Goal: Task Accomplishment & Management: Manage account settings

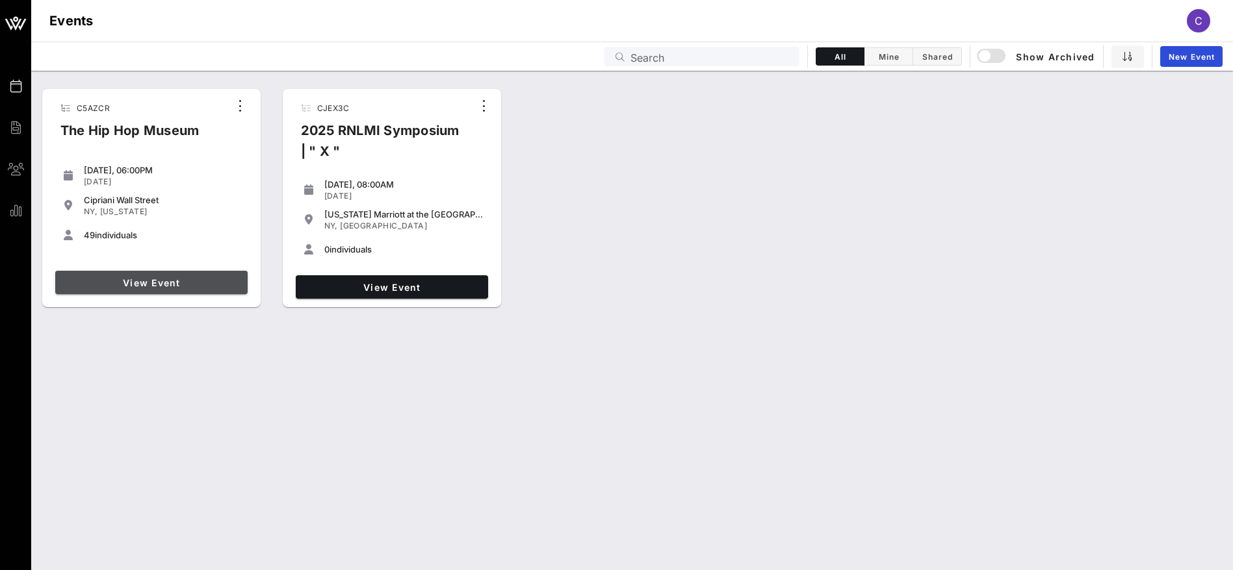
click at [167, 286] on span "View Event" at bounding box center [151, 282] width 182 height 11
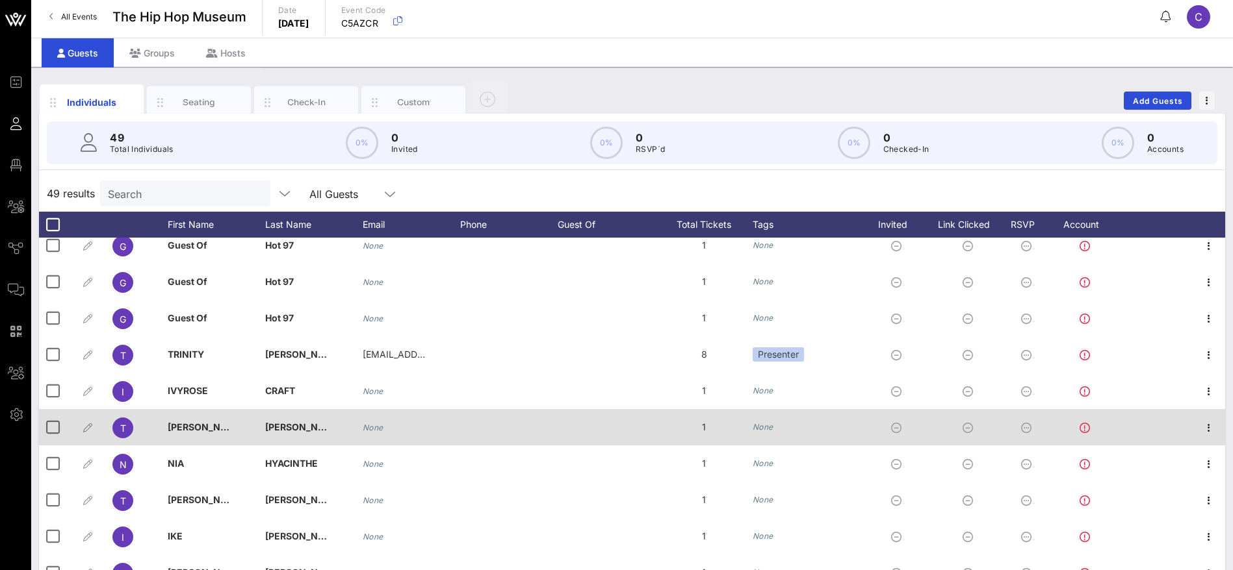
scroll to position [74, 0]
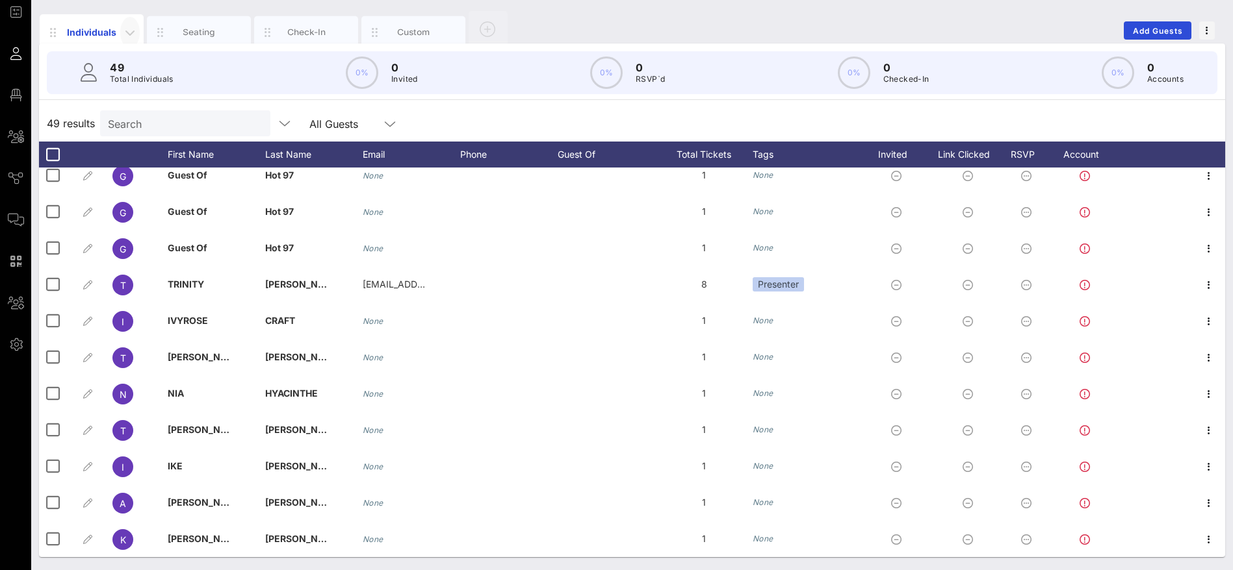
click at [130, 30] on icon "button" at bounding box center [130, 33] width 16 height 16
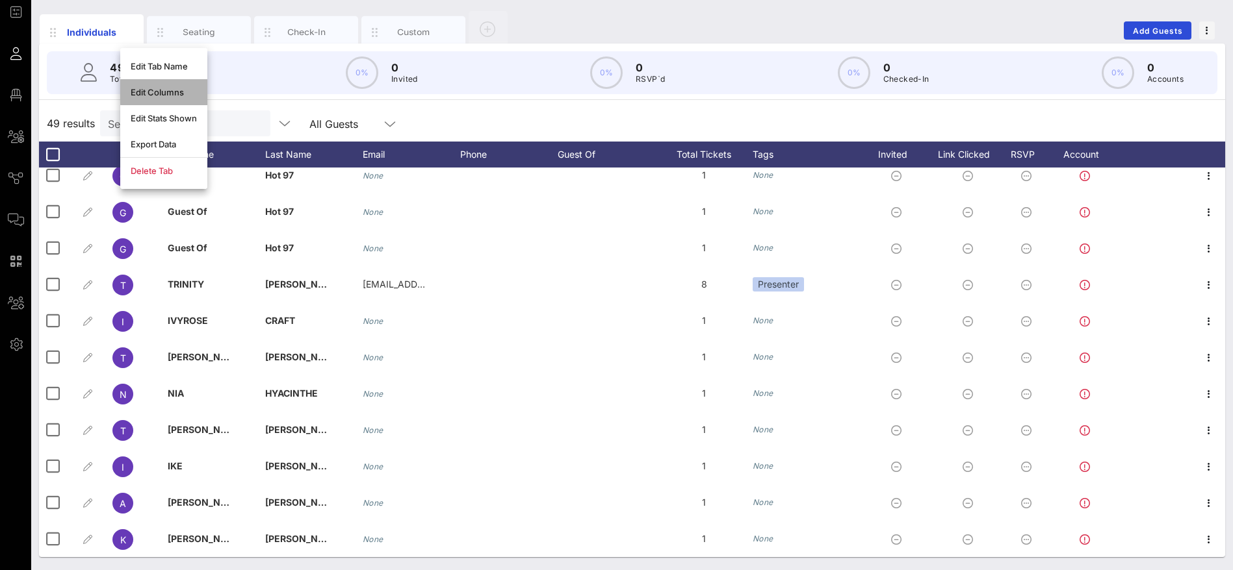
click at [164, 90] on div "Edit Columns" at bounding box center [164, 92] width 66 height 10
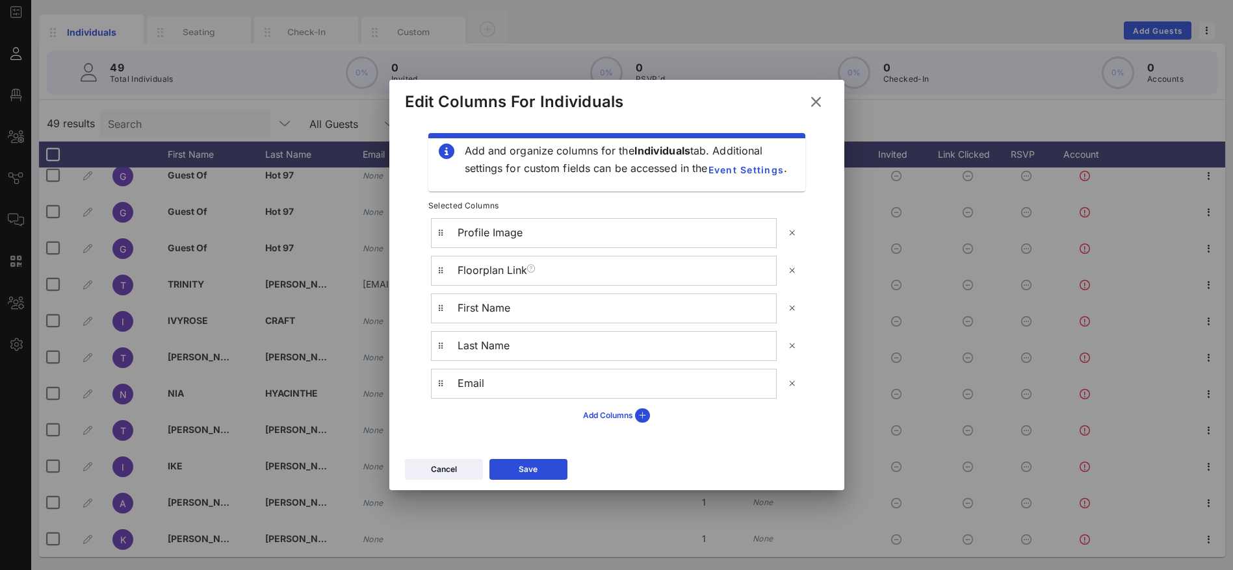
scroll to position [311, 0]
click at [626, 417] on div "Add Columns" at bounding box center [616, 416] width 67 height 14
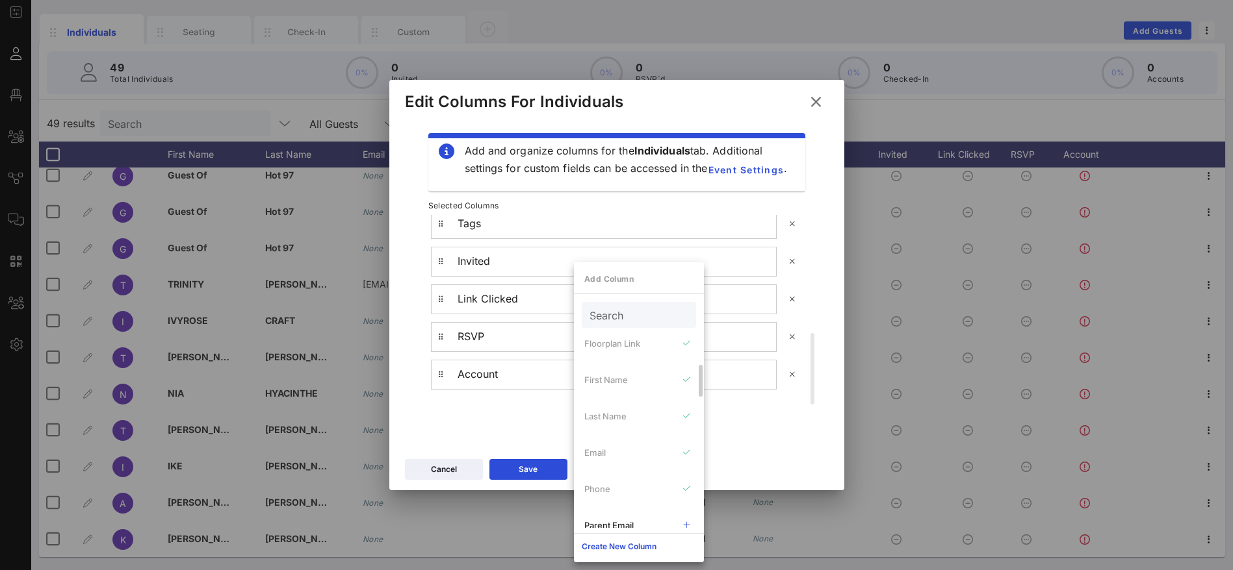
scroll to position [487, 0]
click at [819, 101] on icon at bounding box center [815, 101] width 23 height 23
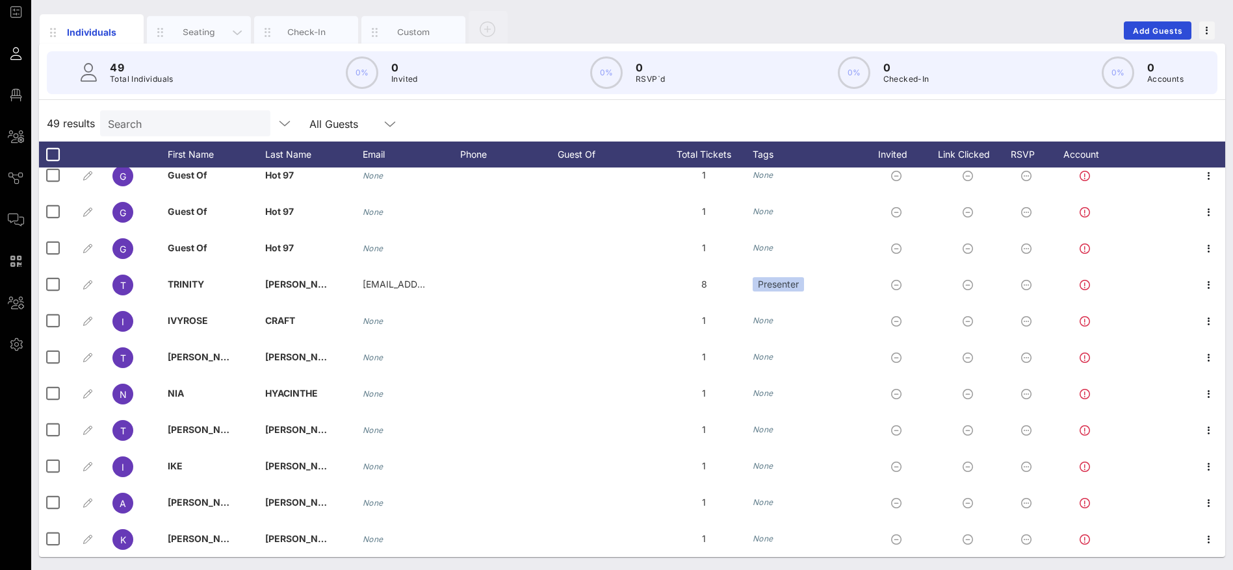
click at [206, 27] on div "Seating" at bounding box center [199, 32] width 58 height 12
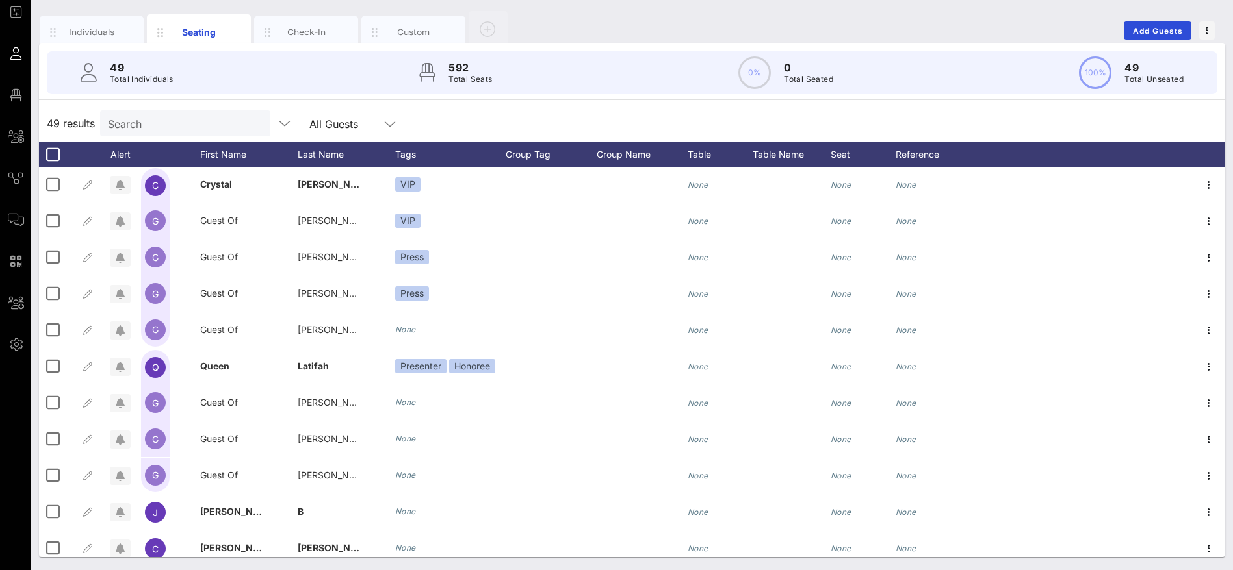
scroll to position [0, 0]
click at [78, 19] on div "Individuals" at bounding box center [92, 32] width 104 height 32
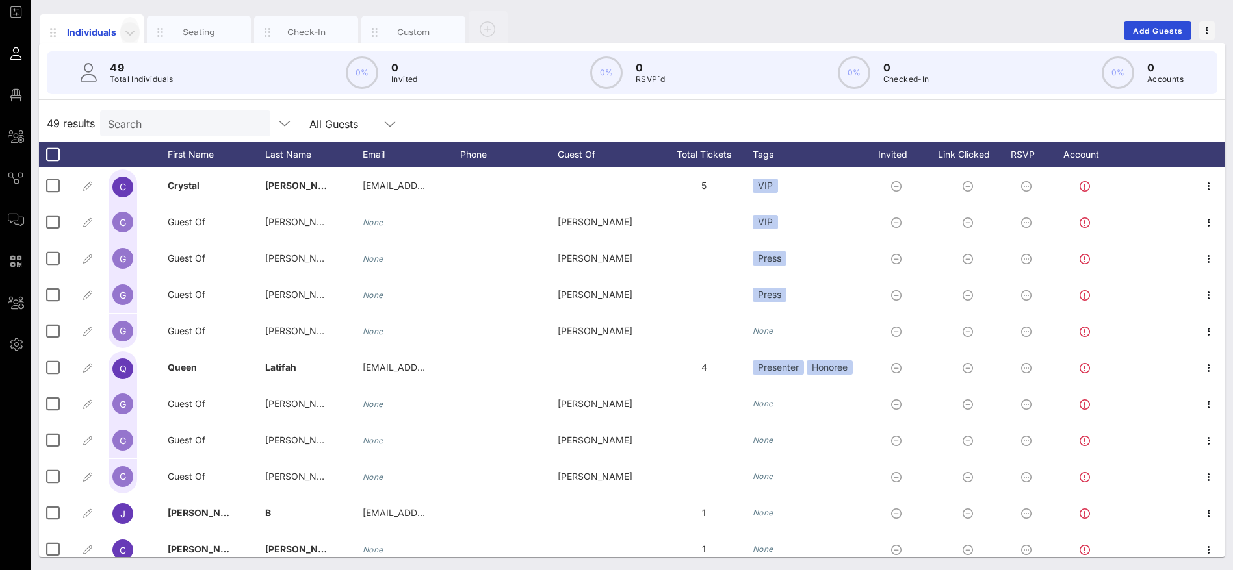
click at [132, 26] on icon "button" at bounding box center [130, 33] width 16 height 16
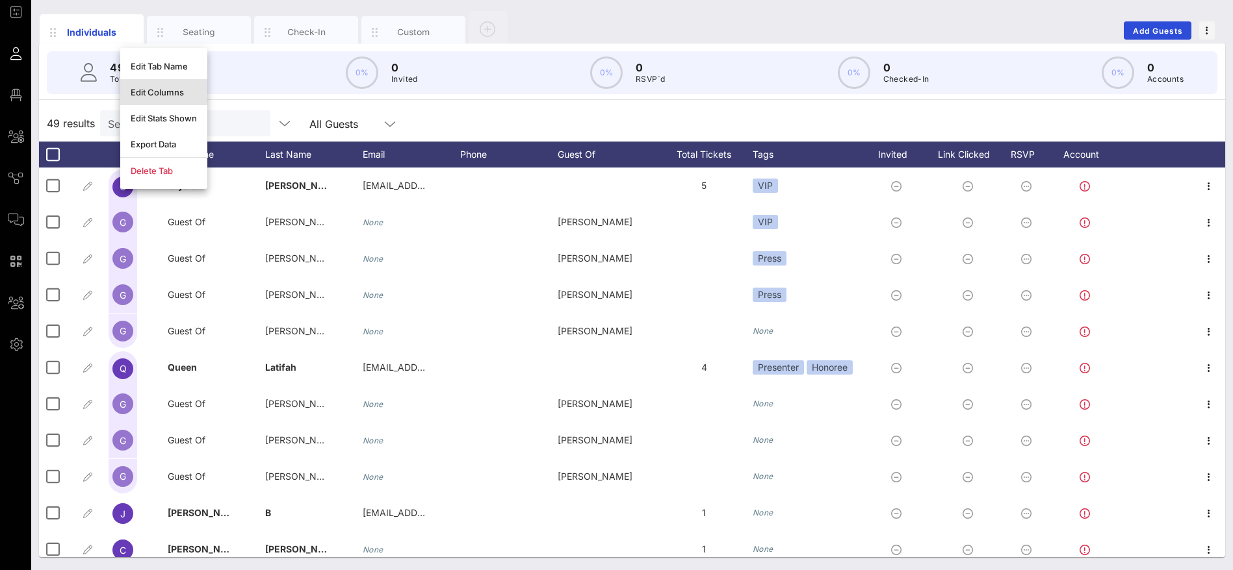
click at [159, 90] on div "Edit Columns" at bounding box center [164, 92] width 66 height 10
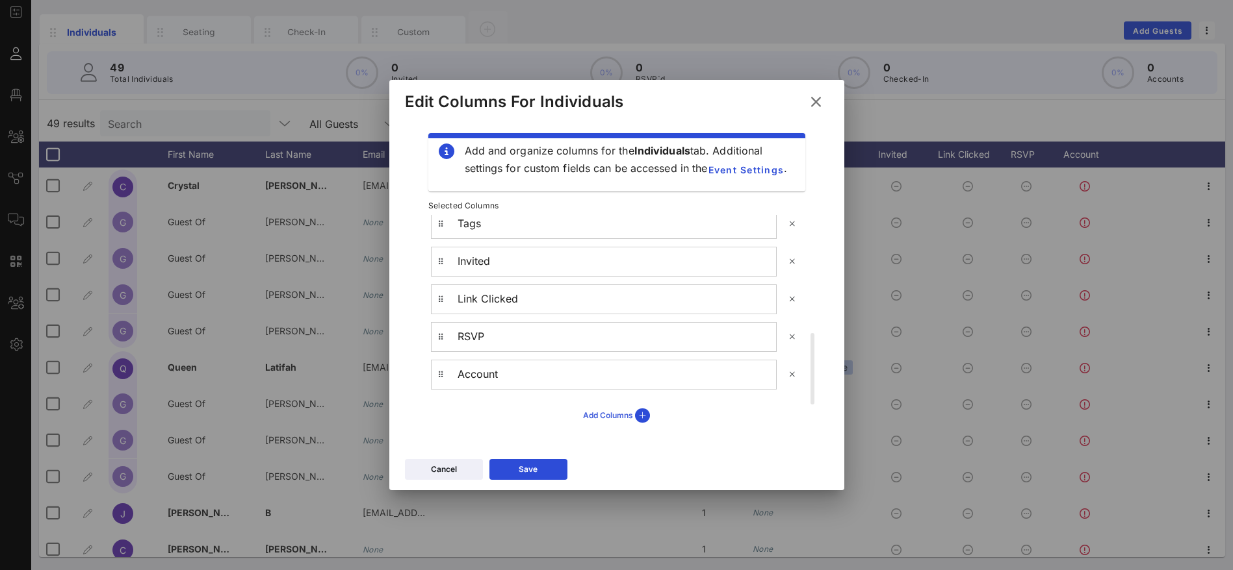
click at [609, 414] on div "Add Columns" at bounding box center [616, 416] width 67 height 14
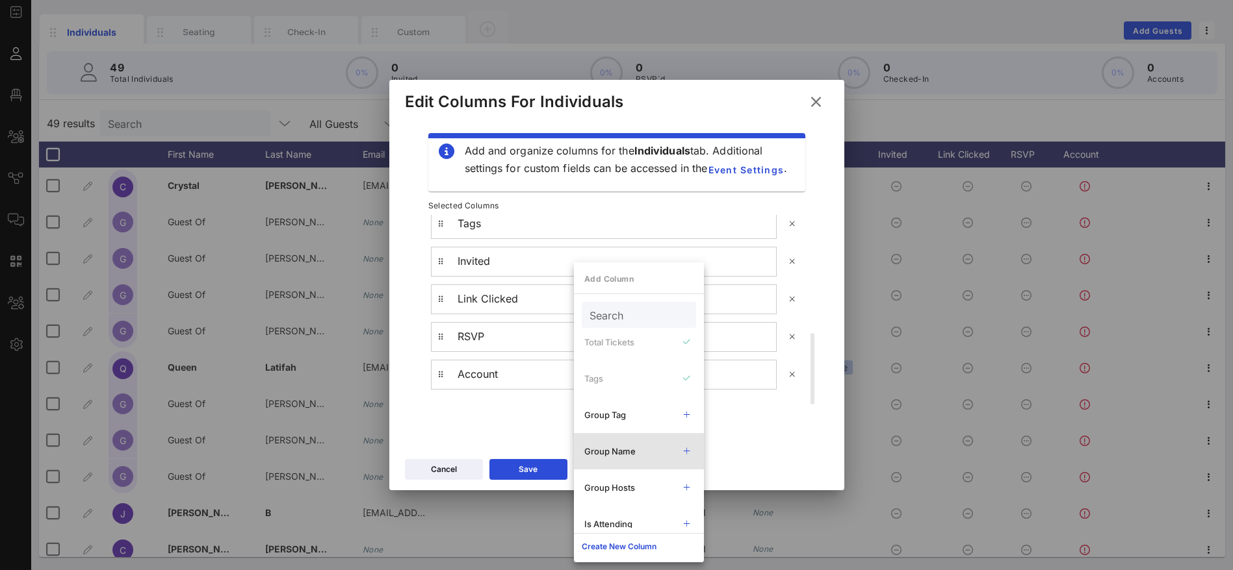
click at [628, 453] on div "Group Name" at bounding box center [627, 451] width 86 height 10
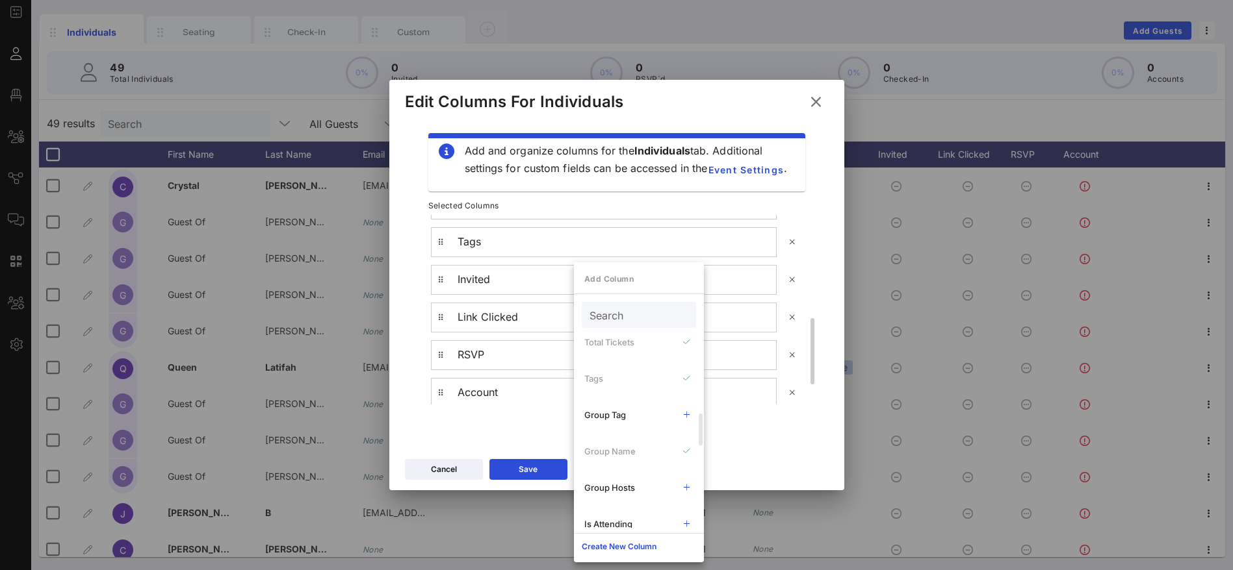
scroll to position [348, 0]
click at [543, 468] on button "Save" at bounding box center [528, 469] width 78 height 21
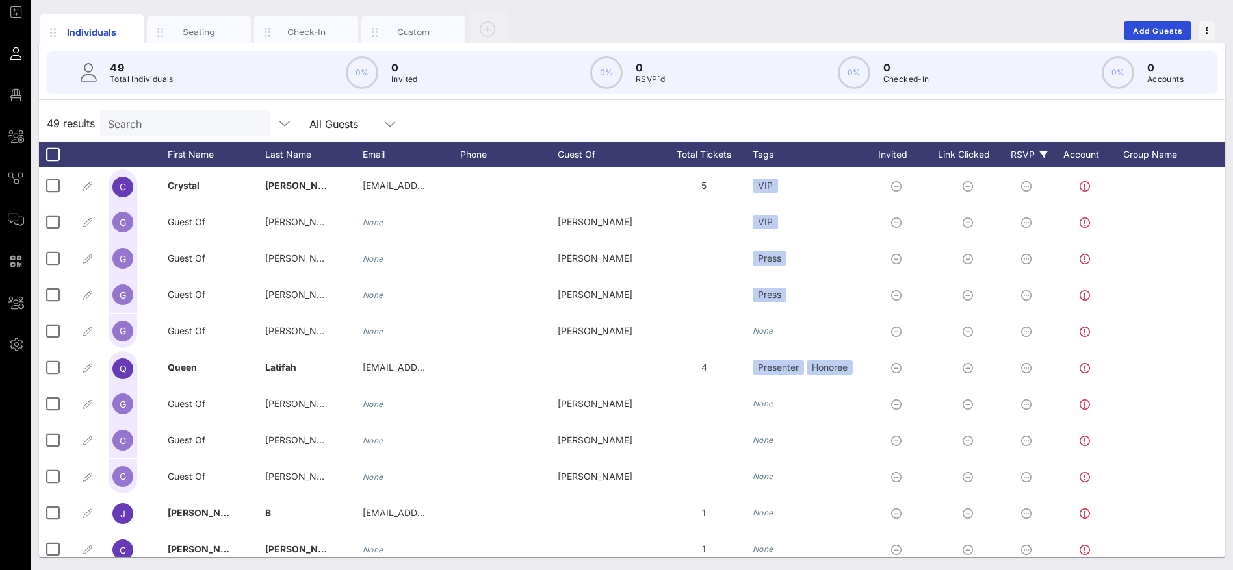
drag, startPoint x: 1160, startPoint y: 158, endPoint x: 1021, endPoint y: 160, distance: 139.1
click at [1021, 160] on div "First Name Last Name Email Phone Guest Of Total Tickets Tags Invited Link Click…" at bounding box center [632, 155] width 1186 height 26
drag, startPoint x: 1110, startPoint y: 107, endPoint x: 1119, endPoint y: 113, distance: 11.2
click at [1110, 107] on div "49 results Search All Guests" at bounding box center [632, 123] width 1186 height 36
click at [129, 25] on icon "button" at bounding box center [130, 33] width 16 height 16
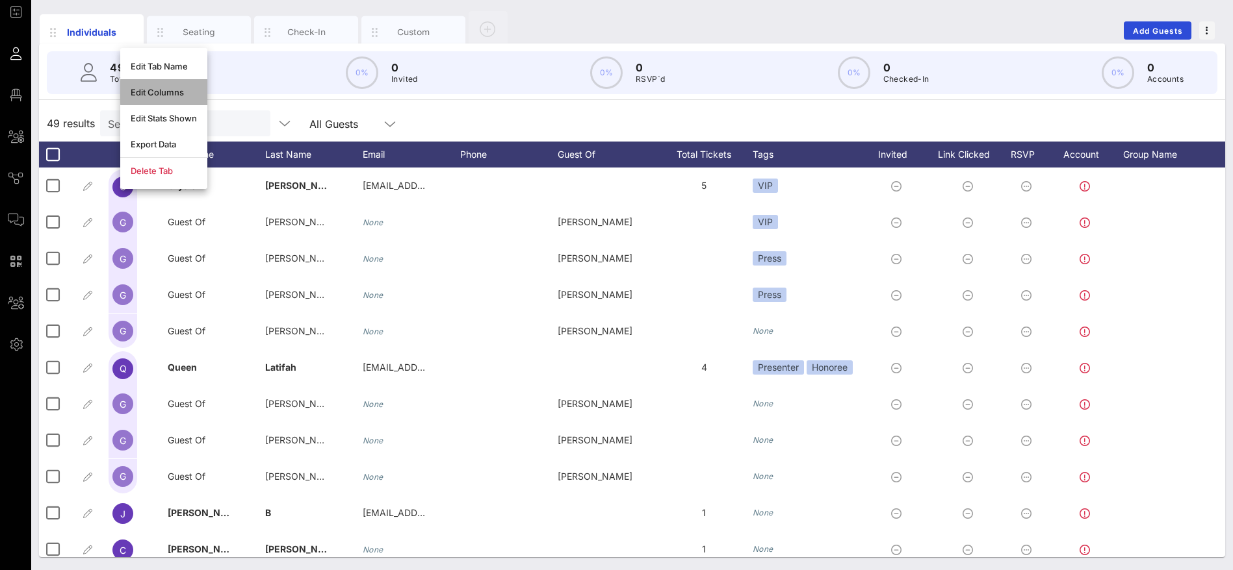
click at [166, 90] on div "Edit Columns" at bounding box center [164, 92] width 66 height 10
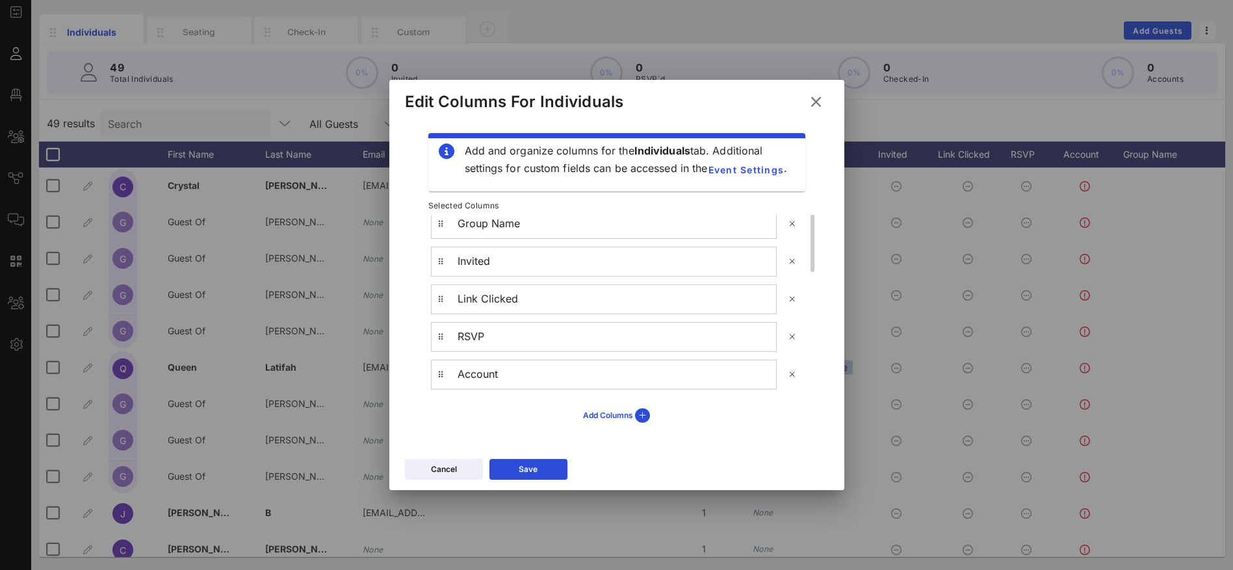
scroll to position [251, 0]
click at [528, 468] on icon at bounding box center [528, 470] width 9 height 8
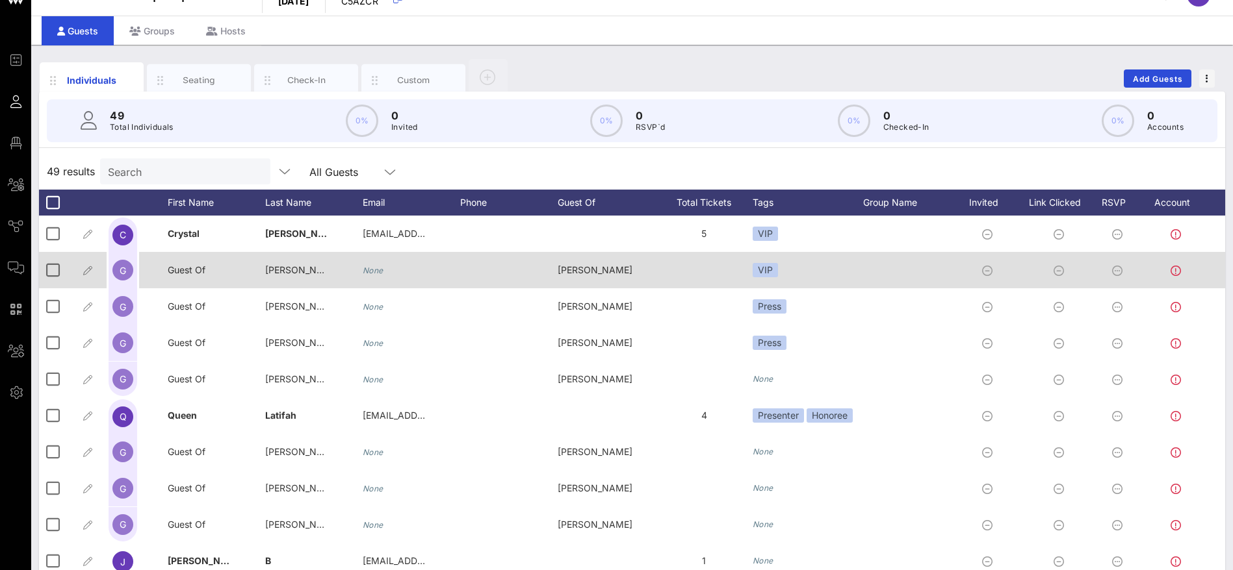
scroll to position [0, 0]
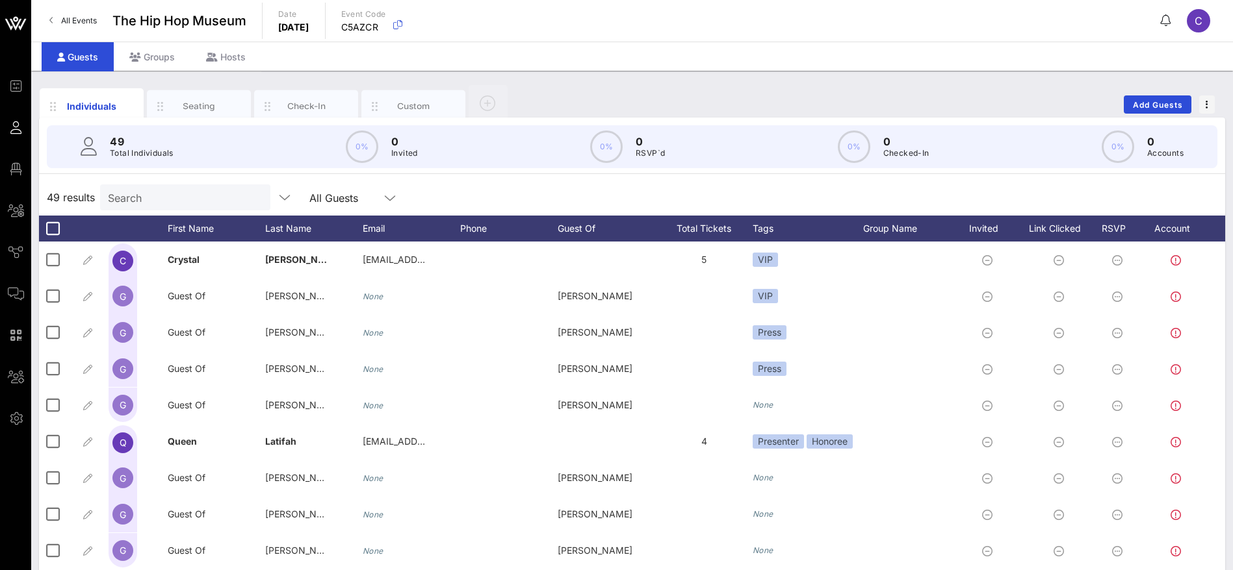
click at [800, 186] on div "49 results Search All Guests" at bounding box center [632, 197] width 1186 height 36
click at [131, 107] on icon "button" at bounding box center [130, 107] width 16 height 16
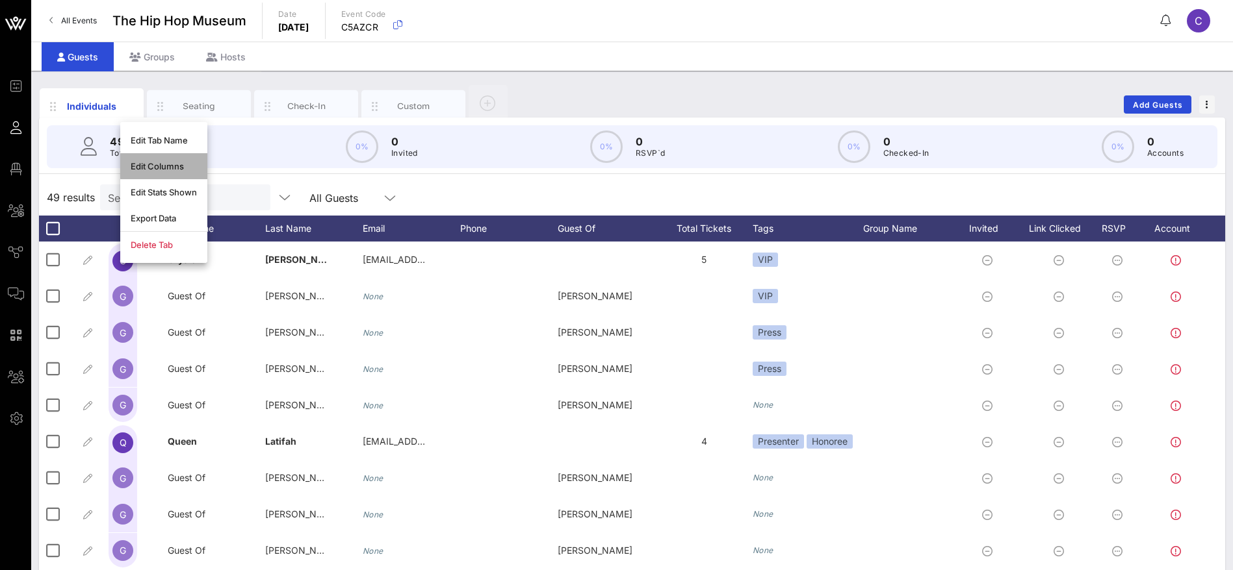
click at [162, 168] on div "Edit Columns" at bounding box center [164, 166] width 66 height 10
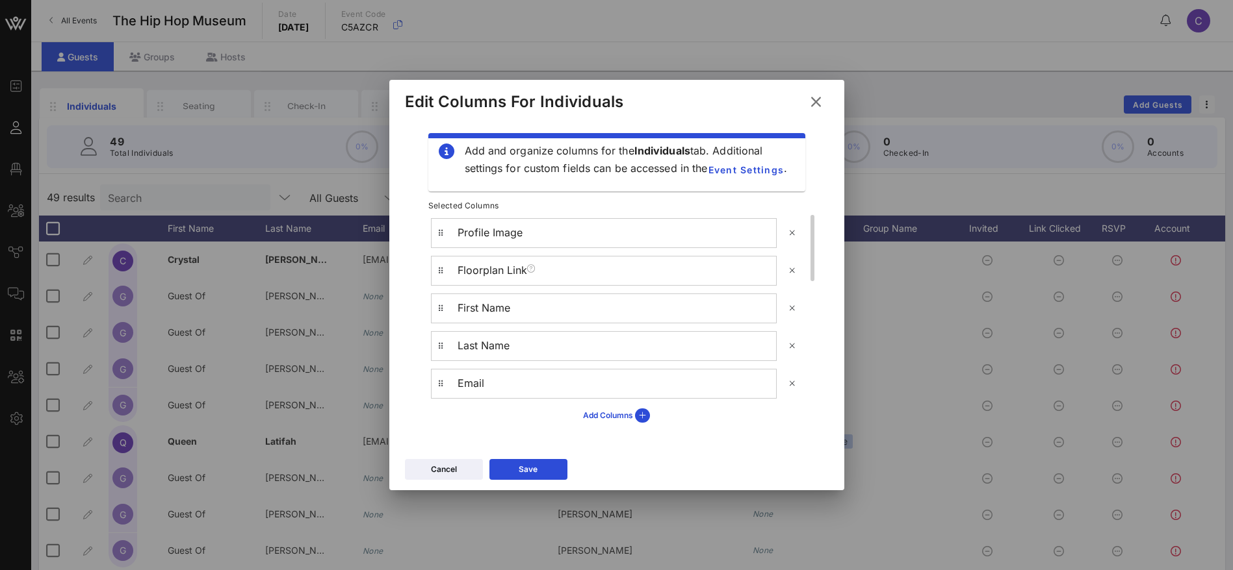
scroll to position [97, 0]
click at [437, 289] on icon at bounding box center [440, 287] width 9 height 8
click at [526, 469] on icon at bounding box center [528, 470] width 12 height 12
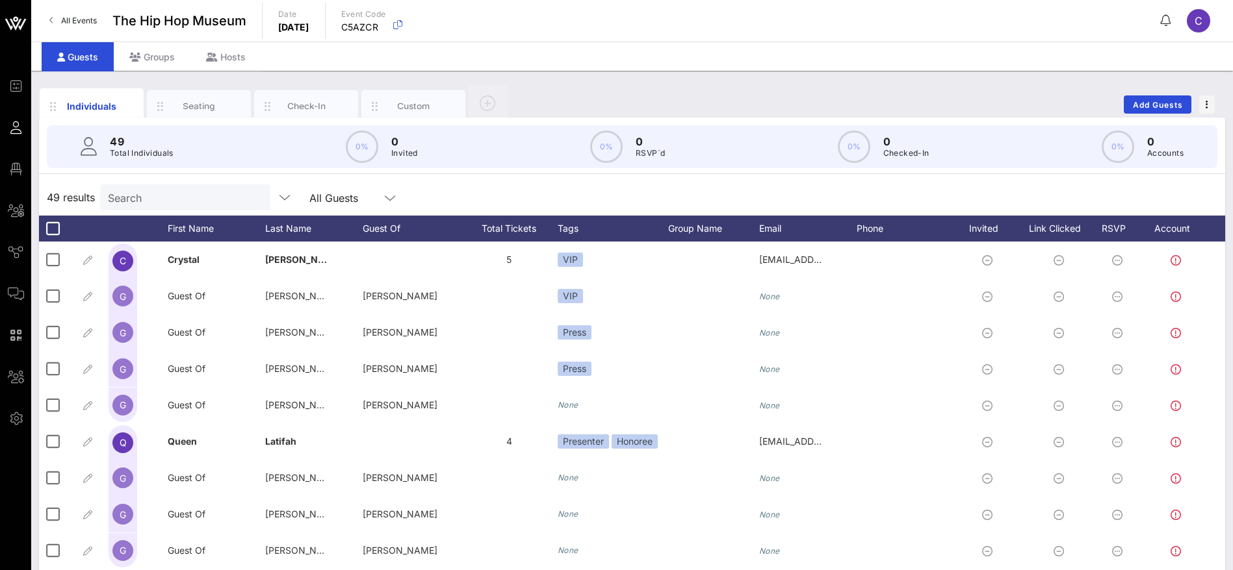
click at [897, 182] on div "49 results Search All Guests" at bounding box center [632, 197] width 1186 height 36
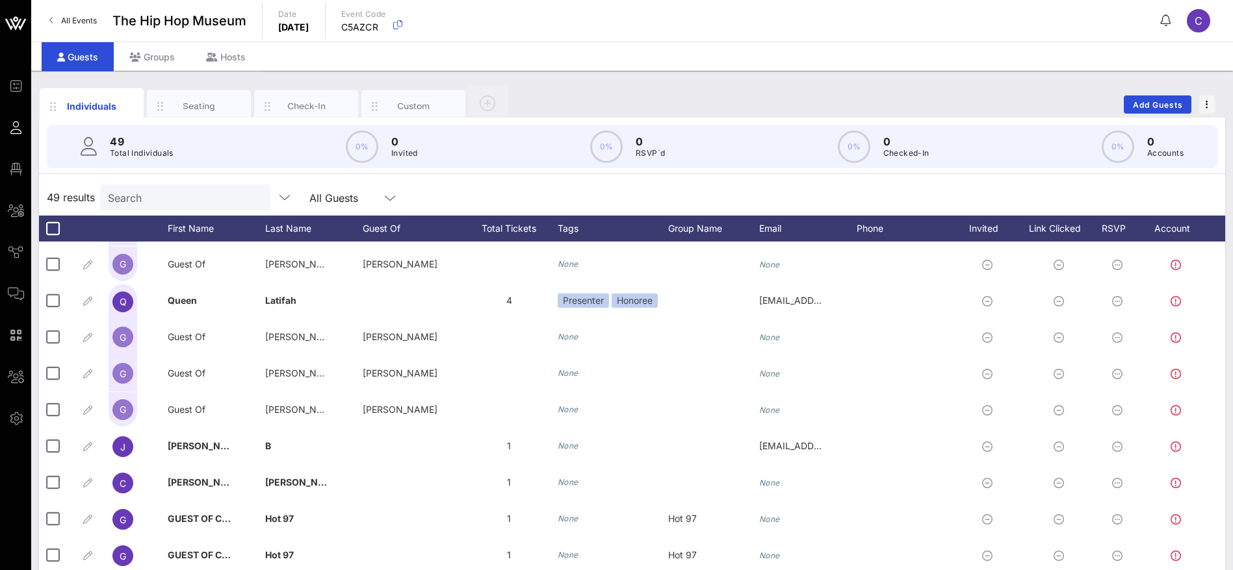
scroll to position [0, 0]
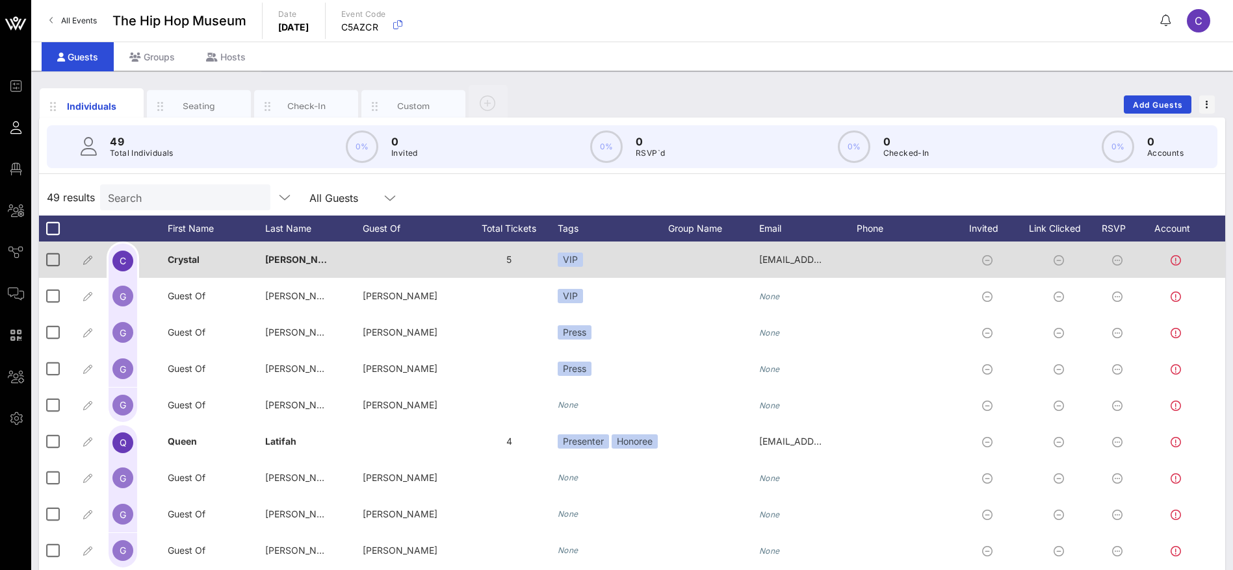
click at [876, 259] on div at bounding box center [904, 260] width 97 height 36
click at [876, 266] on div at bounding box center [904, 260] width 97 height 36
click at [873, 262] on div at bounding box center [904, 260] width 97 height 36
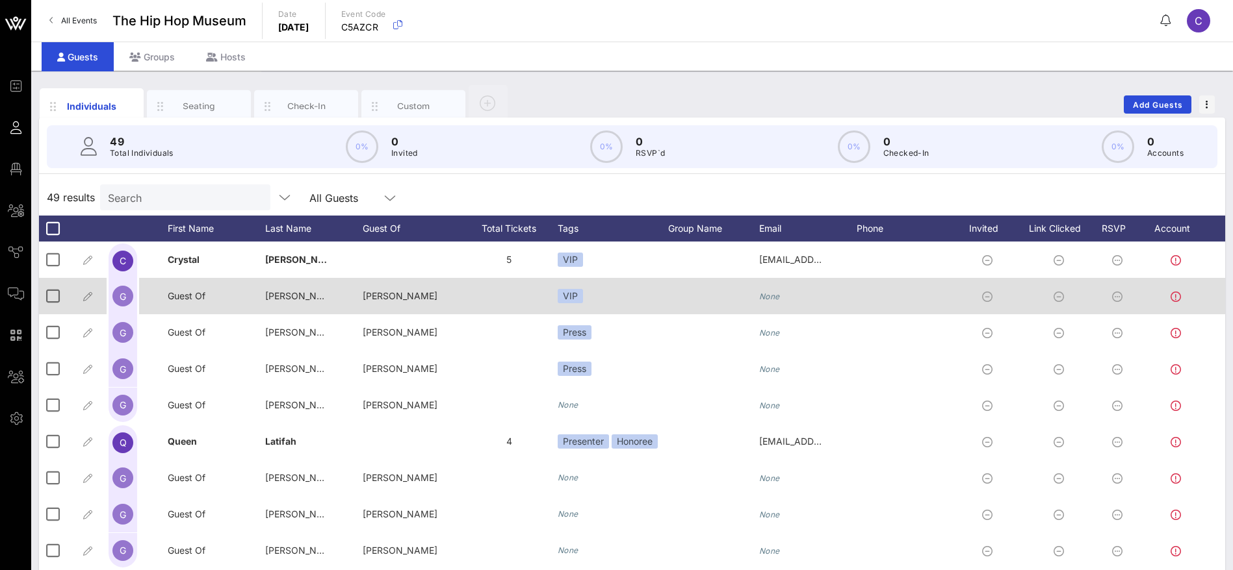
drag, startPoint x: 873, startPoint y: 298, endPoint x: 879, endPoint y: 293, distance: 8.3
click at [873, 298] on div at bounding box center [904, 296] width 97 height 36
click at [881, 292] on div at bounding box center [904, 296] width 97 height 36
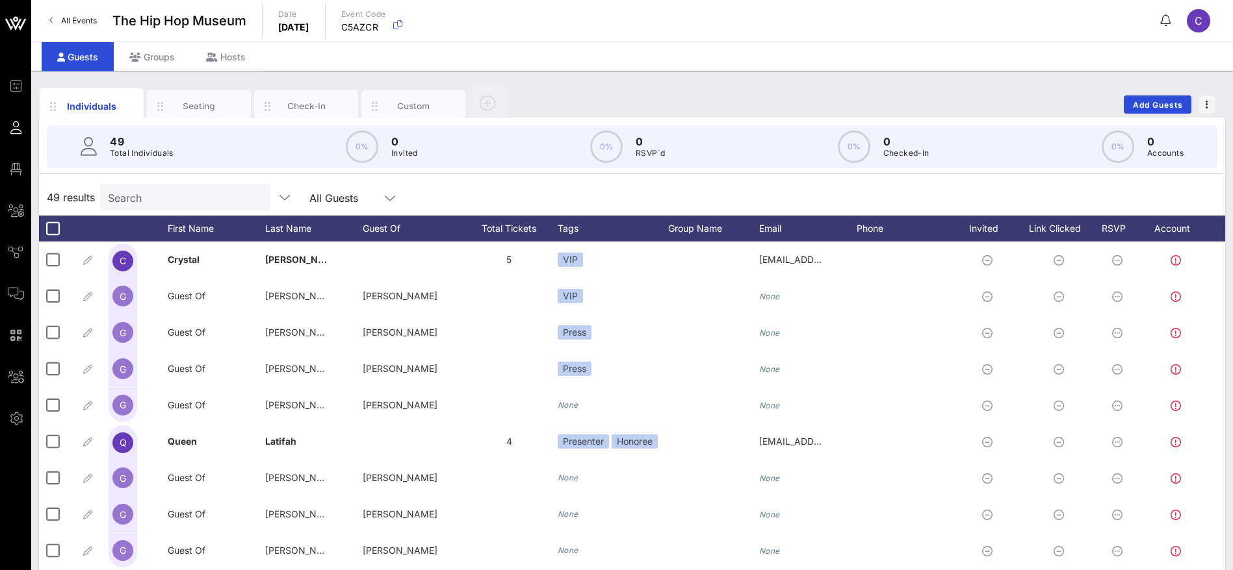
click at [800, 185] on div "49 results Search All Guests" at bounding box center [632, 197] width 1186 height 36
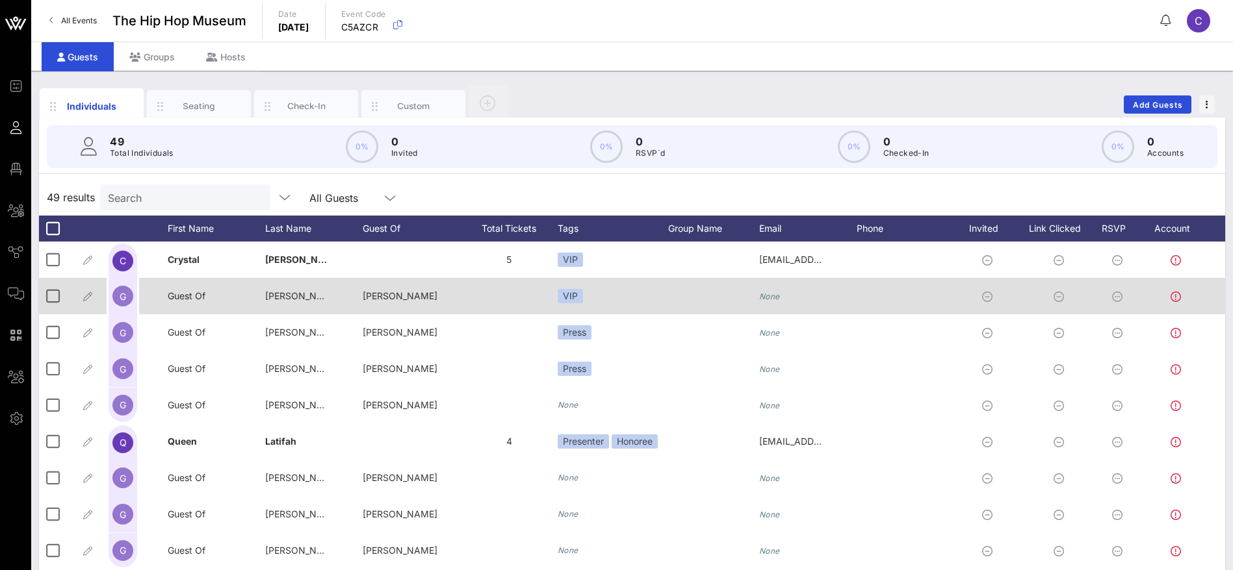
click at [890, 291] on div at bounding box center [904, 296] width 97 height 36
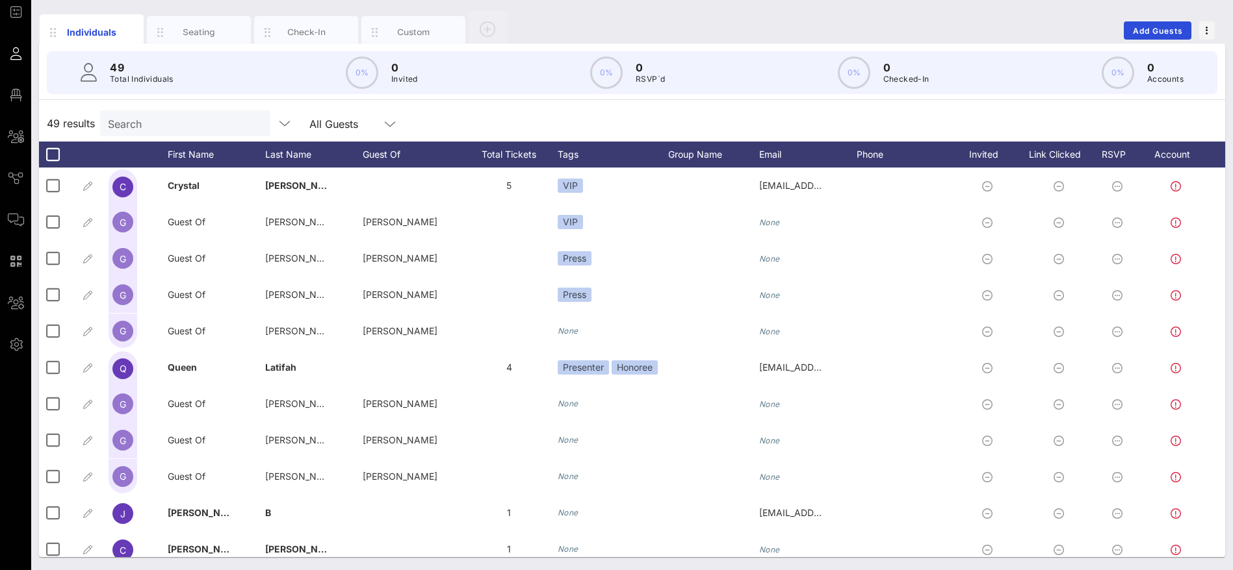
scroll to position [0, 21]
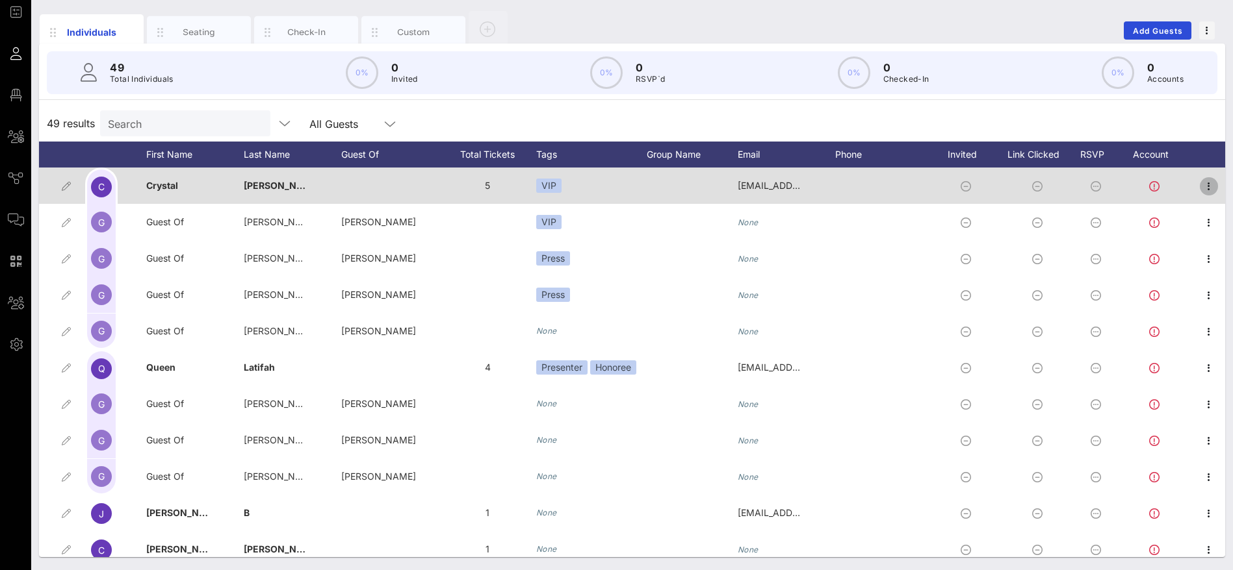
click at [1201, 186] on icon "button" at bounding box center [1209, 187] width 16 height 16
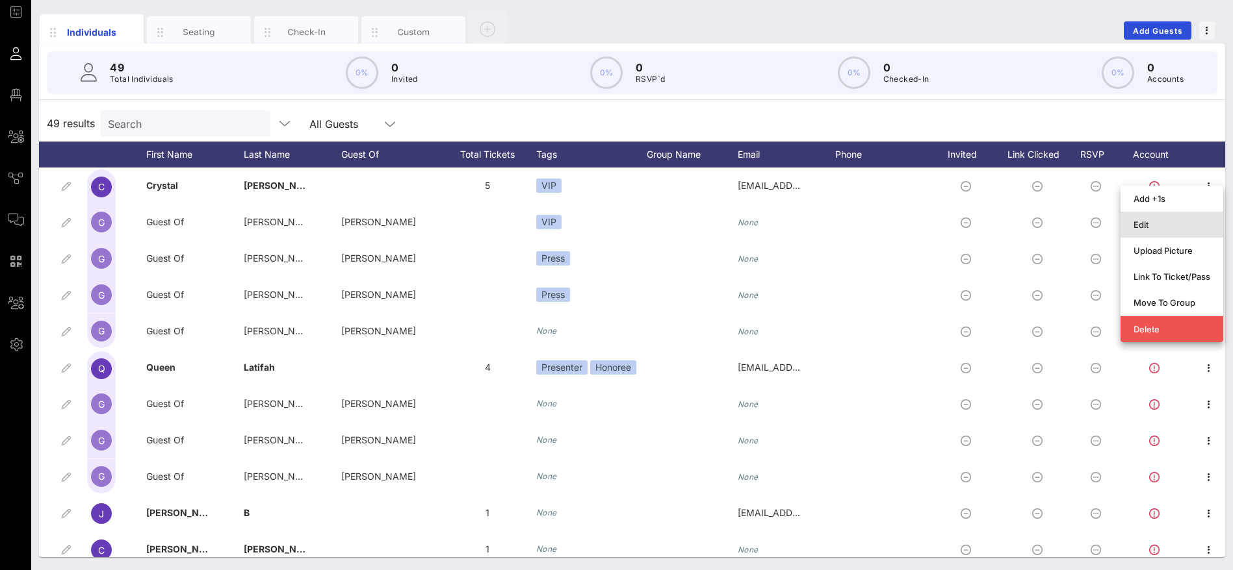
click at [1168, 222] on div "Edit" at bounding box center [1171, 225] width 77 height 10
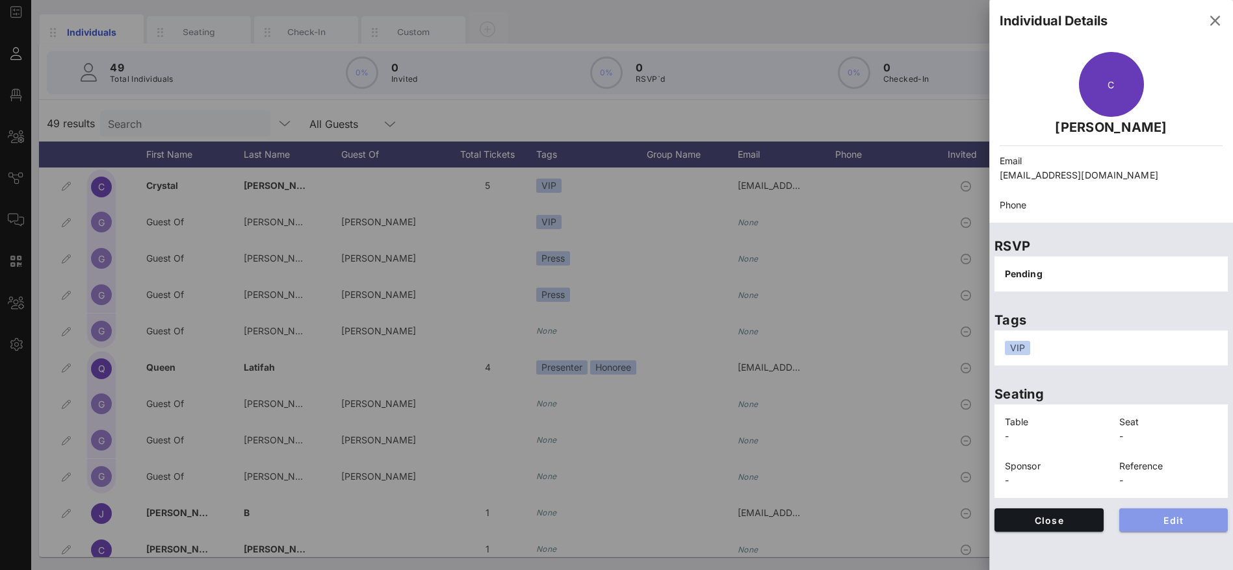
click at [1179, 524] on span "Edit" at bounding box center [1173, 520] width 88 height 11
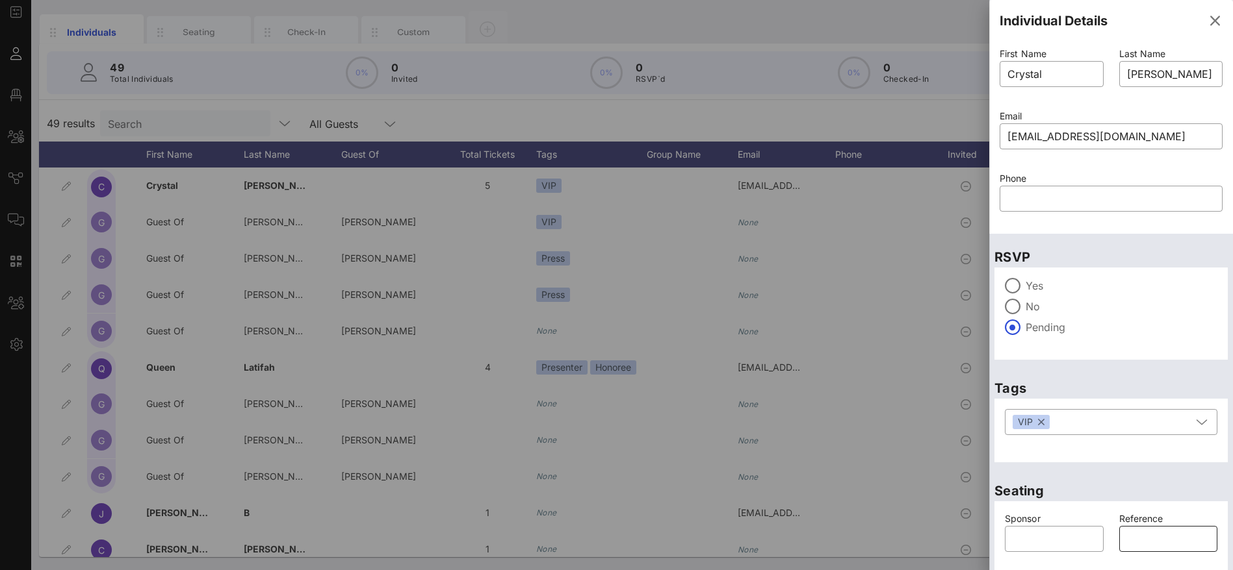
scroll to position [51, 0]
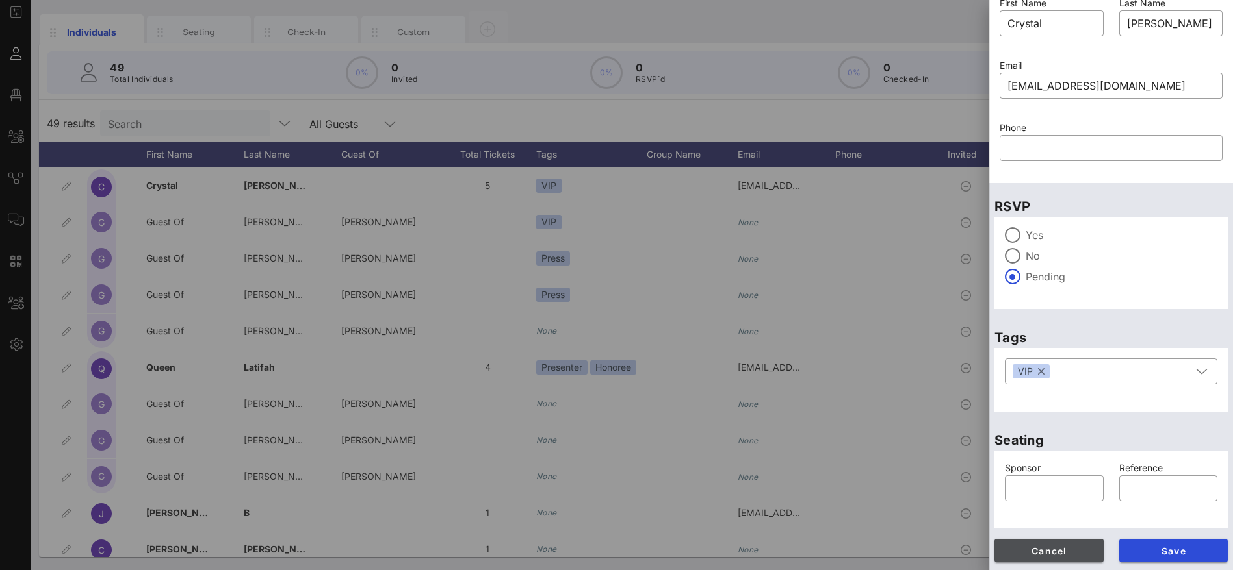
click at [1040, 550] on span "Cancel" at bounding box center [1049, 551] width 88 height 11
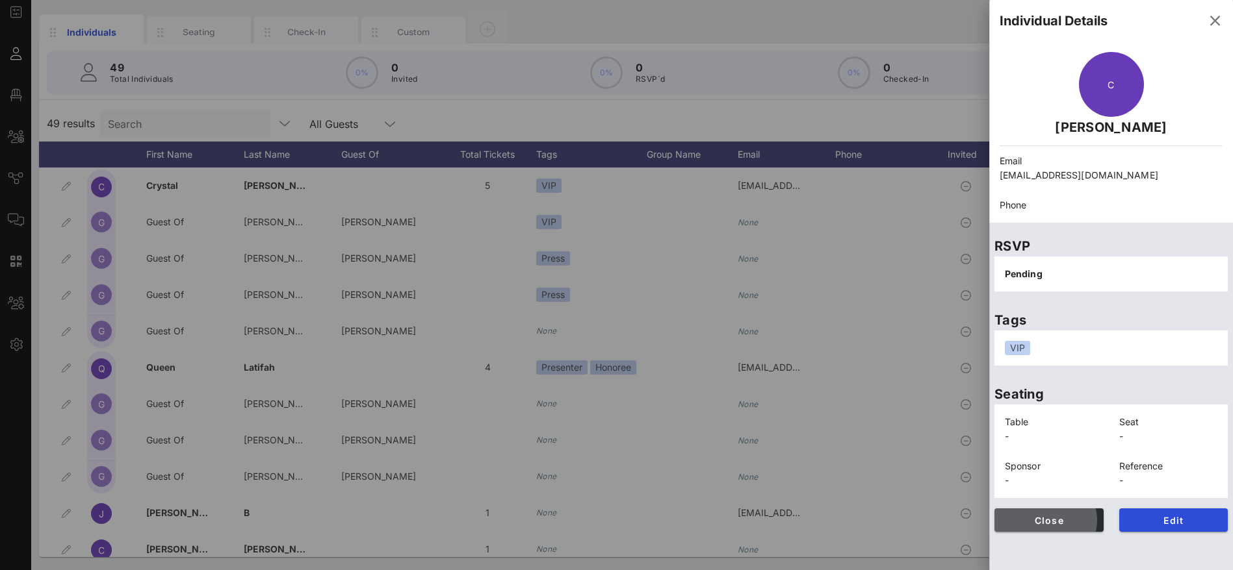
scroll to position [0, 0]
click at [1058, 522] on span "Close" at bounding box center [1049, 520] width 88 height 11
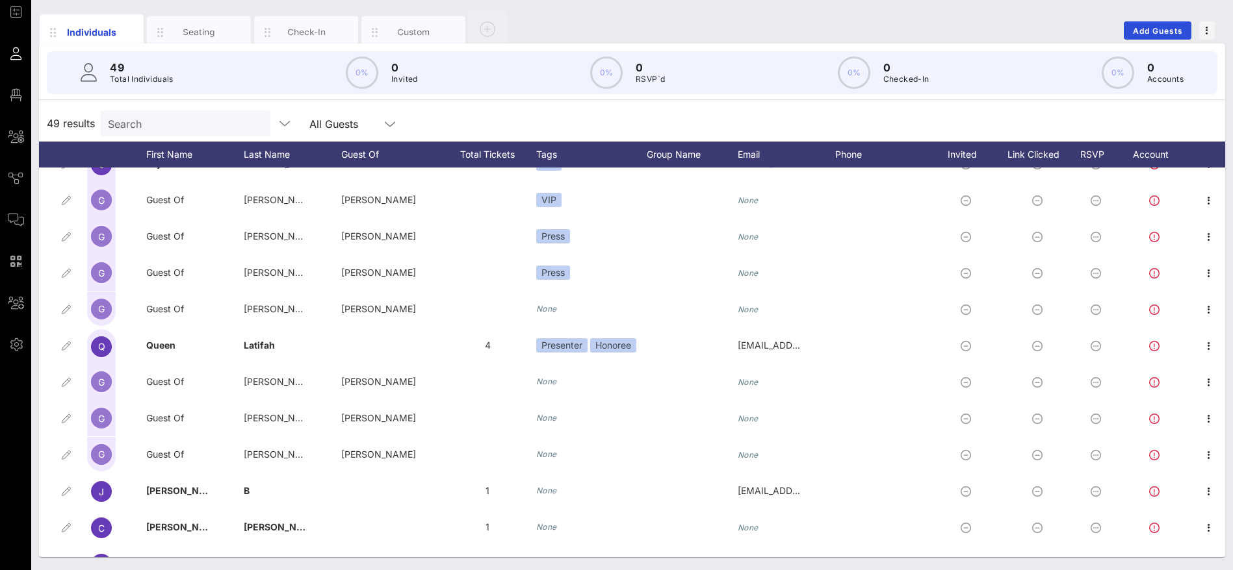
scroll to position [0, 36]
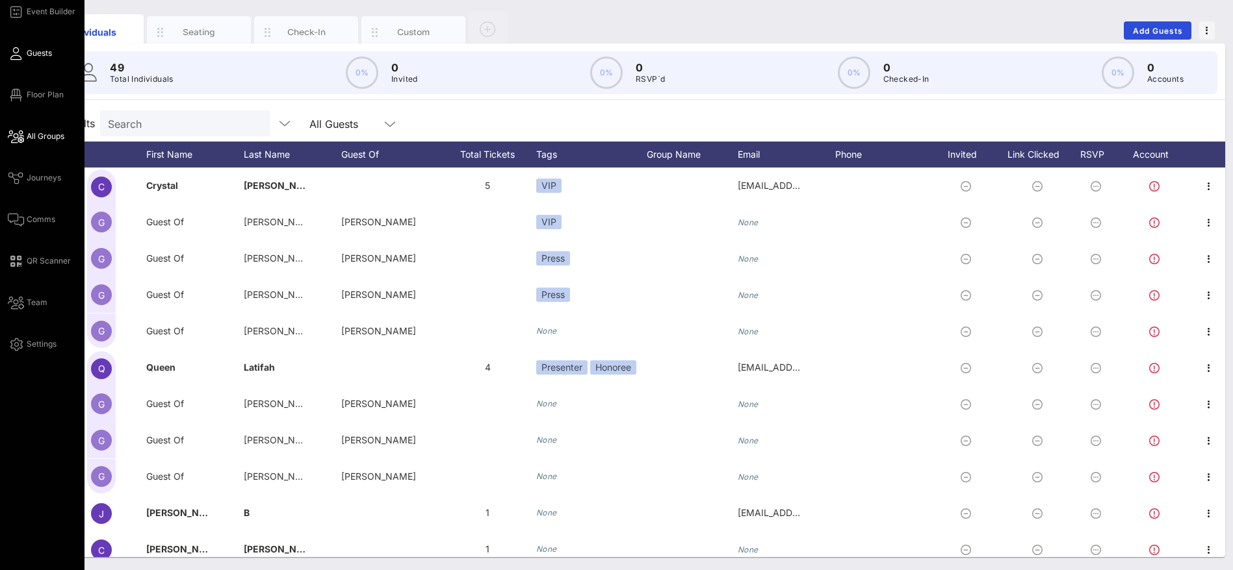
click at [34, 131] on span "All Groups" at bounding box center [46, 137] width 38 height 12
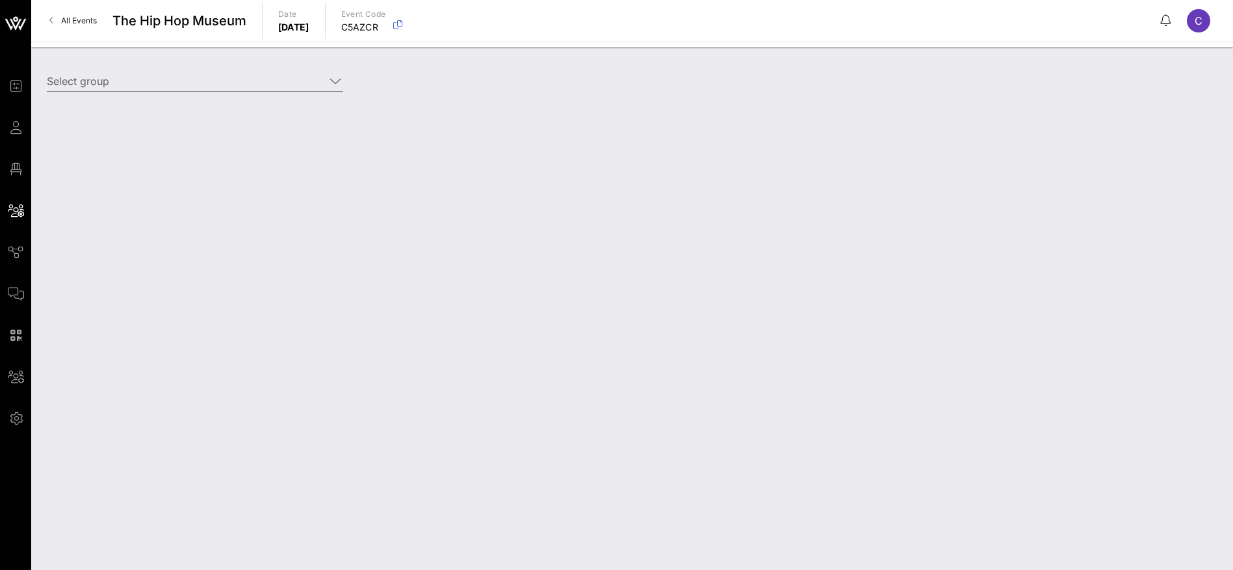
click at [333, 77] on icon at bounding box center [335, 81] width 12 height 16
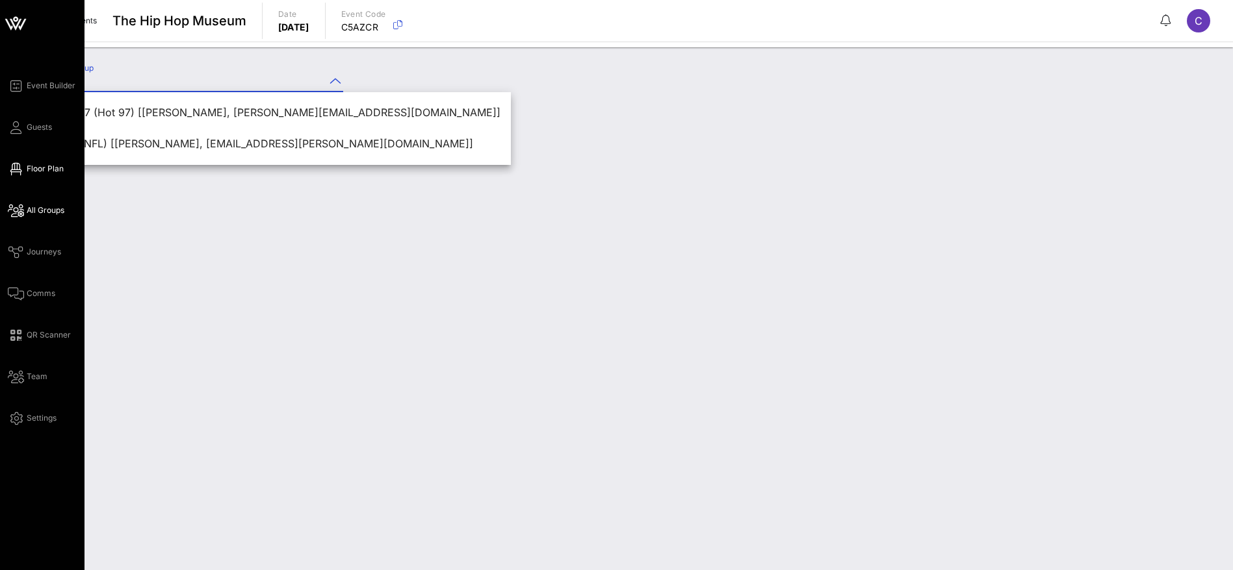
click at [47, 163] on span "Floor Plan" at bounding box center [45, 169] width 37 height 12
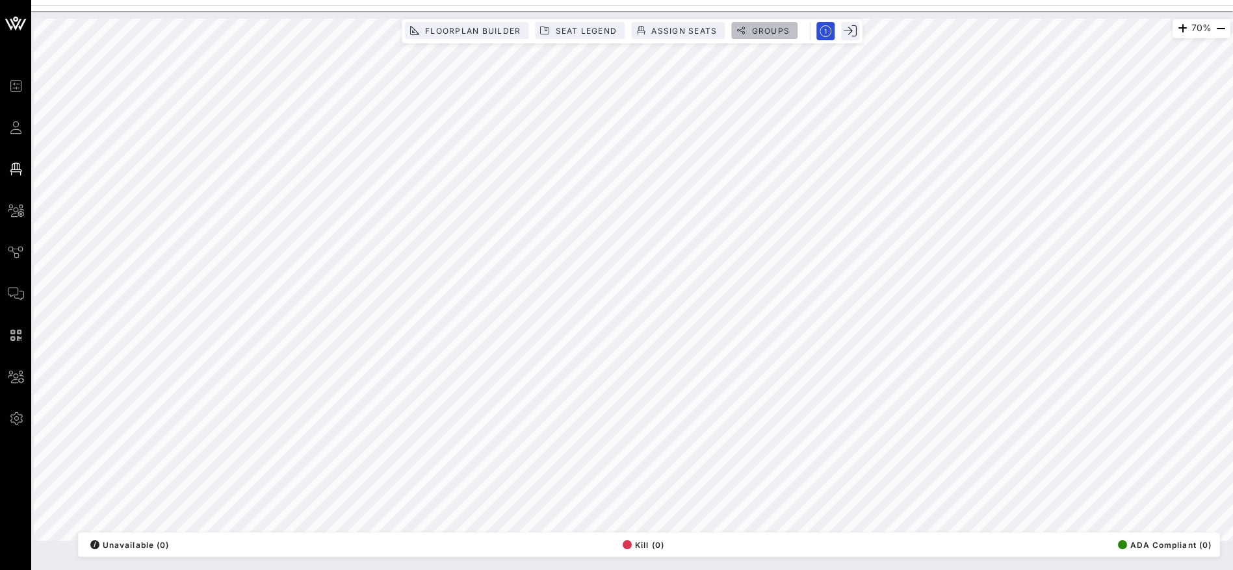
click at [757, 27] on span "Groups" at bounding box center [769, 31] width 39 height 10
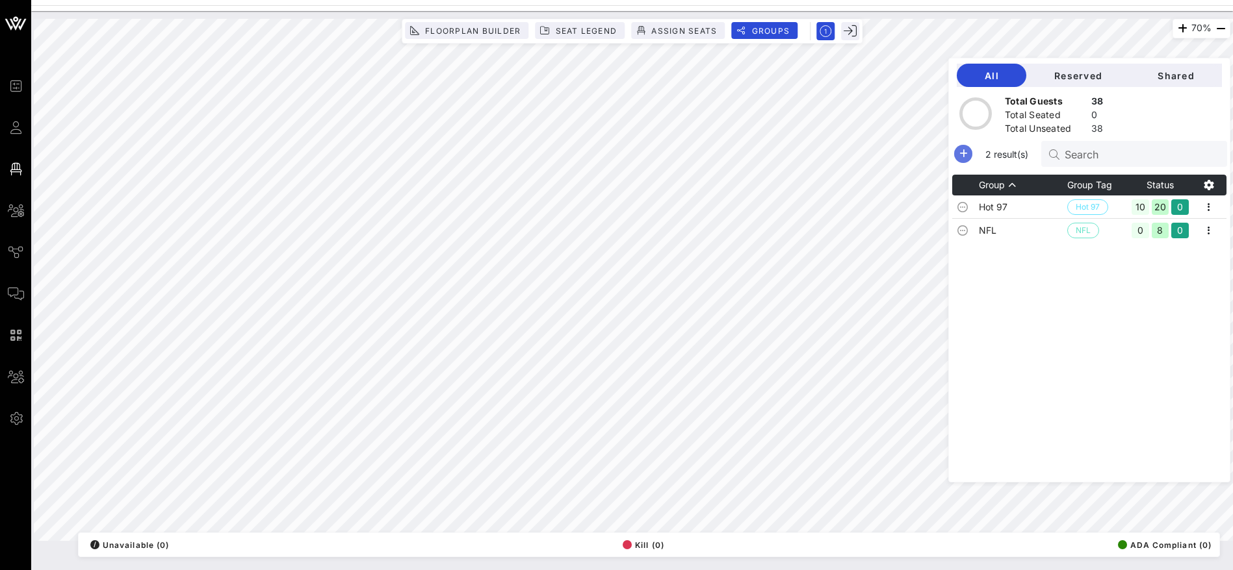
click at [971, 152] on icon "button" at bounding box center [963, 154] width 16 height 16
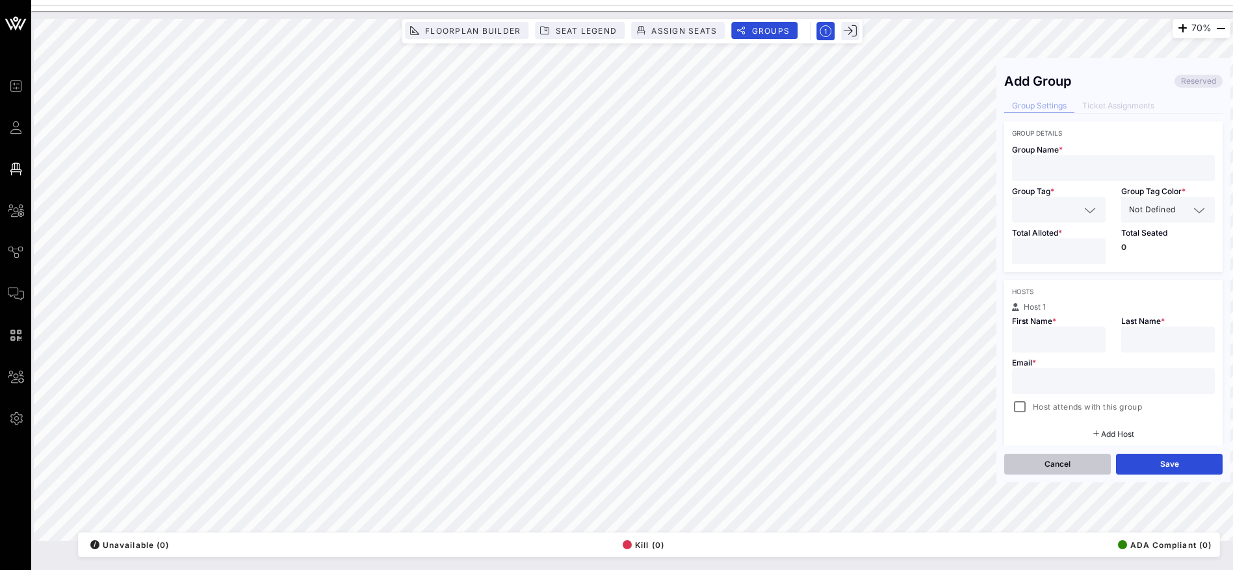
click at [1081, 465] on button "Cancel" at bounding box center [1057, 464] width 107 height 21
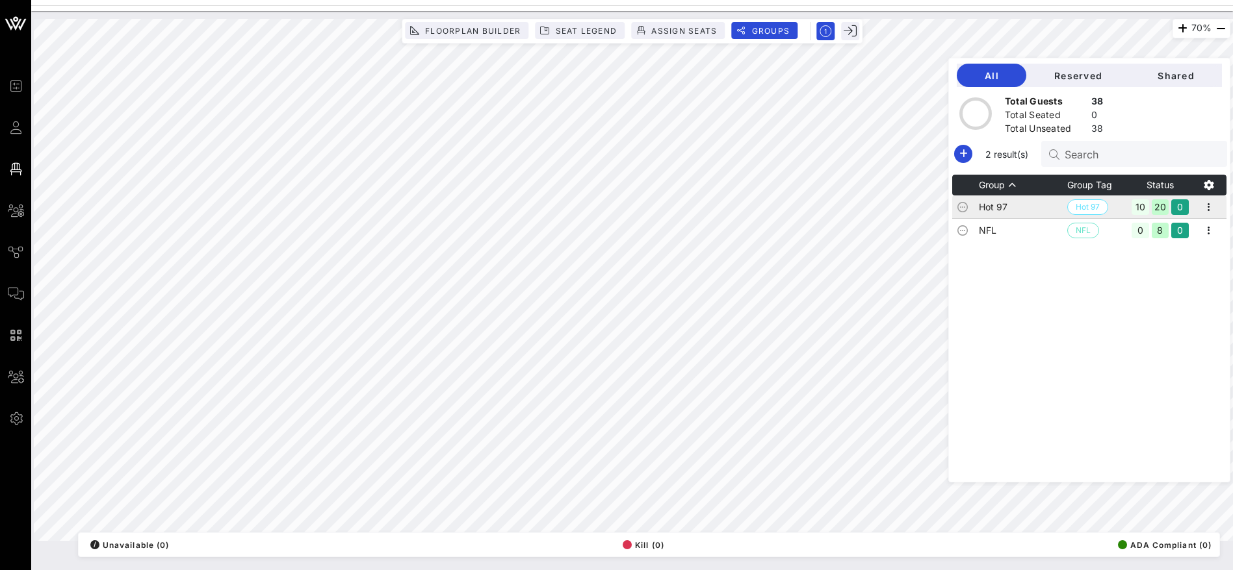
click at [1024, 206] on td "Hot 97" at bounding box center [1023, 207] width 88 height 23
click at [1214, 205] on icon "button" at bounding box center [1209, 207] width 16 height 16
click at [1201, 227] on div "Edit" at bounding box center [1191, 229] width 40 height 10
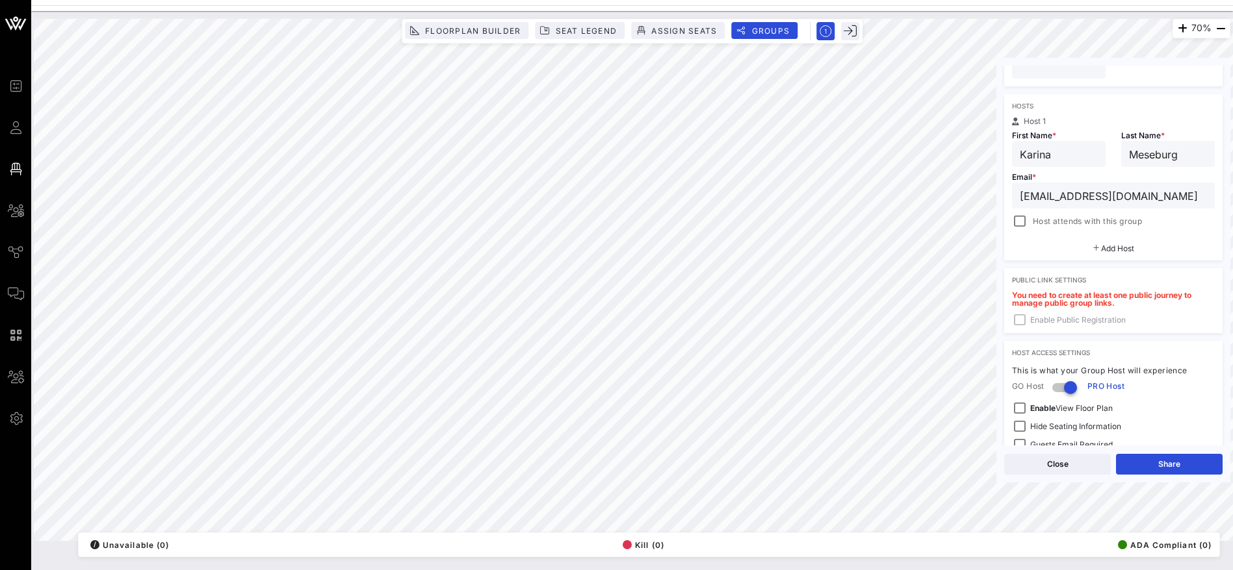
scroll to position [274, 0]
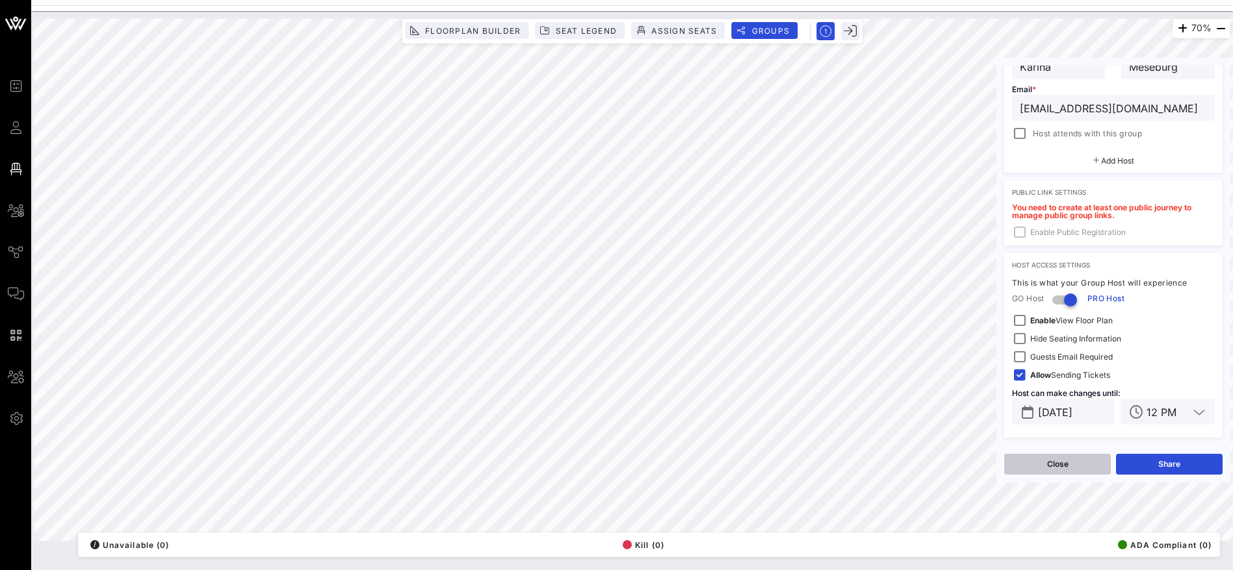
click at [1082, 461] on button "Close" at bounding box center [1057, 464] width 107 height 21
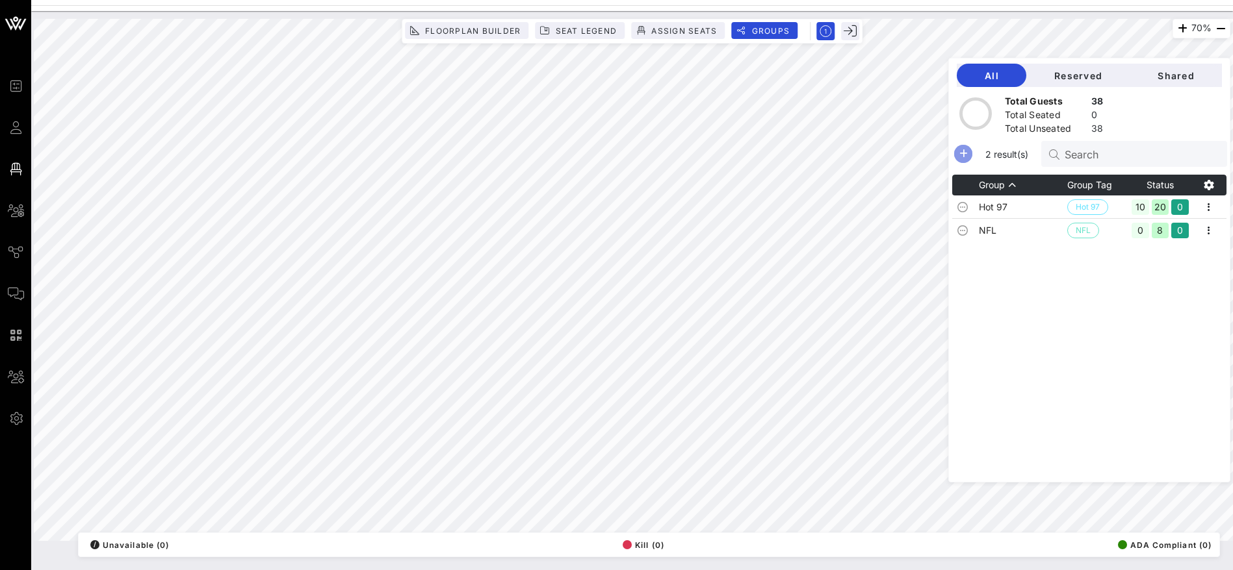
click at [971, 153] on icon "button" at bounding box center [963, 154] width 16 height 16
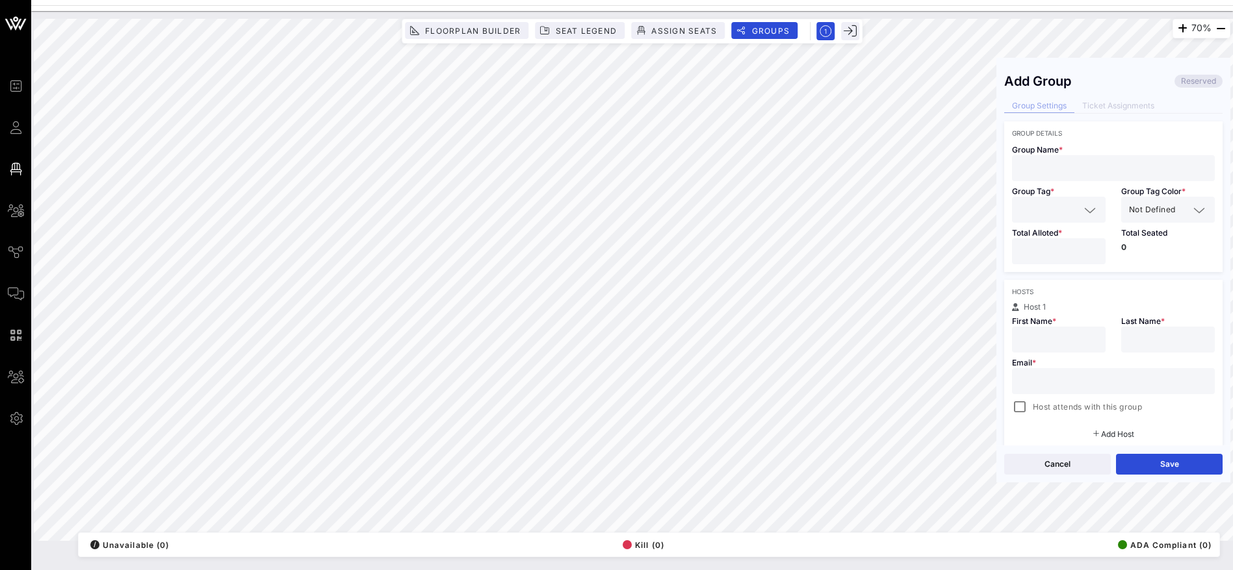
click at [1057, 171] on input "text" at bounding box center [1112, 168] width 187 height 17
click at [982, 173] on div "70% Floorplan Builder Seat Legend Assign Seats Groups Exit Add Group Reserved G…" at bounding box center [632, 280] width 1196 height 522
type input "Bask & Lather"
click at [1040, 207] on input "text" at bounding box center [1049, 209] width 60 height 17
paste input "Bask & Lather"
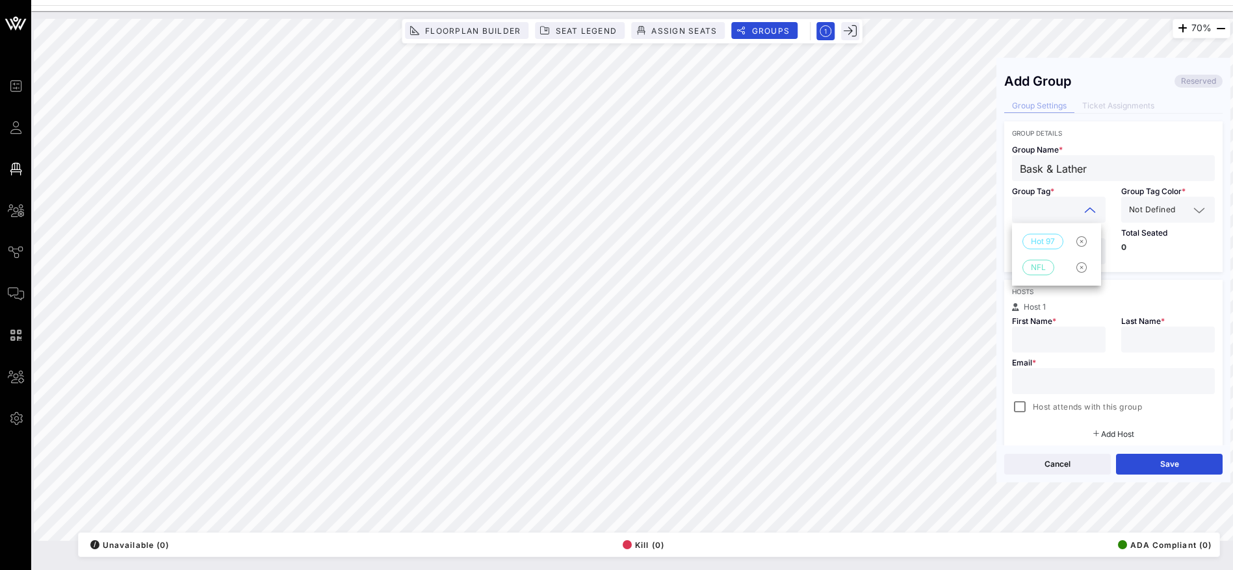
type input "Bask & Lather"
click at [1158, 205] on span "Not Defined" at bounding box center [1152, 209] width 46 height 13
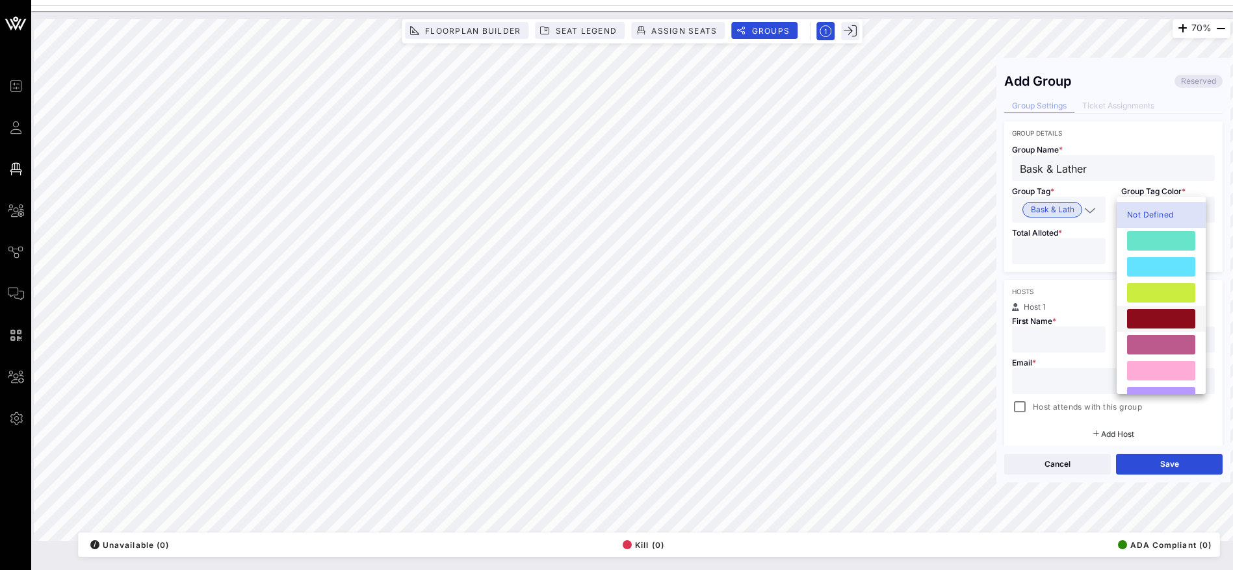
click at [1163, 314] on div at bounding box center [1161, 318] width 68 height 19
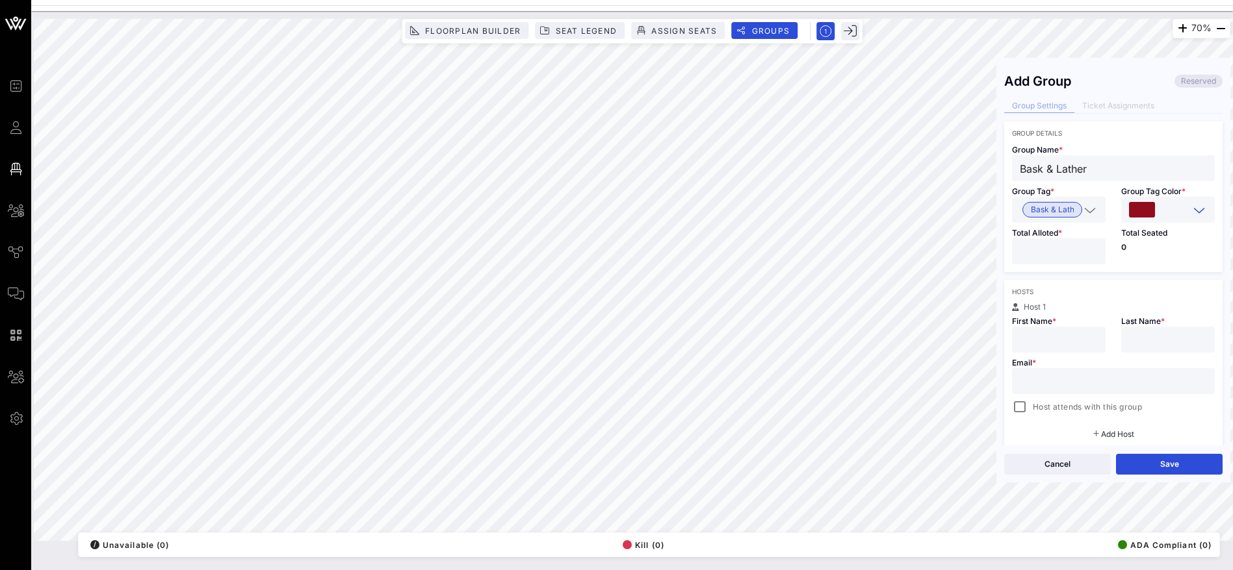
click at [1040, 255] on input "number" at bounding box center [1058, 251] width 78 height 17
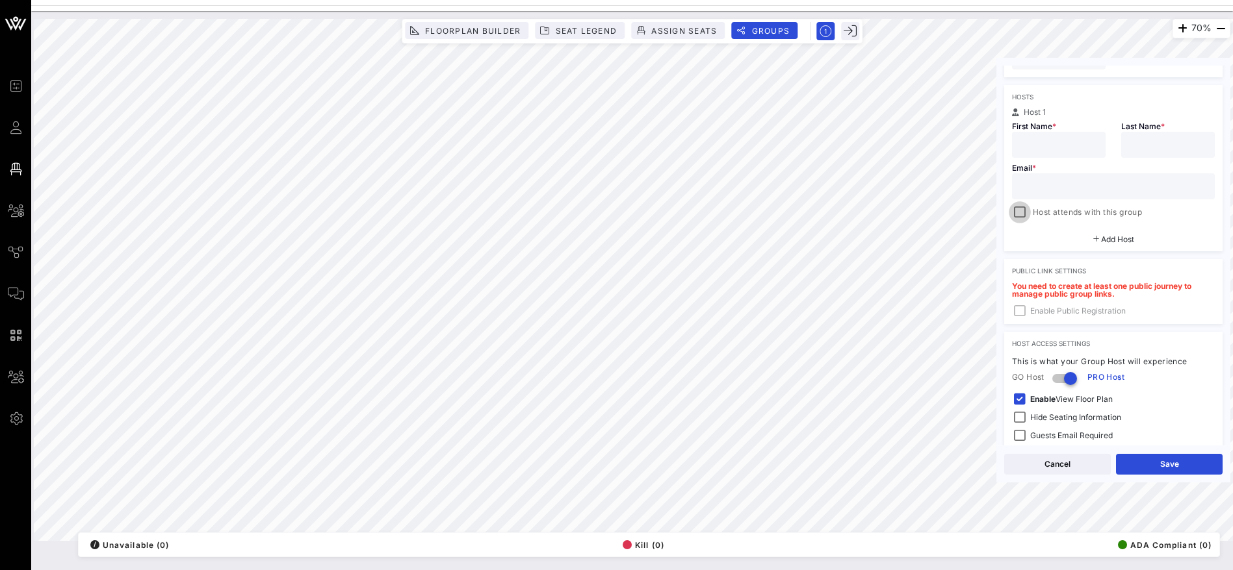
type input "*"
click at [1019, 211] on div at bounding box center [1019, 212] width 18 height 18
click at [1021, 211] on div at bounding box center [1019, 212] width 18 height 18
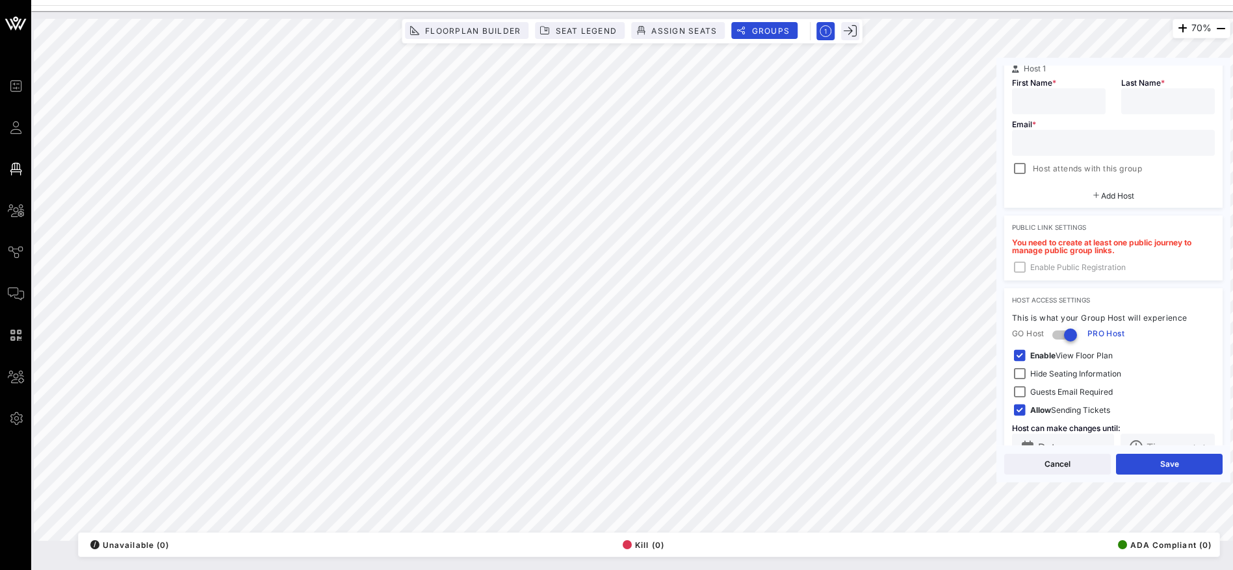
scroll to position [274, 0]
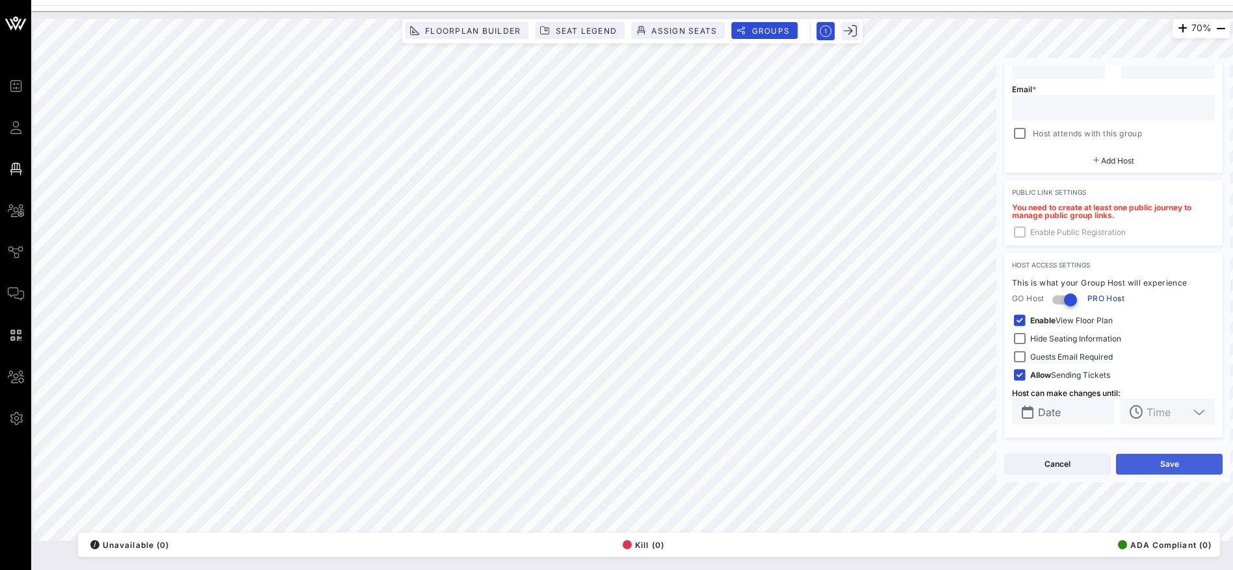
click at [1171, 460] on button "Save" at bounding box center [1169, 464] width 107 height 21
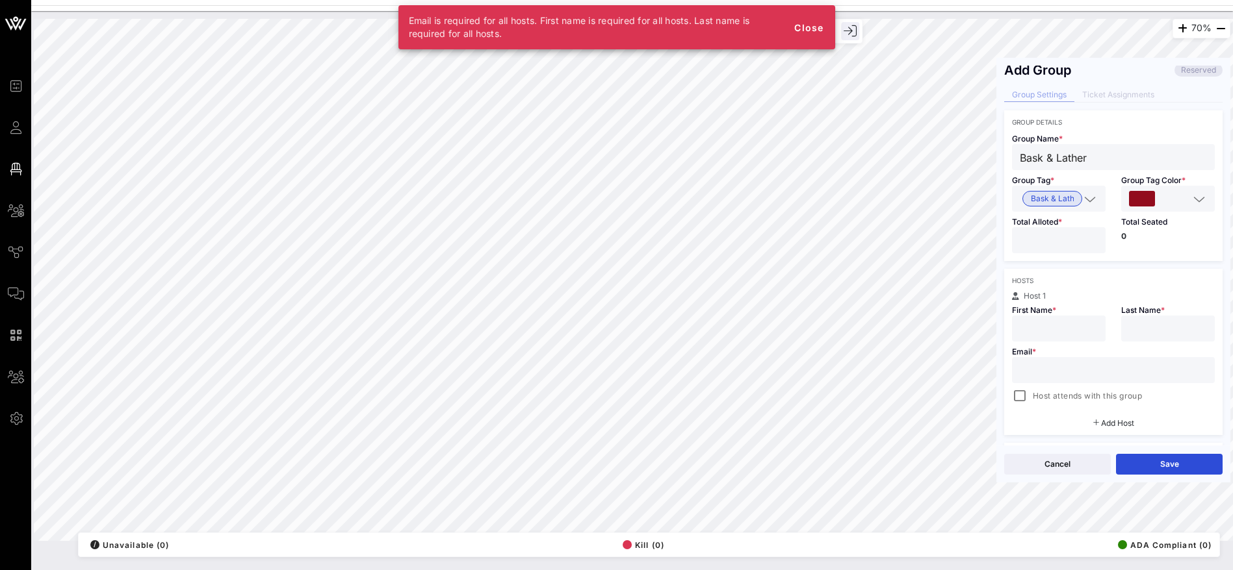
scroll to position [0, 0]
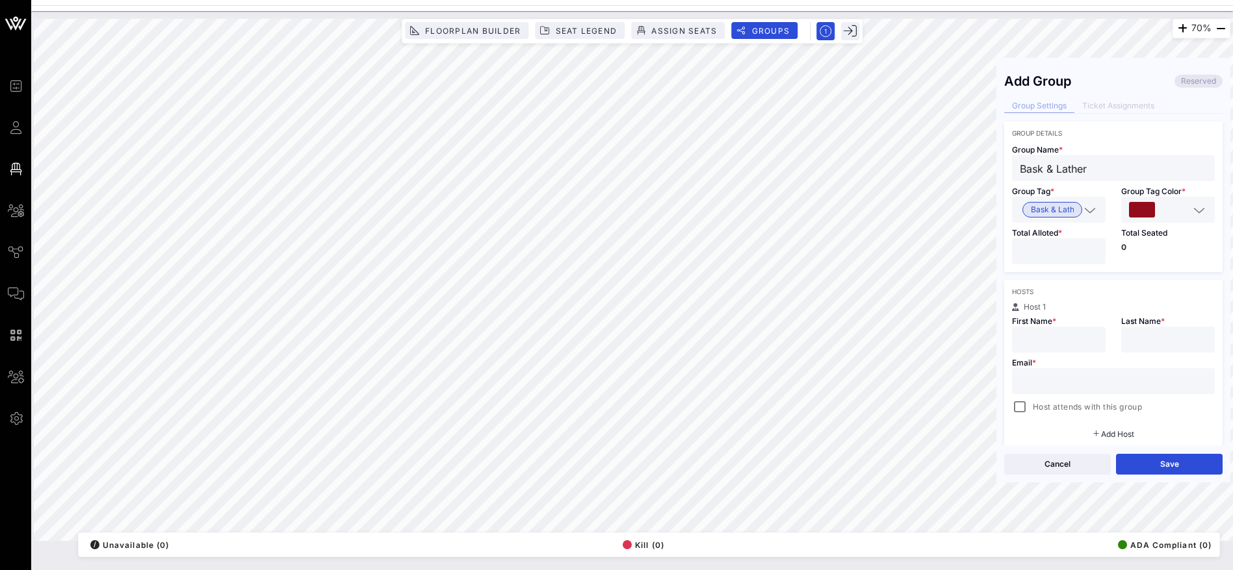
click at [1066, 377] on input "text" at bounding box center [1112, 381] width 187 height 17
click at [1116, 296] on div "Hosts Host 1 First Name * Last Name * Email * Host attends with this group Add …" at bounding box center [1113, 363] width 218 height 166
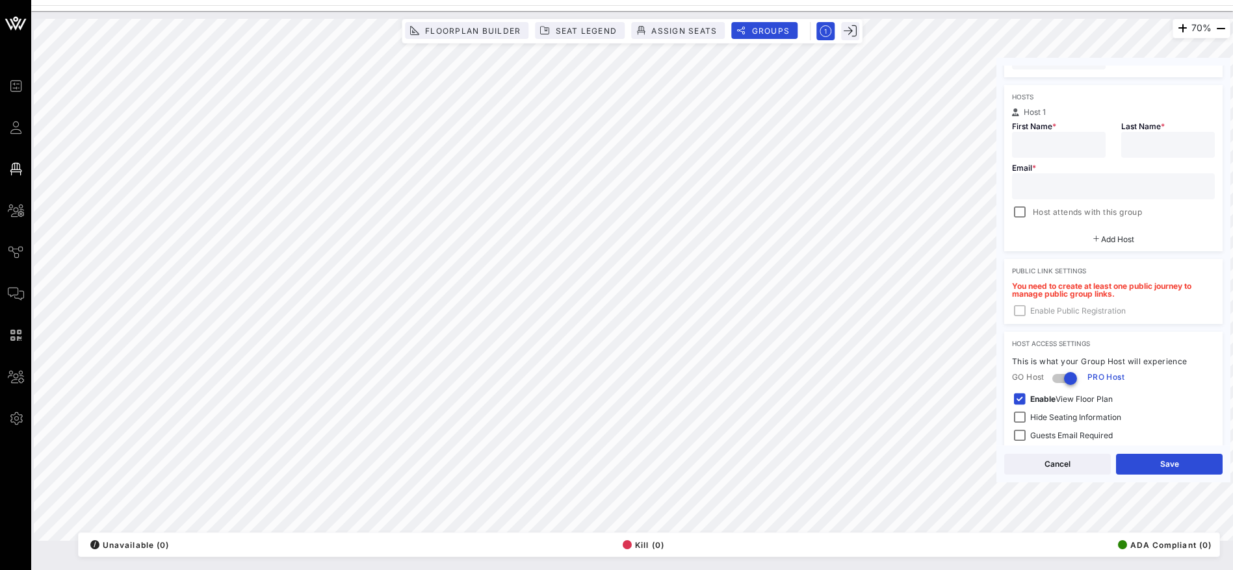
scroll to position [274, 0]
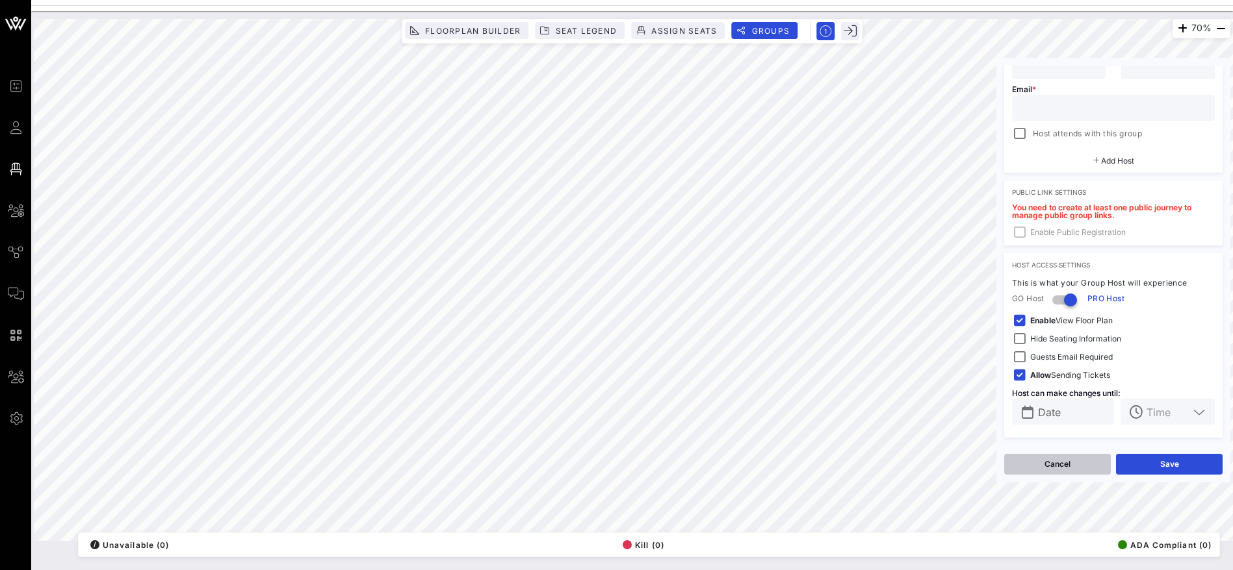
click at [1081, 468] on button "Cancel" at bounding box center [1057, 464] width 107 height 21
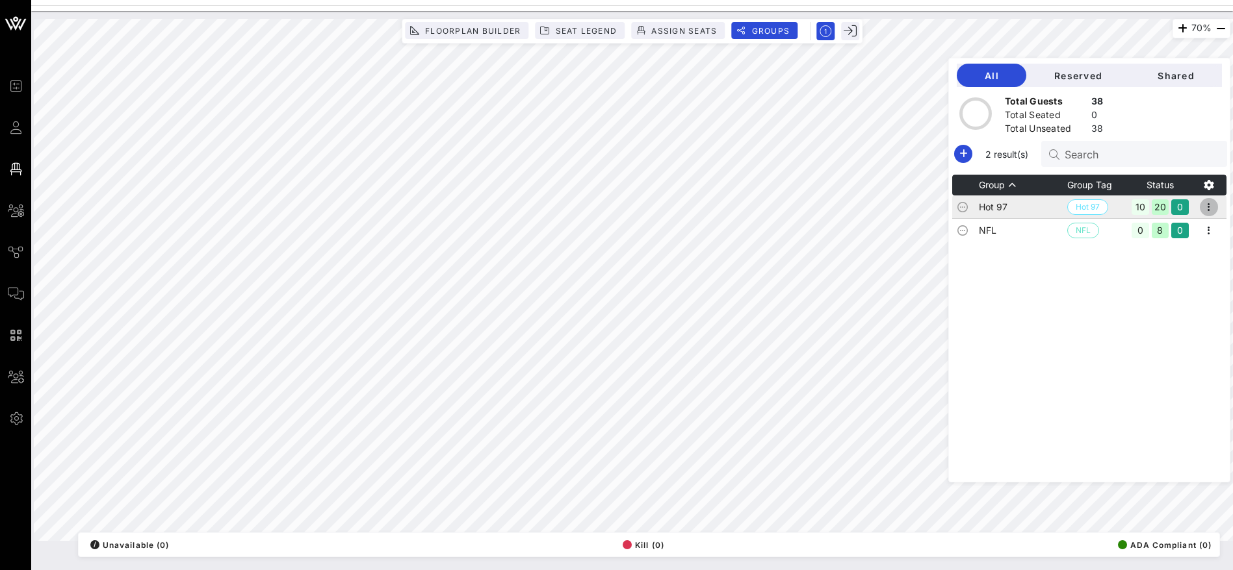
click at [1211, 203] on icon "button" at bounding box center [1209, 207] width 16 height 16
click at [1203, 229] on div "Edit" at bounding box center [1191, 229] width 40 height 10
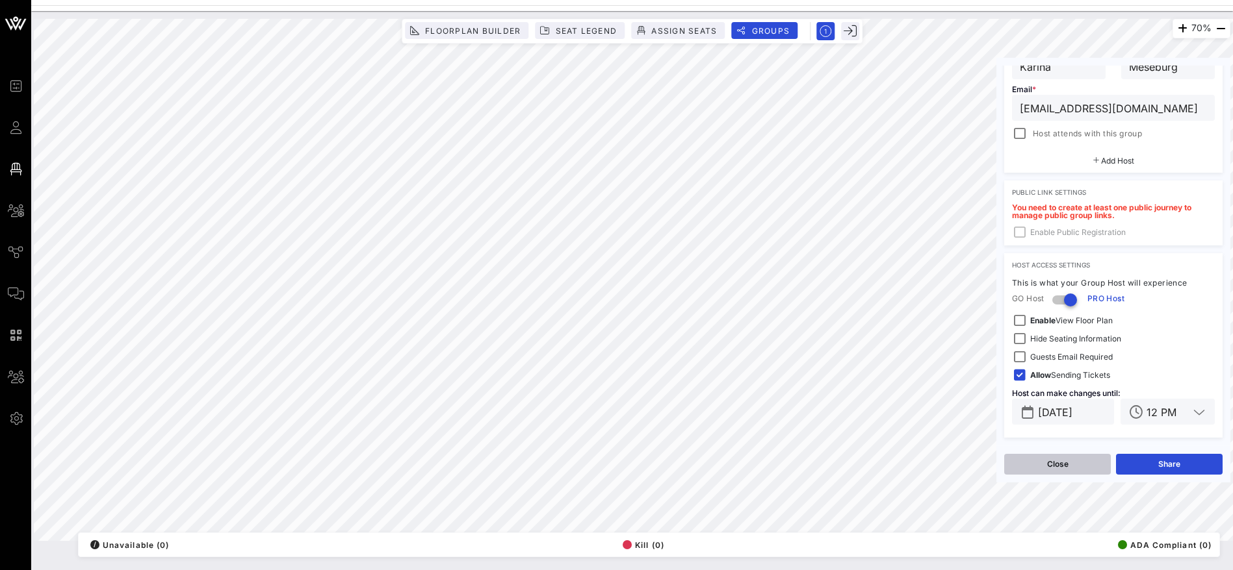
click at [1053, 462] on button "Close" at bounding box center [1057, 464] width 107 height 21
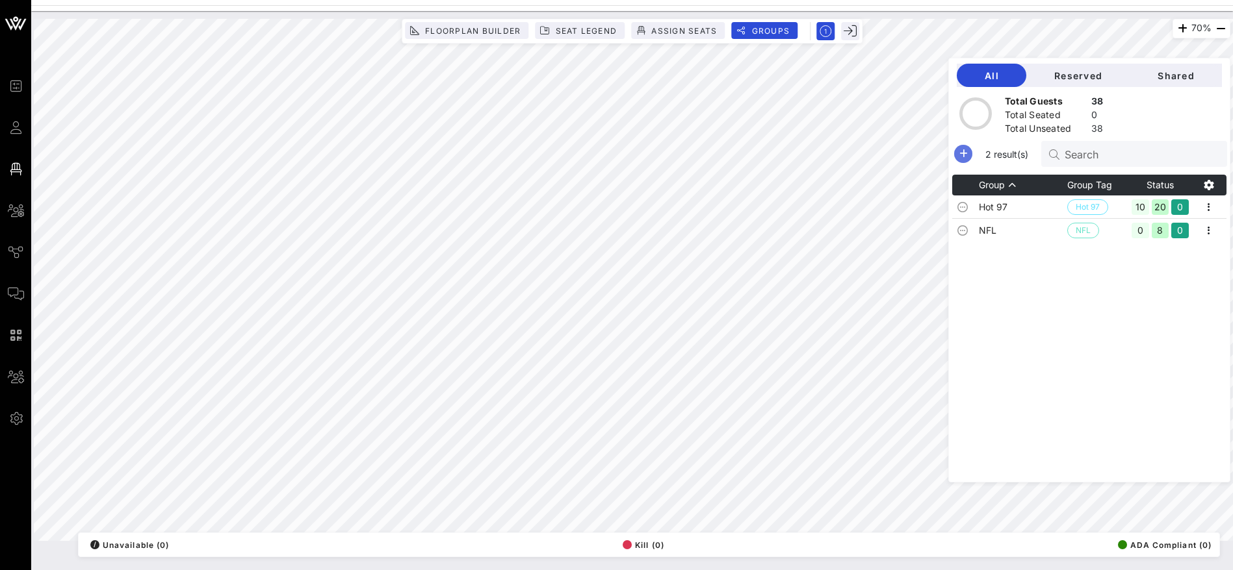
click at [971, 152] on icon "button" at bounding box center [963, 154] width 16 height 16
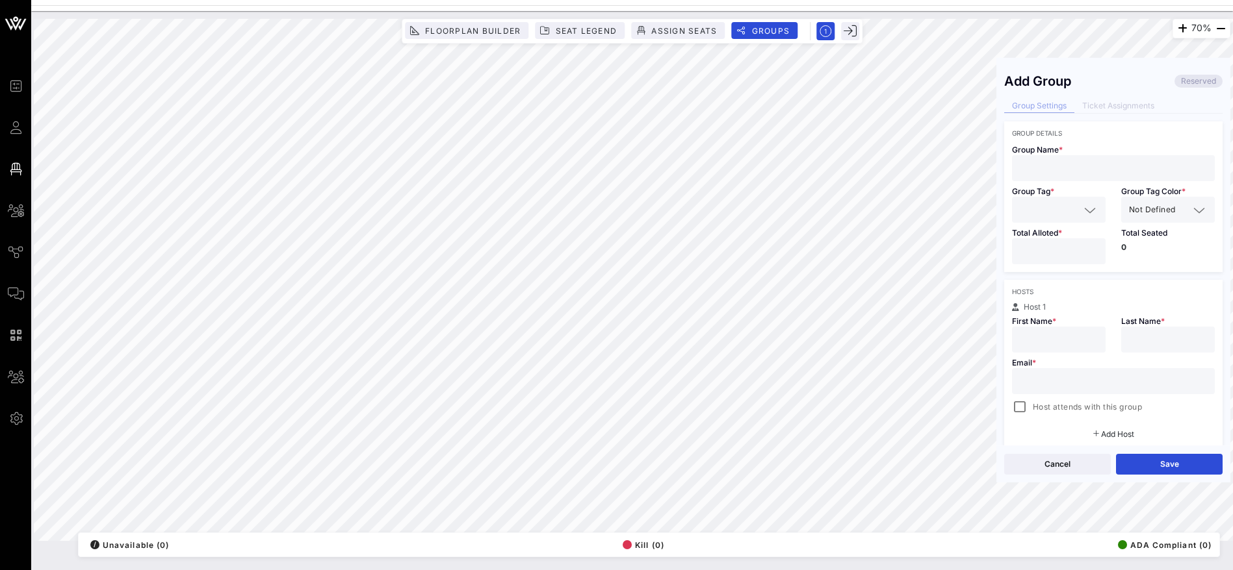
click at [1045, 339] on input "text" at bounding box center [1058, 339] width 78 height 17
type input "Crystal"
type input "[PERSON_NAME]"
click at [1049, 380] on input "text" at bounding box center [1112, 381] width 187 height 17
paste input "[EMAIL_ADDRESS][DOMAIN_NAME]"
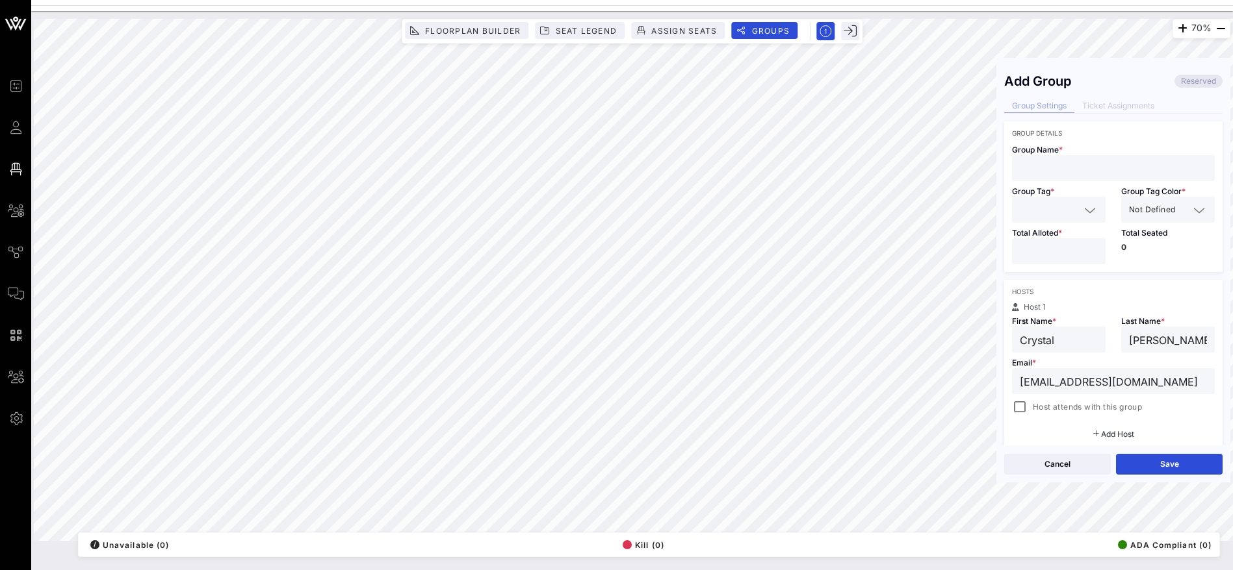
type input "[EMAIL_ADDRESS][DOMAIN_NAME]"
click at [1056, 162] on input "text" at bounding box center [1112, 168] width 187 height 17
drag, startPoint x: 1101, startPoint y: 171, endPoint x: 1019, endPoint y: 173, distance: 82.6
click at [1019, 173] on div "Bask & Lather" at bounding box center [1113, 168] width 203 height 26
type input "Bask & Lather"
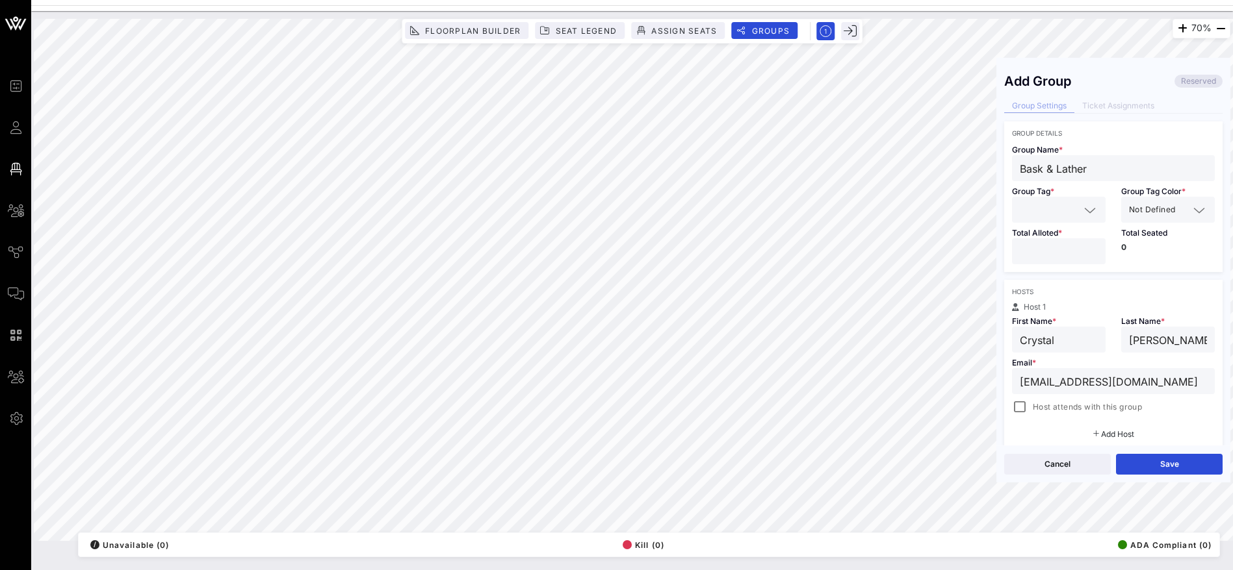
click at [1035, 205] on input "text" at bounding box center [1049, 209] width 60 height 17
paste input "Bask & Lather"
type input "Bask & Lather"
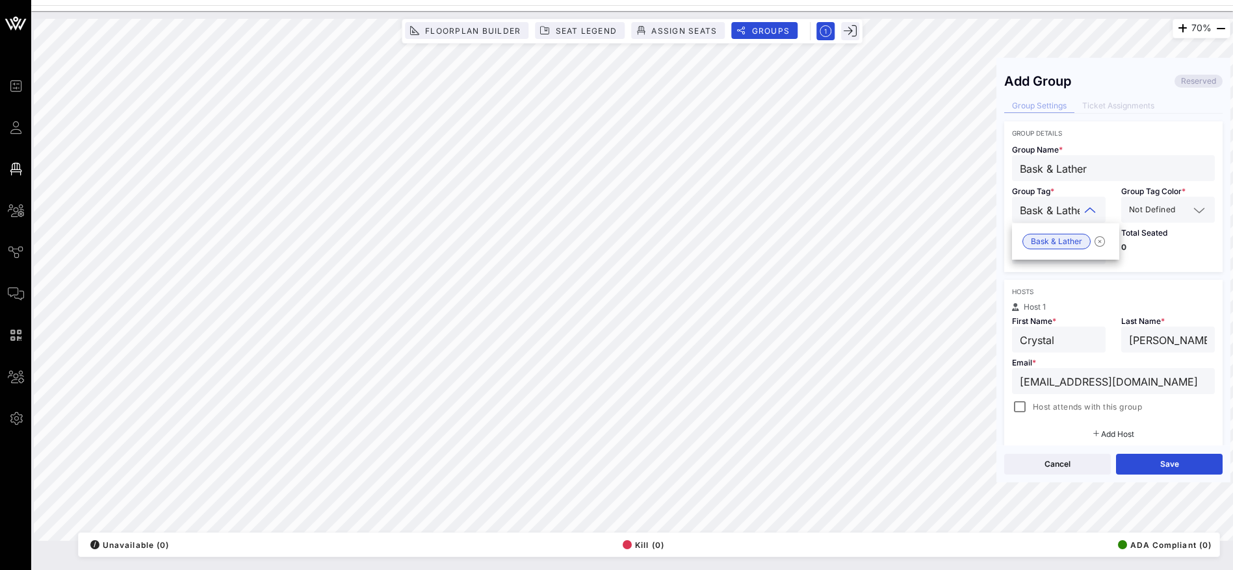
click at [1188, 213] on div at bounding box center [1197, 211] width 18 height 16
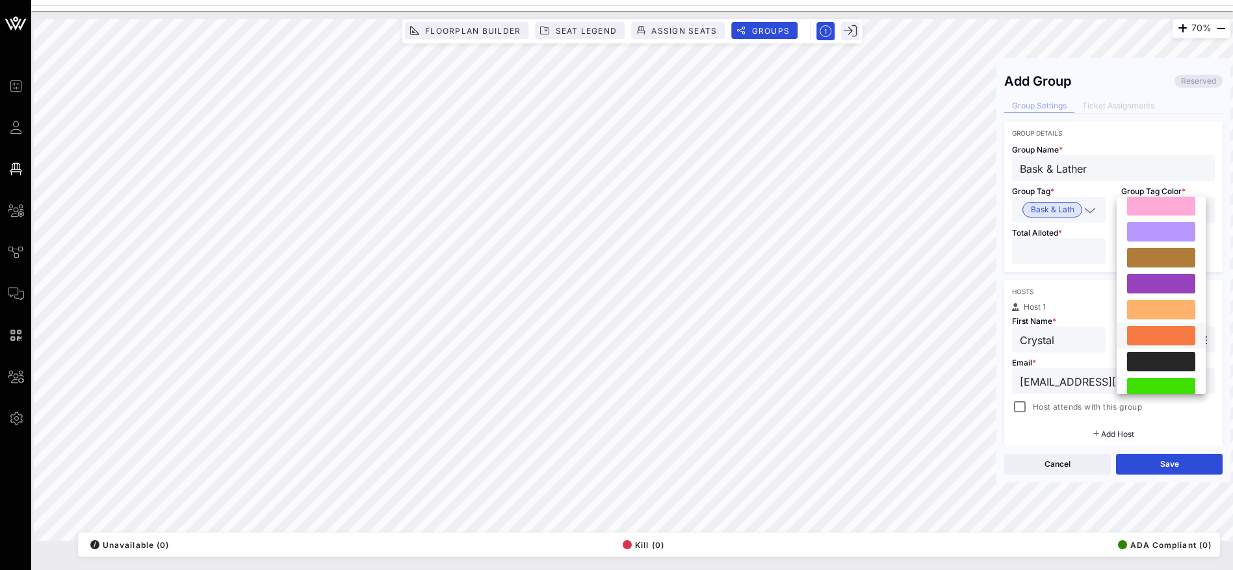
scroll to position [138, 0]
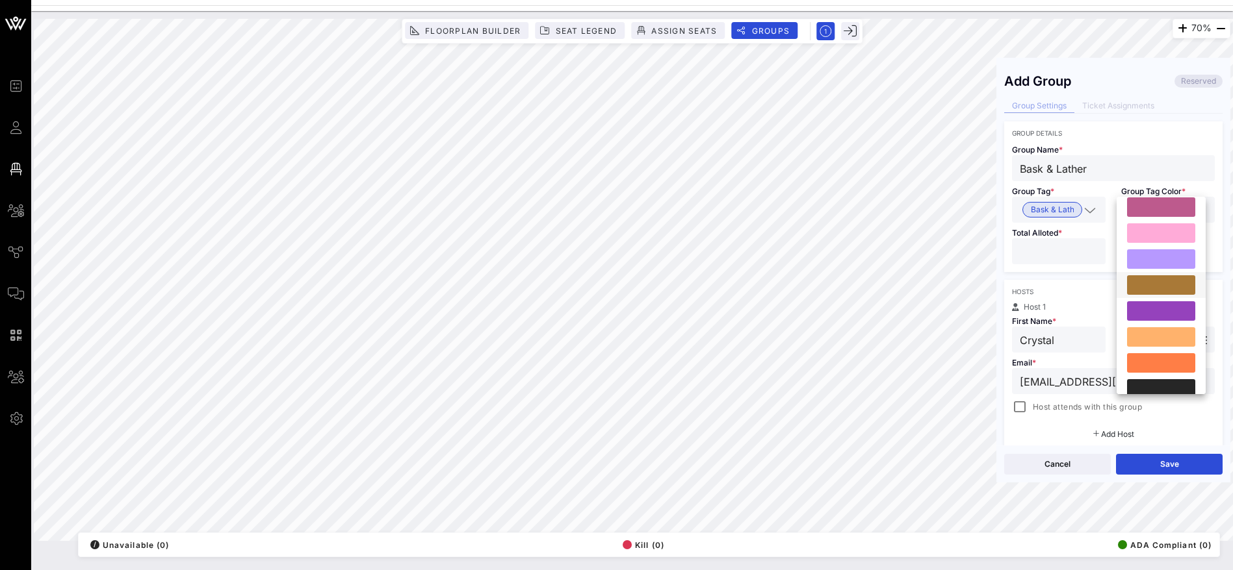
click at [1161, 276] on div at bounding box center [1161, 284] width 68 height 19
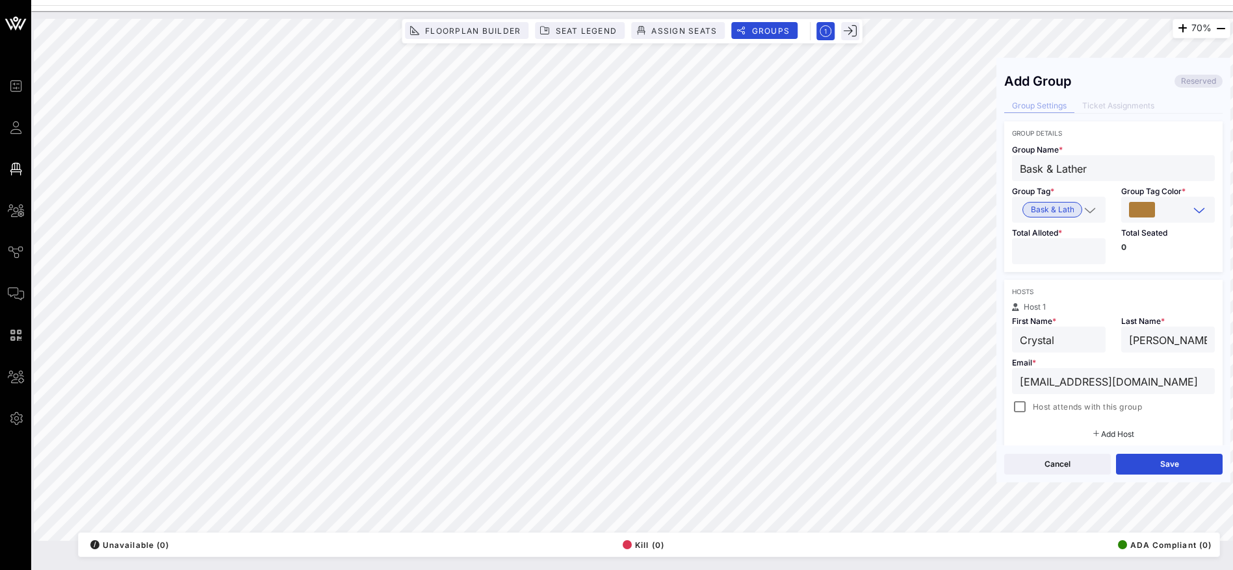
click at [1063, 253] on input "number" at bounding box center [1058, 251] width 78 height 17
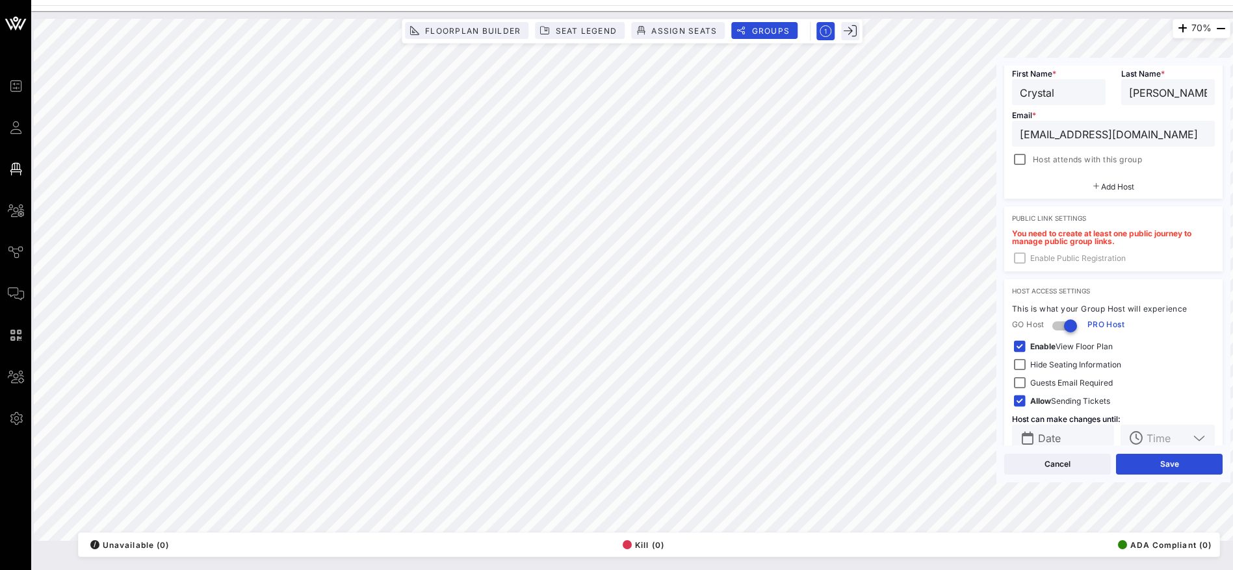
scroll to position [274, 0]
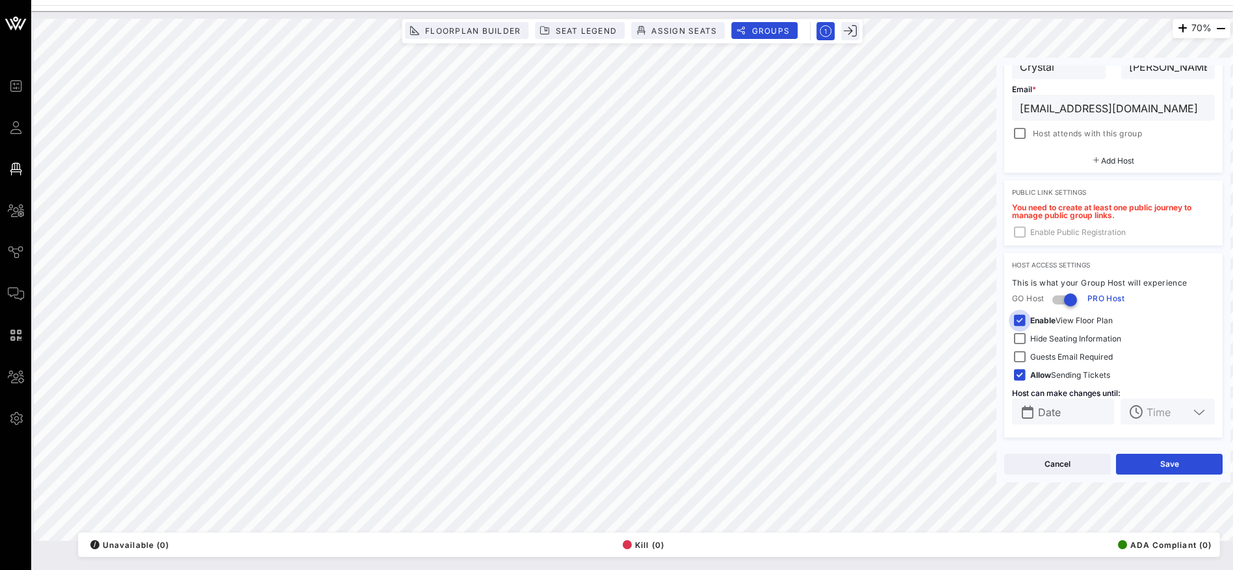
type input "*"
click at [1021, 321] on div at bounding box center [1019, 321] width 18 height 18
click at [1169, 464] on button "Save" at bounding box center [1169, 464] width 107 height 21
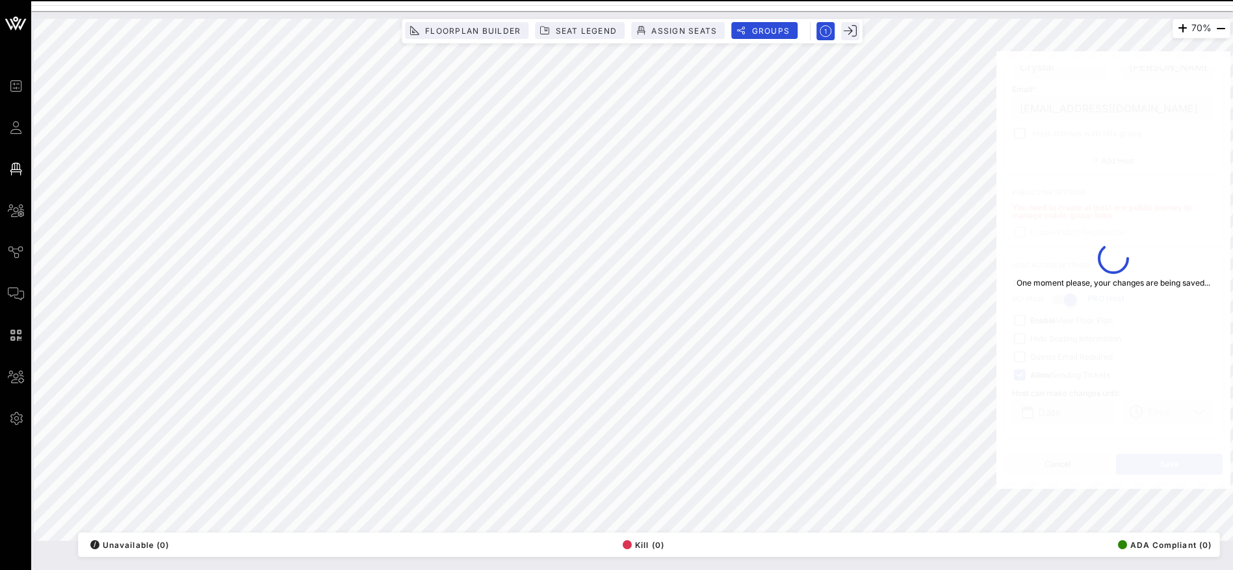
type input "[PERSON_NAME]"
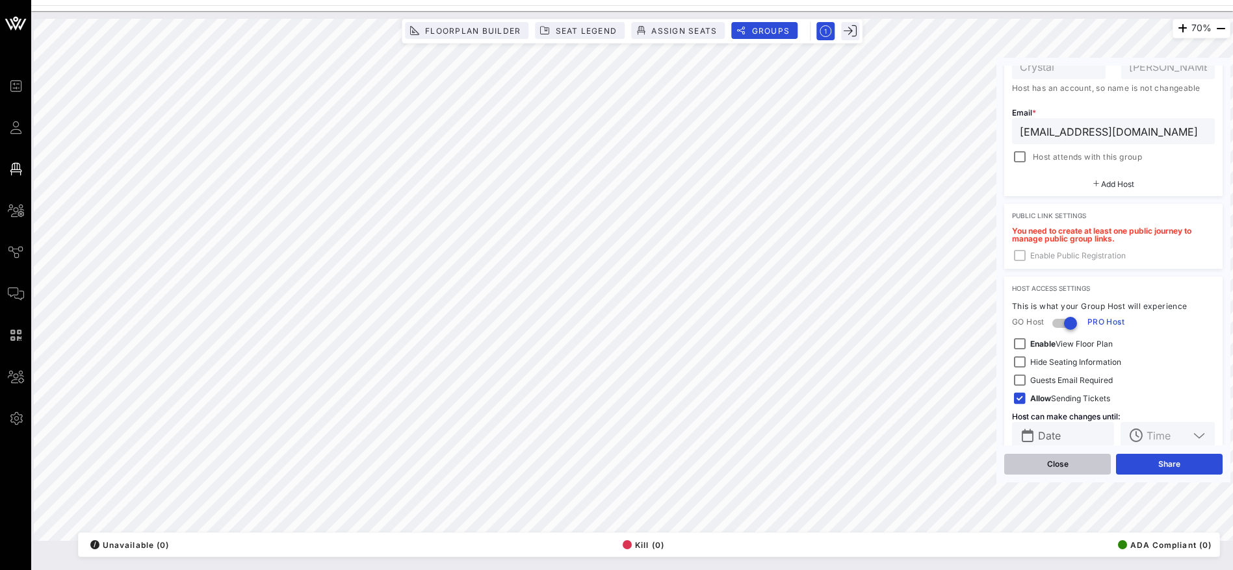
click at [1071, 462] on button "Close" at bounding box center [1057, 464] width 107 height 21
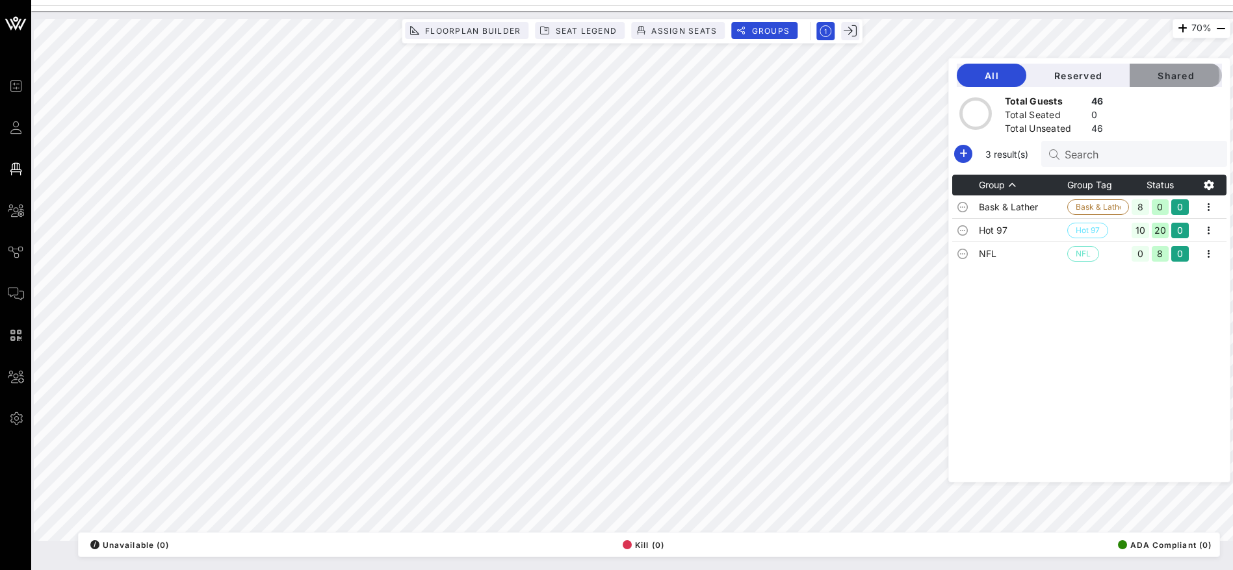
click at [1196, 81] on button "Shared" at bounding box center [1175, 75] width 92 height 23
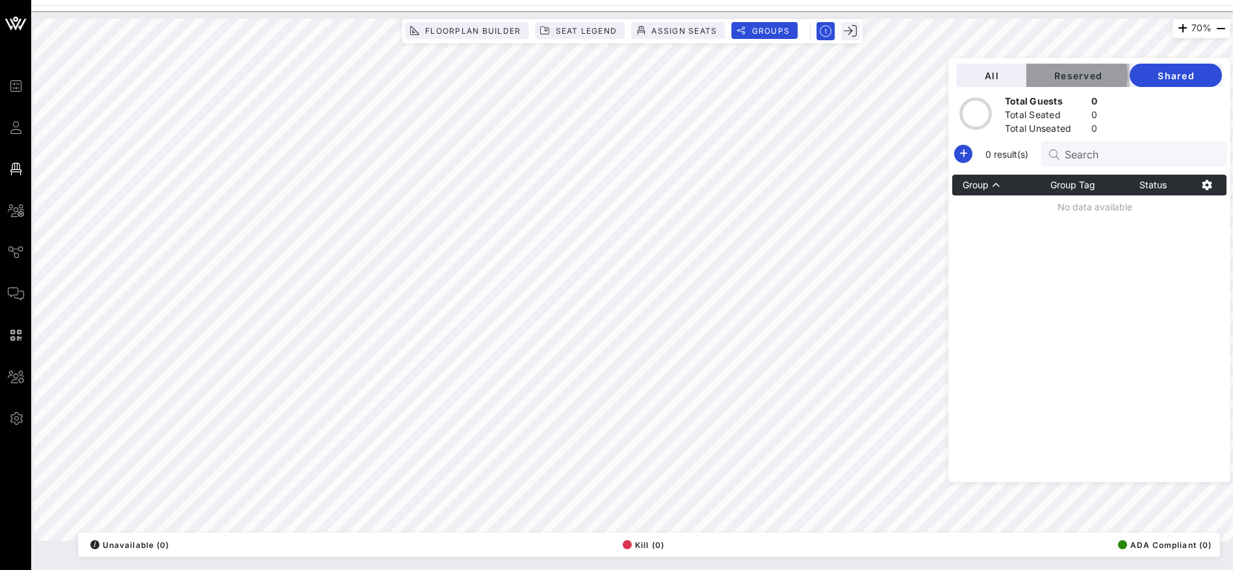
click at [1097, 76] on span "Reserved" at bounding box center [1077, 75] width 83 height 11
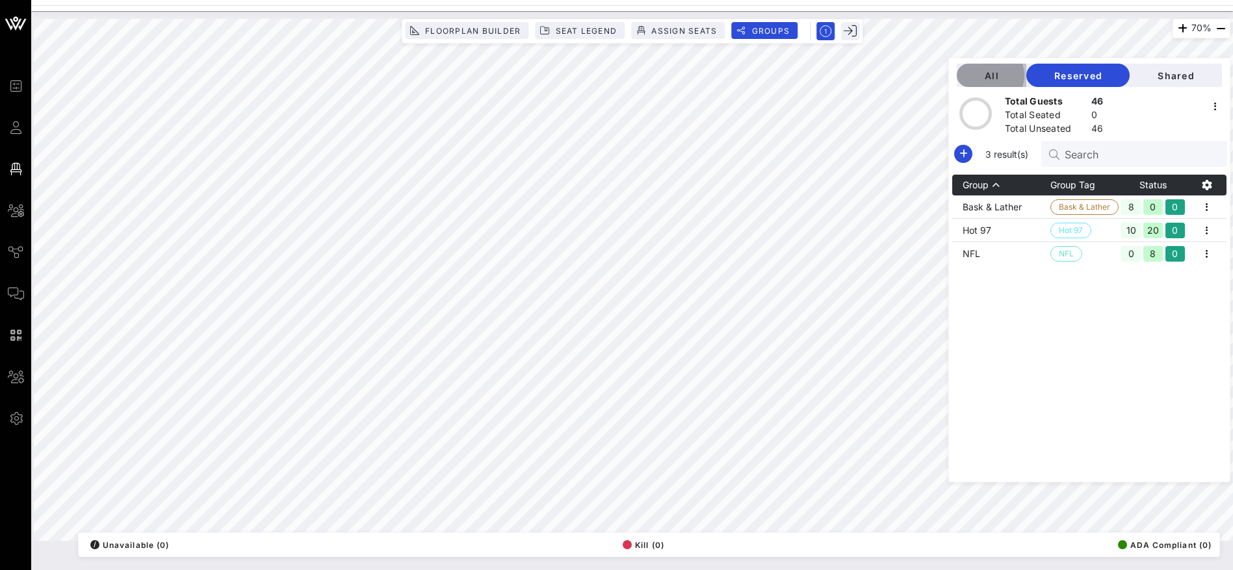
click at [1010, 73] on span "All" at bounding box center [991, 75] width 49 height 11
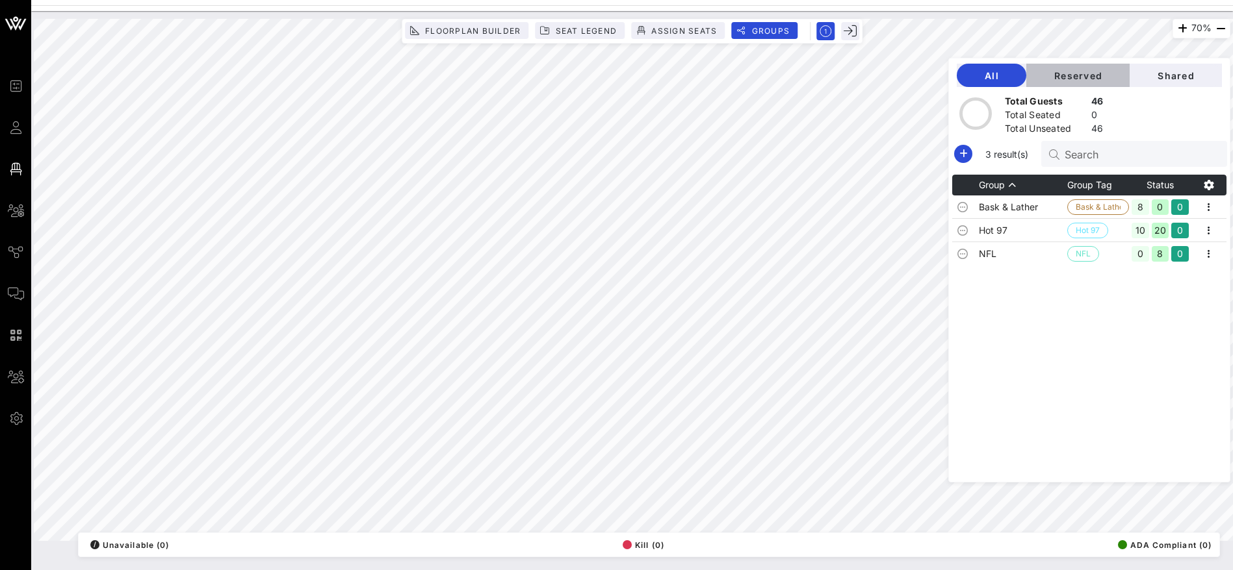
click at [1077, 73] on span "Reserved" at bounding box center [1077, 75] width 83 height 11
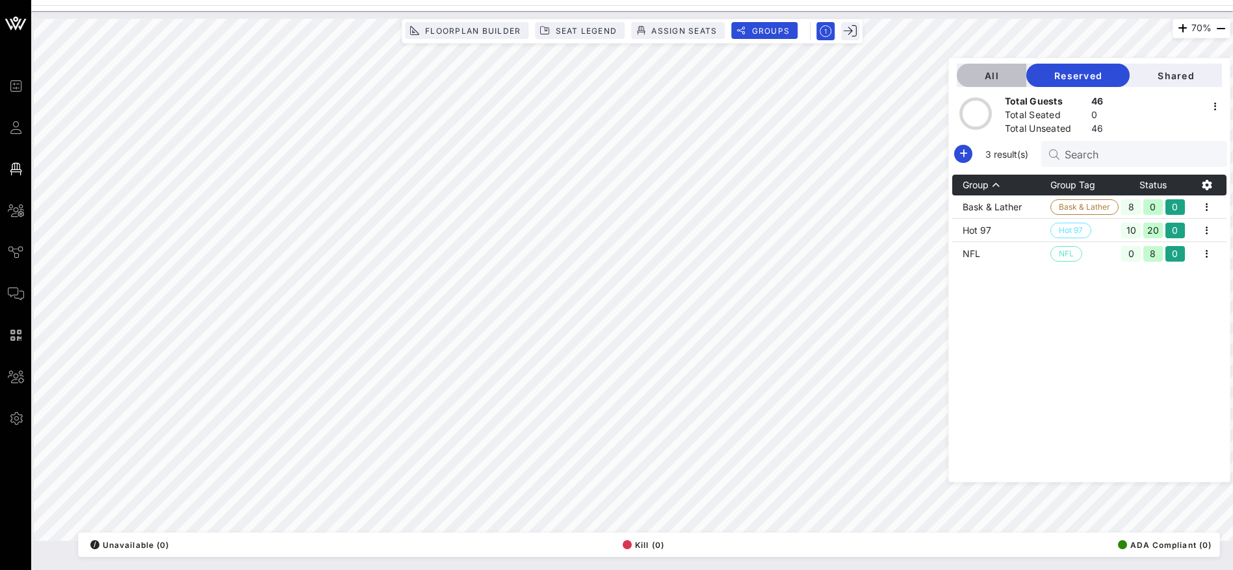
click at [1001, 72] on span "All" at bounding box center [991, 75] width 49 height 11
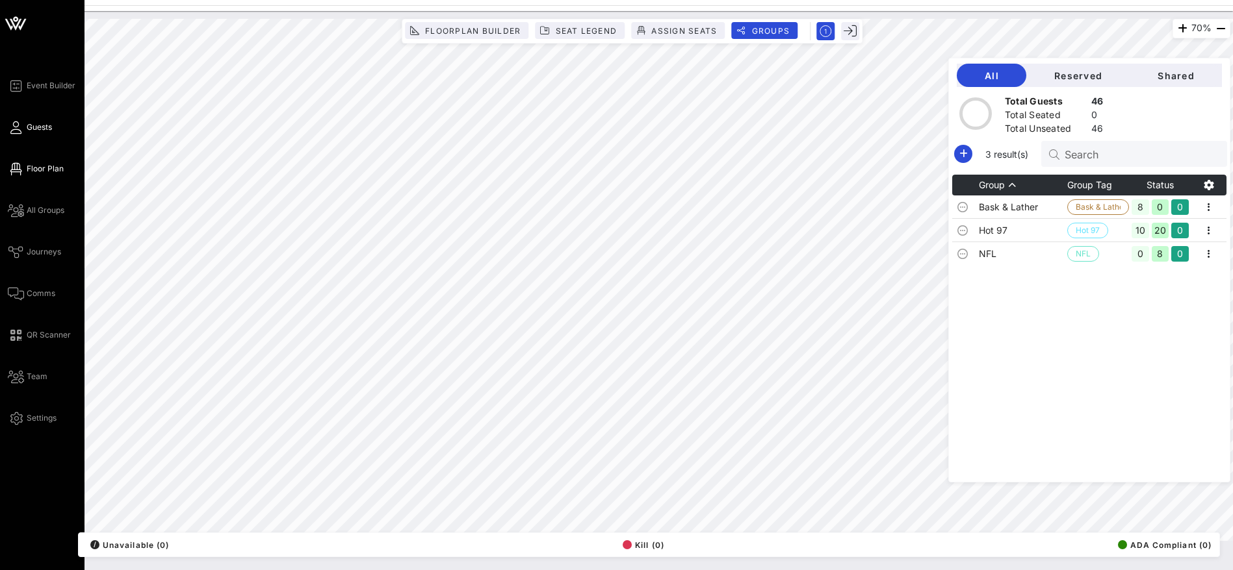
click at [32, 126] on span "Guests" at bounding box center [39, 128] width 25 height 12
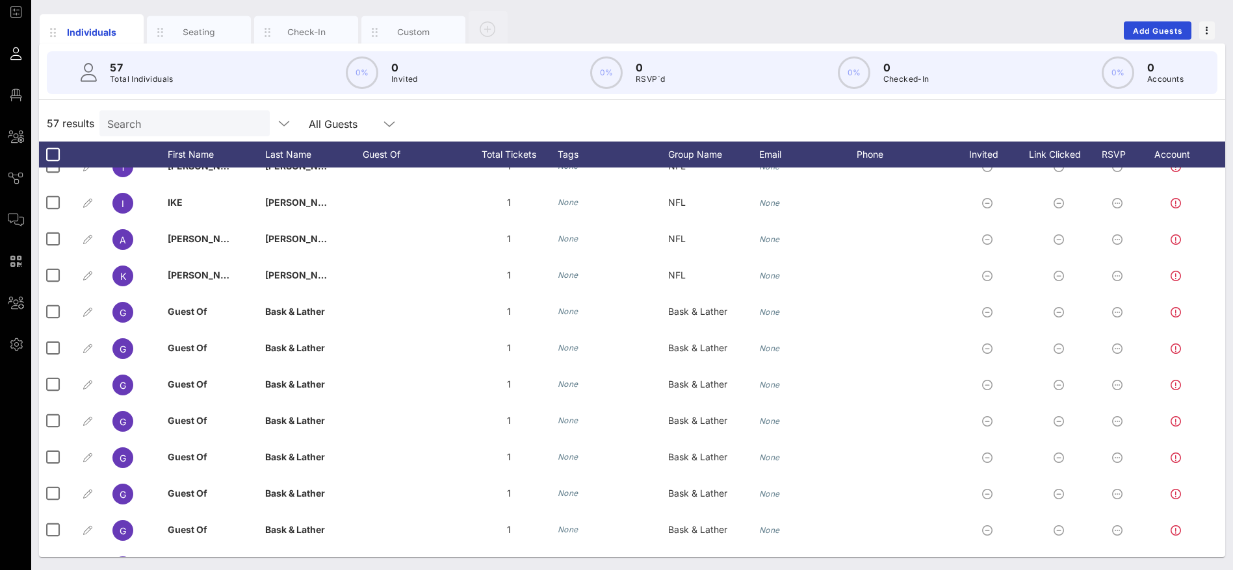
scroll to position [1699, 0]
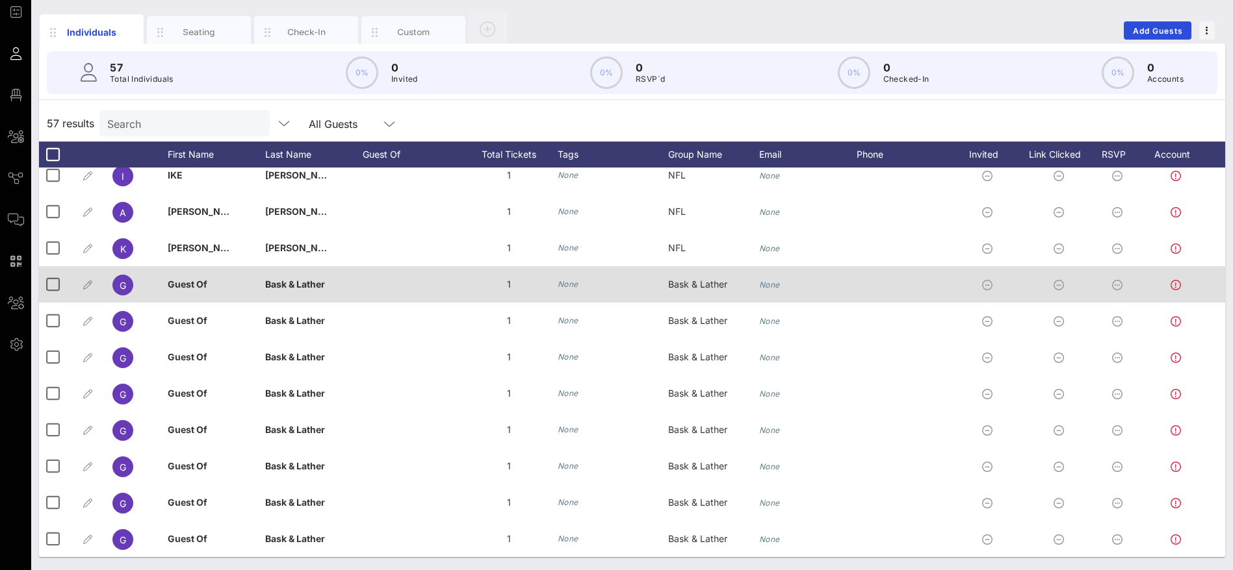
click at [564, 279] on icon "None" at bounding box center [567, 284] width 21 height 10
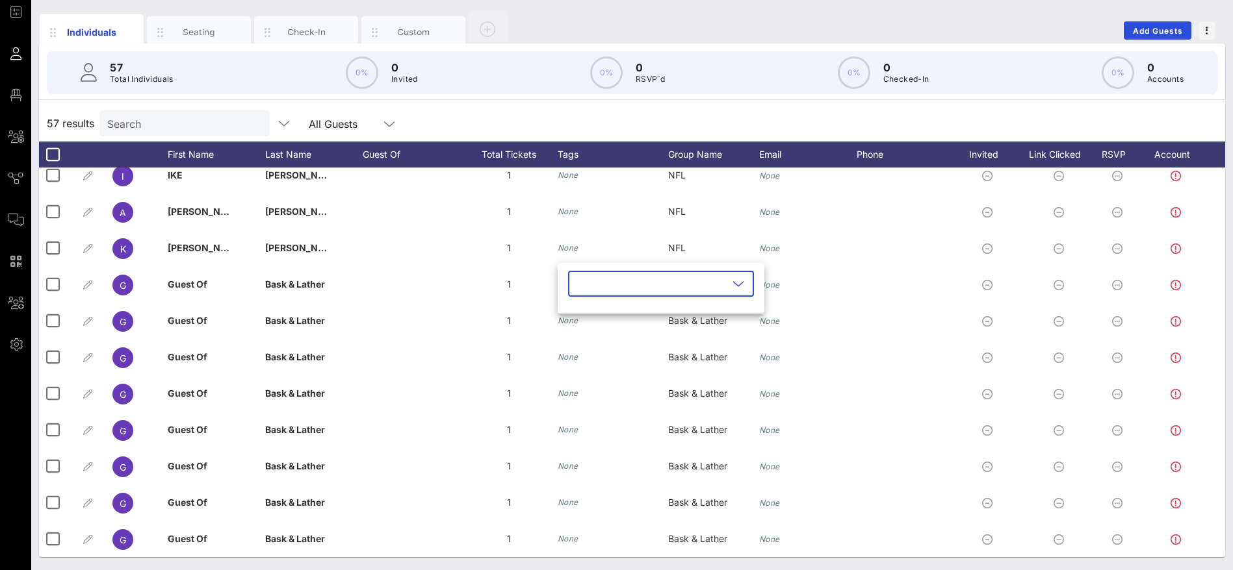
click at [732, 282] on icon at bounding box center [738, 284] width 12 height 16
type input "Sponsor"
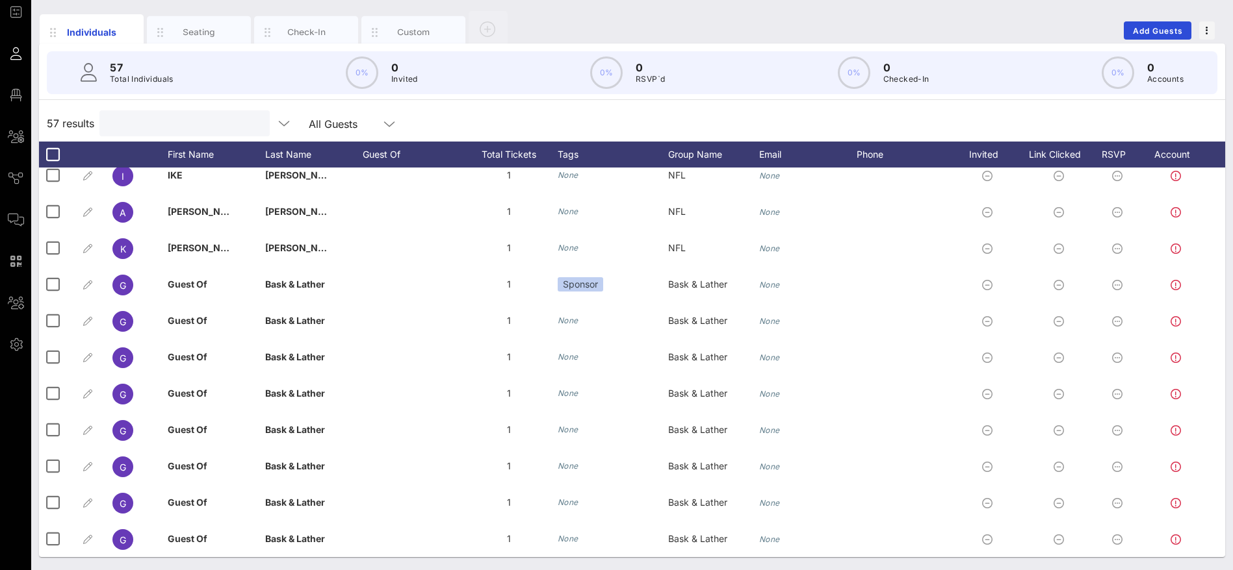
click at [158, 117] on input "text" at bounding box center [183, 123] width 152 height 17
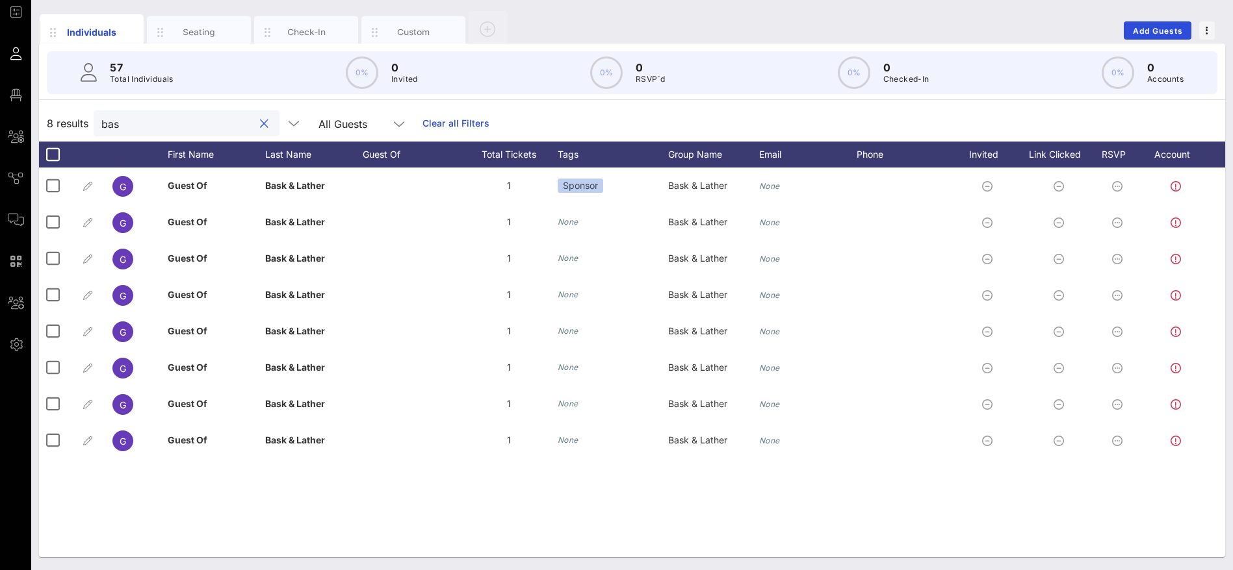
scroll to position [0, 0]
type input "bask"
click at [56, 151] on div at bounding box center [53, 155] width 22 height 22
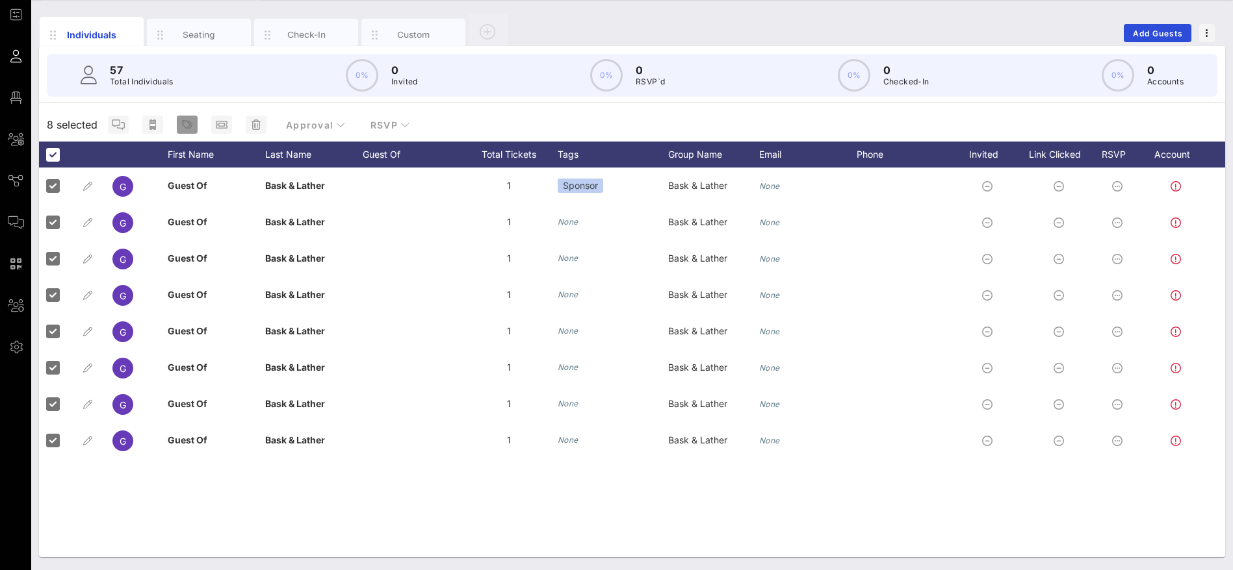
click at [191, 120] on icon "button" at bounding box center [187, 125] width 10 height 10
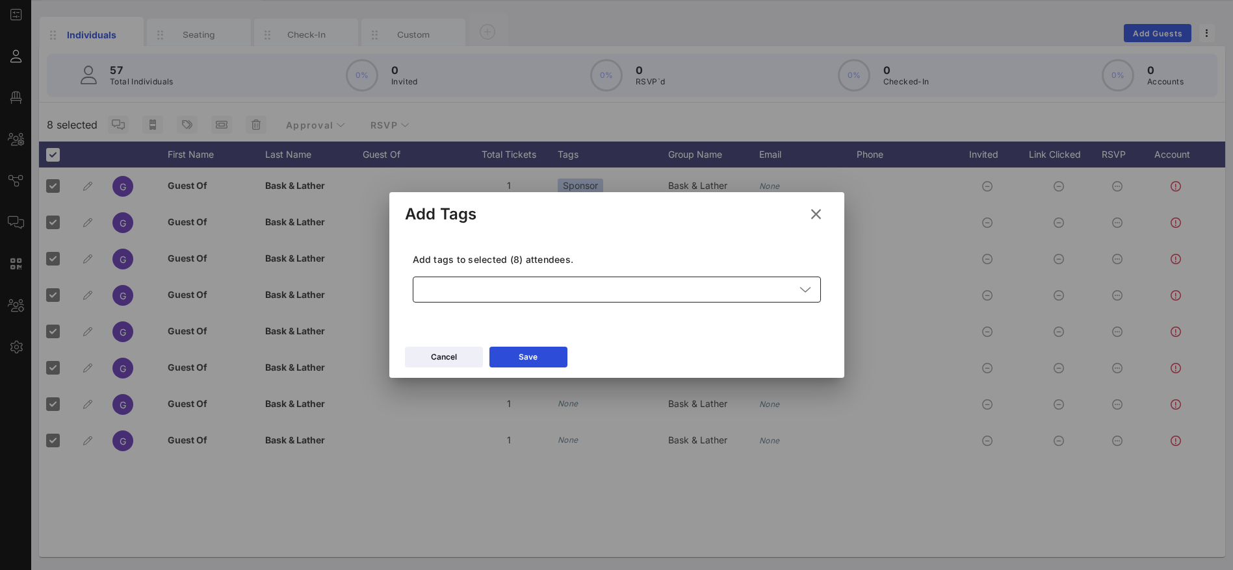
click at [806, 294] on icon at bounding box center [805, 290] width 12 height 16
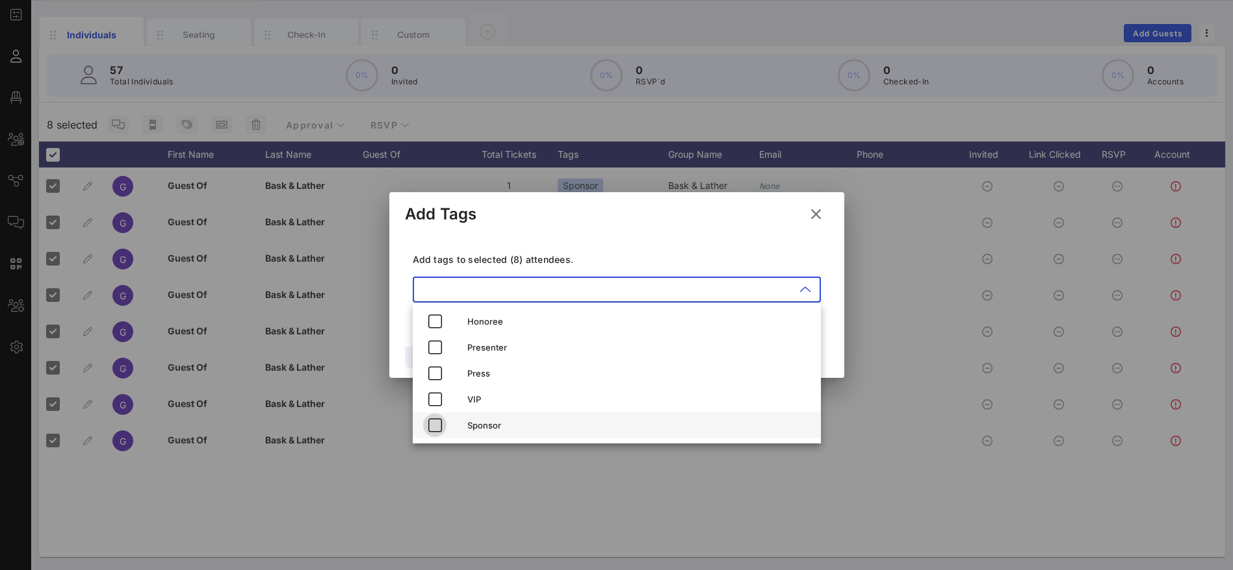
click at [434, 426] on icon "button" at bounding box center [435, 426] width 16 height 16
click at [763, 251] on div "Add tags to selected (8) attendees. ​ Sponsor" at bounding box center [617, 280] width 424 height 95
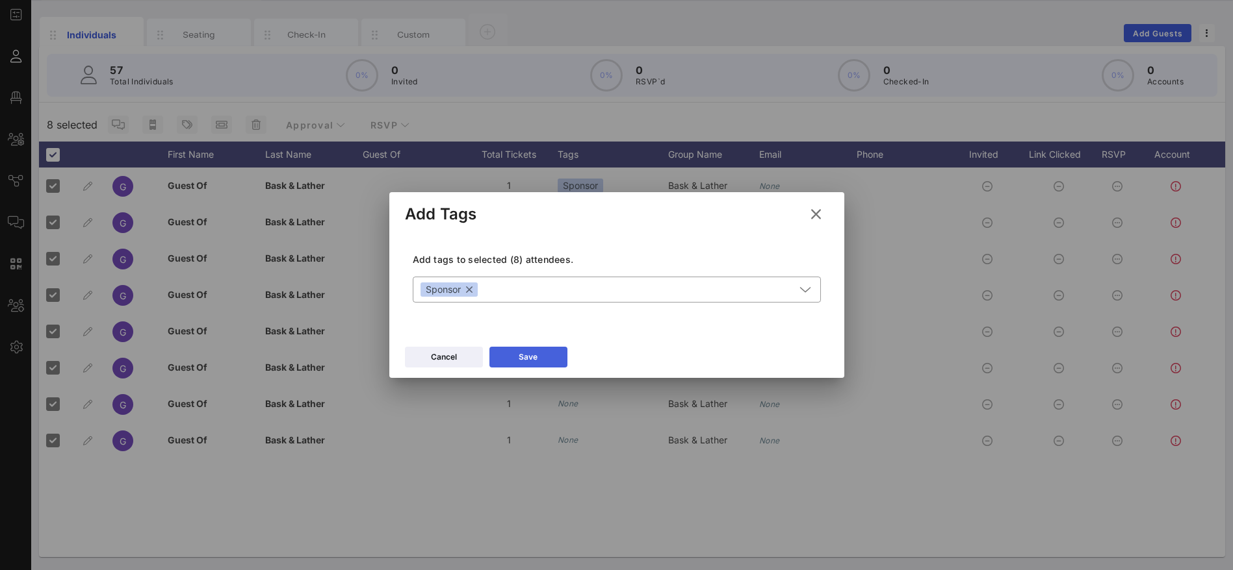
click at [538, 361] on button "Save" at bounding box center [528, 357] width 78 height 21
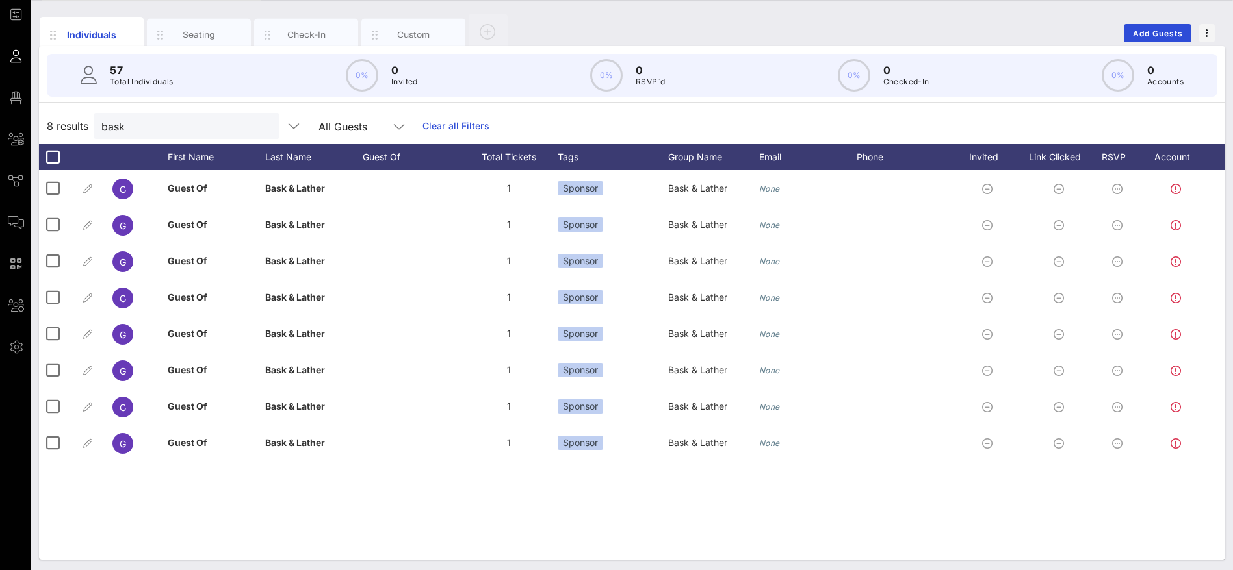
click at [610, 126] on div "8 results bask All Guests Clear all Filters" at bounding box center [632, 126] width 1186 height 36
click at [260, 123] on button "clear icon" at bounding box center [264, 126] width 8 height 13
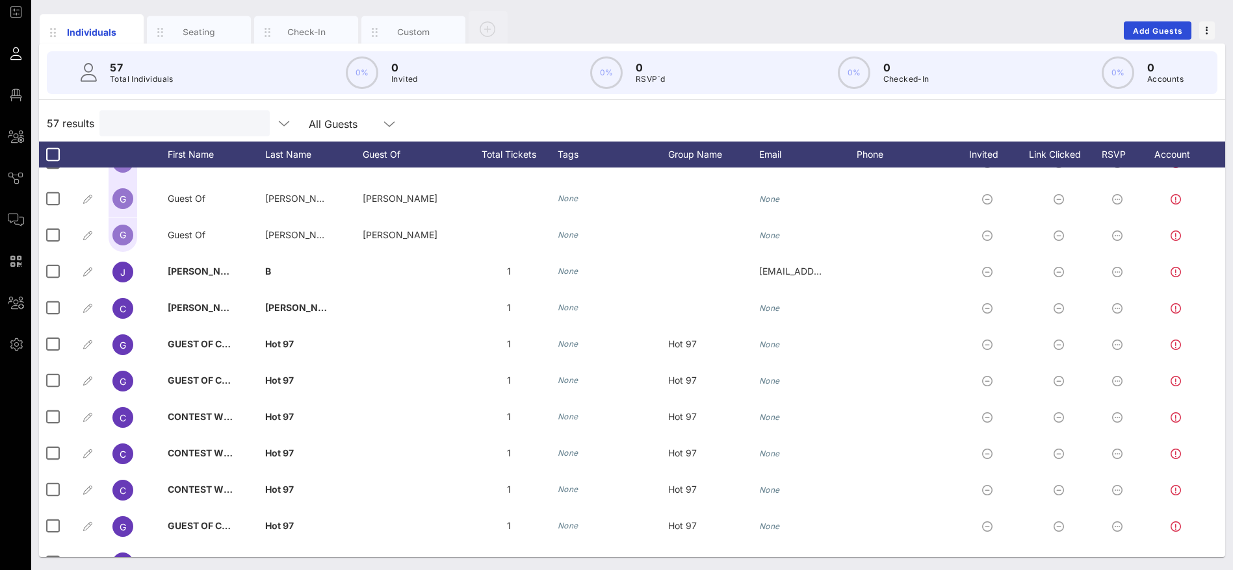
scroll to position [237, 0]
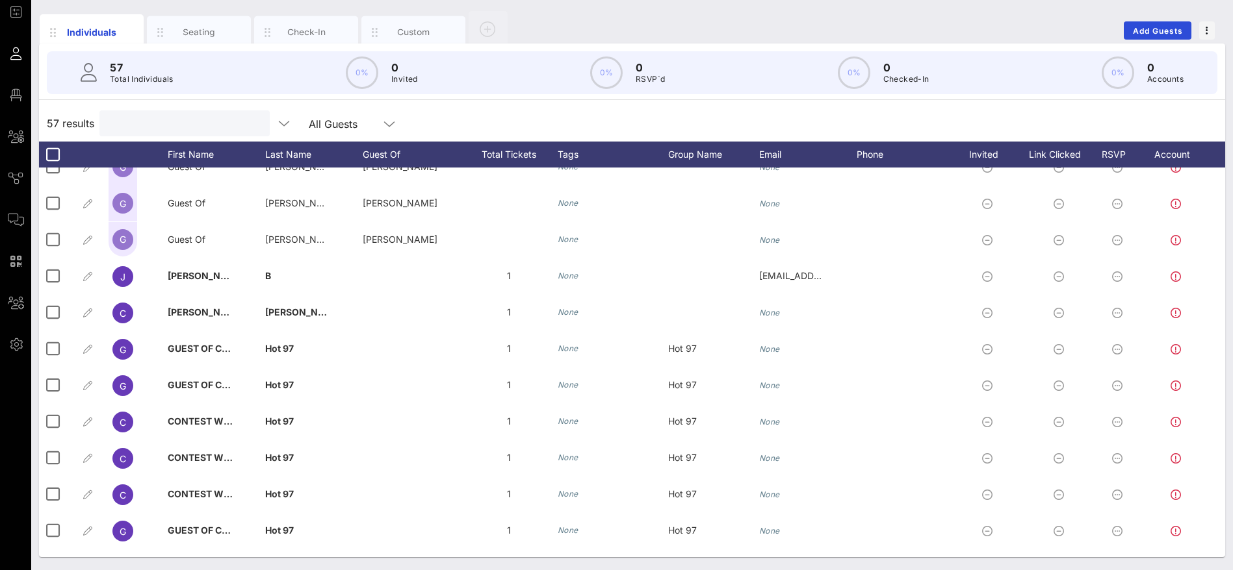
click at [235, 119] on input "text" at bounding box center [183, 123] width 152 height 17
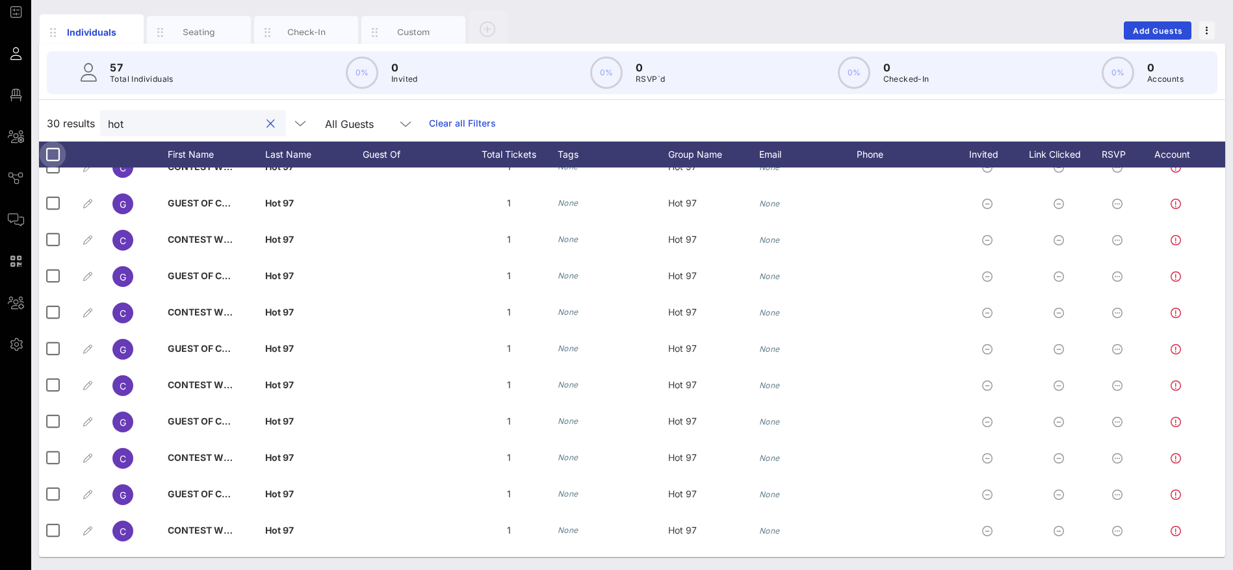
type input "hot"
click at [55, 155] on div at bounding box center [53, 155] width 22 height 22
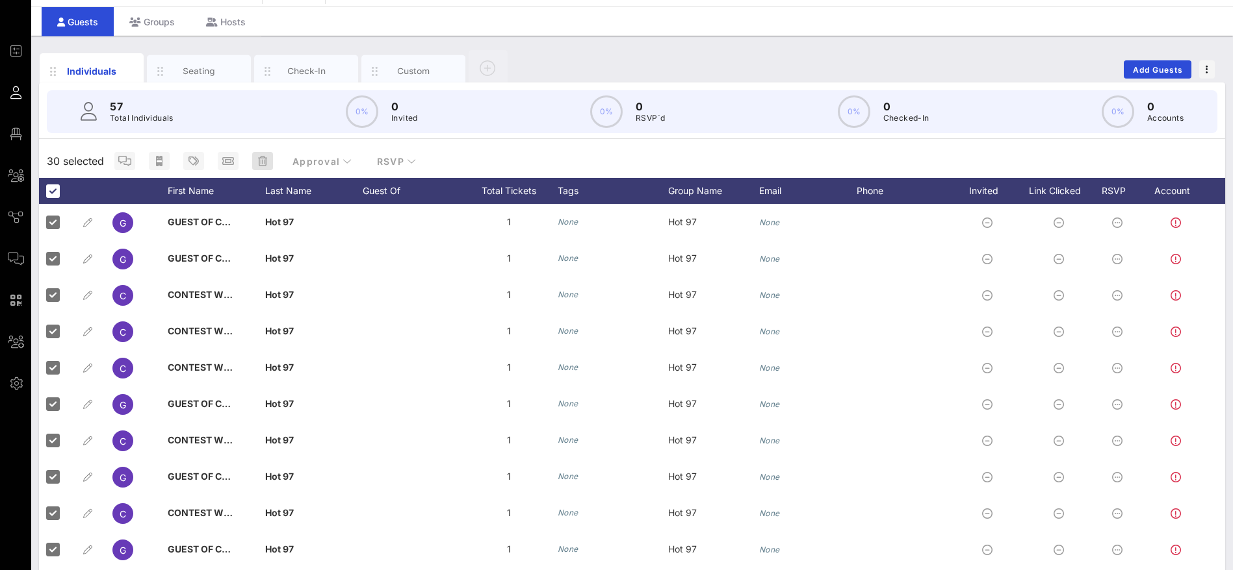
scroll to position [0, 0]
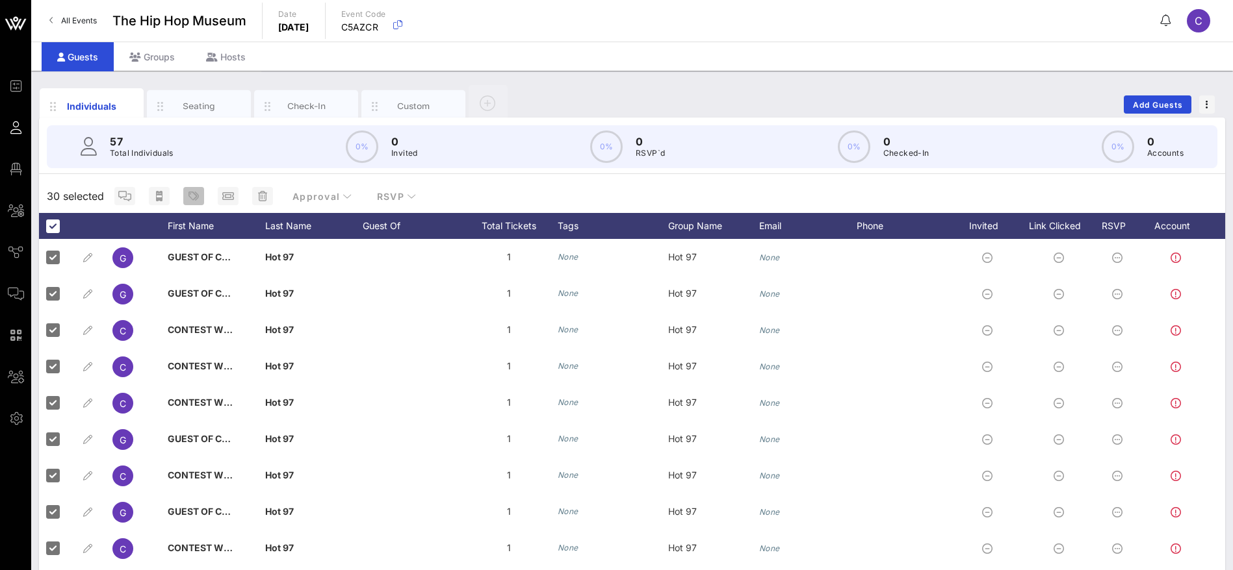
click at [196, 194] on icon "button" at bounding box center [193, 196] width 10 height 10
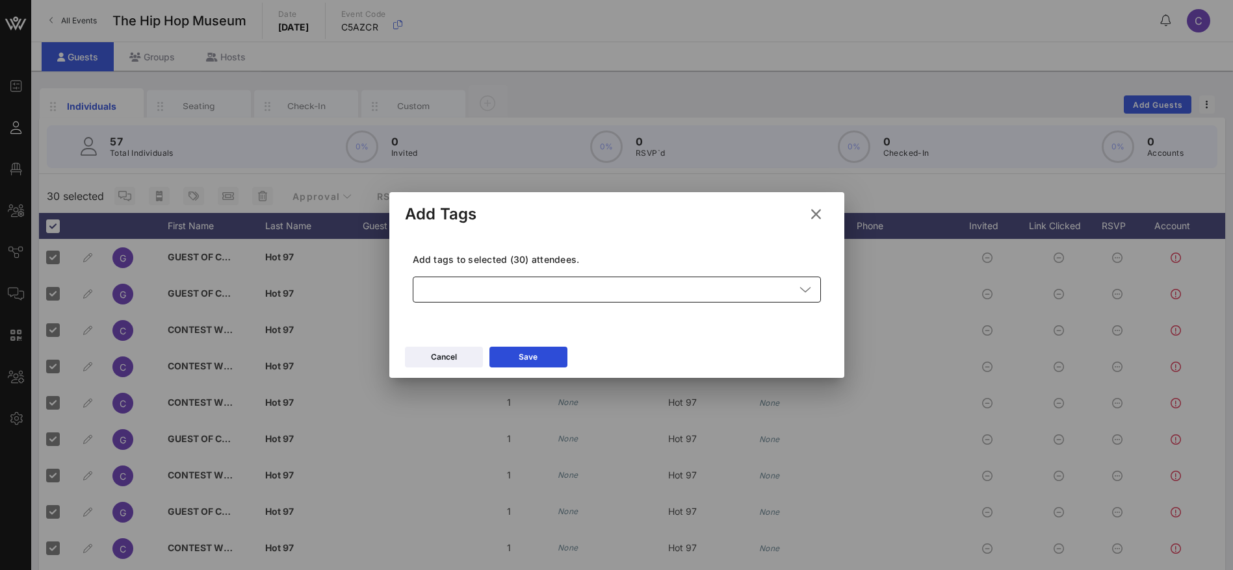
click at [458, 292] on div at bounding box center [607, 290] width 374 height 26
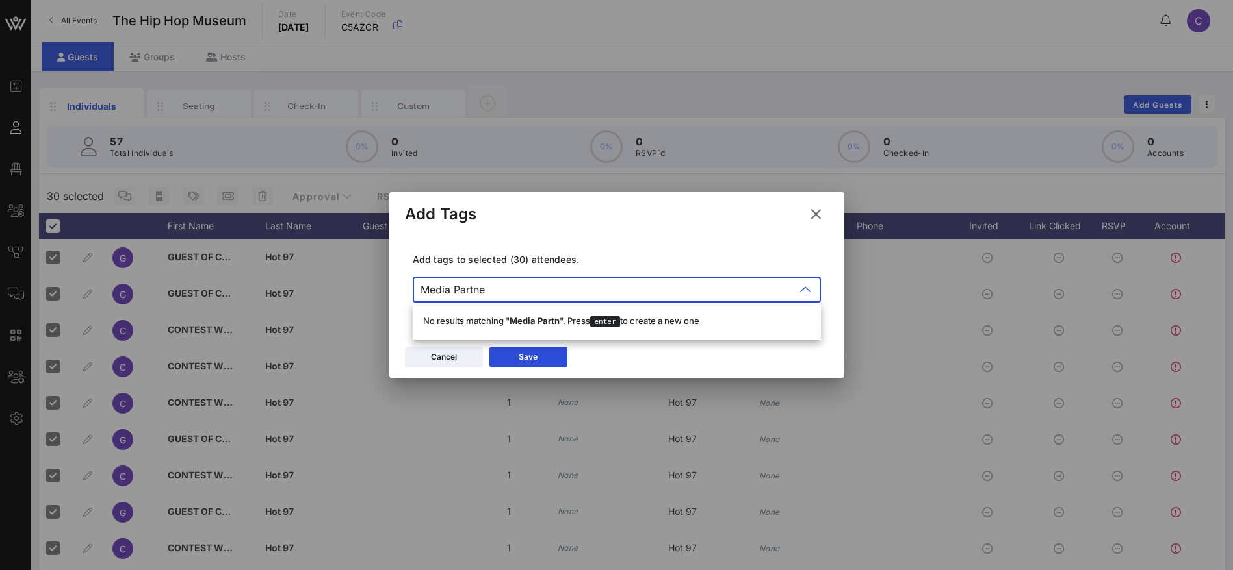
type input "Media Partner"
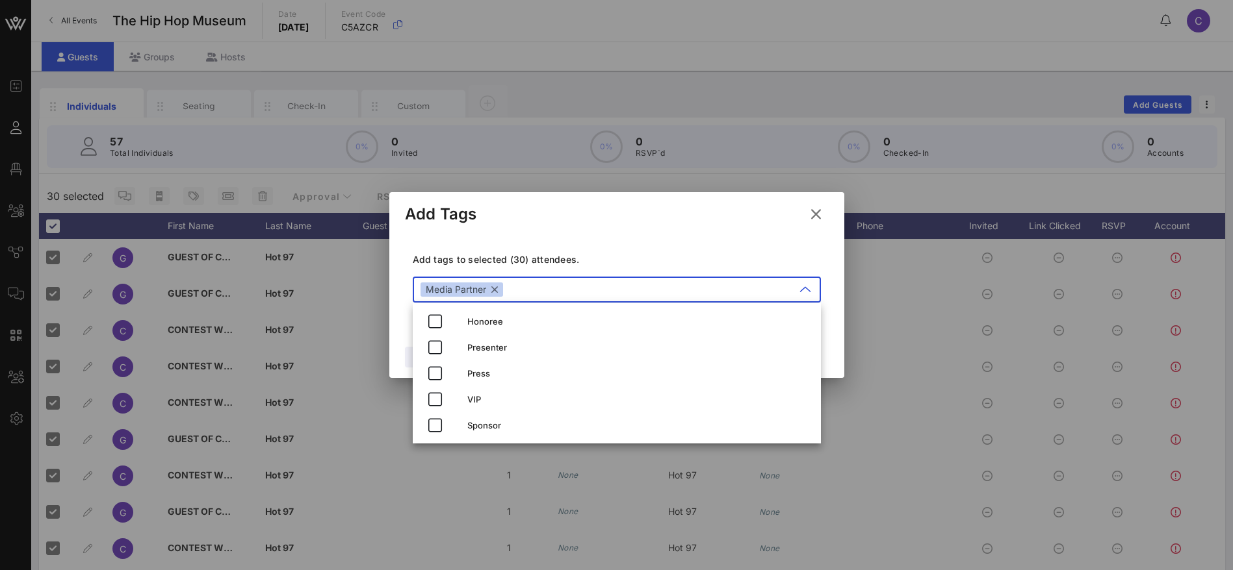
click at [643, 240] on div "Add tags to selected (30) attendees. ​ Media Partner" at bounding box center [617, 280] width 424 height 95
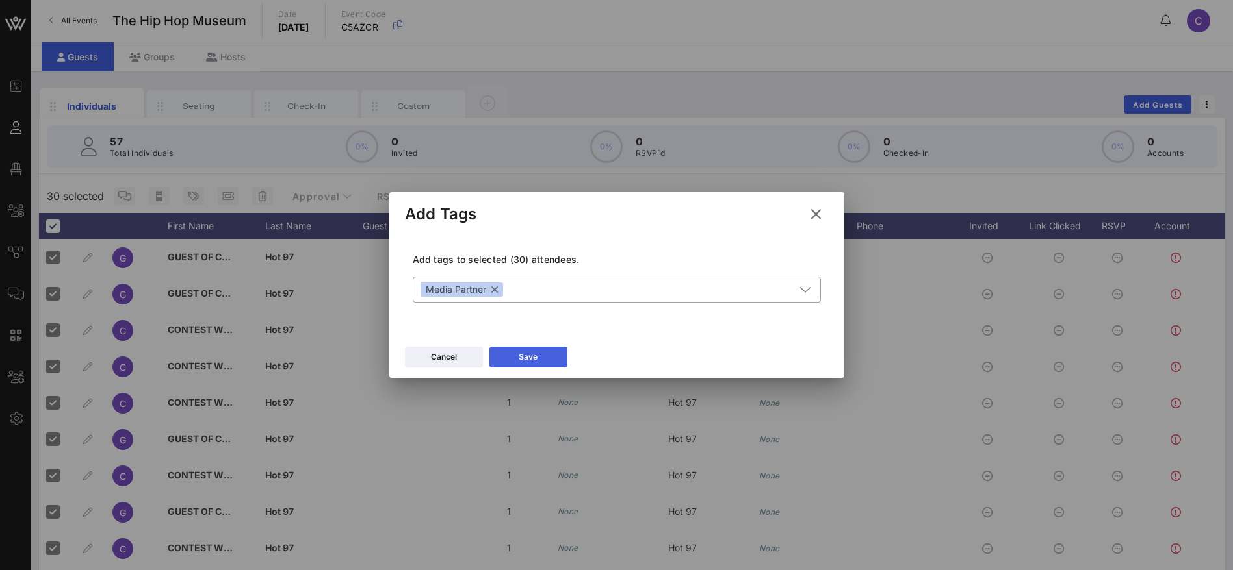
click at [546, 355] on button "Save" at bounding box center [528, 357] width 78 height 21
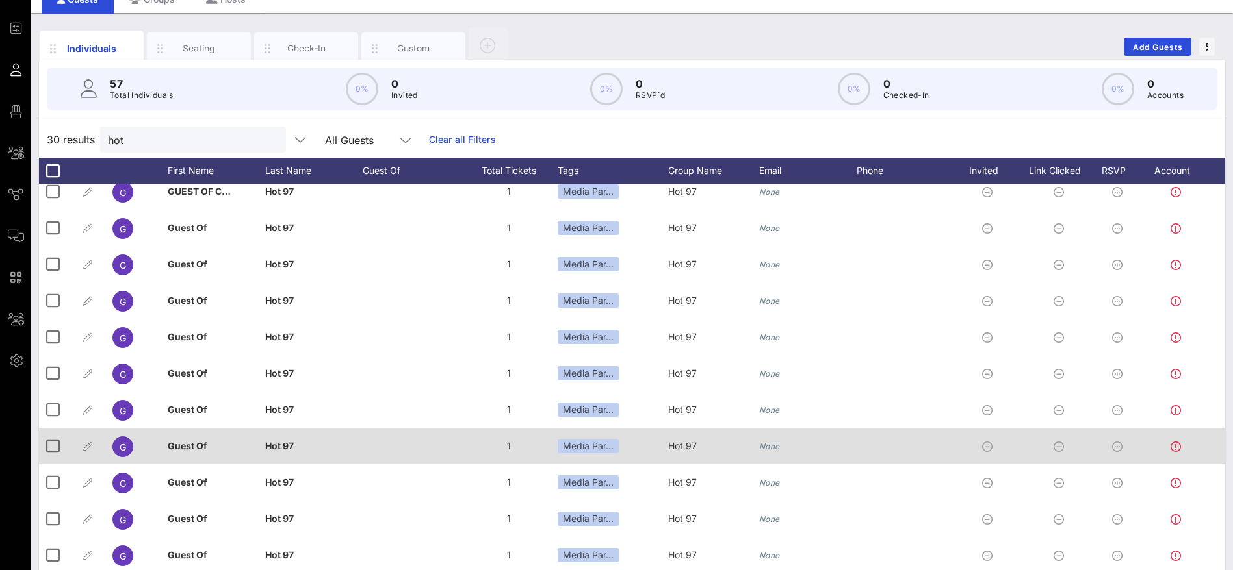
scroll to position [74, 0]
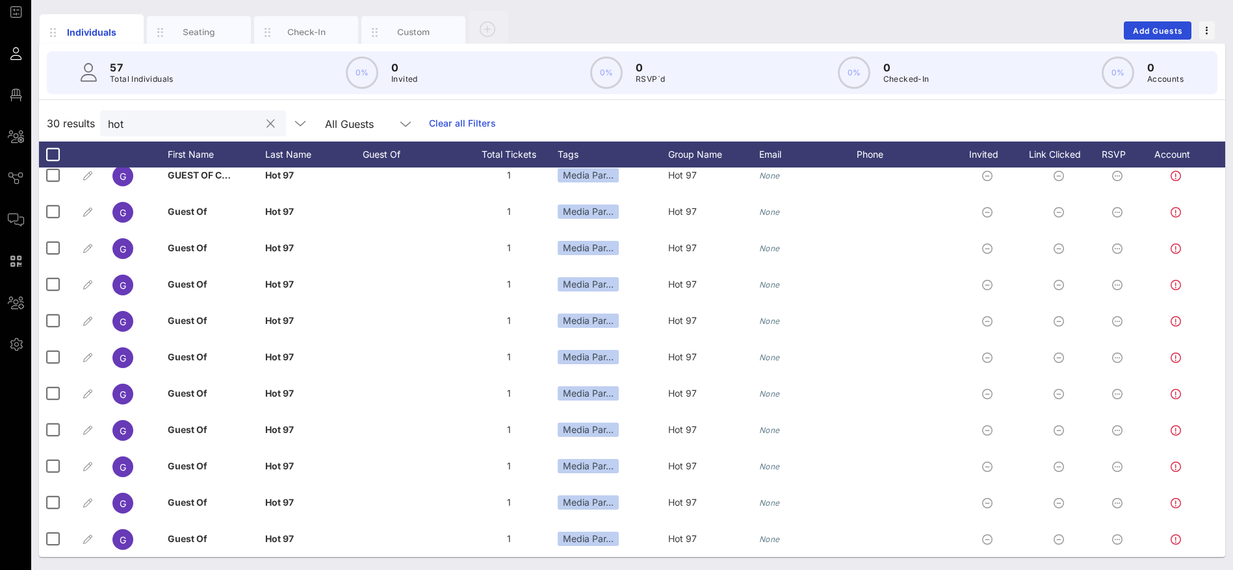
click at [266, 120] on button "clear icon" at bounding box center [270, 124] width 8 height 13
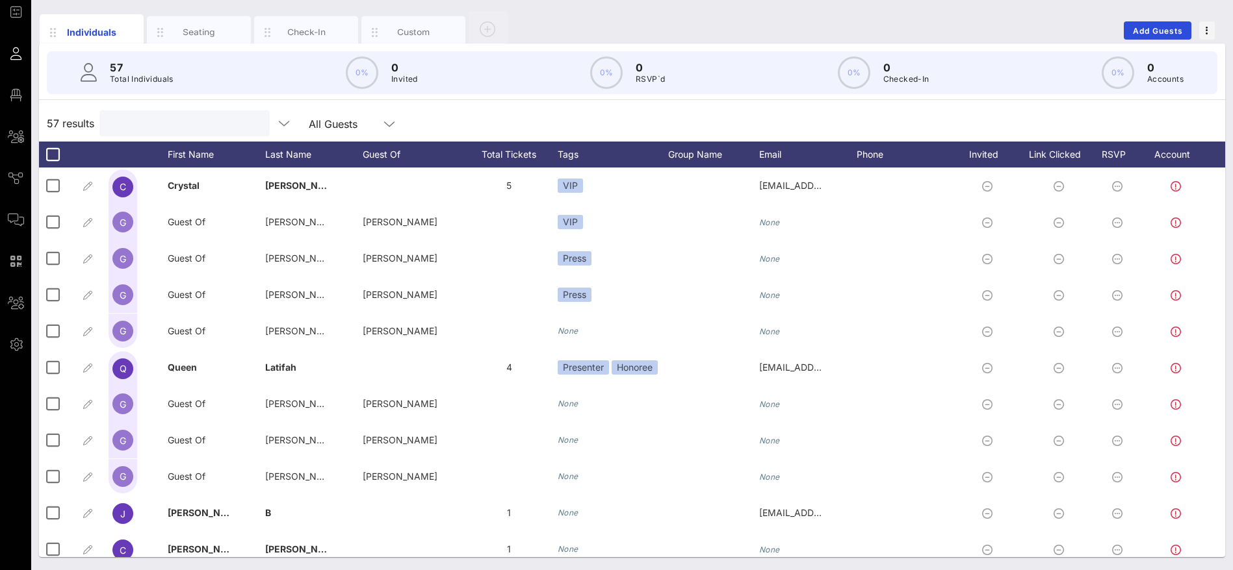
scroll to position [292, 0]
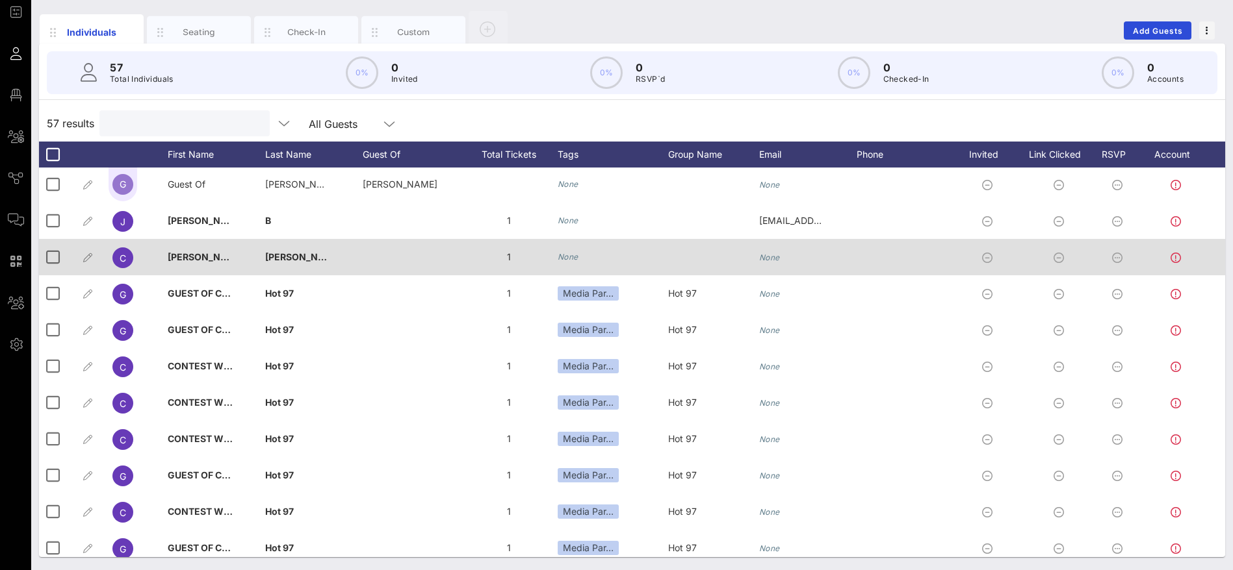
click at [567, 254] on icon "None" at bounding box center [567, 257] width 21 height 10
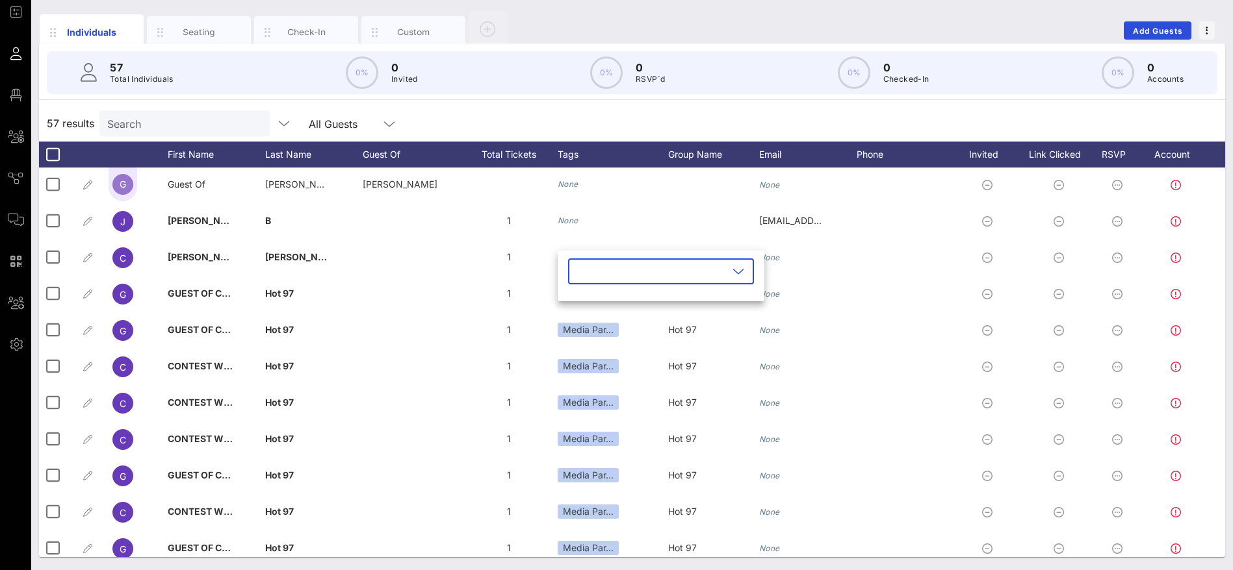
click at [732, 270] on icon at bounding box center [738, 272] width 12 height 16
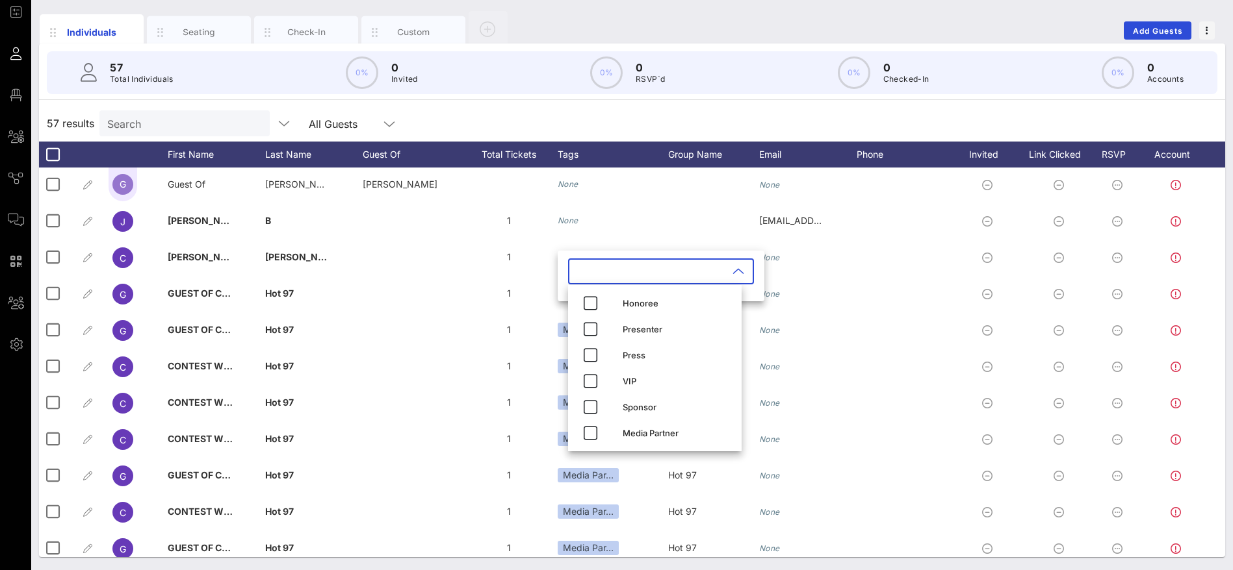
click at [645, 273] on input "text" at bounding box center [652, 271] width 152 height 21
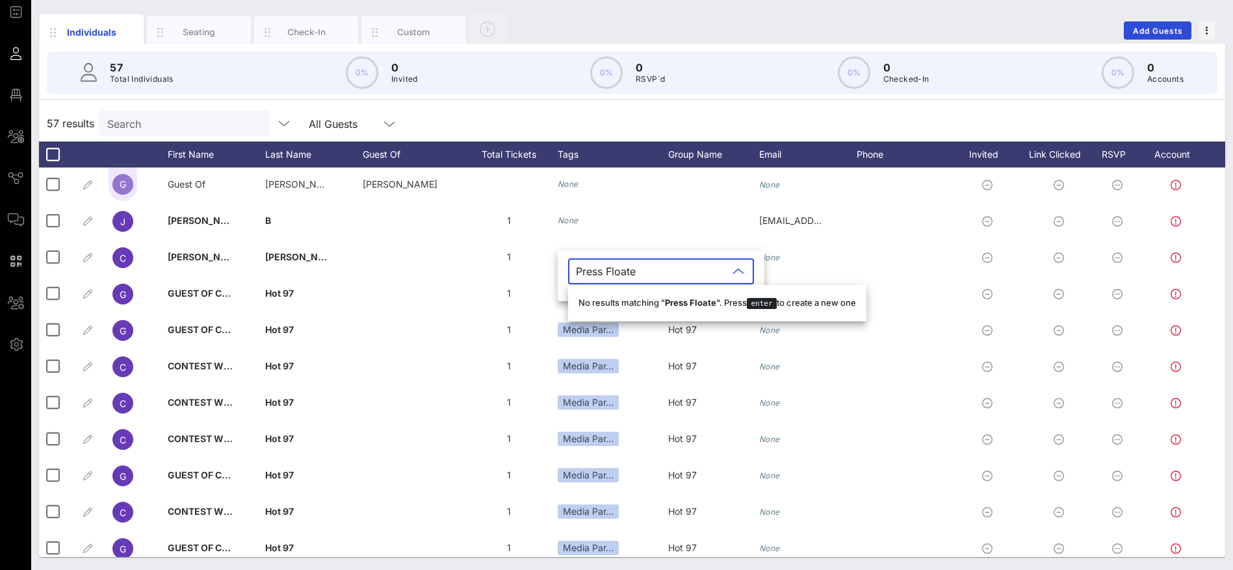
type input "Press Floater"
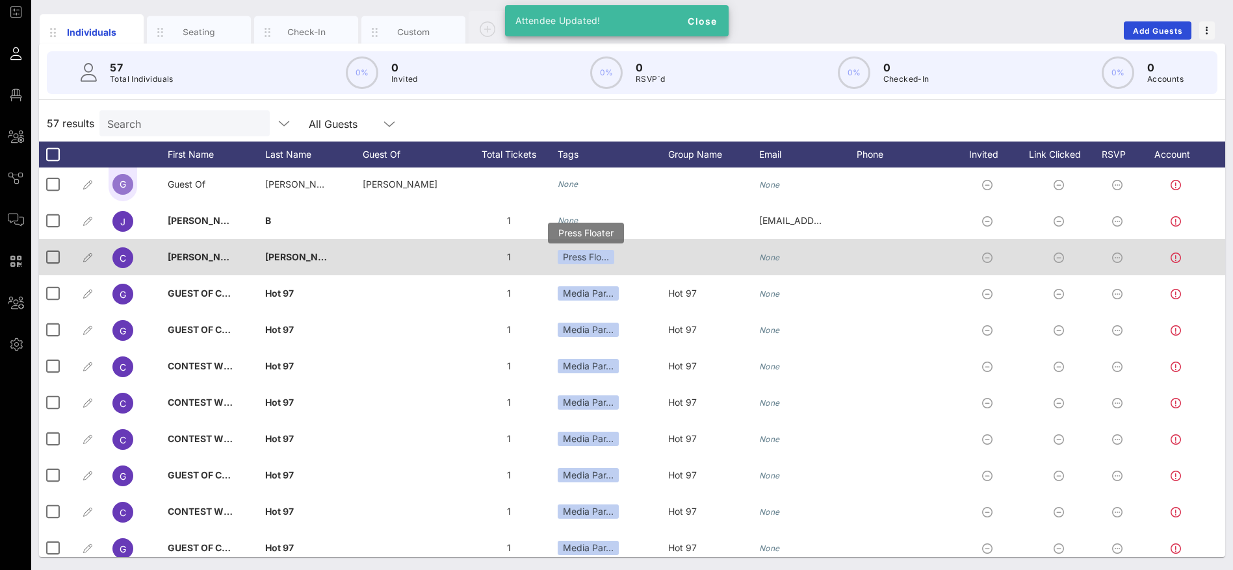
click at [586, 254] on div "Press Flo…" at bounding box center [585, 257] width 57 height 14
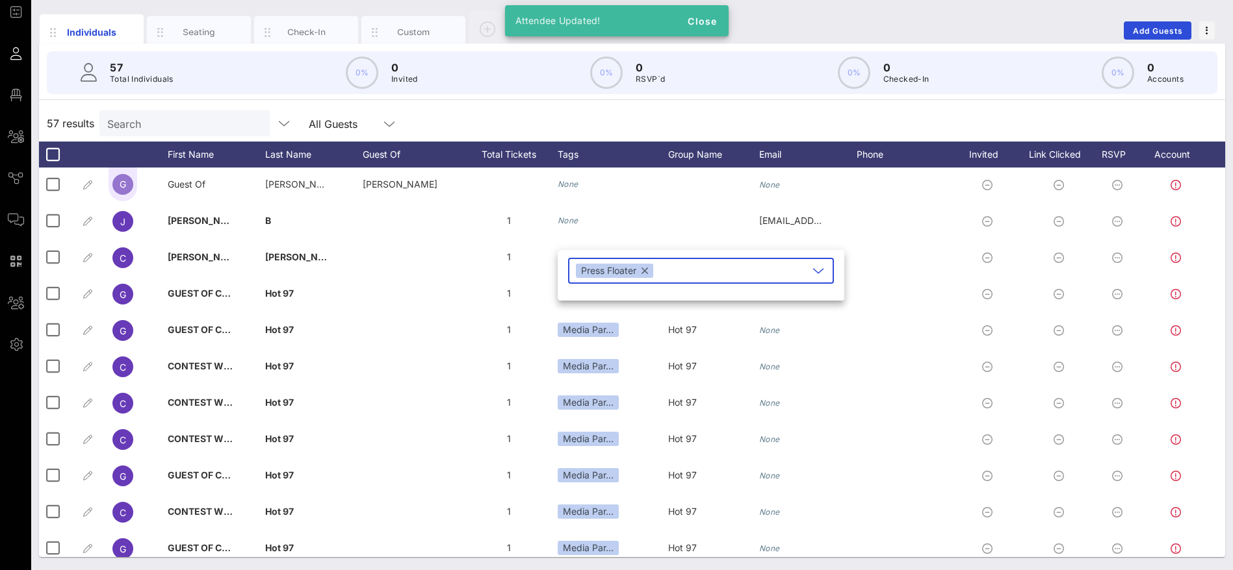
click at [646, 268] on button "button" at bounding box center [644, 271] width 6 height 14
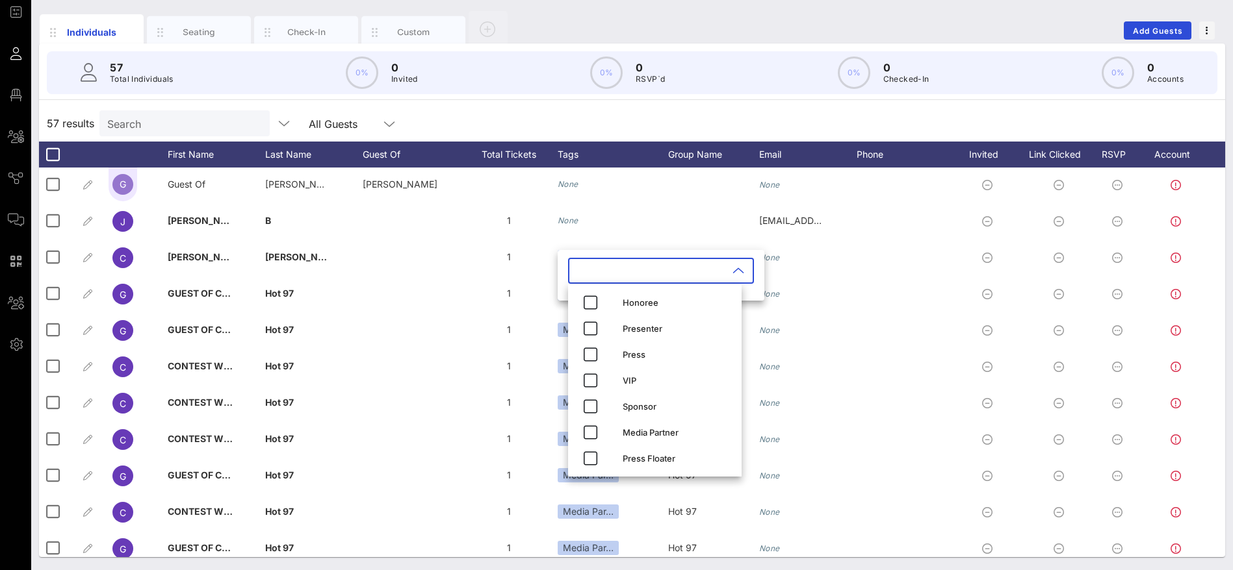
click at [662, 114] on div "57 results Search All Guests" at bounding box center [632, 123] width 1186 height 36
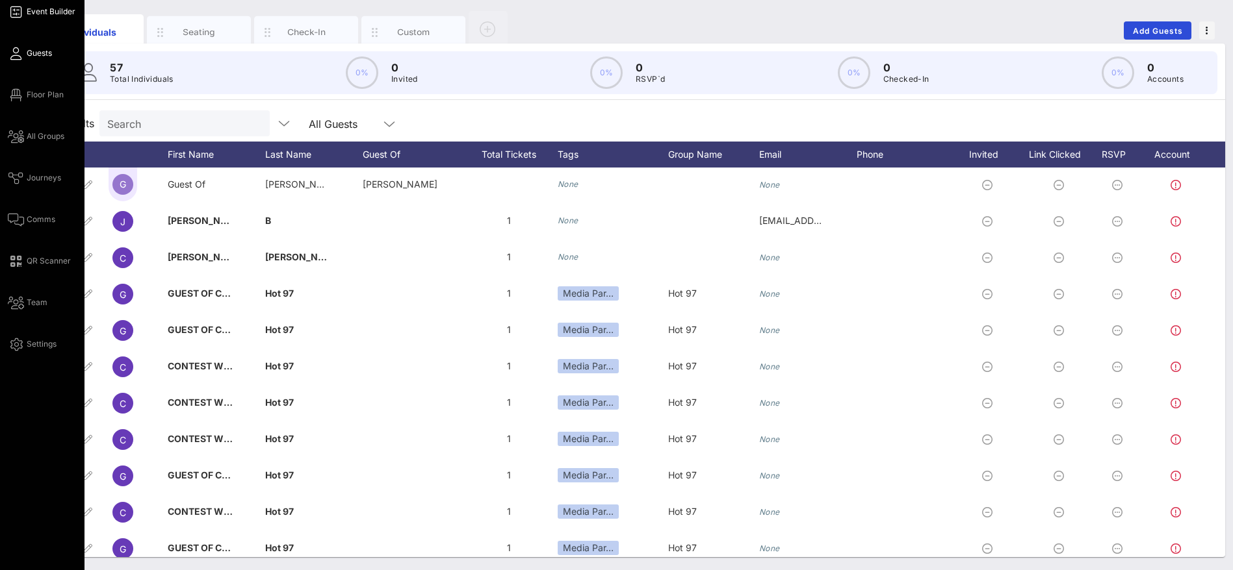
click at [44, 89] on span "Floor Plan" at bounding box center [45, 95] width 37 height 12
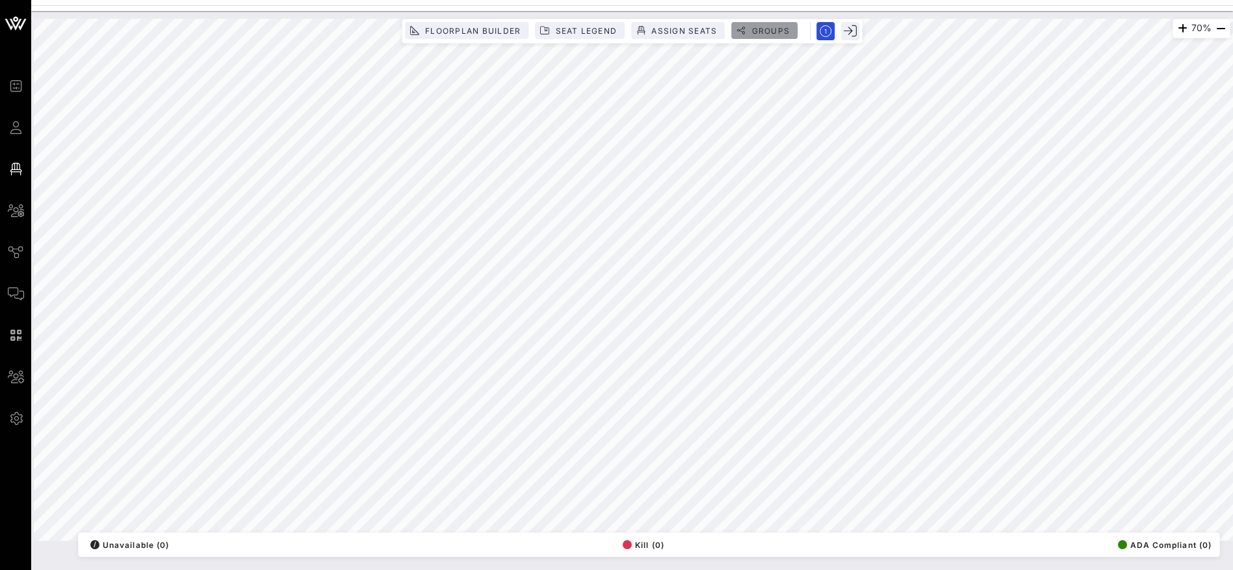
click at [782, 29] on span "Groups" at bounding box center [769, 31] width 39 height 10
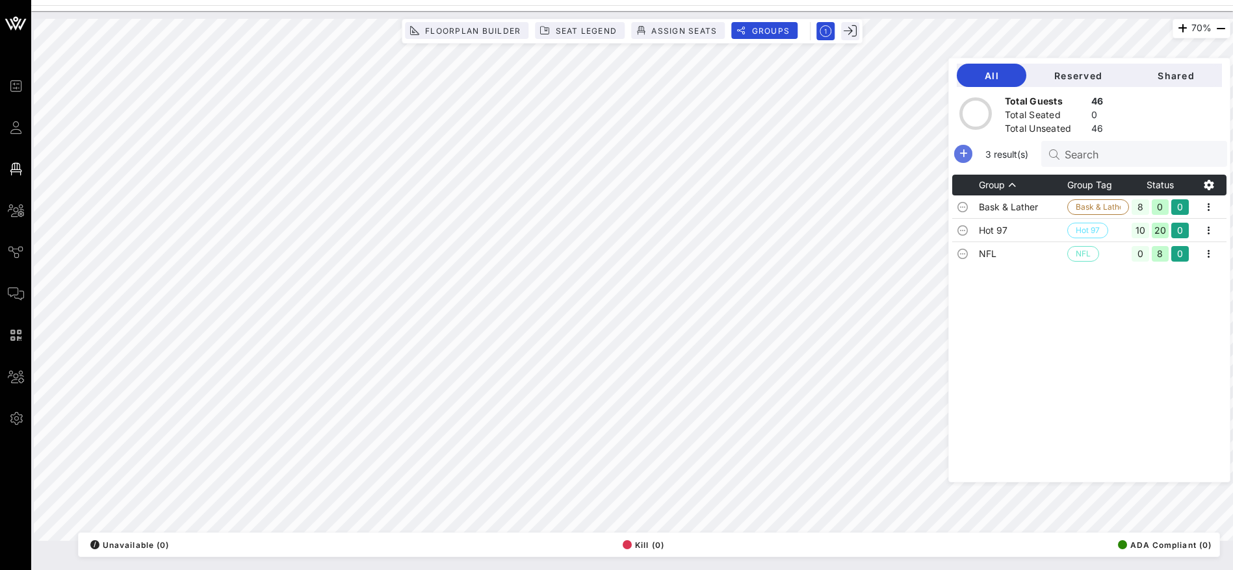
click at [971, 151] on icon "button" at bounding box center [963, 154] width 16 height 16
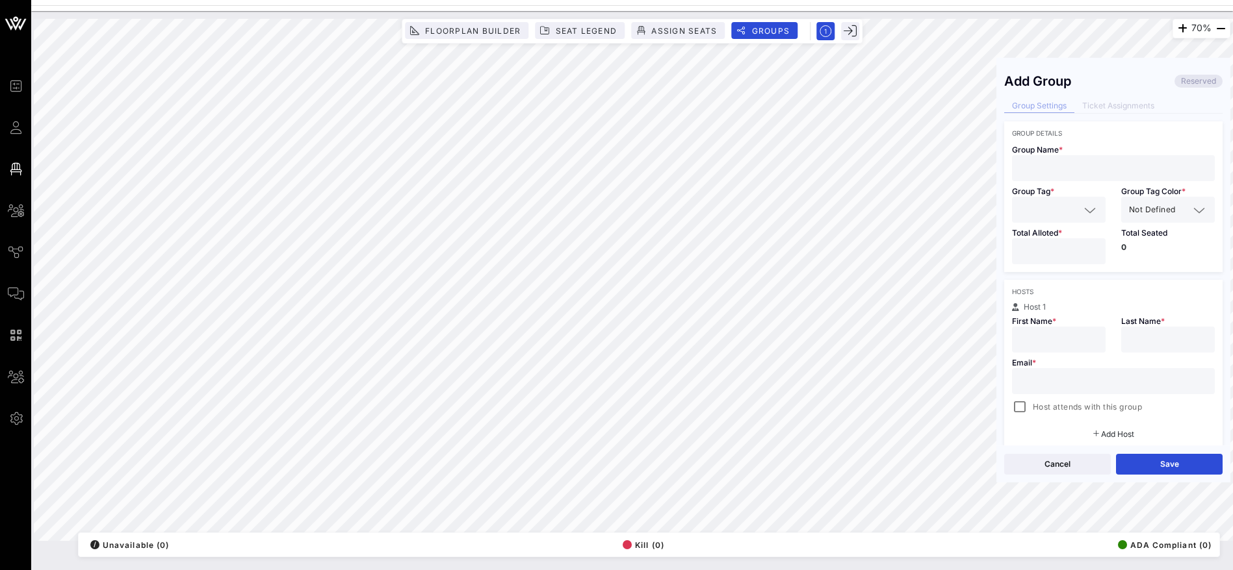
click at [1059, 164] on input "text" at bounding box center [1112, 168] width 187 height 17
type input "Press"
click at [1066, 212] on input "text" at bounding box center [1049, 209] width 60 height 17
type input "Press"
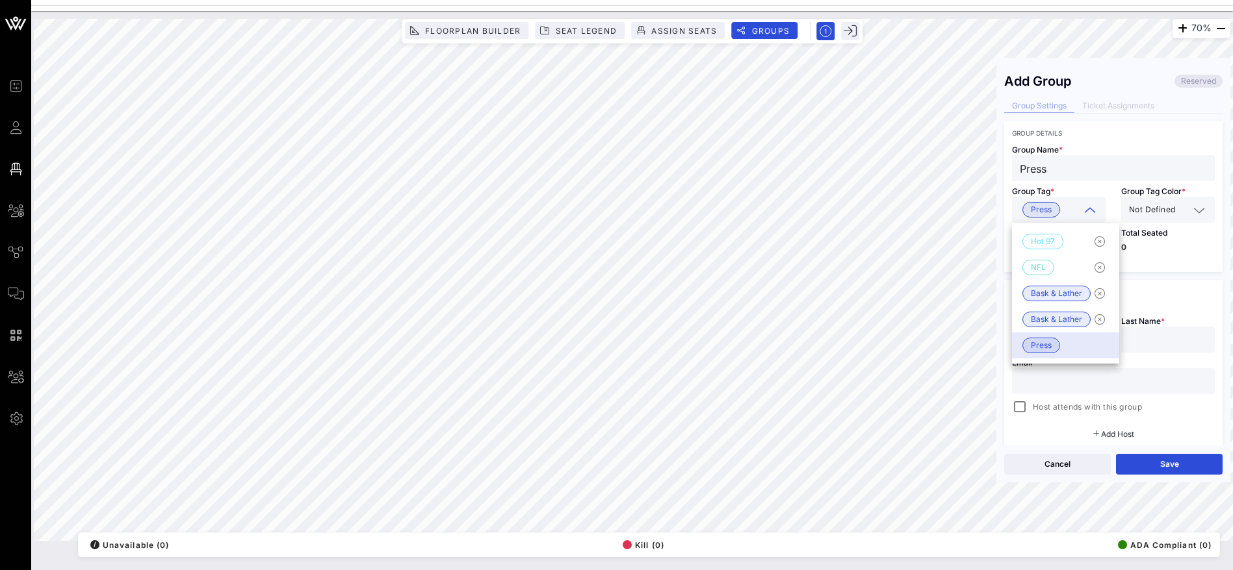
click at [1168, 137] on div "Group Name * Press" at bounding box center [1113, 159] width 218 height 44
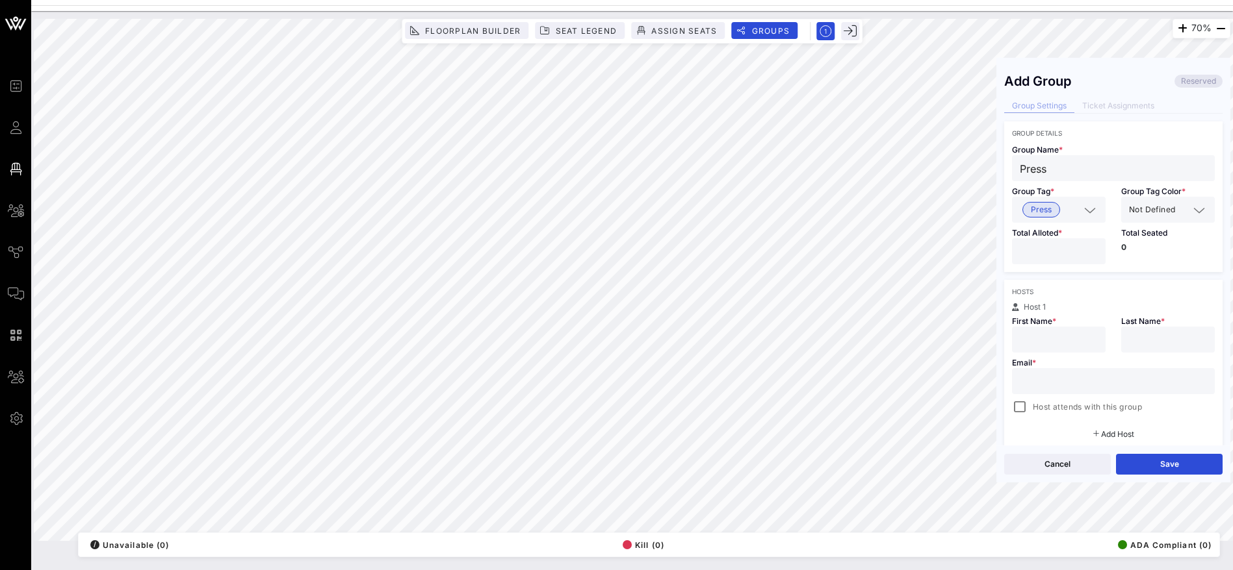
click at [1177, 210] on input "text" at bounding box center [1182, 209] width 11 height 17
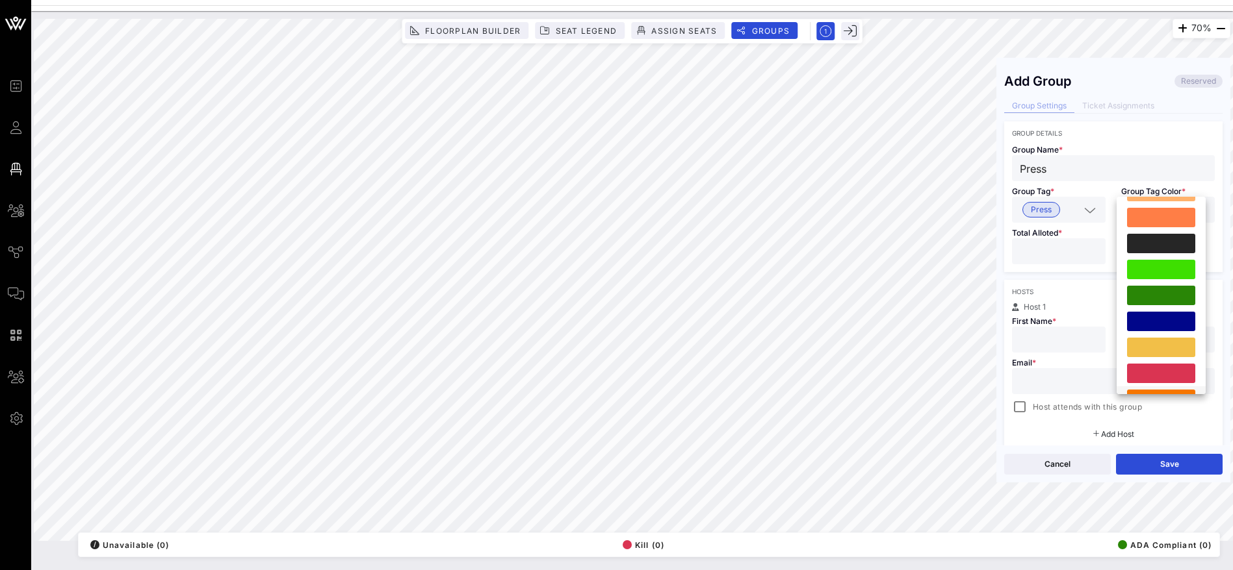
scroll to position [359, 0]
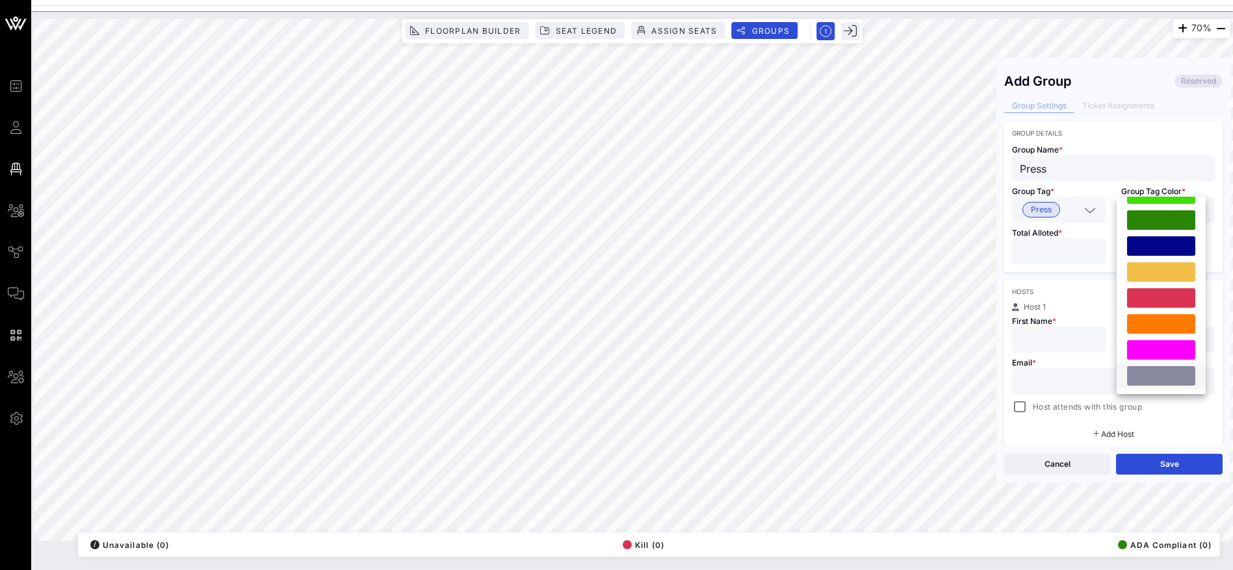
click at [1168, 378] on div at bounding box center [1161, 375] width 68 height 19
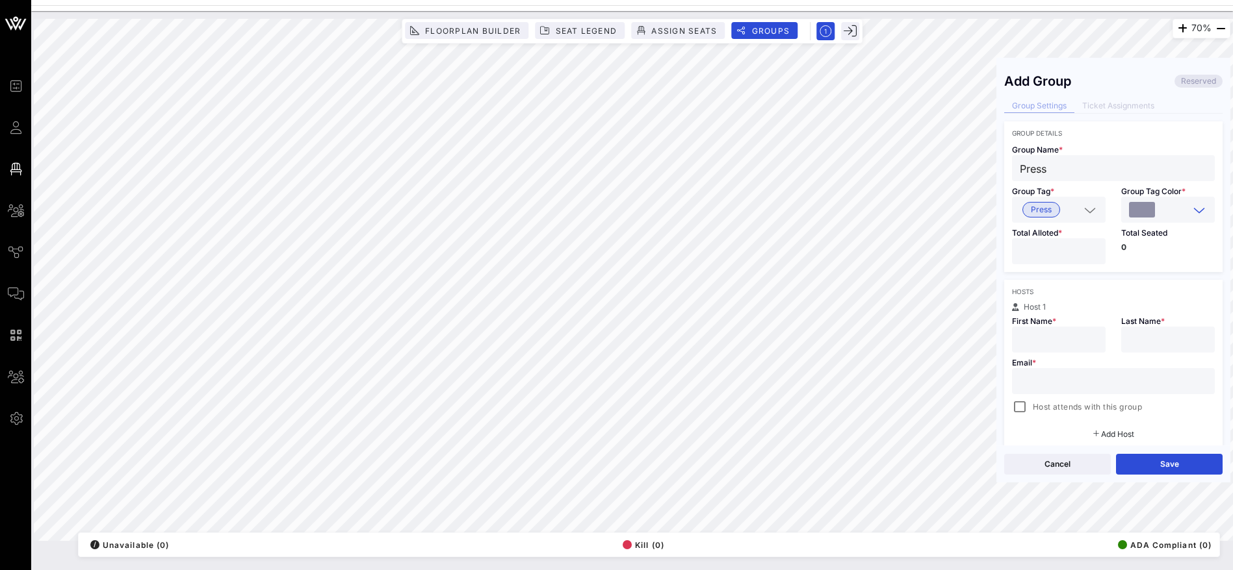
click at [1075, 240] on div at bounding box center [1058, 251] width 78 height 26
type input "*"
type input "**"
click at [1117, 292] on div "Hosts" at bounding box center [1113, 292] width 203 height 8
drag, startPoint x: 1064, startPoint y: 383, endPoint x: 1060, endPoint y: 354, distance: 28.8
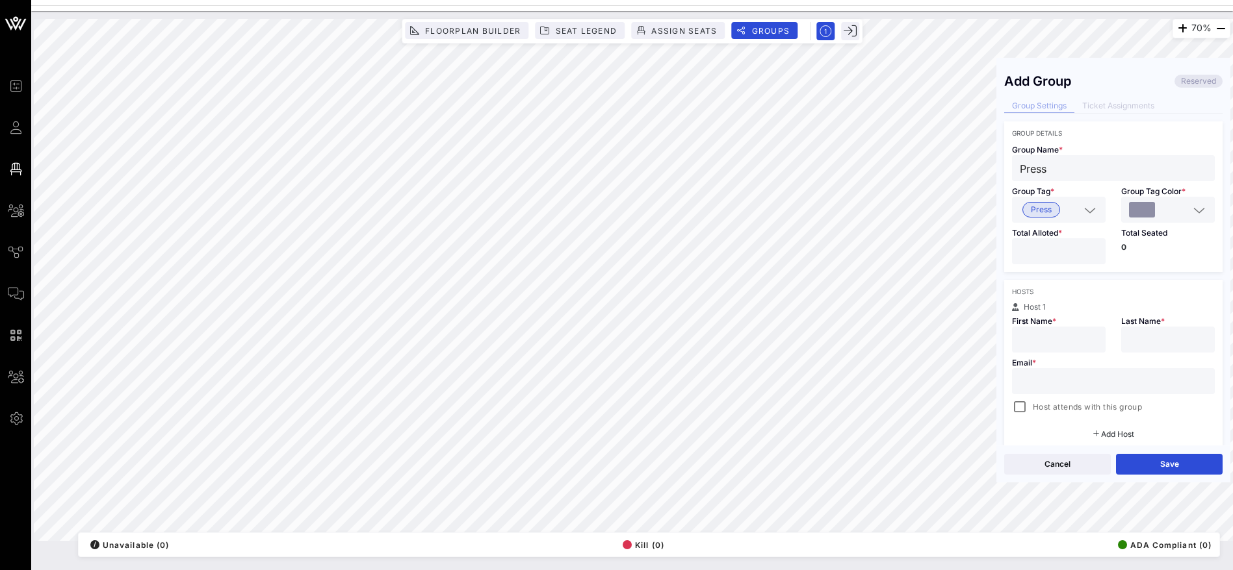
click at [1063, 374] on input "text" at bounding box center [1112, 381] width 187 height 17
click at [1055, 340] on input "text" at bounding box center [1058, 339] width 78 height 17
type input "Crysta;"
type input "[PERSON_NAME]"
type input "crystal"
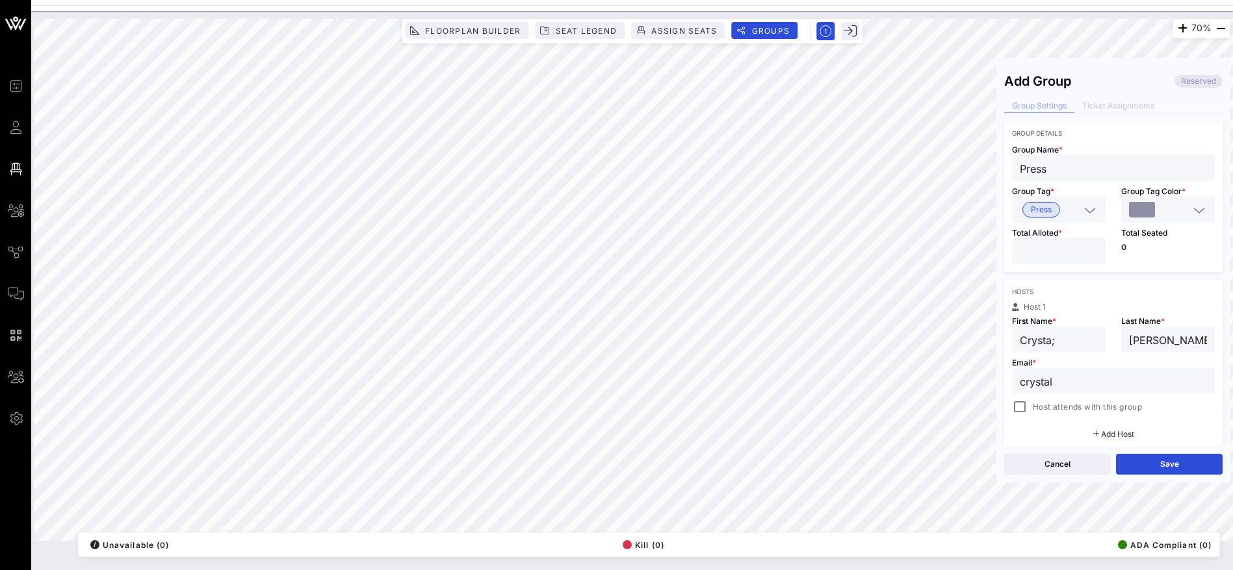
drag, startPoint x: 1072, startPoint y: 386, endPoint x: 1015, endPoint y: 387, distance: 57.2
click at [1015, 387] on div "crystal" at bounding box center [1113, 381] width 203 height 26
paste input "@[DOMAIN_NAME]"
type input "Crystal"
type input "[PERSON_NAME]"
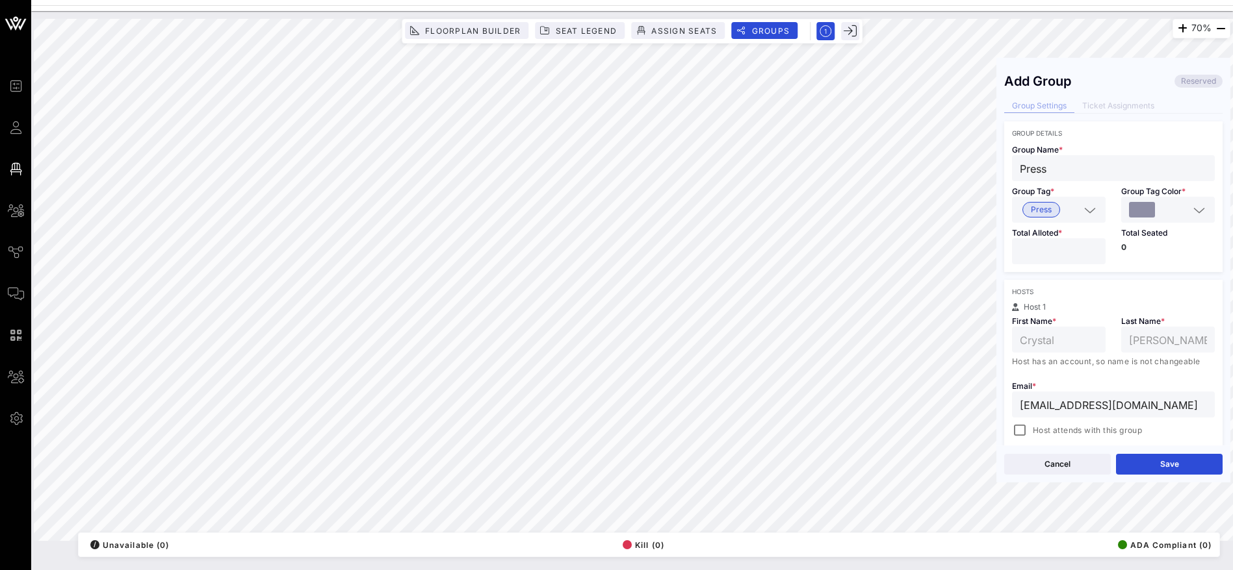
type input "[EMAIL_ADDRESS][DOMAIN_NAME]"
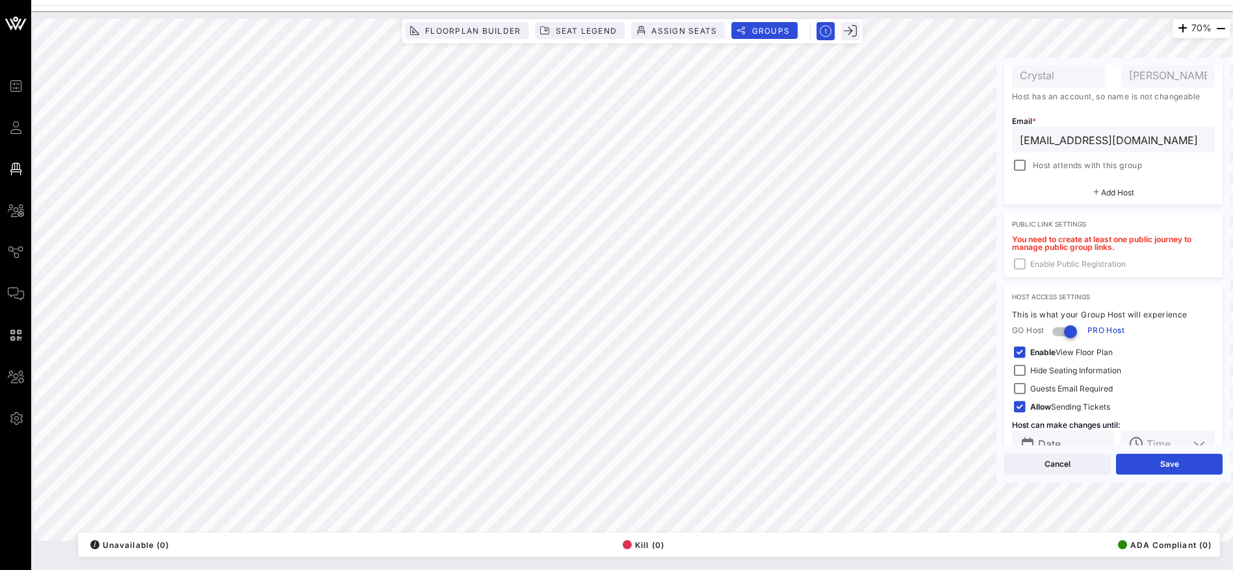
scroll to position [292, 0]
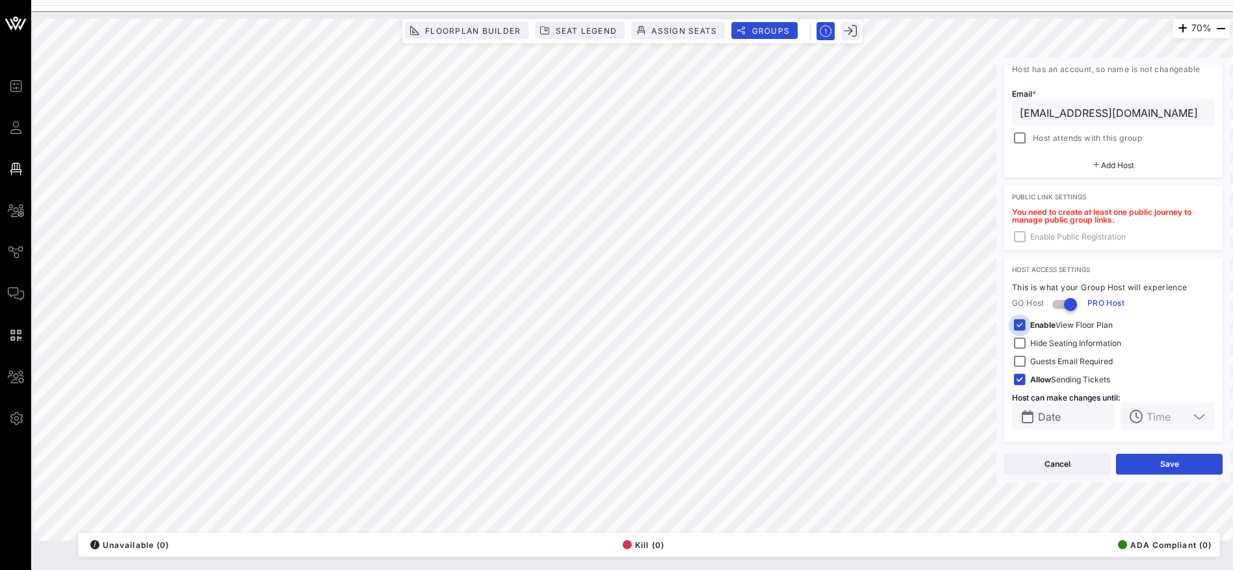
click at [1021, 318] on div at bounding box center [1019, 325] width 18 height 18
click at [1151, 463] on button "Save" at bounding box center [1169, 464] width 107 height 21
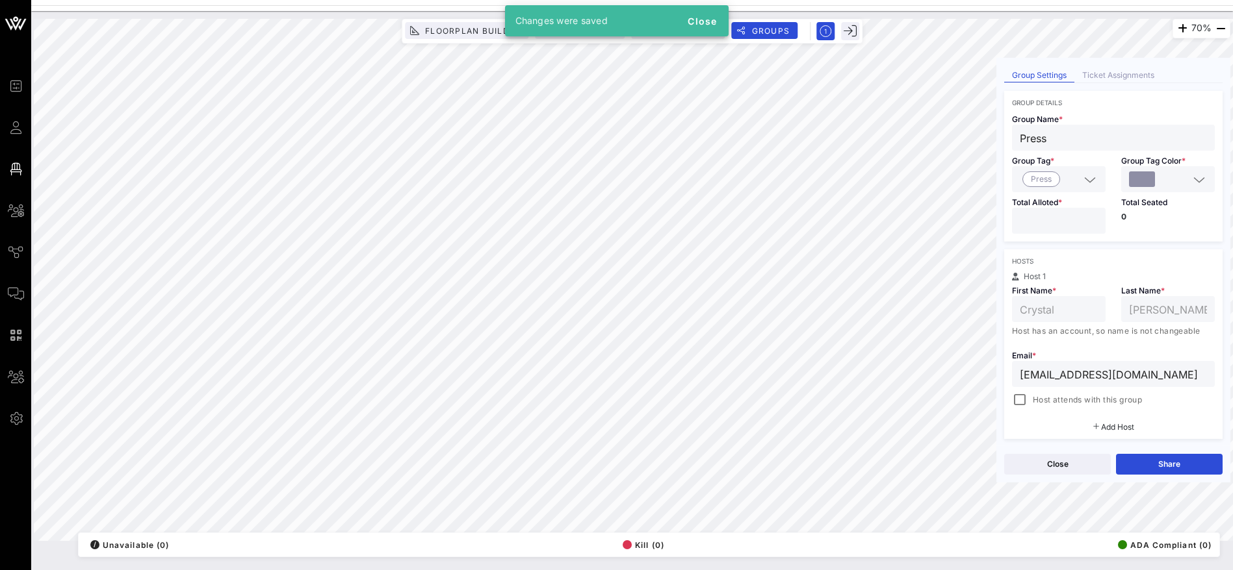
scroll to position [0, 0]
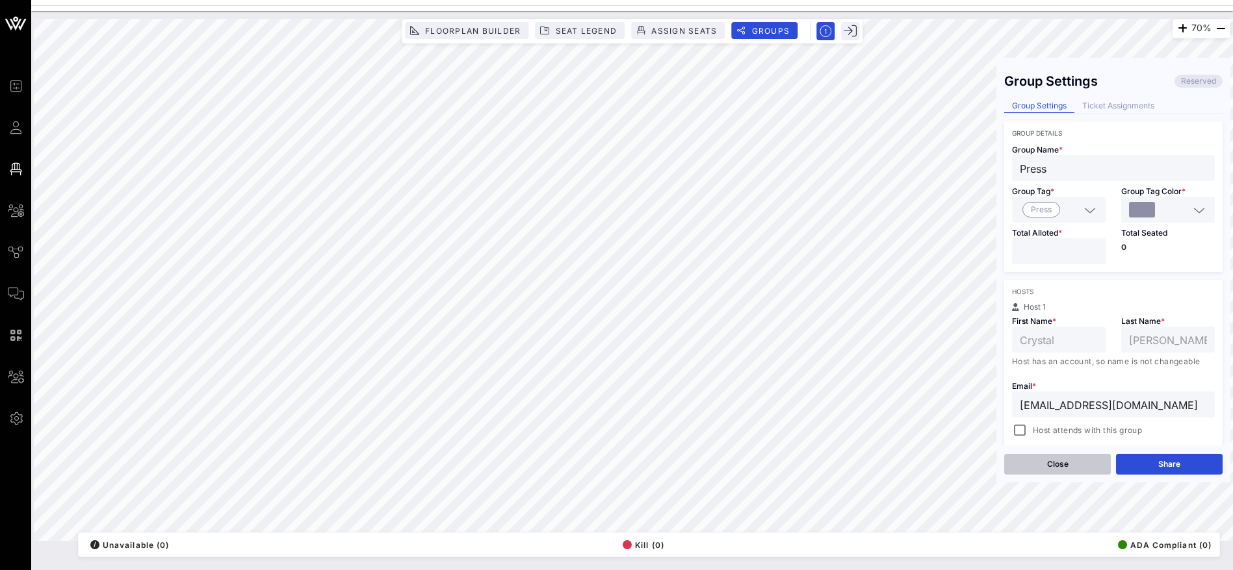
click at [1093, 465] on button "Close" at bounding box center [1057, 464] width 107 height 21
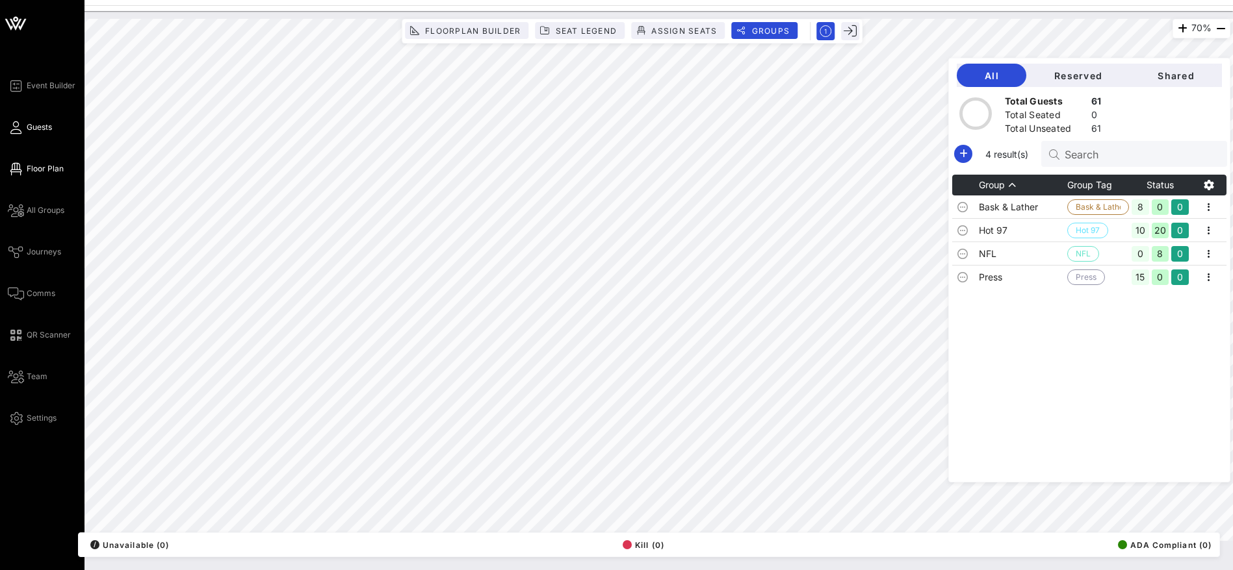
click at [27, 129] on span "Guests" at bounding box center [39, 128] width 25 height 12
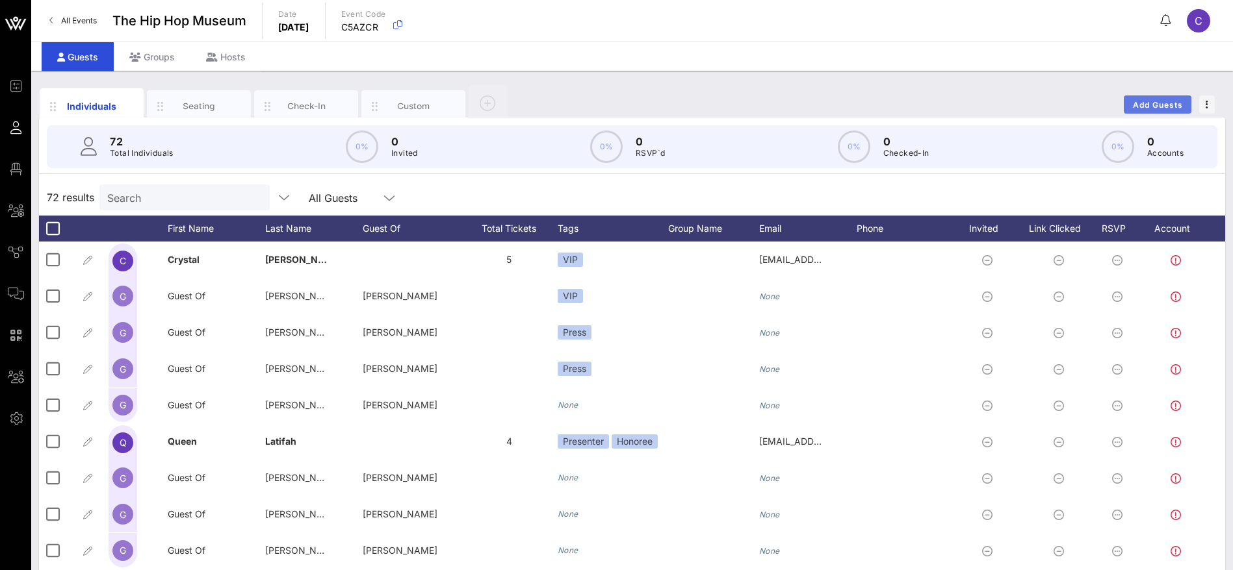
click at [1162, 105] on span "Add Guests" at bounding box center [1157, 105] width 51 height 10
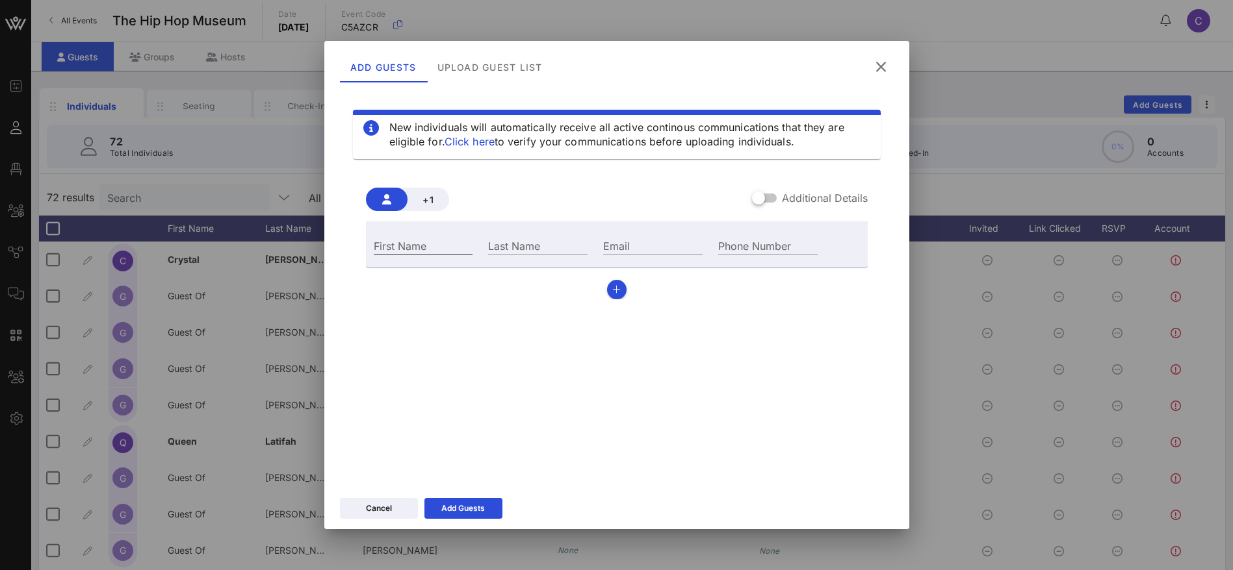
click at [405, 244] on input "First Name" at bounding box center [423, 245] width 99 height 17
click at [887, 64] on icon at bounding box center [881, 67] width 18 height 16
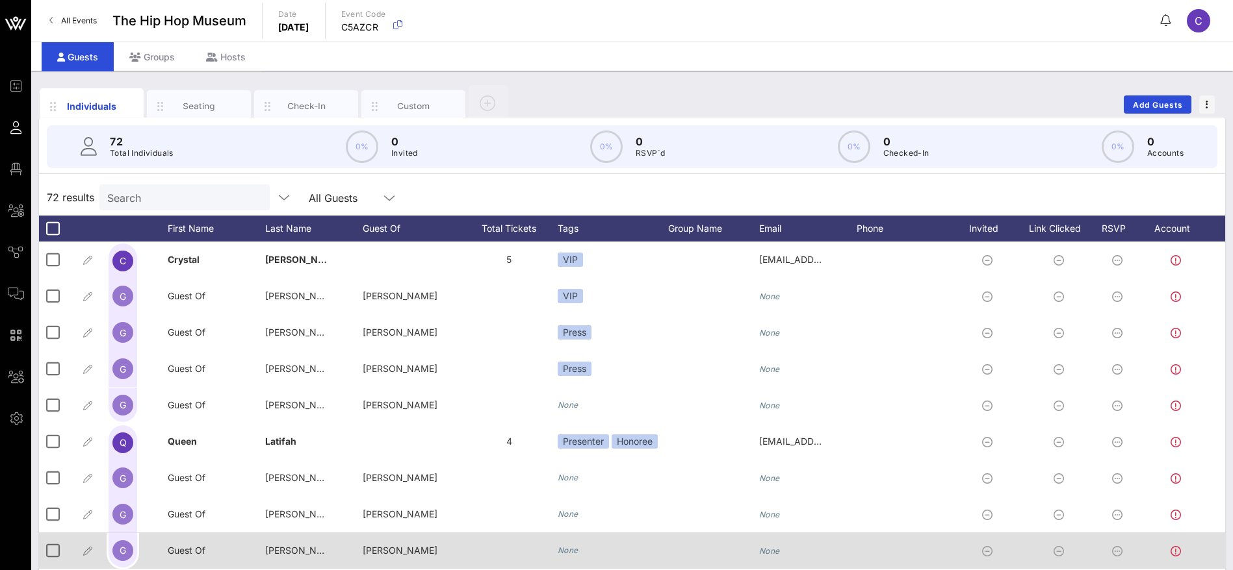
scroll to position [292, 0]
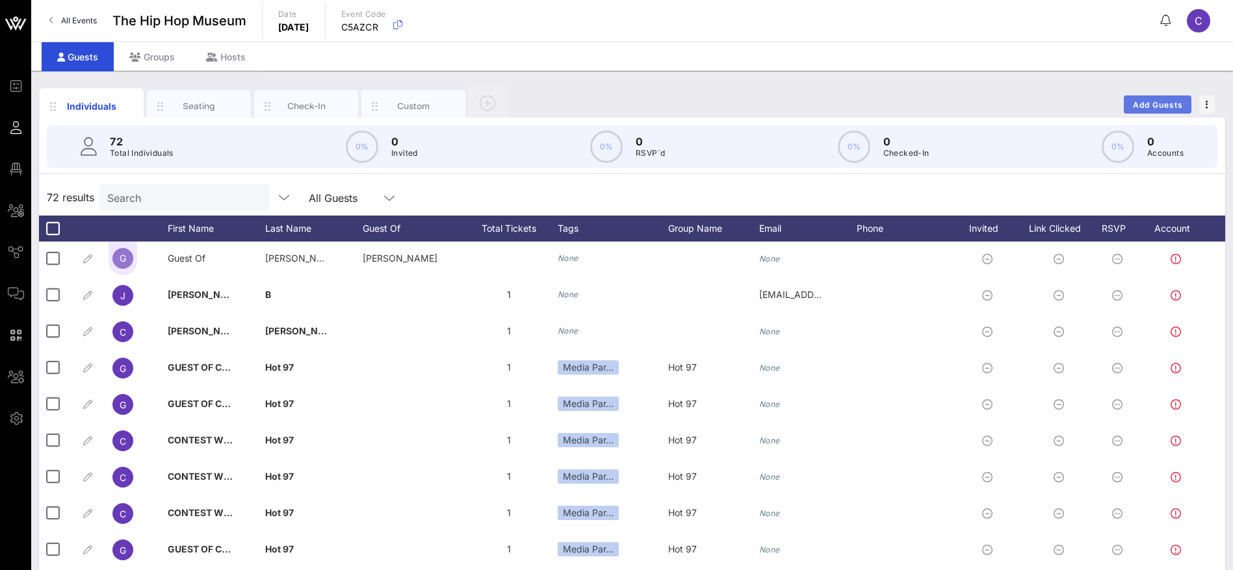
click at [1171, 100] on span "Add Guests" at bounding box center [1157, 105] width 51 height 10
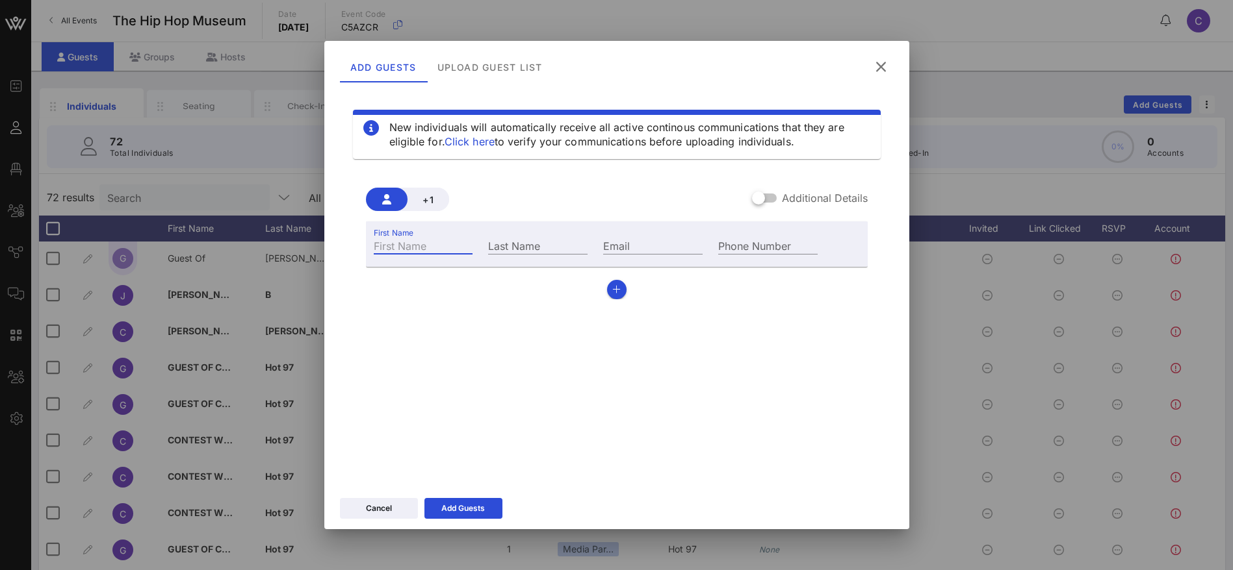
click at [402, 250] on input "First Name" at bounding box center [423, 245] width 99 height 17
type input "Fat"
type input "[PERSON_NAME]"
type input "[EMAIL_ADDRESS][DOMAIN_NAME]"
click at [418, 199] on span "+1" at bounding box center [428, 199] width 21 height 11
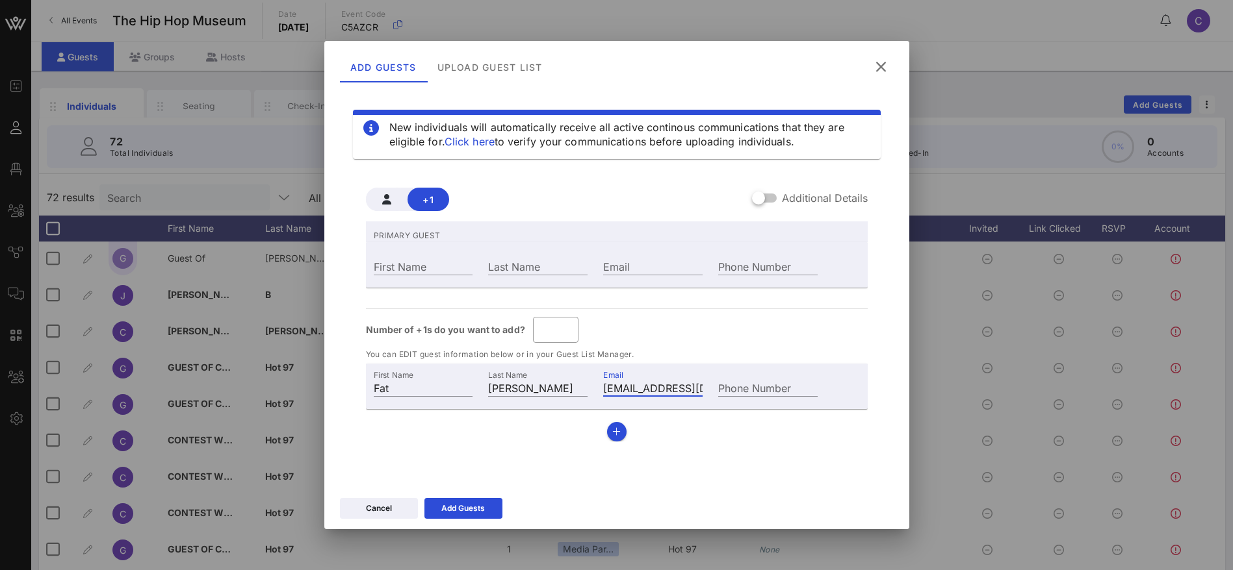
drag, startPoint x: 683, startPoint y: 388, endPoint x: 598, endPoint y: 389, distance: 85.1
click at [598, 389] on div "Email [EMAIL_ADDRESS][DOMAIN_NAME]" at bounding box center [652, 386] width 115 height 35
click at [618, 265] on input "Email" at bounding box center [652, 266] width 99 height 17
paste input "[EMAIL_ADDRESS][DOMAIN_NAME]"
type input "[EMAIL_ADDRESS][DOMAIN_NAME]"
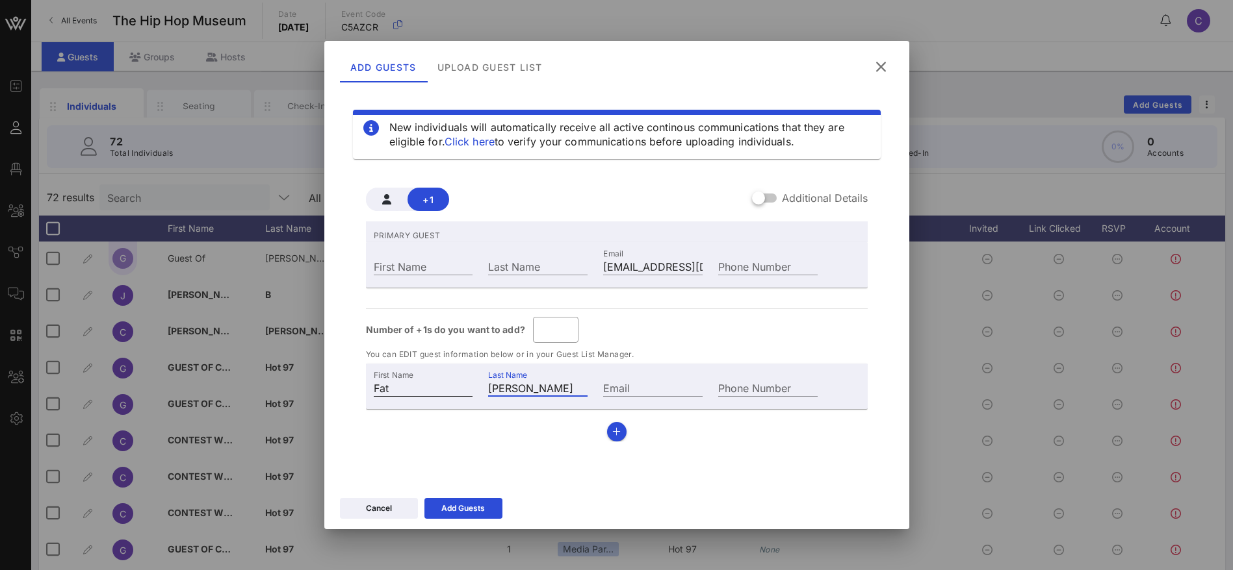
click at [433, 389] on div "First Name Fat Last Name [PERSON_NAME] Email Phone Number" at bounding box center [596, 386] width 460 height 35
click at [381, 389] on input "Fat" at bounding box center [423, 387] width 99 height 17
drag, startPoint x: 413, startPoint y: 387, endPoint x: 348, endPoint y: 387, distance: 65.0
click at [348, 387] on div "New individuals will automatically receive all active continous communications …" at bounding box center [617, 284] width 554 height 390
click at [404, 269] on input "First Name" at bounding box center [423, 266] width 99 height 17
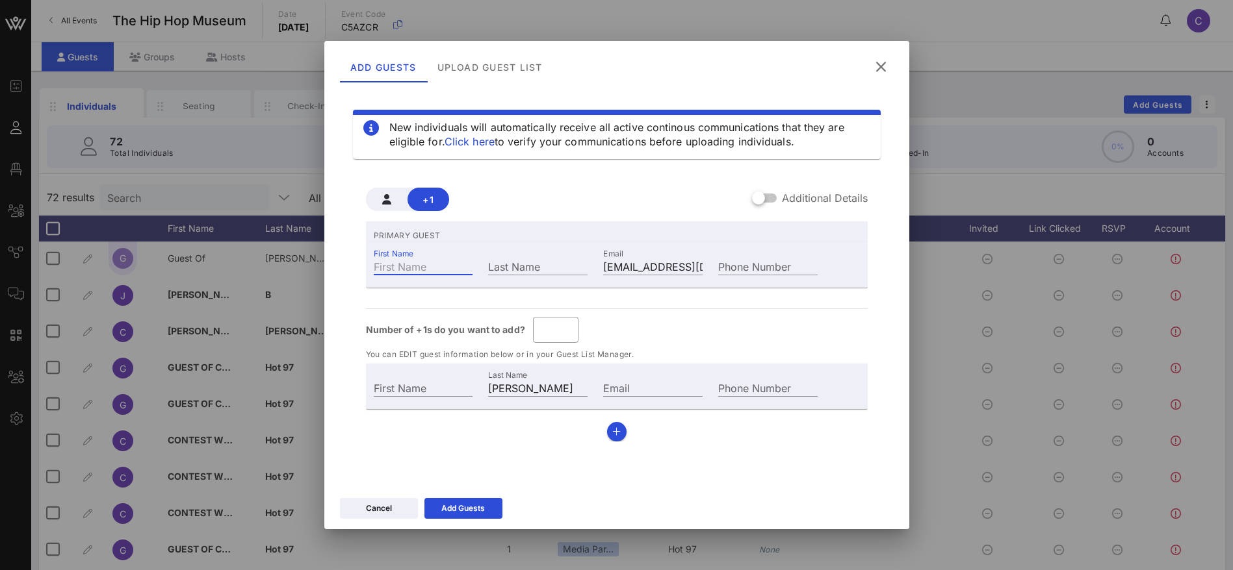
paste input "Fat"
type input "Fat"
drag, startPoint x: 529, startPoint y: 392, endPoint x: 459, endPoint y: 390, distance: 70.2
click at [459, 390] on div "First Name Last Name [PERSON_NAME] Email Phone Number" at bounding box center [596, 386] width 460 height 35
click at [509, 258] on div "Last Name" at bounding box center [537, 265] width 115 height 35
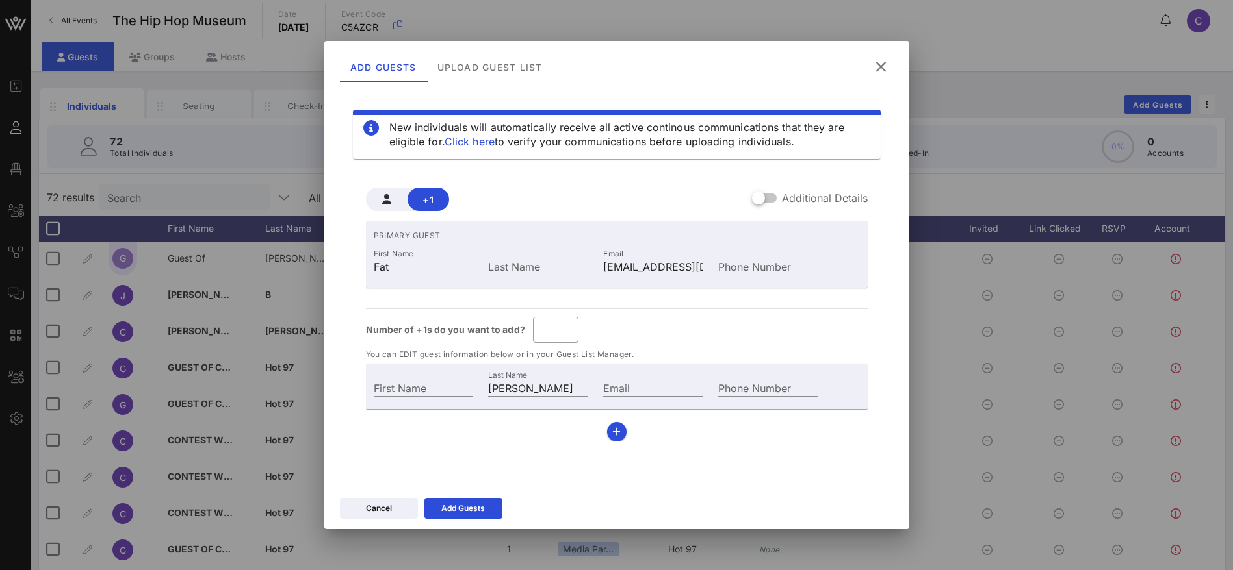
click at [509, 261] on div "Last Name" at bounding box center [537, 266] width 99 height 17
paste input "Fat"
type input "Fat"
click at [566, 326] on input "*" at bounding box center [556, 330] width 30 height 21
type input "*"
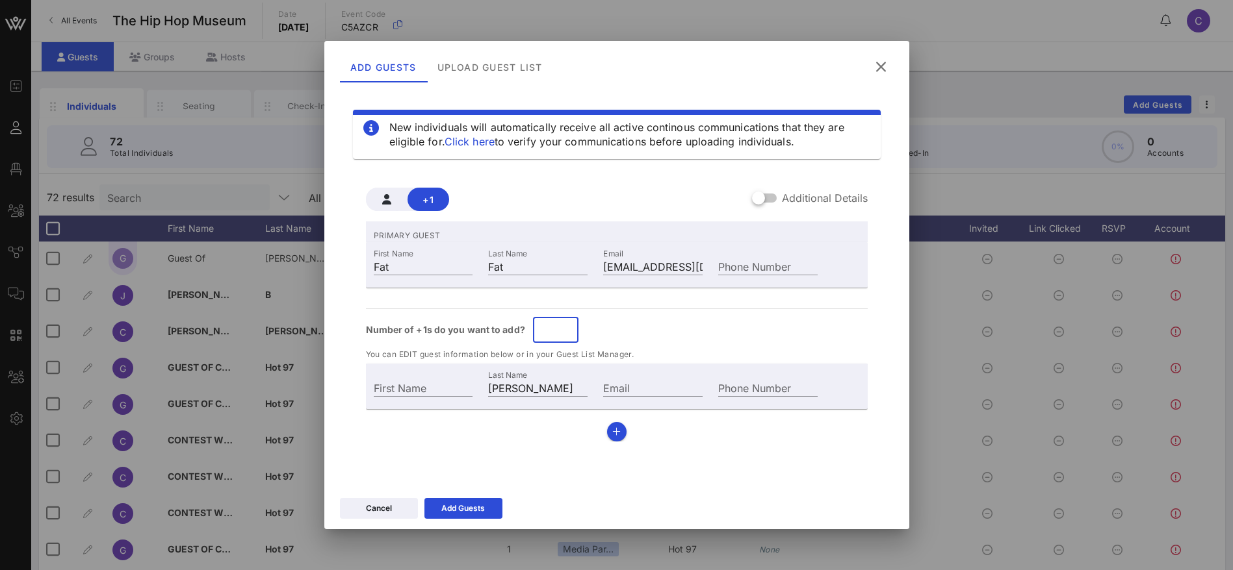
click at [566, 326] on input "*" at bounding box center [556, 330] width 30 height 21
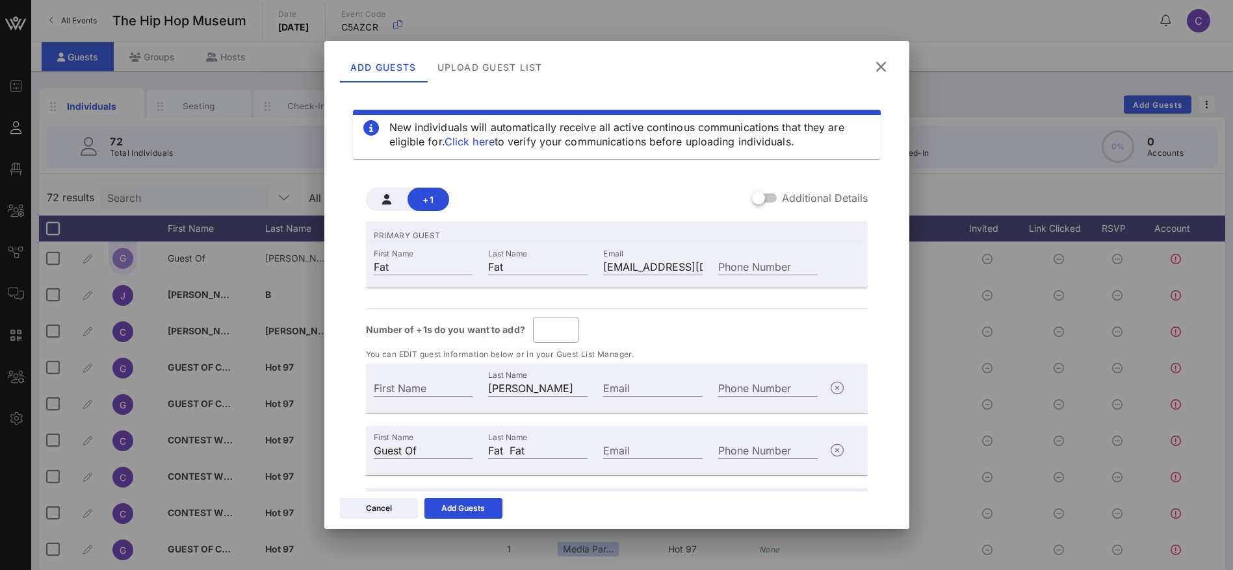
click at [615, 327] on div "Number of +1s do you want to add? ​ *" at bounding box center [617, 330] width 502 height 26
drag, startPoint x: 429, startPoint y: 448, endPoint x: 344, endPoint y: 448, distance: 84.5
click at [344, 448] on div "New individuals will automatically receive all active continous communications …" at bounding box center [617, 284] width 554 height 390
click at [415, 393] on input "First Name" at bounding box center [423, 387] width 99 height 17
paste input "Guest Of"
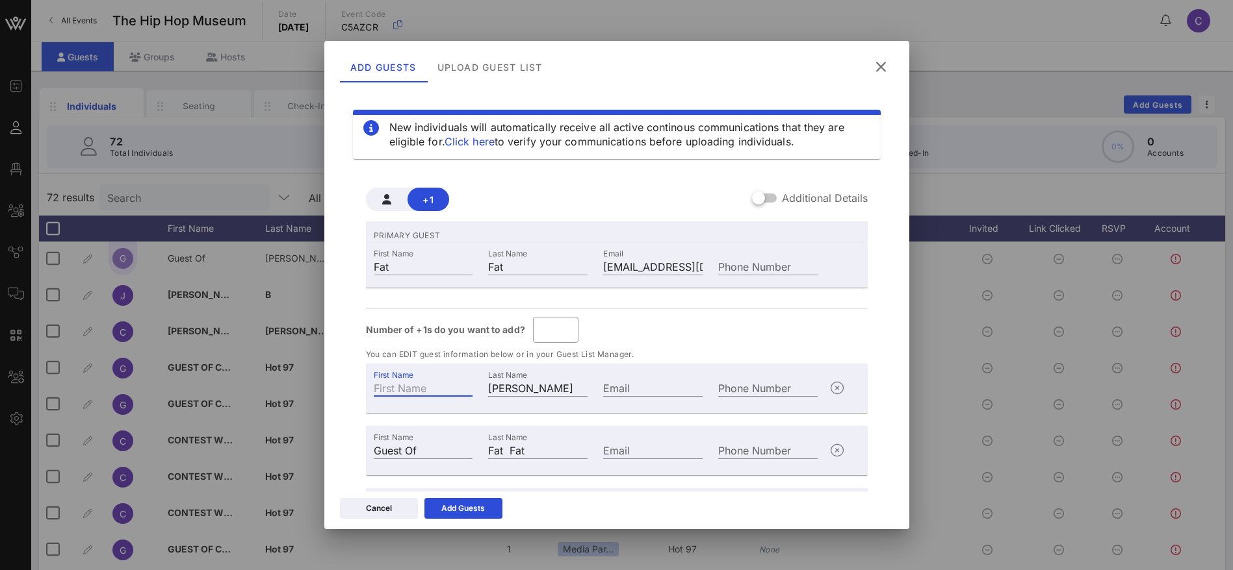
type input "Guest Of"
type input "Fat Fat"
type input "Guest Of"
drag, startPoint x: 536, startPoint y: 382, endPoint x: 452, endPoint y: 388, distance: 84.7
click at [452, 388] on div "First Name Guest Of Last Name Fat Fat Email Phone Number" at bounding box center [596, 386] width 460 height 35
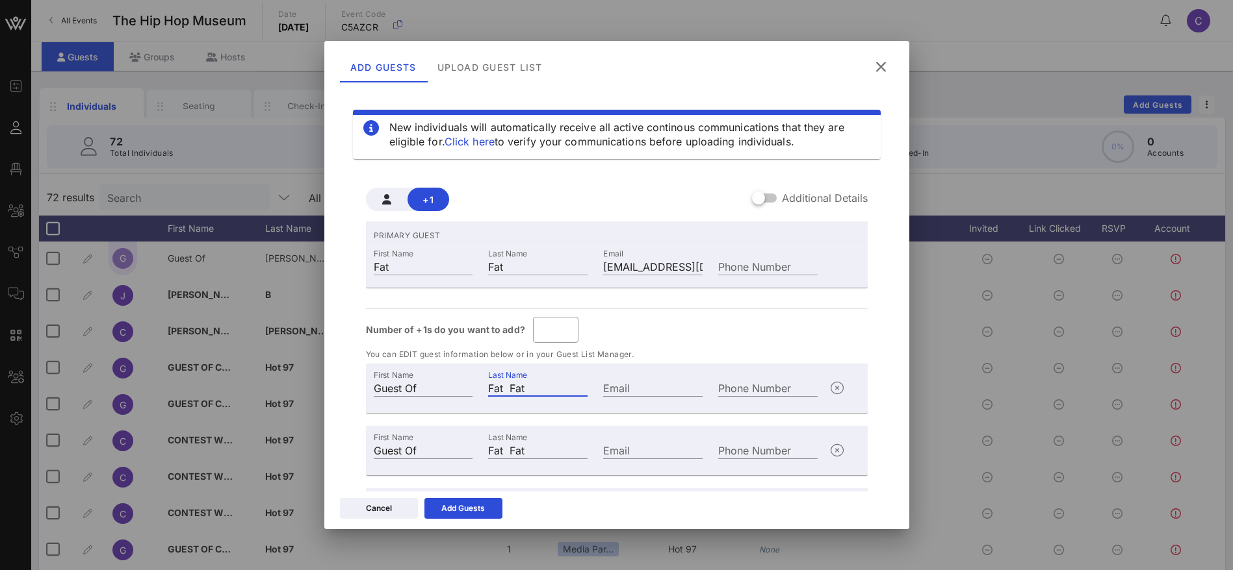
click at [682, 339] on div "Number of +1s do you want to add? ​ *" at bounding box center [617, 330] width 502 height 26
drag, startPoint x: 504, startPoint y: 268, endPoint x: 411, endPoint y: 274, distance: 93.1
click at [411, 274] on div "First Name Fat Last Name Fat Email [EMAIL_ADDRESS][DOMAIN_NAME] Phone Number" at bounding box center [596, 265] width 460 height 35
type input "Fat J"
type input "J"
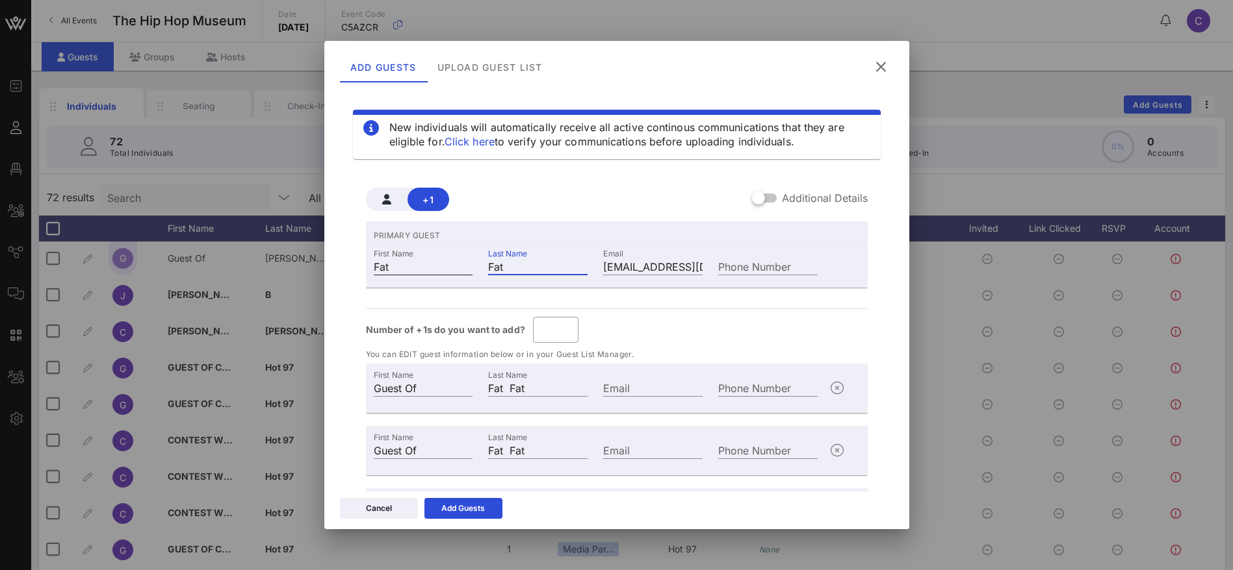
type input "Fat J"
type input "Fat Je"
type input "Je"
type input "Fat Je"
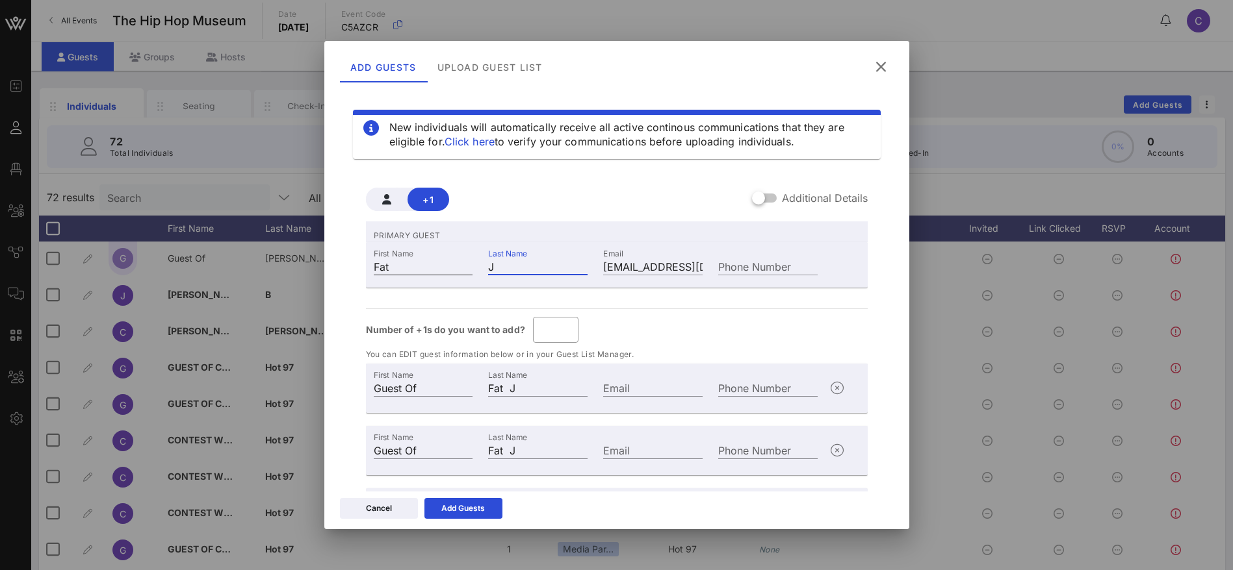
type input "Fat Je"
type input "Fat J"
type input "J"
type input "Fat J"
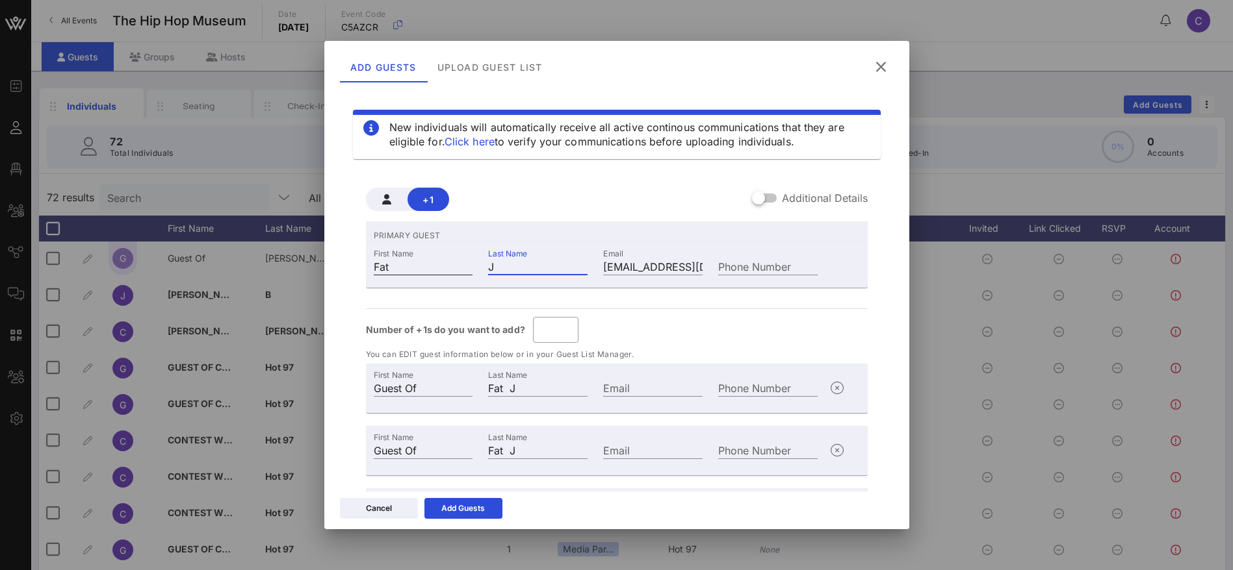
type input "Fat Jo"
type input "Jo"
type input "Fat Jo"
type input "[PERSON_NAME]"
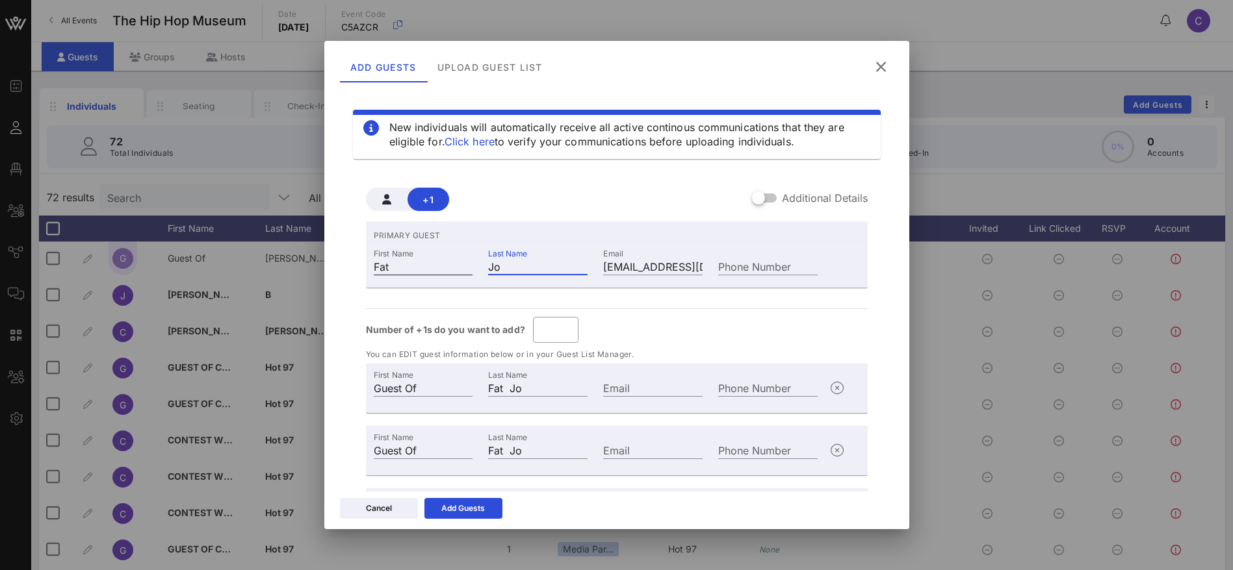
type input "[PERSON_NAME]"
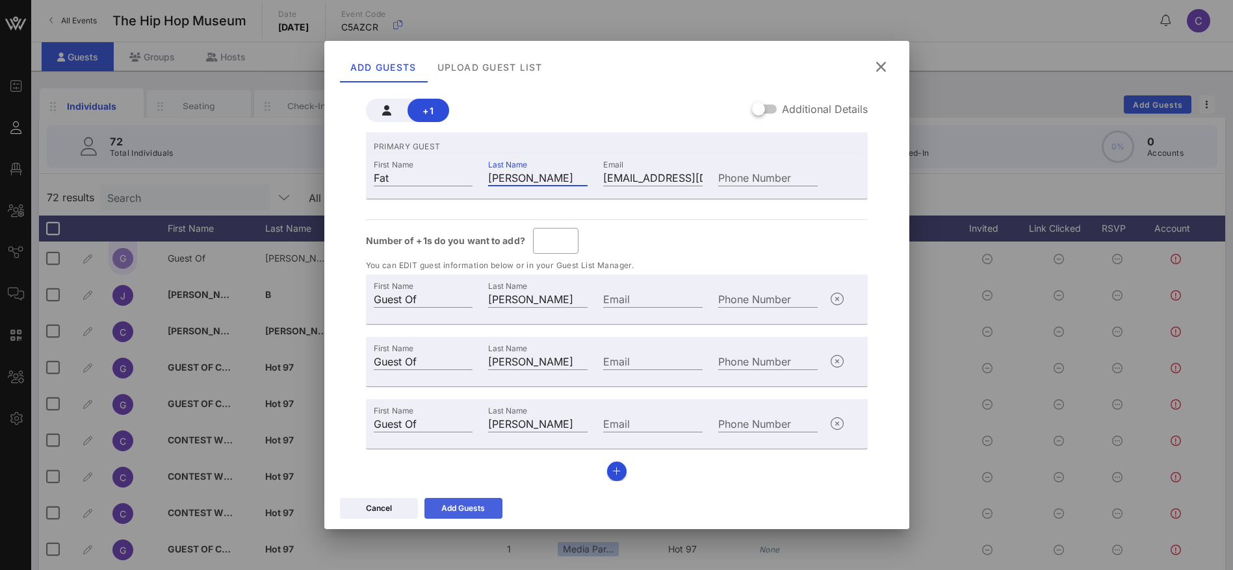
type input "[PERSON_NAME]"
click at [468, 504] on div "Add Guests" at bounding box center [463, 508] width 44 height 13
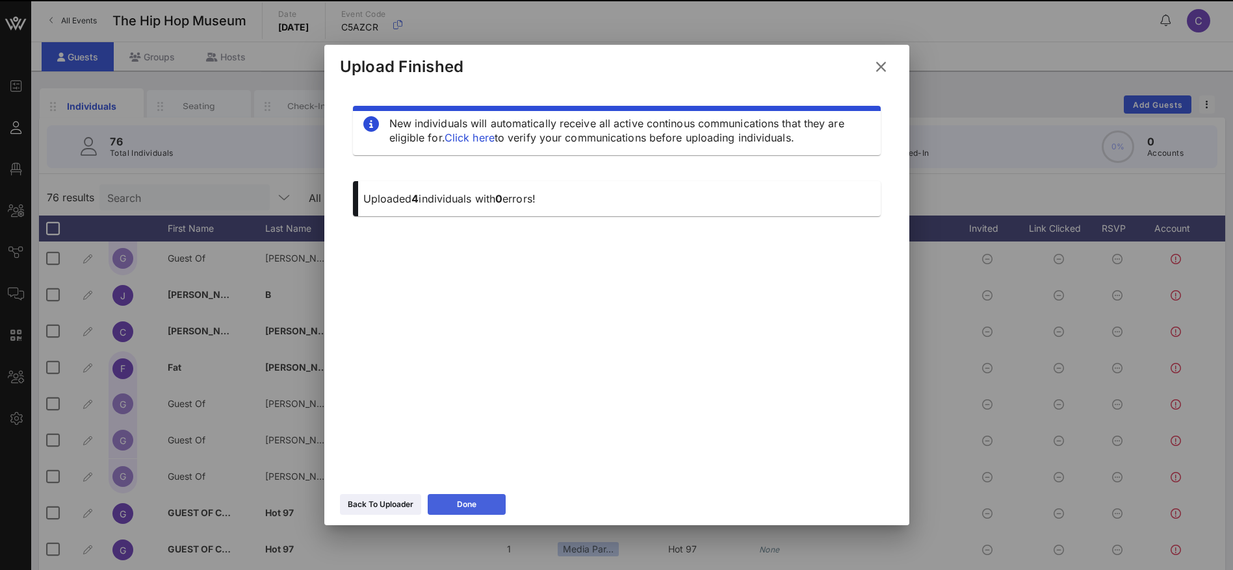
scroll to position [0, 0]
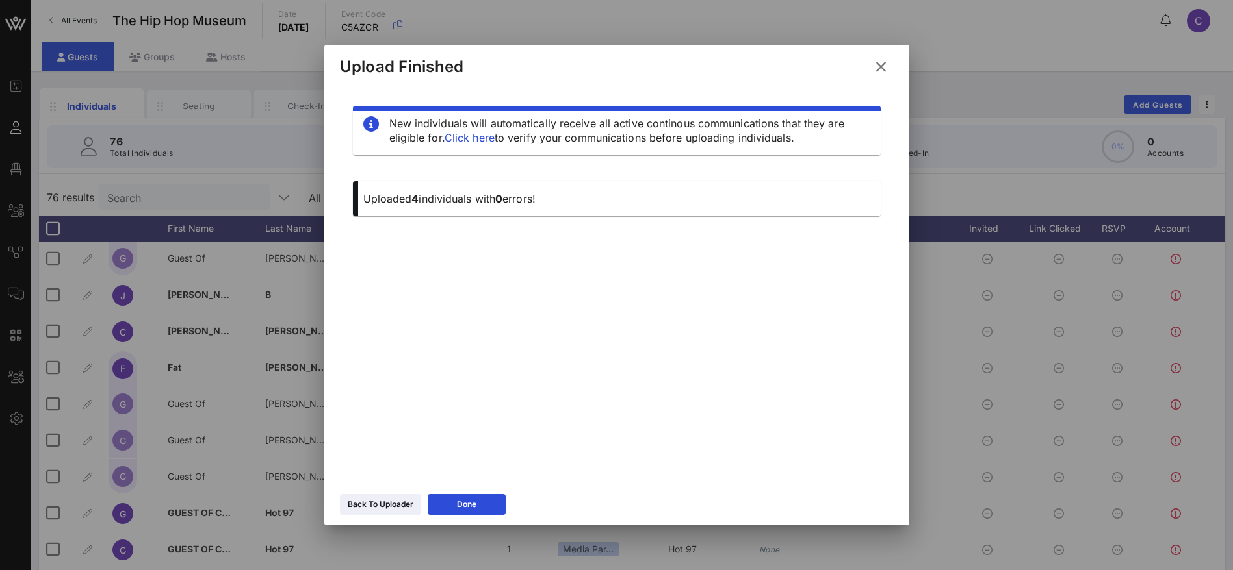
click at [882, 65] on icon at bounding box center [881, 67] width 18 height 16
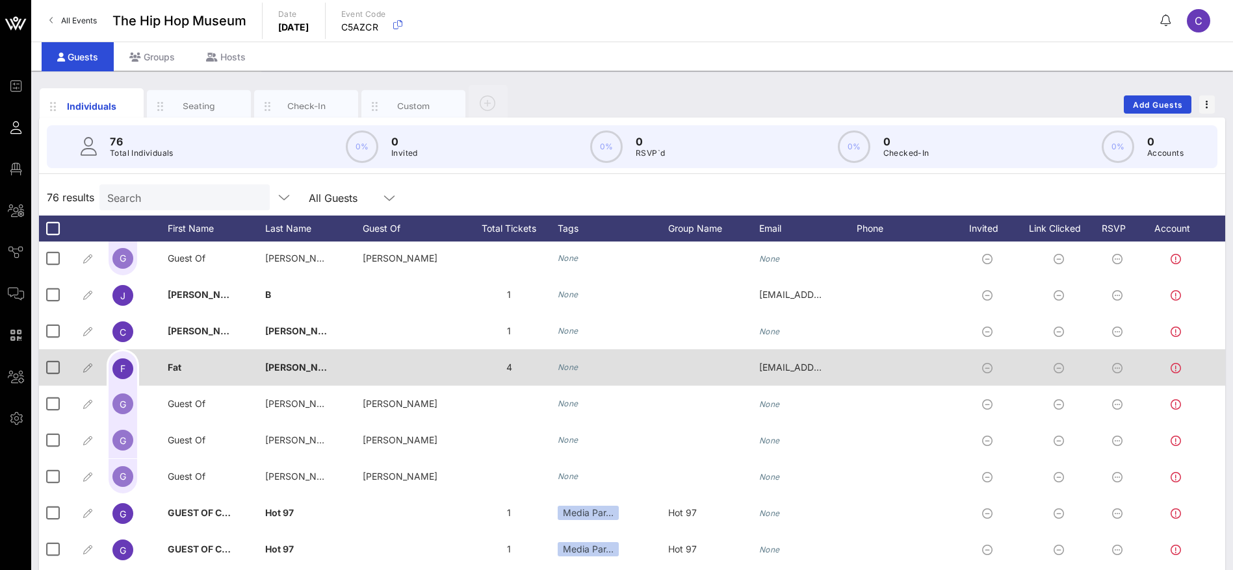
click at [570, 365] on icon "None" at bounding box center [567, 368] width 21 height 10
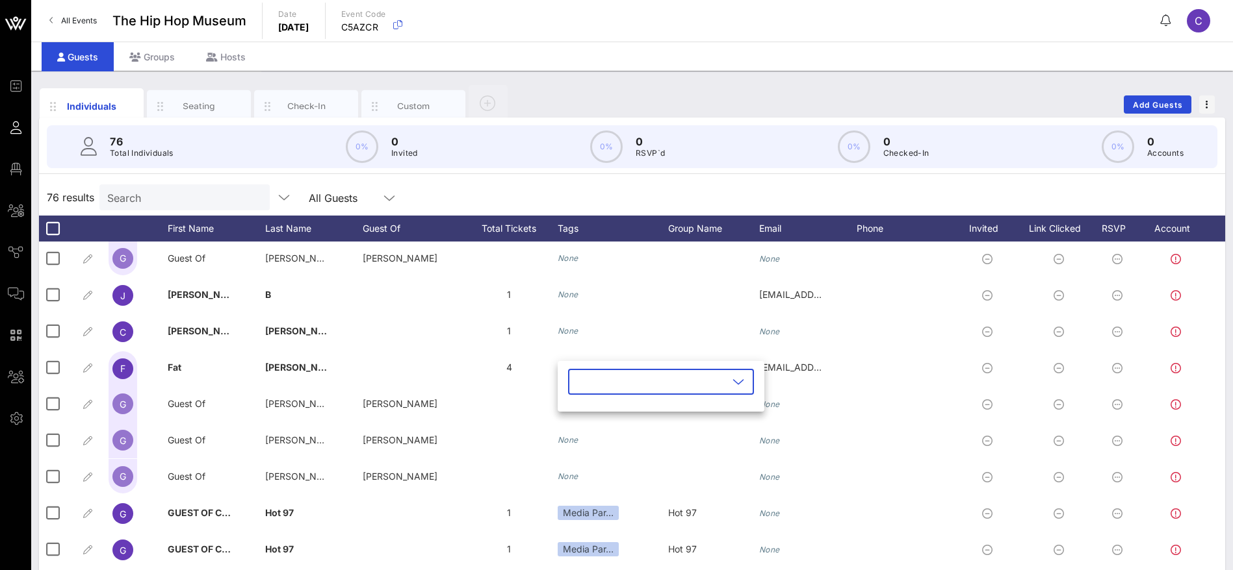
click at [732, 378] on icon at bounding box center [738, 382] width 12 height 16
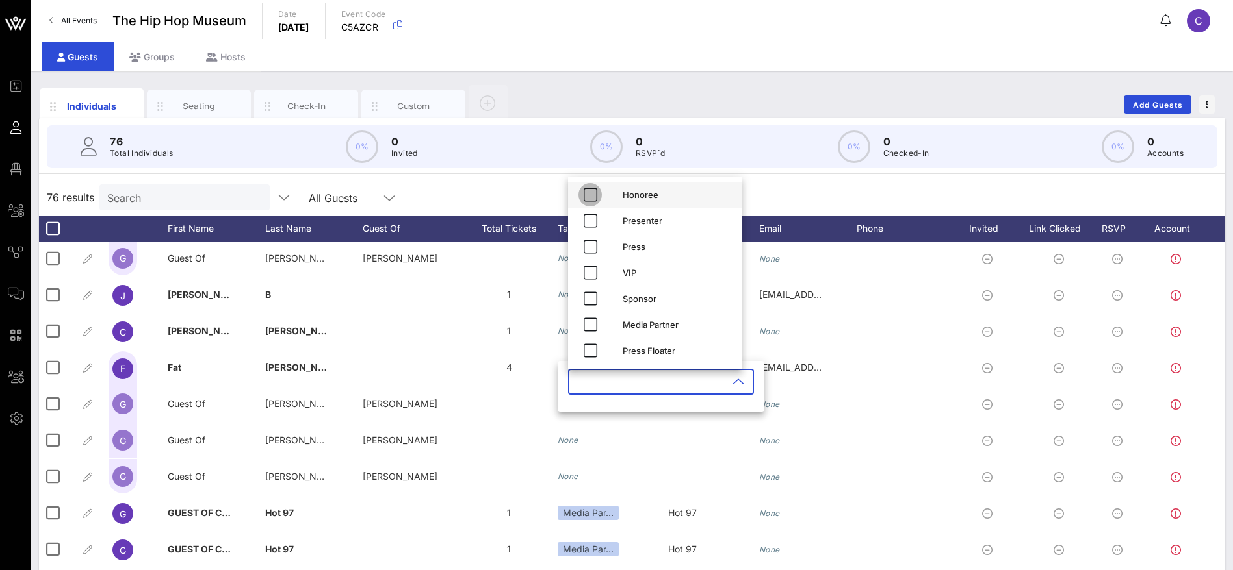
click at [588, 198] on icon "button" at bounding box center [590, 195] width 16 height 16
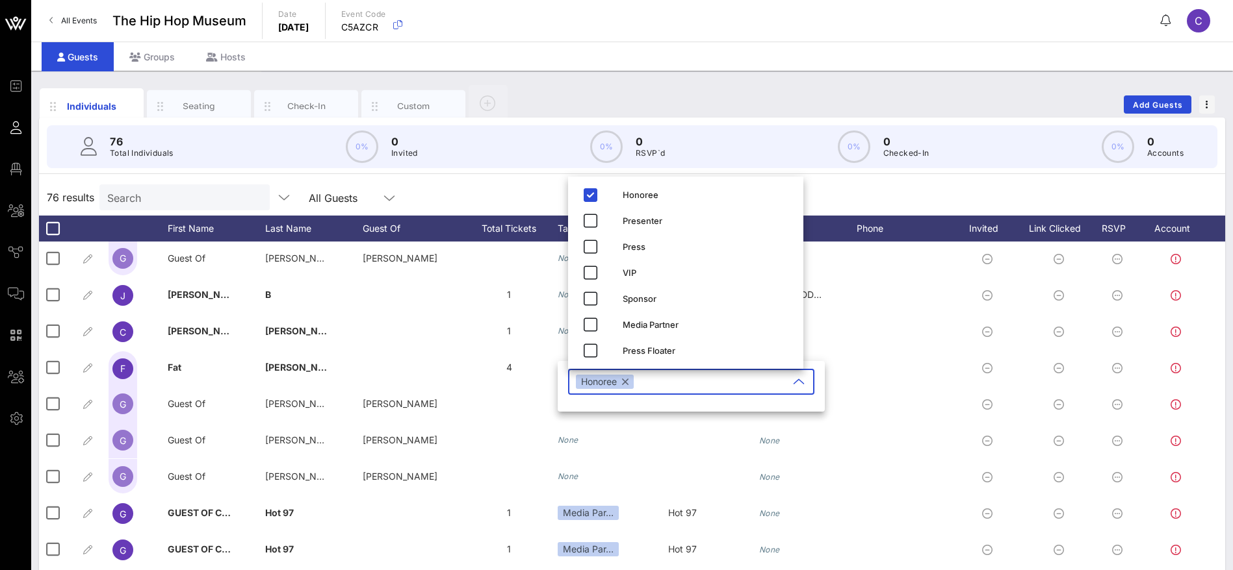
click at [852, 194] on div "76 results Search All Guests" at bounding box center [632, 197] width 1186 height 36
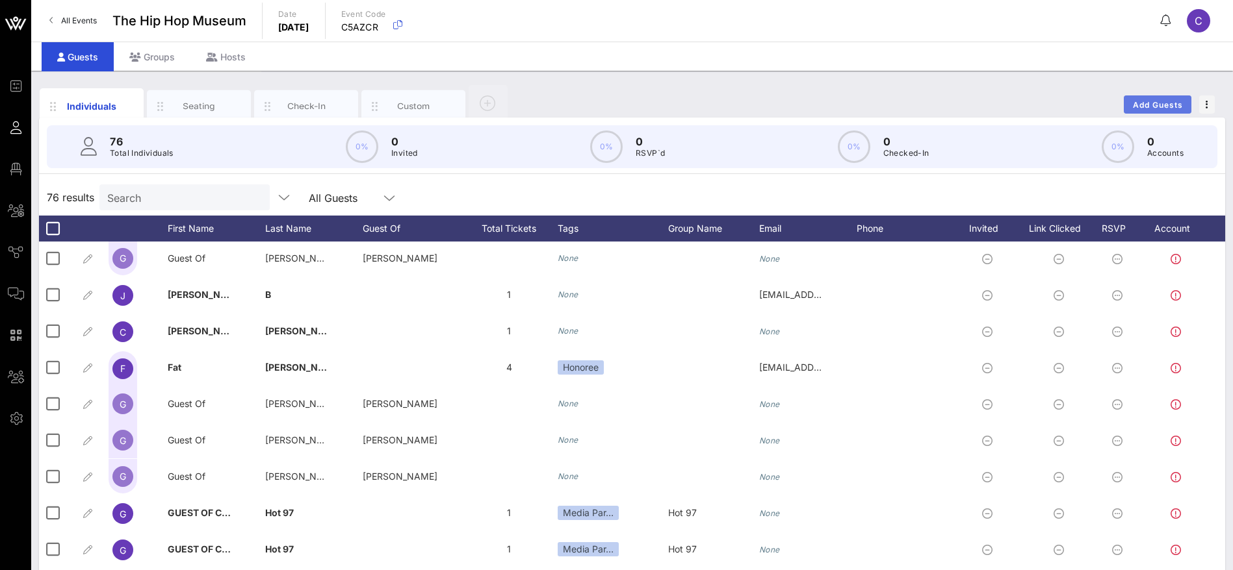
click at [1148, 107] on span "Add Guests" at bounding box center [1157, 105] width 51 height 10
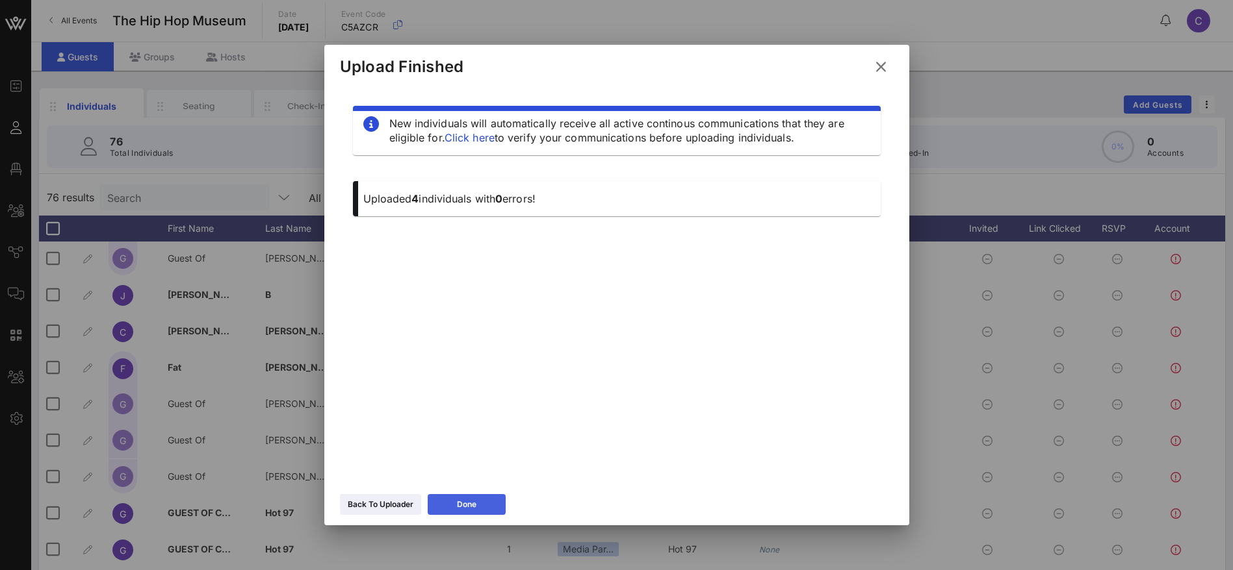
click at [474, 505] on div "Done" at bounding box center [466, 504] width 19 height 13
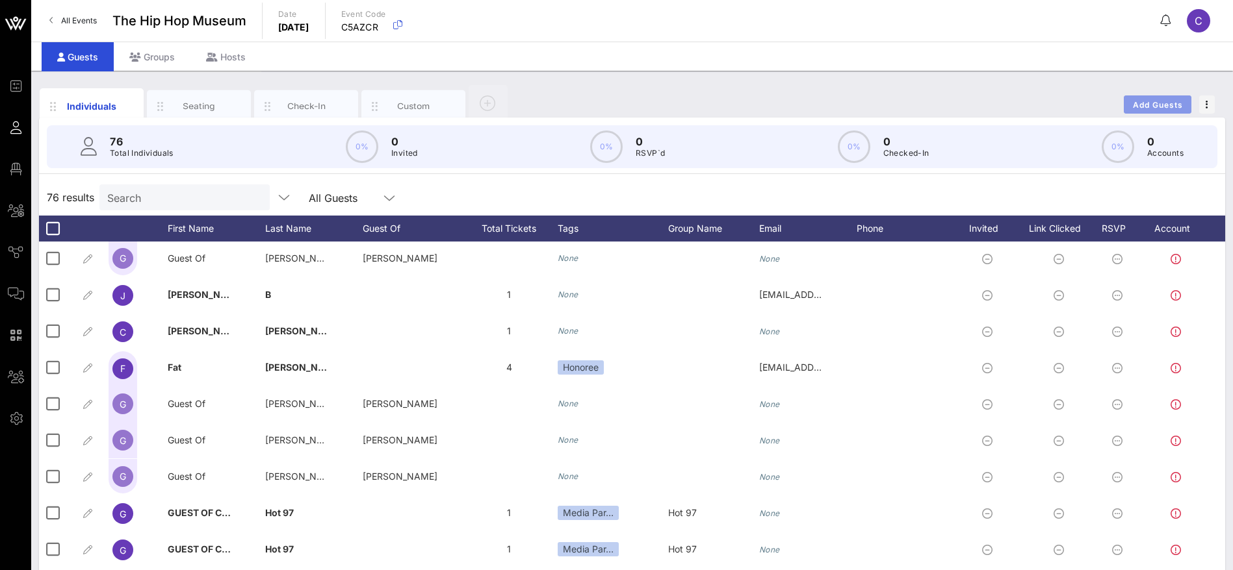
click at [1158, 103] on span "Add Guests" at bounding box center [1157, 105] width 51 height 10
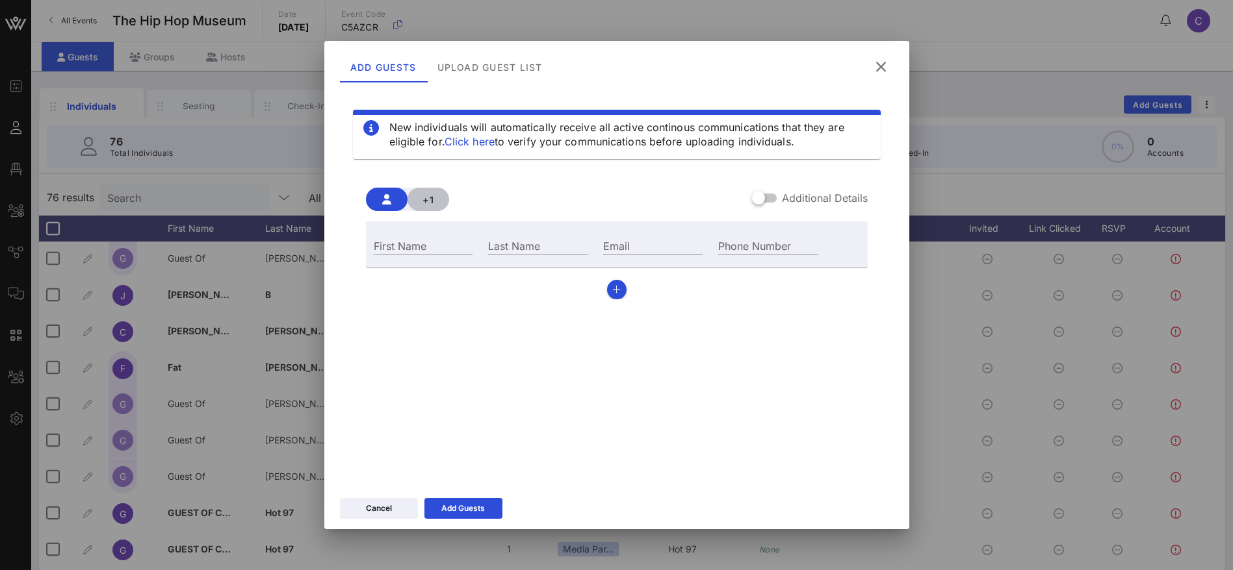
click at [435, 196] on span "+1" at bounding box center [428, 199] width 21 height 11
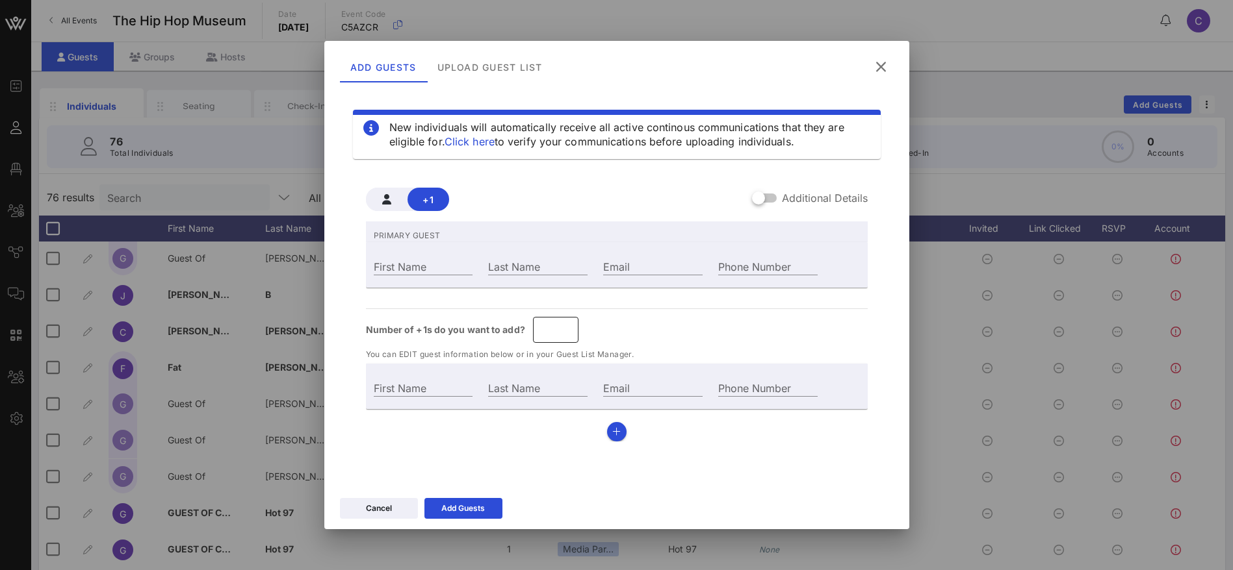
click at [566, 327] on input "*" at bounding box center [556, 330] width 30 height 21
type input "*"
click at [566, 327] on input "*" at bounding box center [556, 330] width 30 height 21
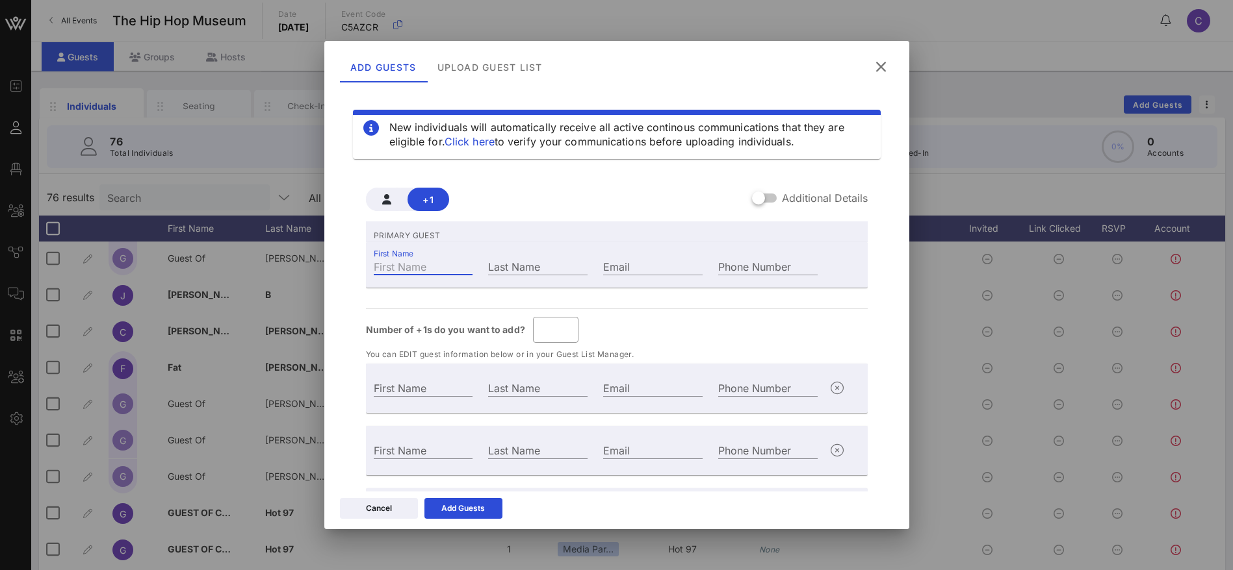
click at [424, 259] on input "First Name" at bounding box center [423, 266] width 99 height 17
type input "Guest Of"
type input "A"
type input "Guest Of"
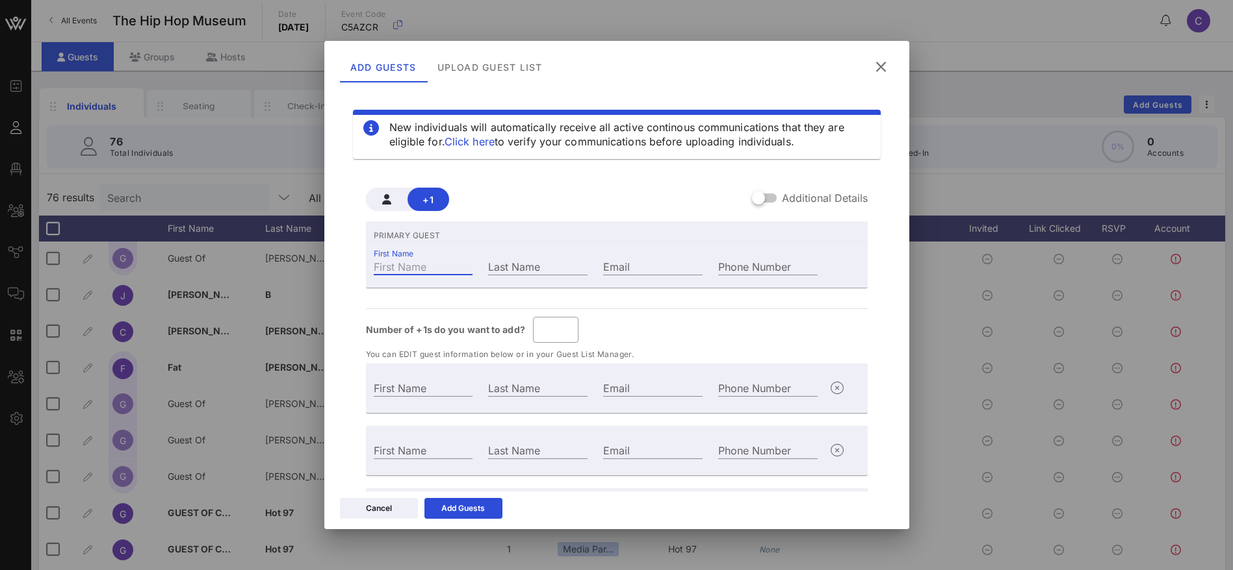
type input "A"
type input "Guest Of"
type input "A"
type input "An"
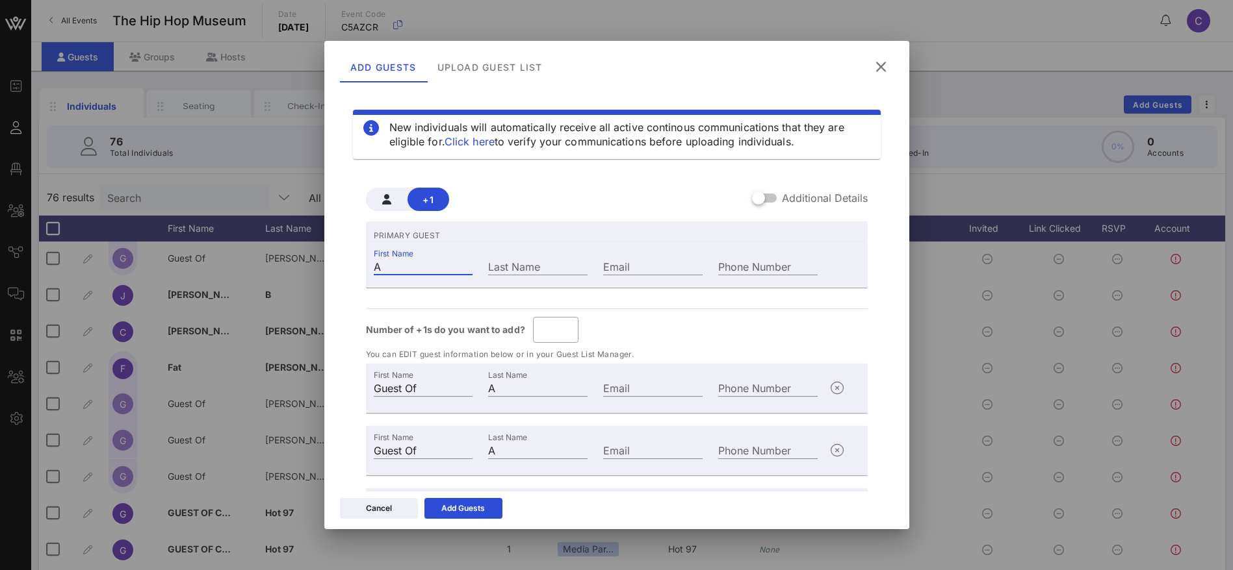
type input "An"
type input "And"
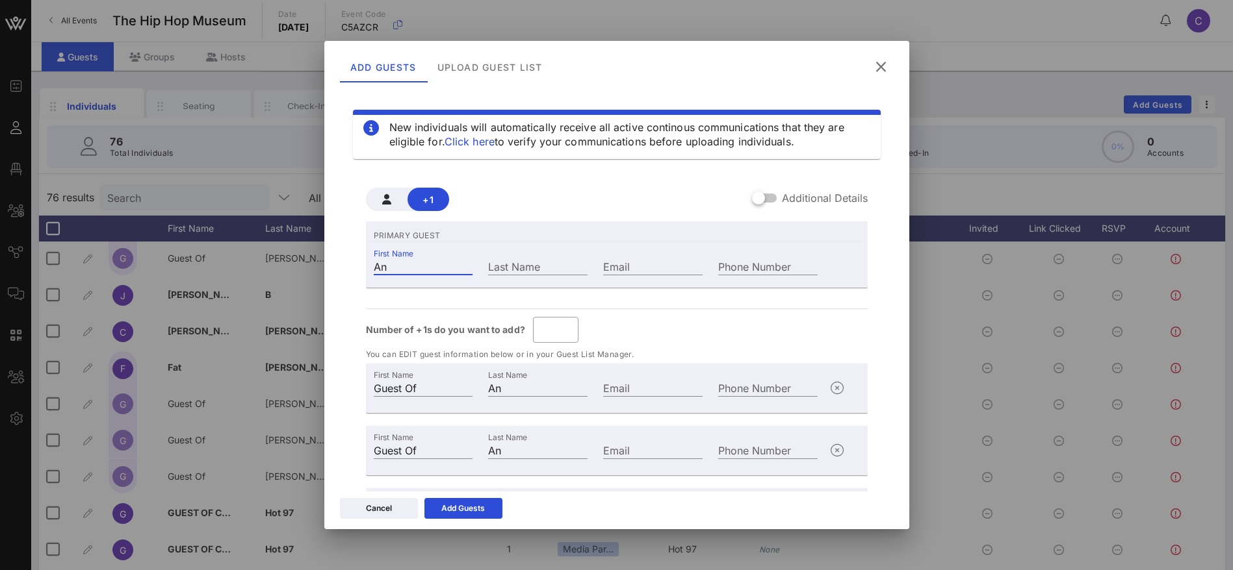
type input "And"
type input "Andr"
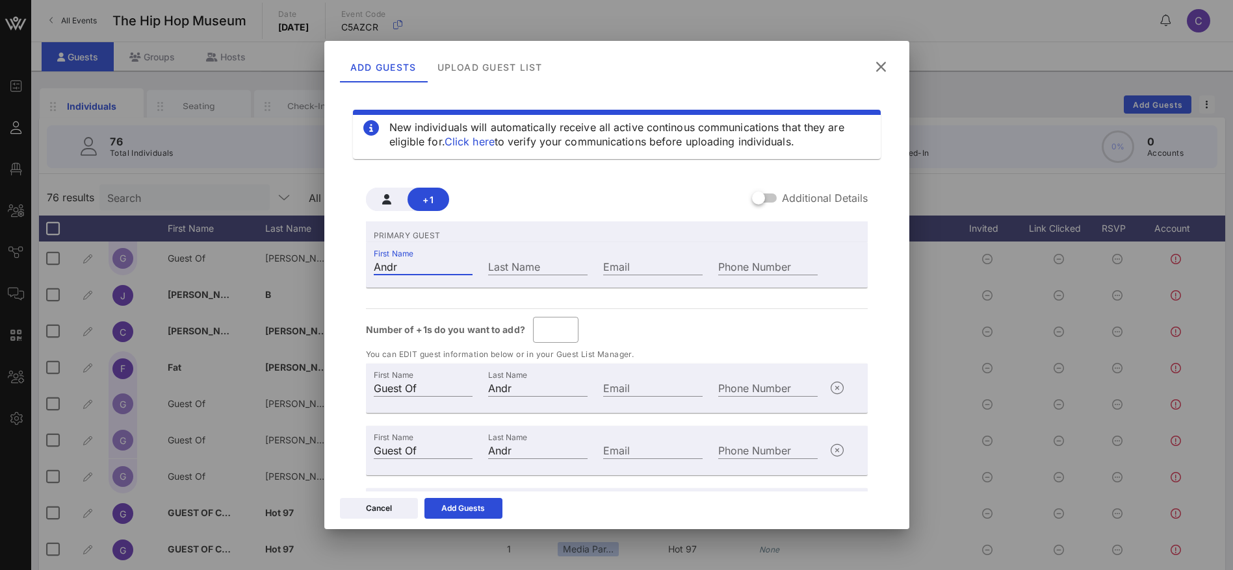
type input "[PERSON_NAME]"
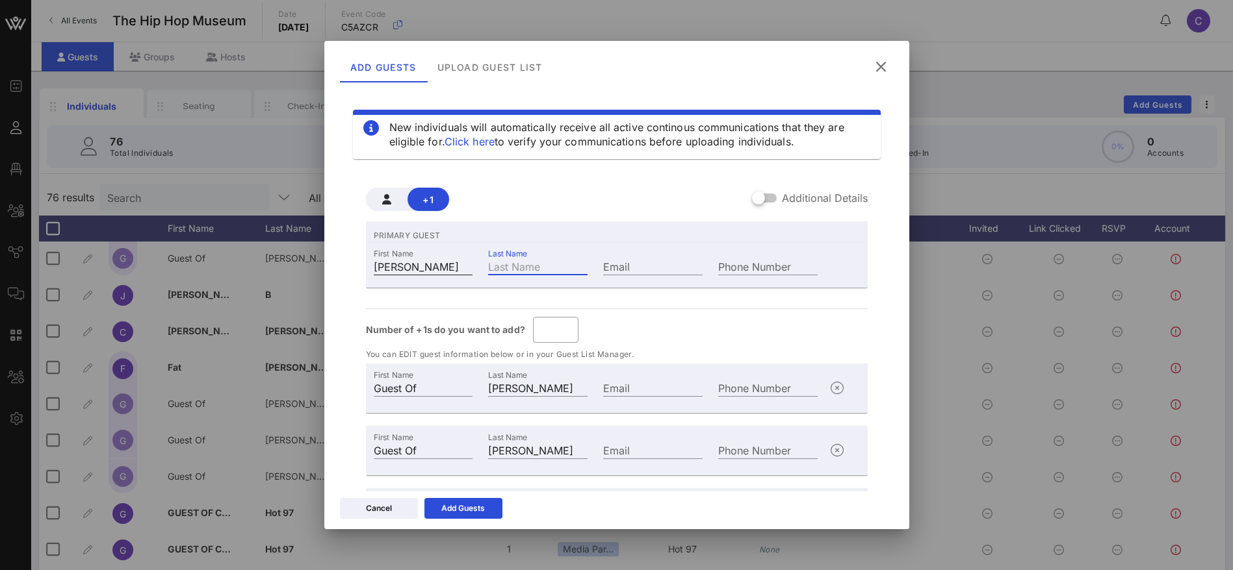
type input "[PERSON_NAME]"
type input "H"
type input "[PERSON_NAME]"
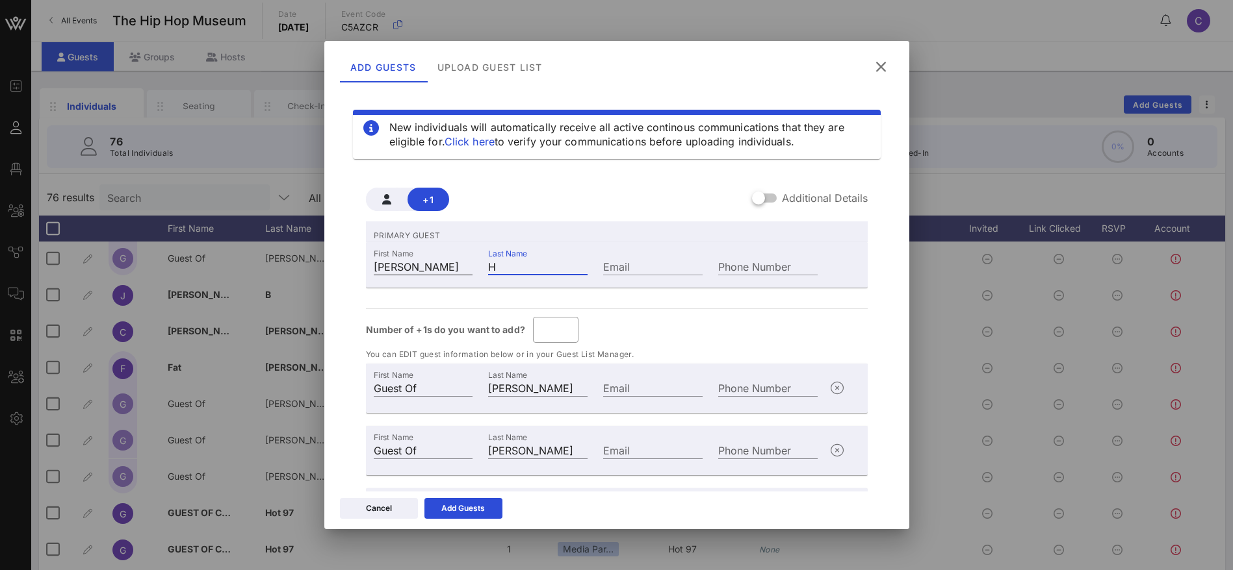
type input "Ha"
type input "[PERSON_NAME]"
type input "Har"
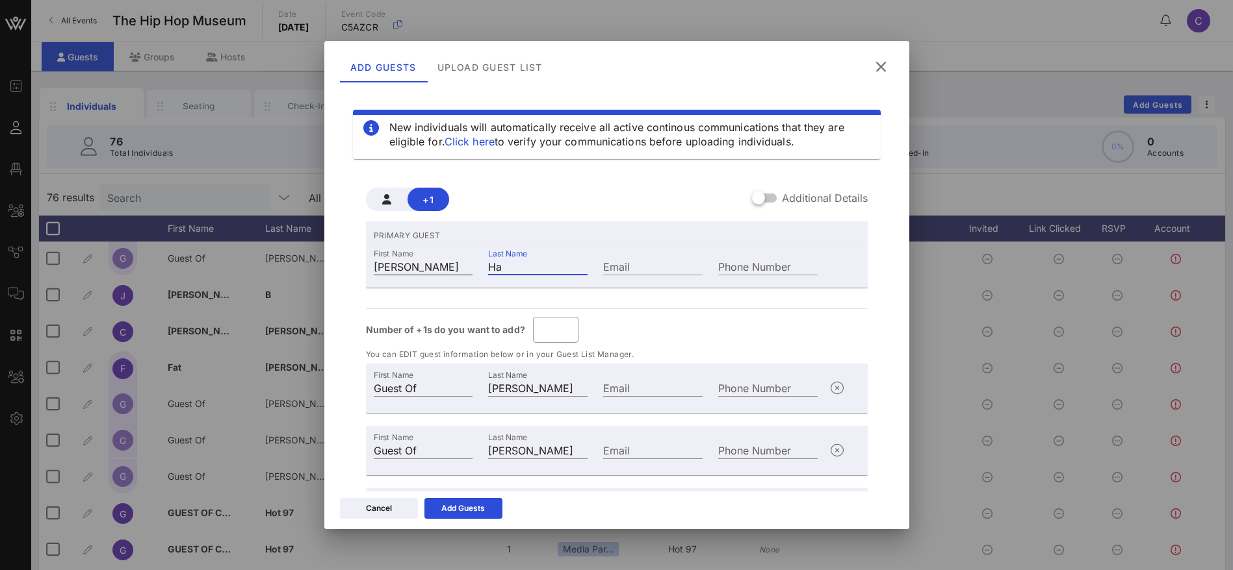
type input "[PERSON_NAME]"
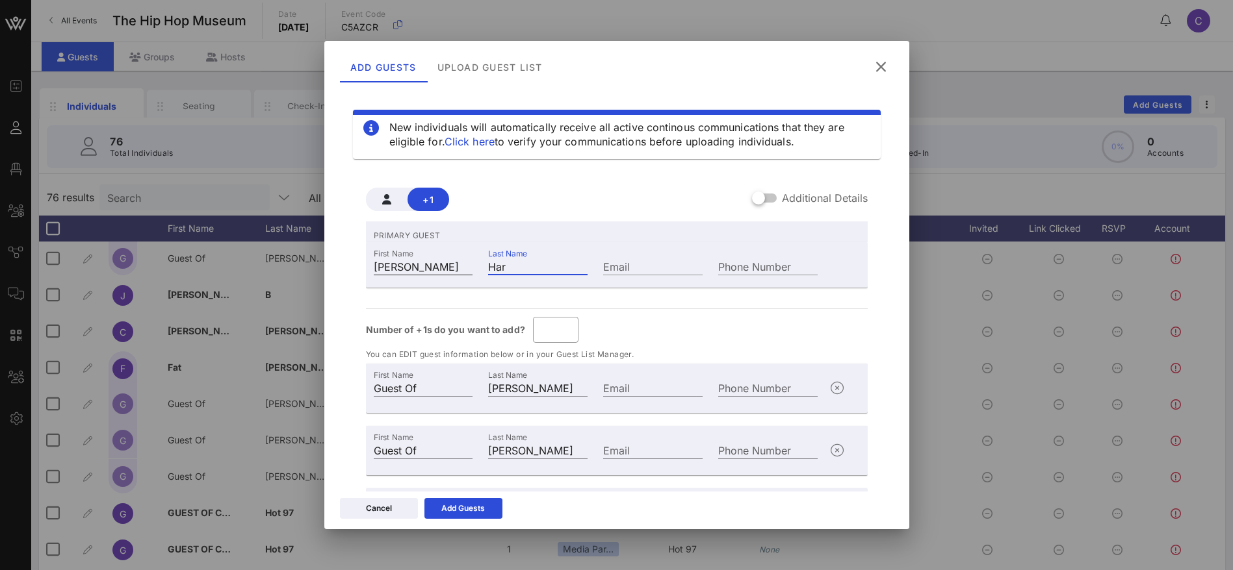
type input "[PERSON_NAME]"
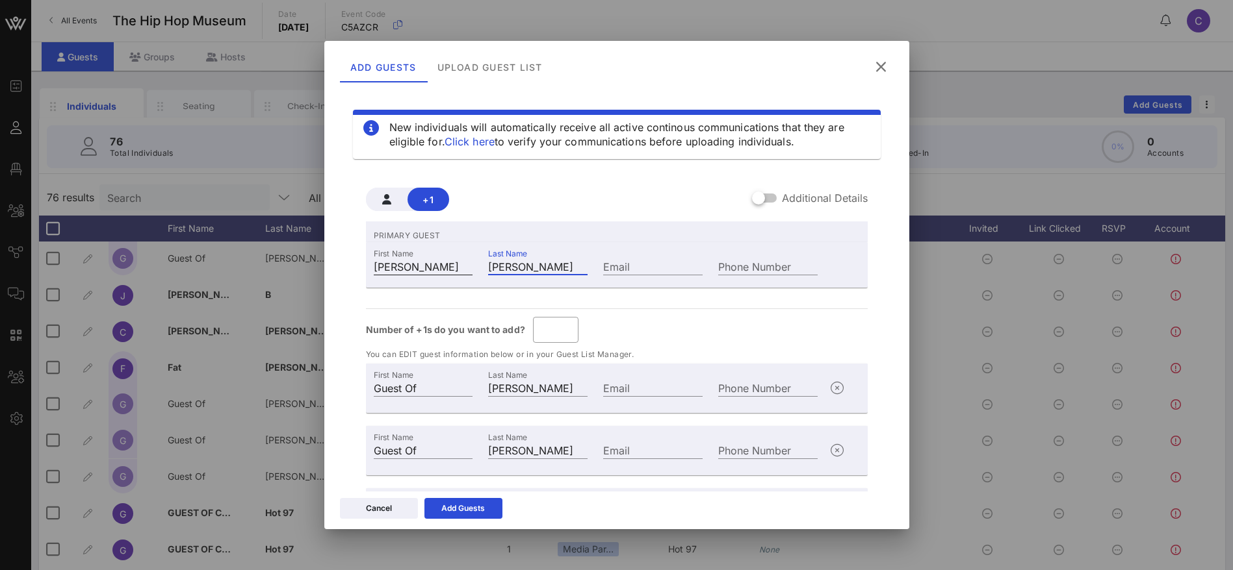
type input "[PERSON_NAME]"
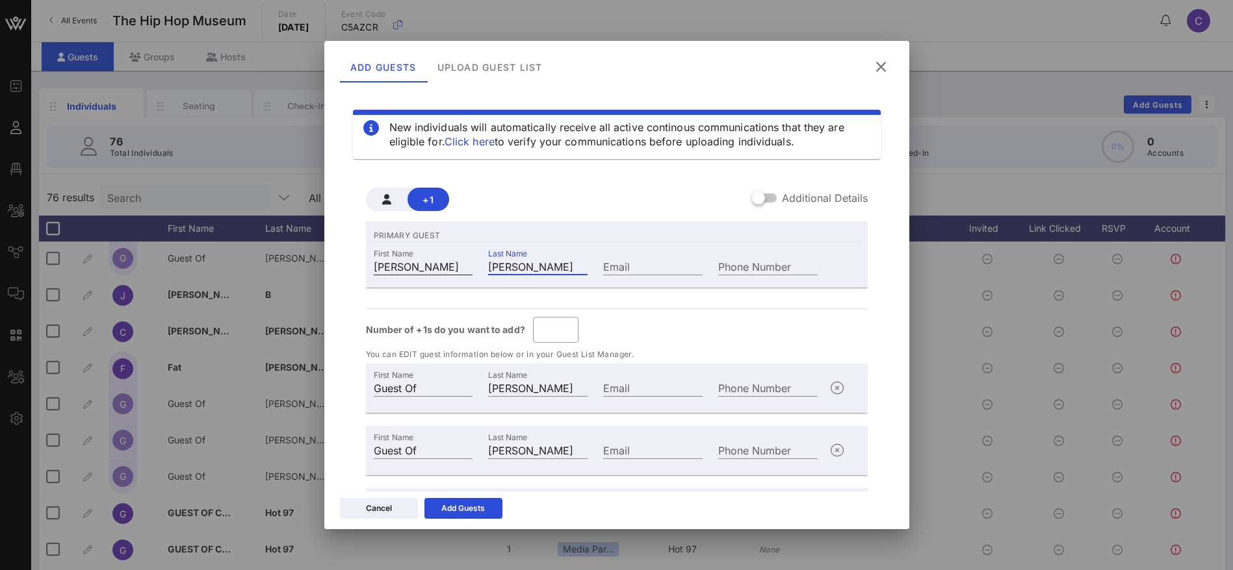
type input "[PERSON_NAME]"
drag, startPoint x: 486, startPoint y: 268, endPoint x: 457, endPoint y: 268, distance: 29.2
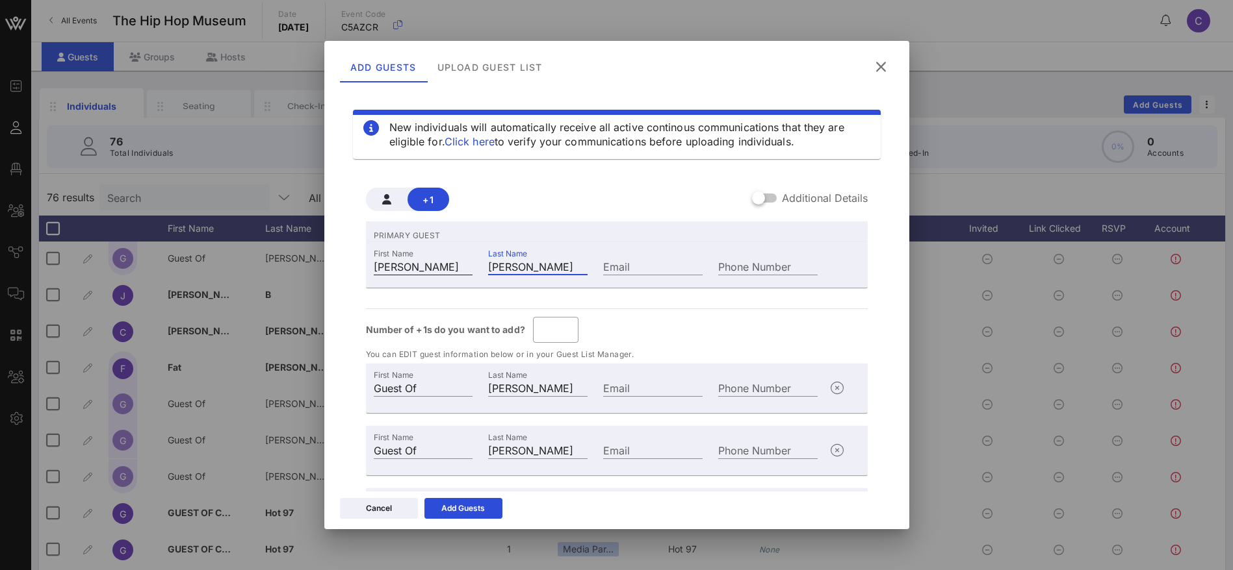
click at [459, 268] on div "First Name [PERSON_NAME] Last Name [PERSON_NAME] Email Phone Number" at bounding box center [596, 265] width 460 height 35
click at [619, 267] on input "Email" at bounding box center [652, 266] width 99 height 17
paste input "[PERSON_NAME]"
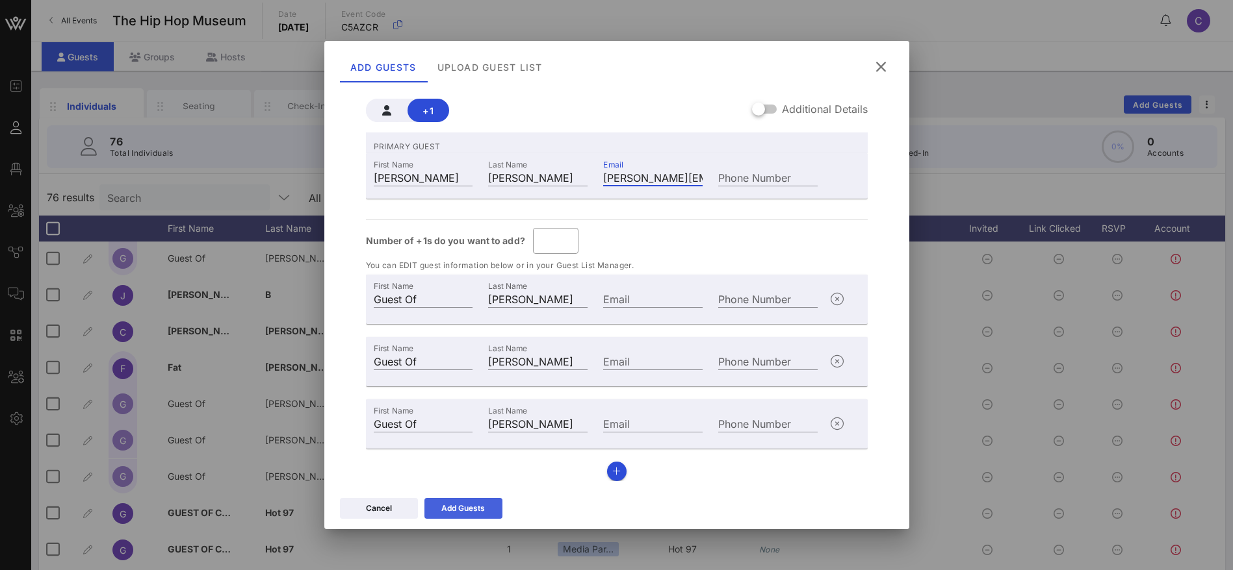
type input "[PERSON_NAME][EMAIL_ADDRESS][DOMAIN_NAME]"
click at [464, 507] on icon at bounding box center [463, 509] width 12 height 12
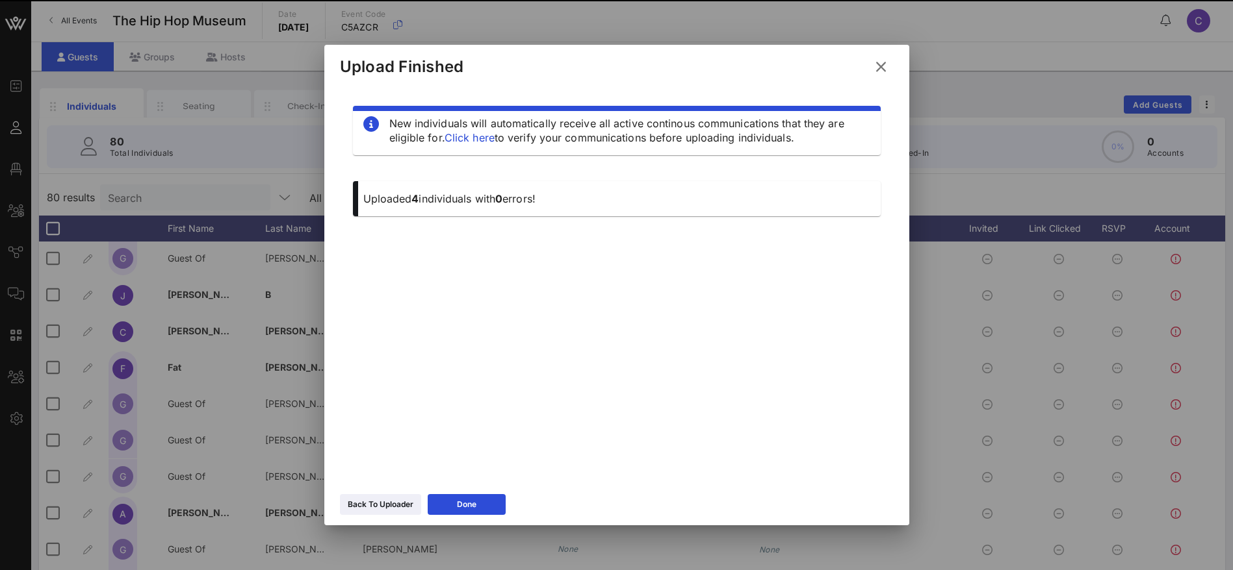
scroll to position [0, 0]
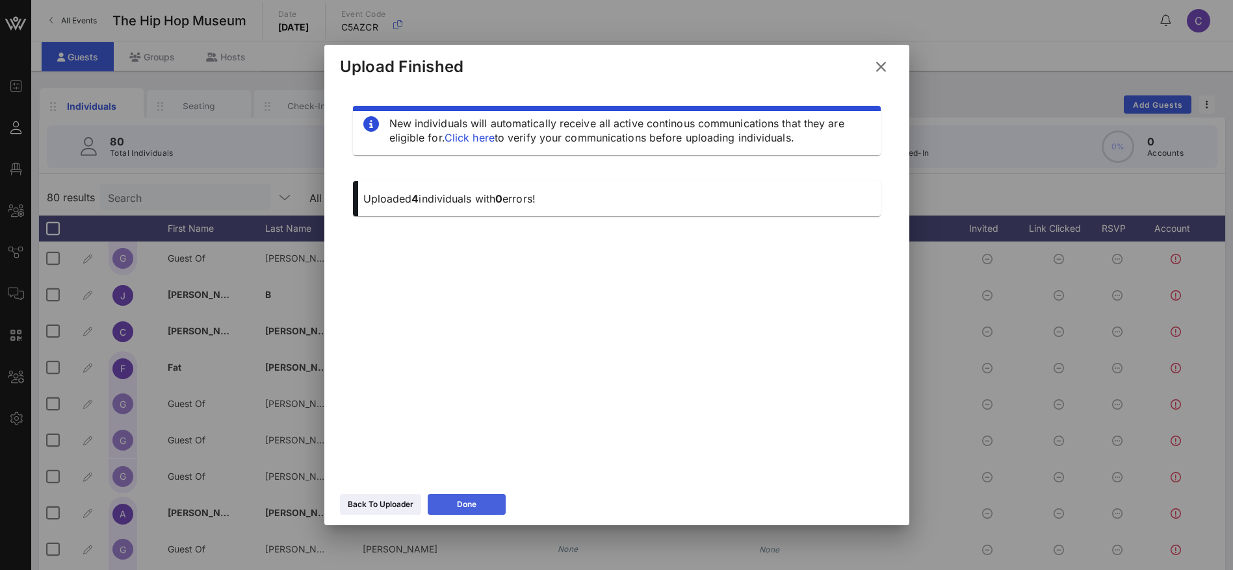
click at [475, 500] on div "Done" at bounding box center [466, 504] width 19 height 13
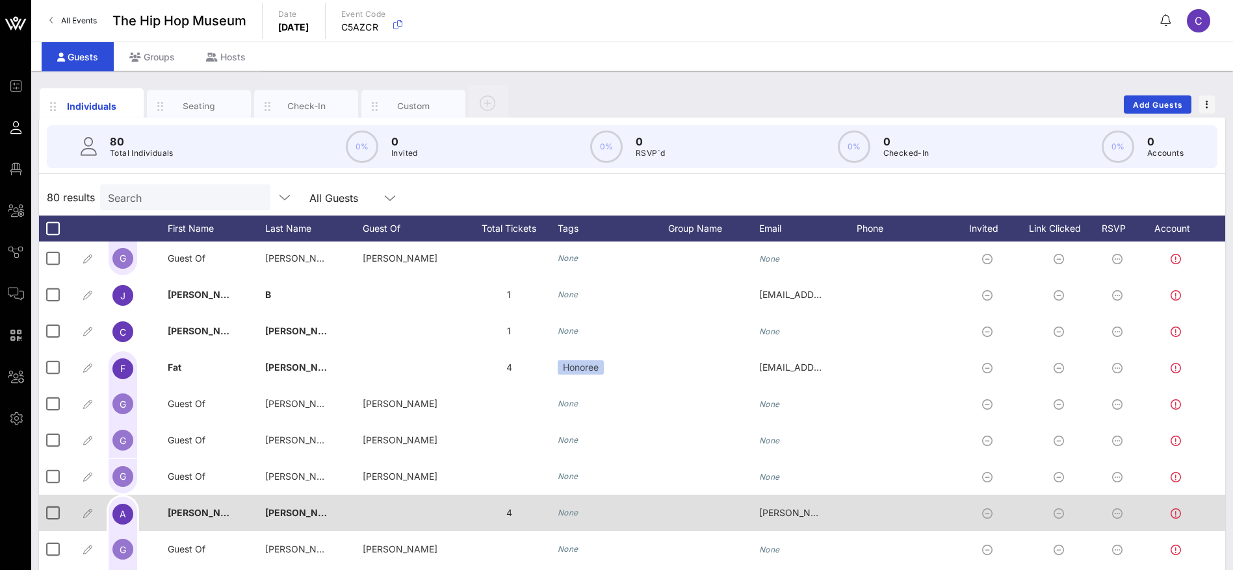
scroll to position [390, 0]
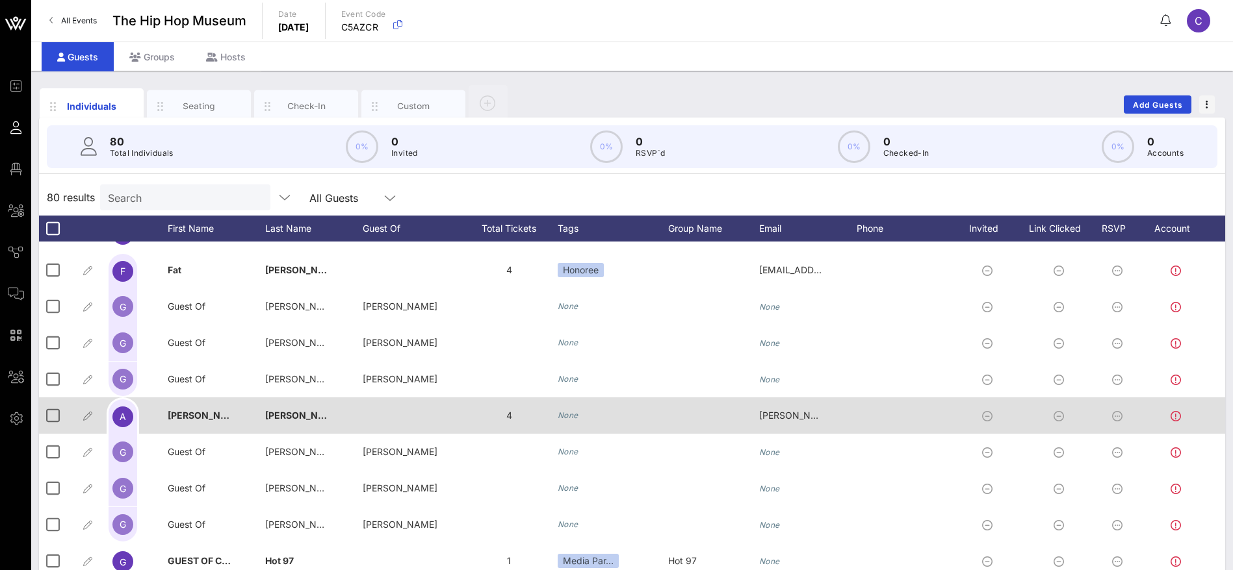
click at [569, 413] on icon "None" at bounding box center [567, 416] width 21 height 10
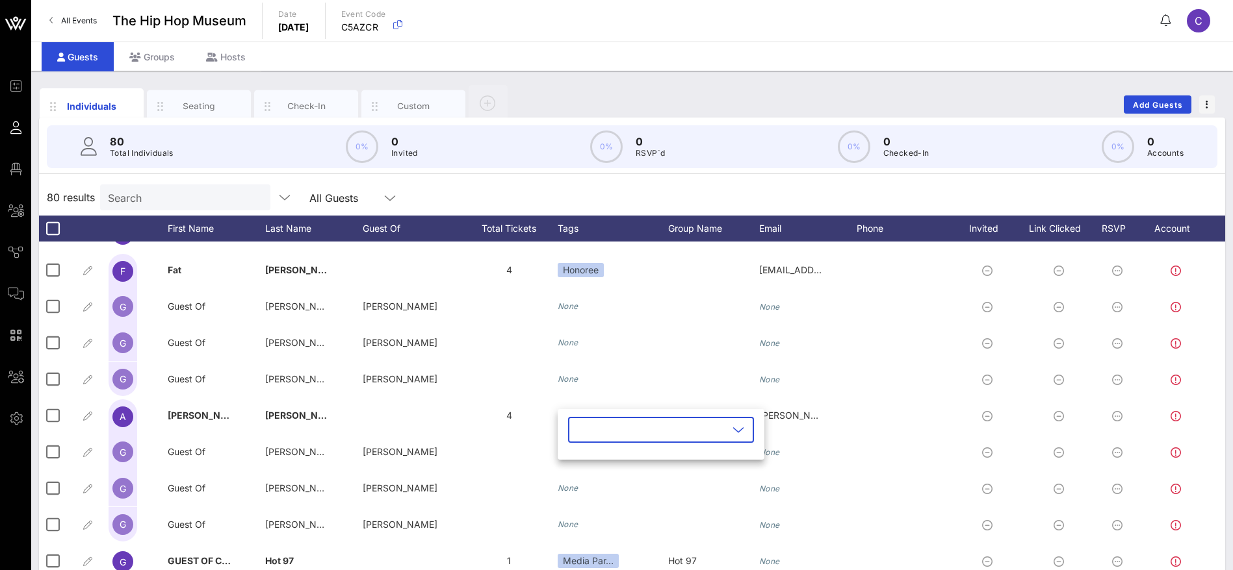
click at [732, 427] on icon at bounding box center [738, 430] width 12 height 16
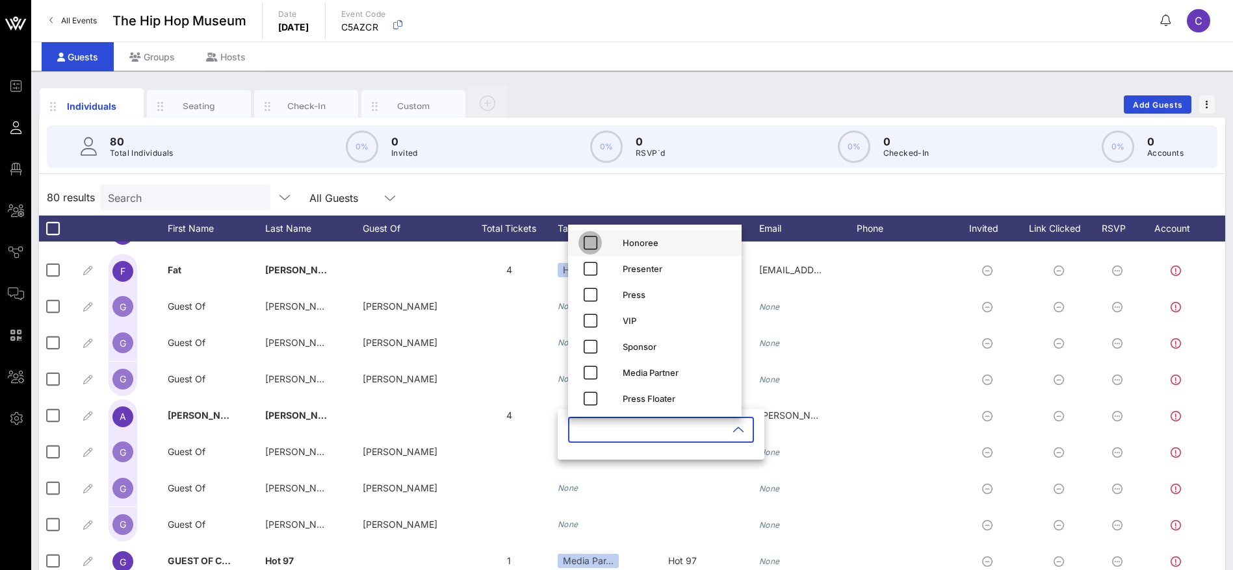
click at [591, 242] on icon "button" at bounding box center [590, 243] width 16 height 16
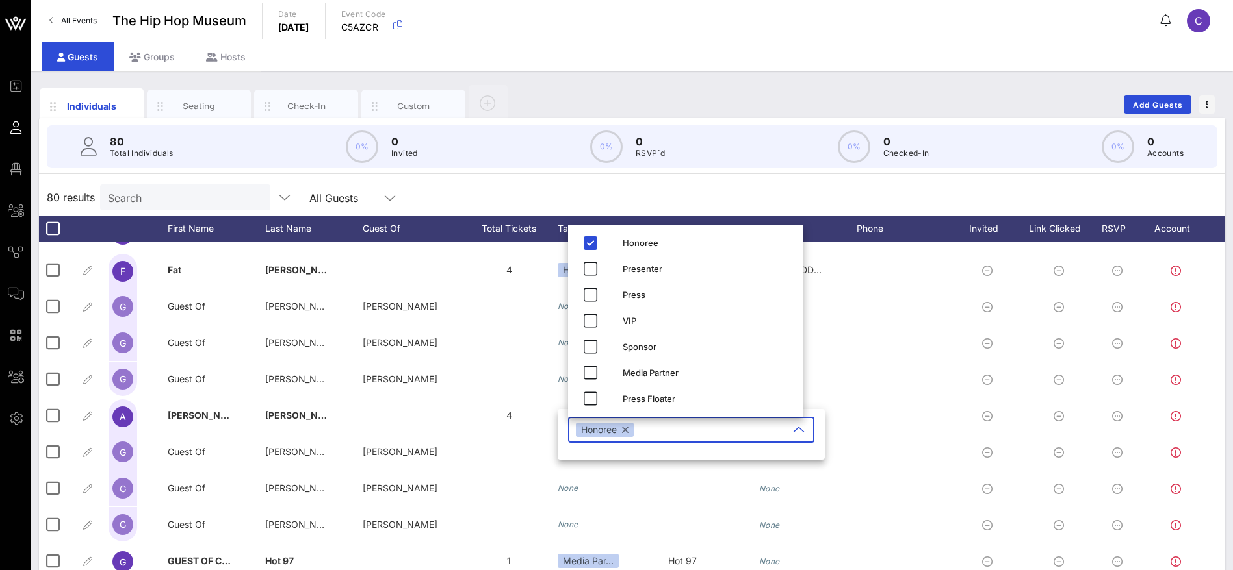
click at [802, 186] on div "80 results Search All Guests" at bounding box center [632, 197] width 1186 height 36
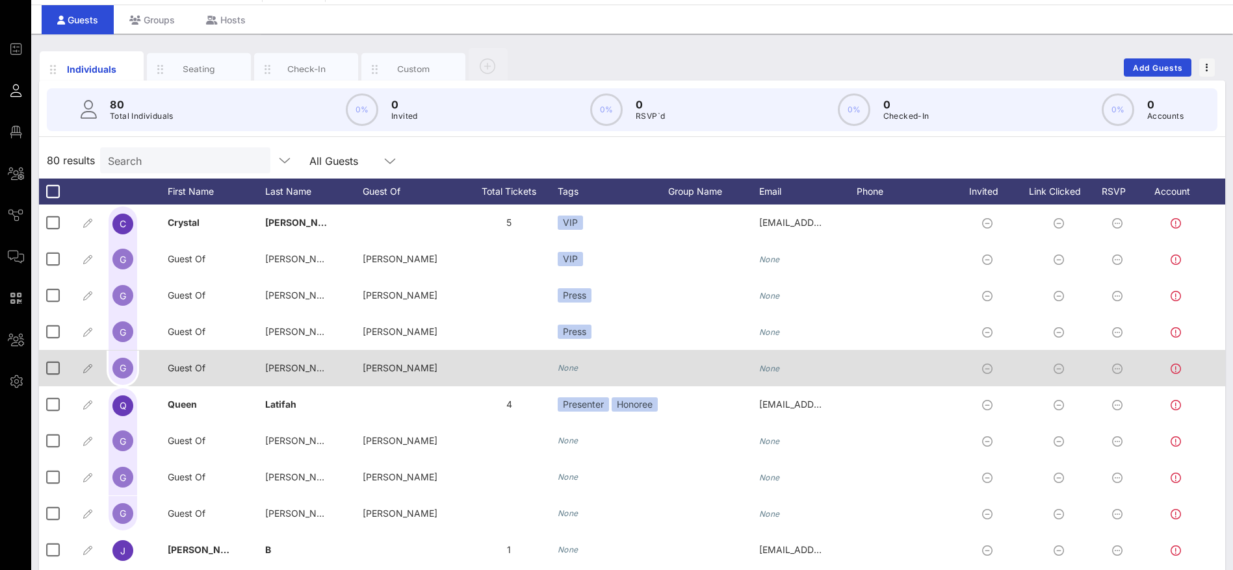
scroll to position [0, 0]
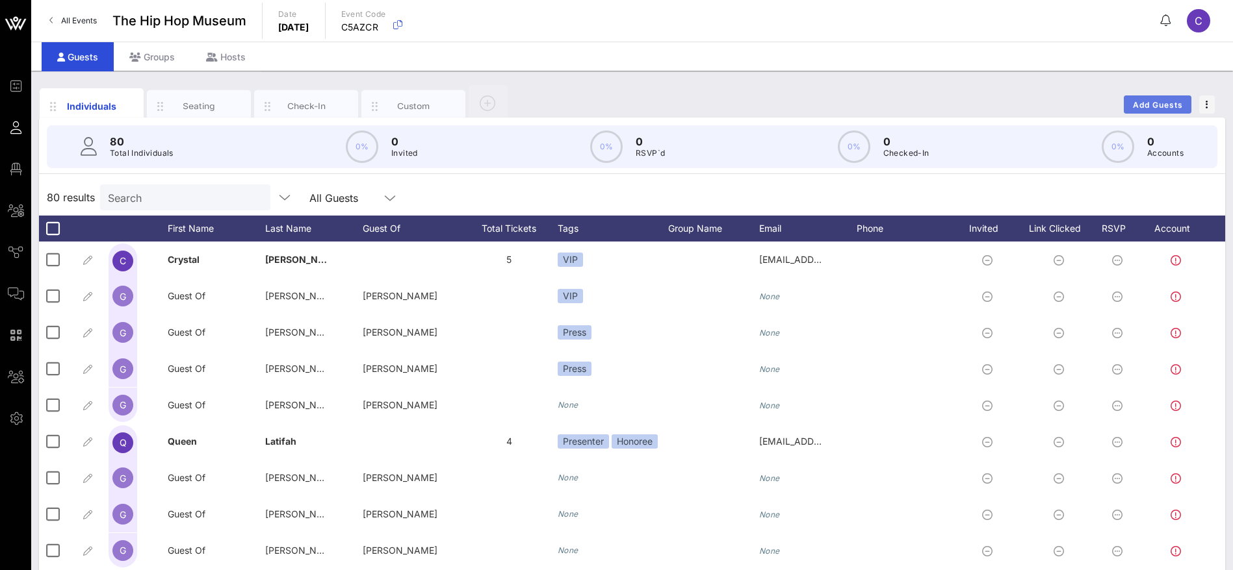
click at [1145, 103] on span "Add Guests" at bounding box center [1157, 105] width 51 height 10
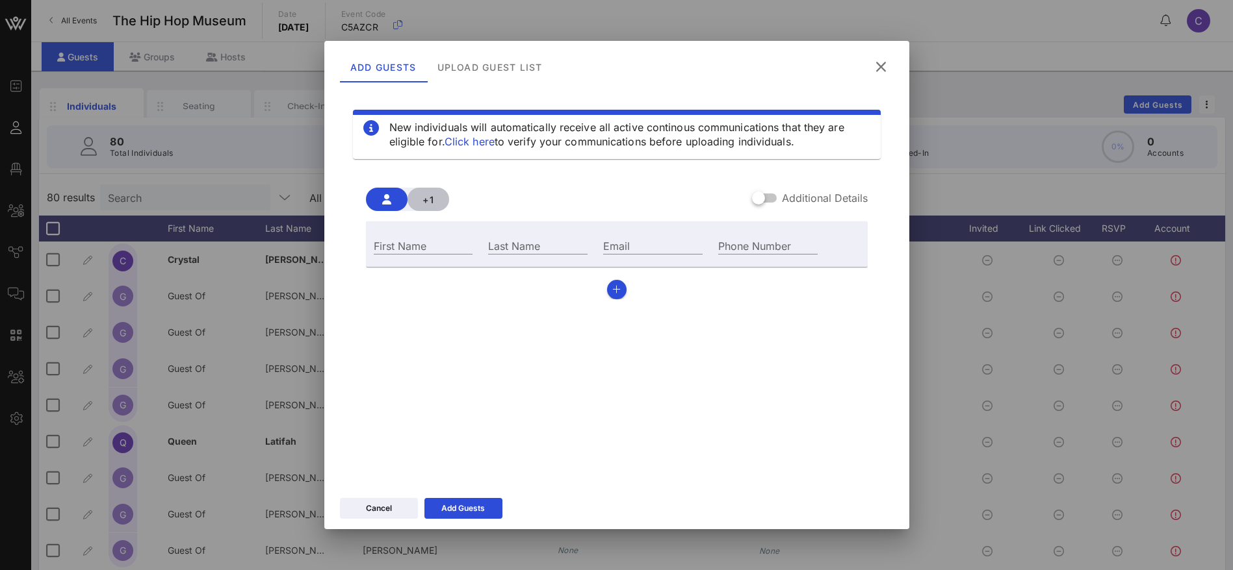
drag, startPoint x: 429, startPoint y: 198, endPoint x: 448, endPoint y: 207, distance: 21.5
click at [431, 198] on span "+1" at bounding box center [428, 199] width 21 height 11
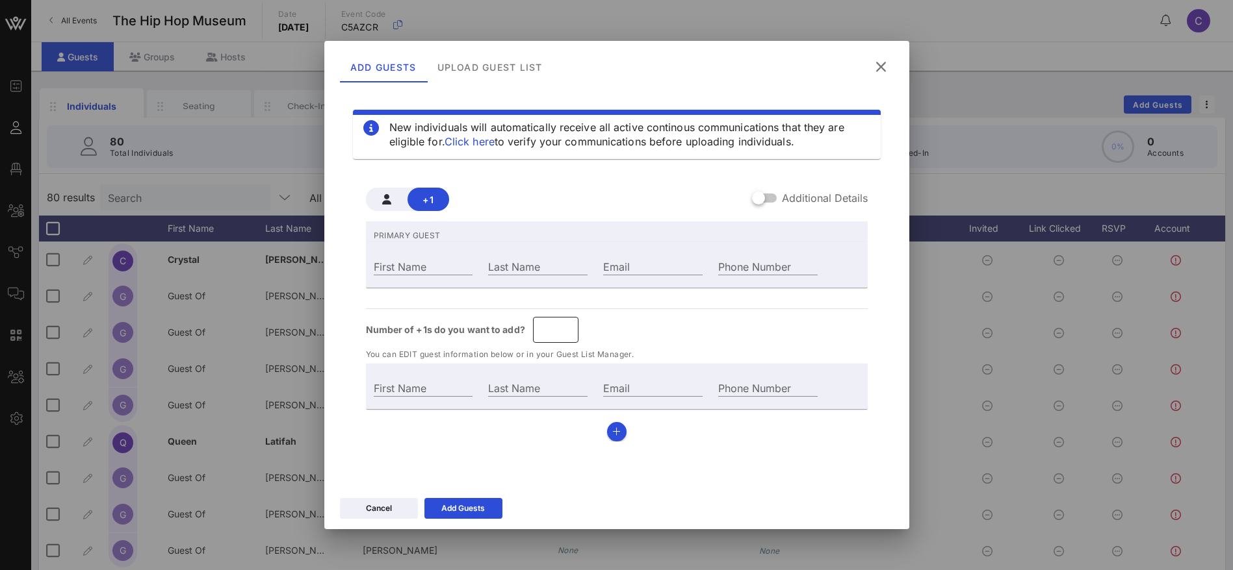
click at [565, 324] on input "*" at bounding box center [556, 330] width 30 height 21
type input "*"
click at [565, 324] on input "*" at bounding box center [556, 330] width 30 height 21
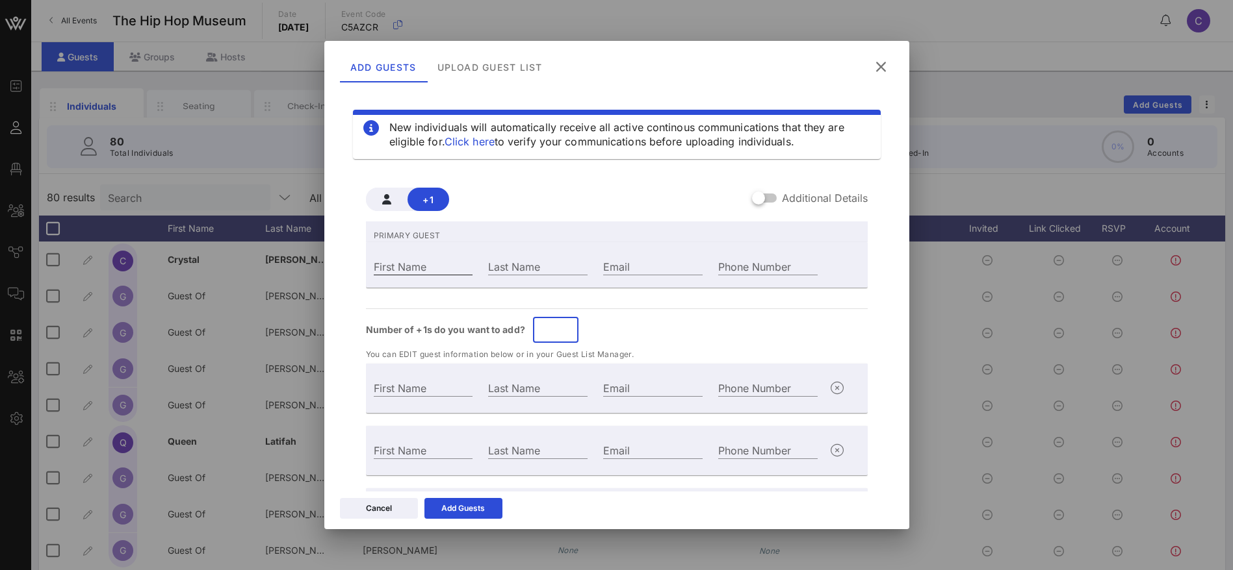
click at [409, 262] on div "First Name" at bounding box center [423, 266] width 99 height 17
type input "Guest Of"
type input "S"
type input "Guest Of"
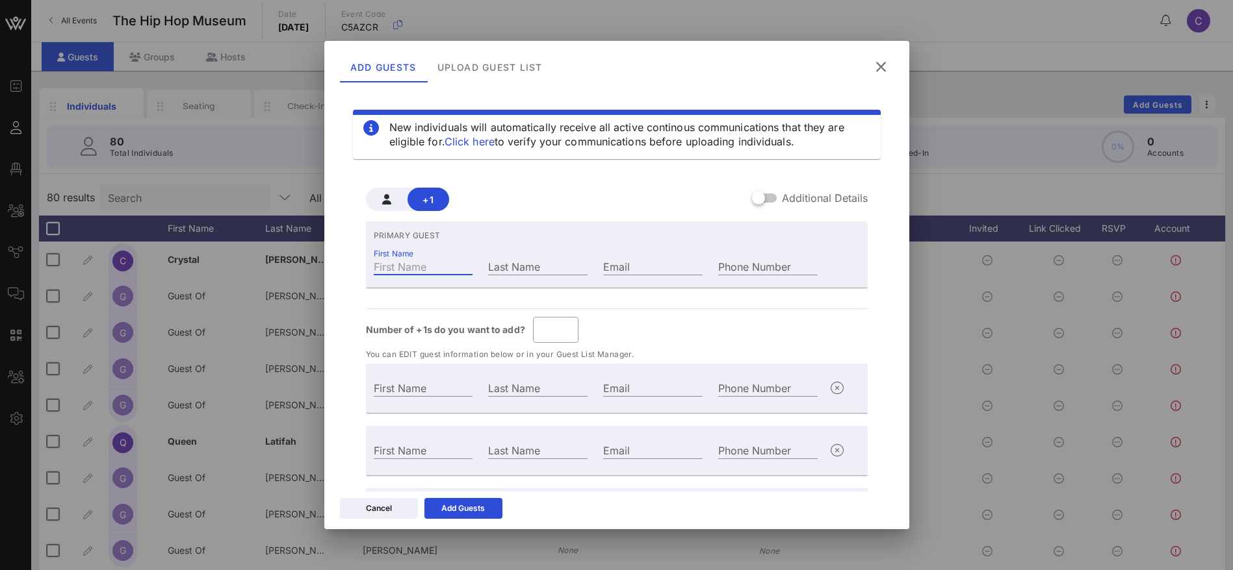
type input "S"
type input "Guest Of"
type input "S"
type input "Sl"
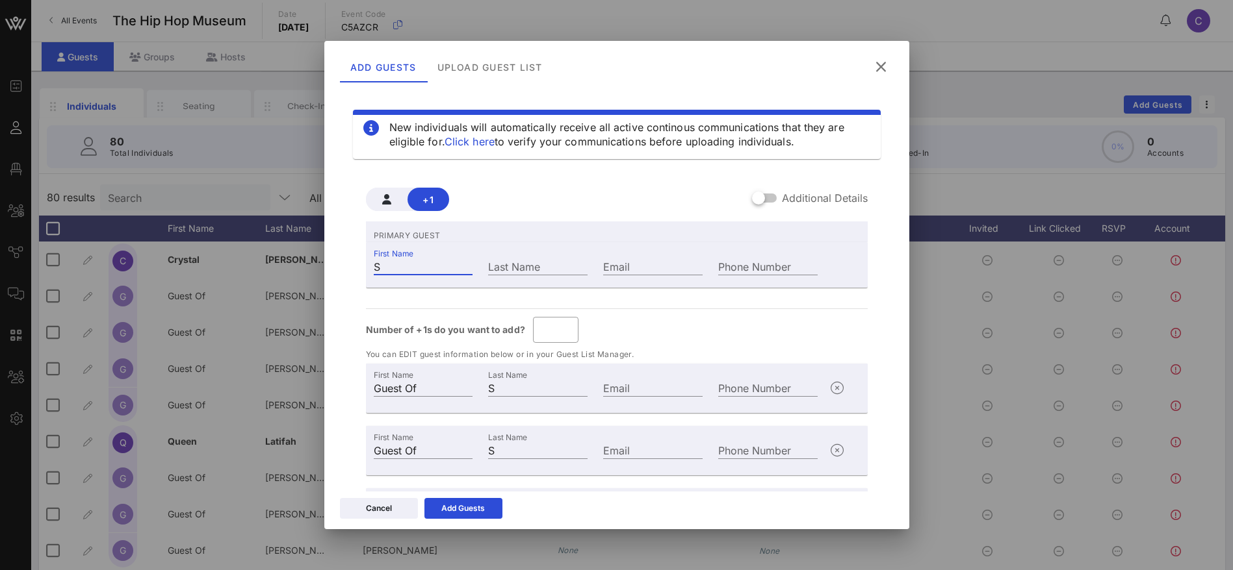
type input "Sl"
type input "Sli"
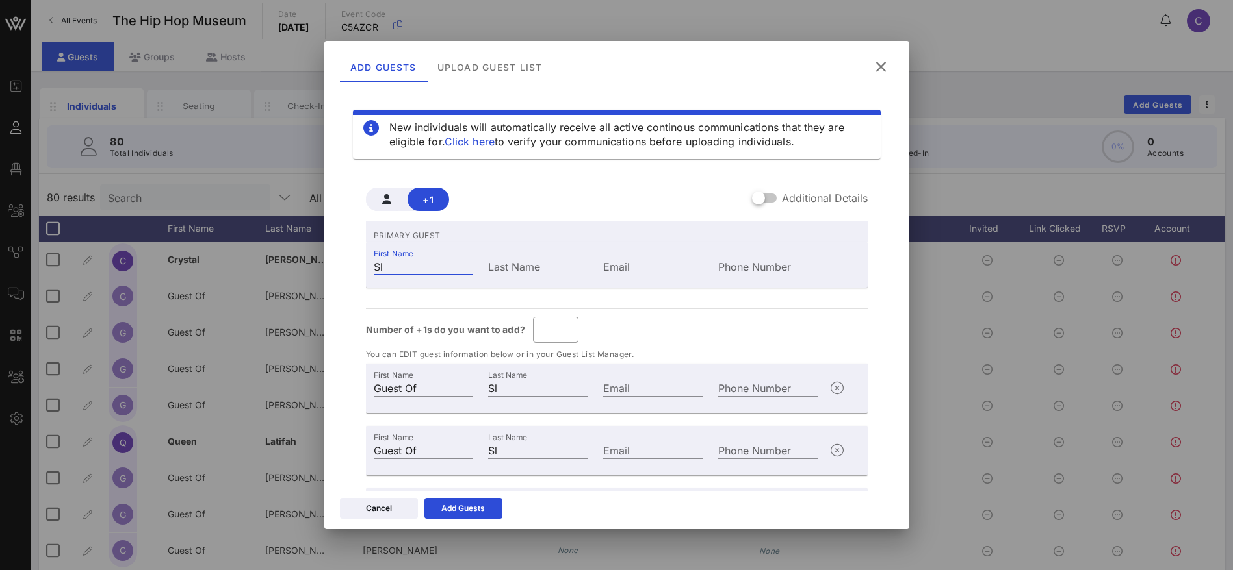
type input "Sli"
type input "Slic"
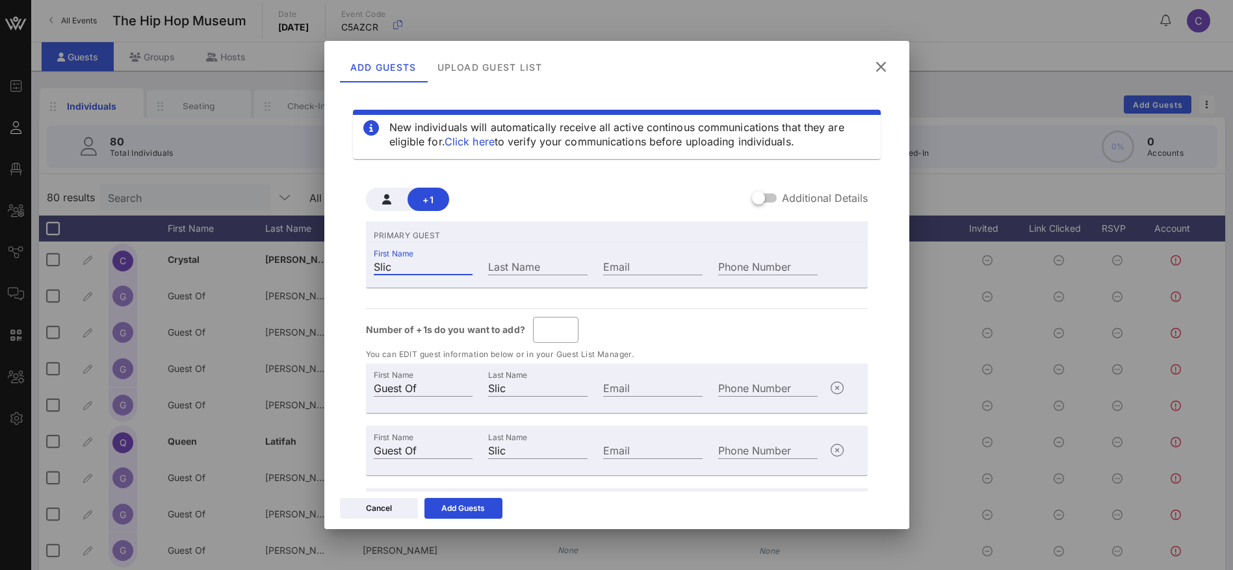
type input "Slick"
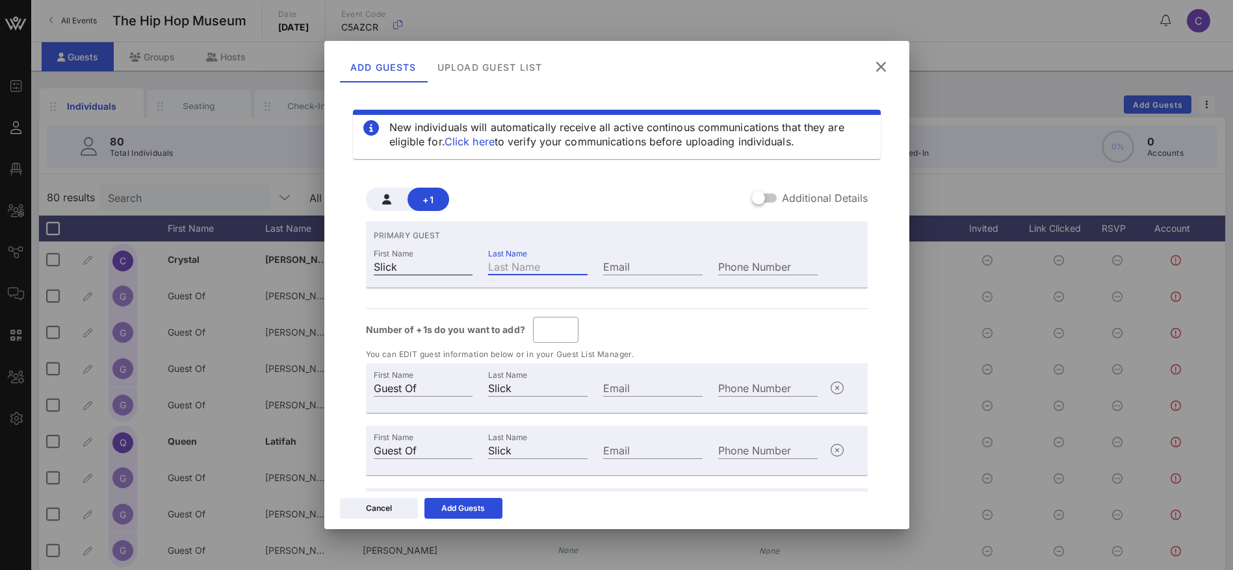
type input "Slick R"
type input "R"
type input "Slick R"
type input "Slick Ri"
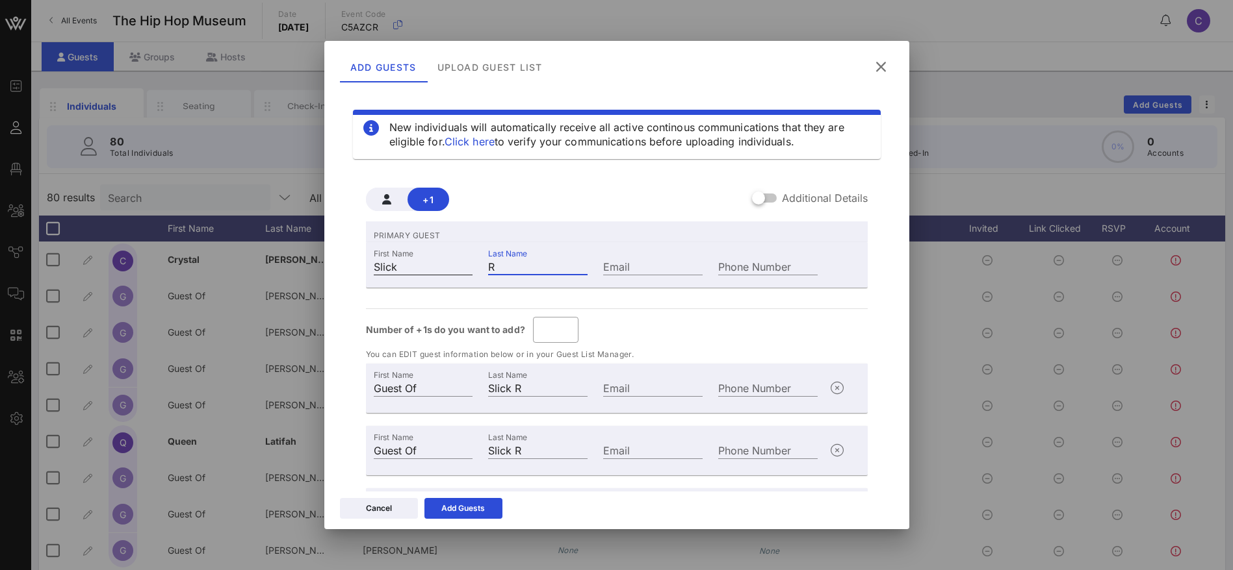
type input "Ri"
type input "Slick Ri"
type input "Slick Ric"
type input "Ric"
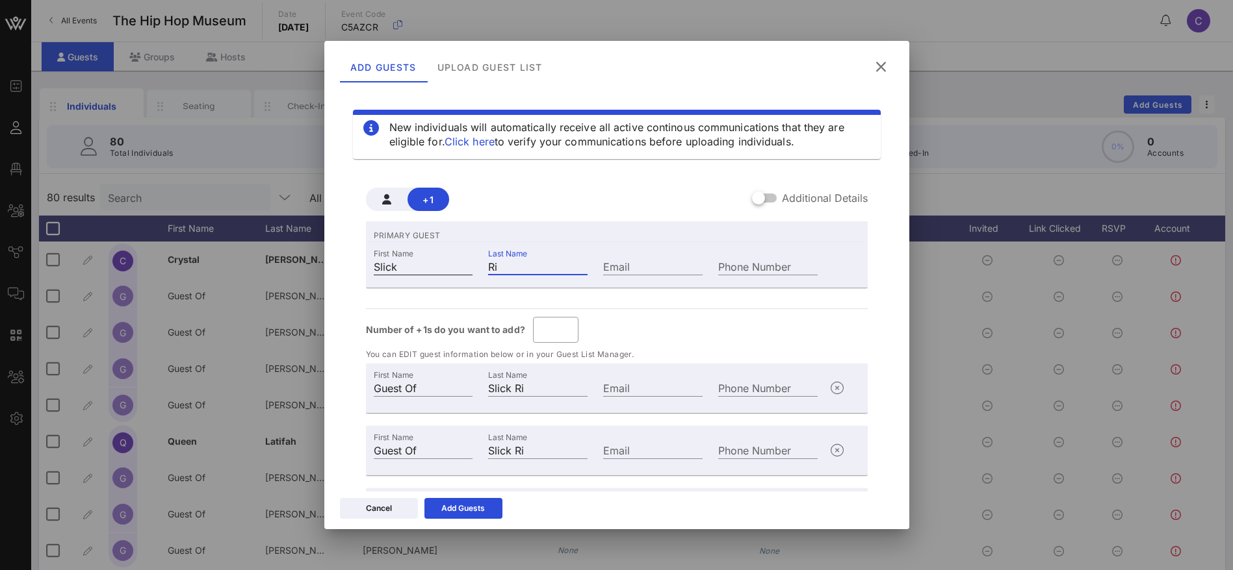
type input "Slick Ric"
type input "[PERSON_NAME]"
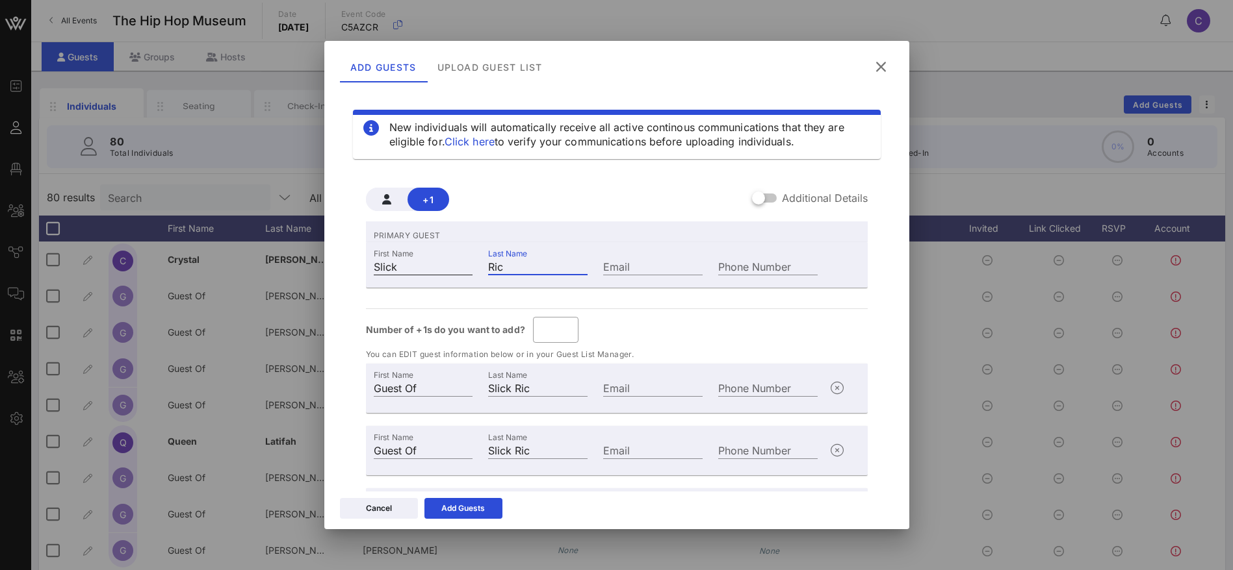
type input "[PERSON_NAME]"
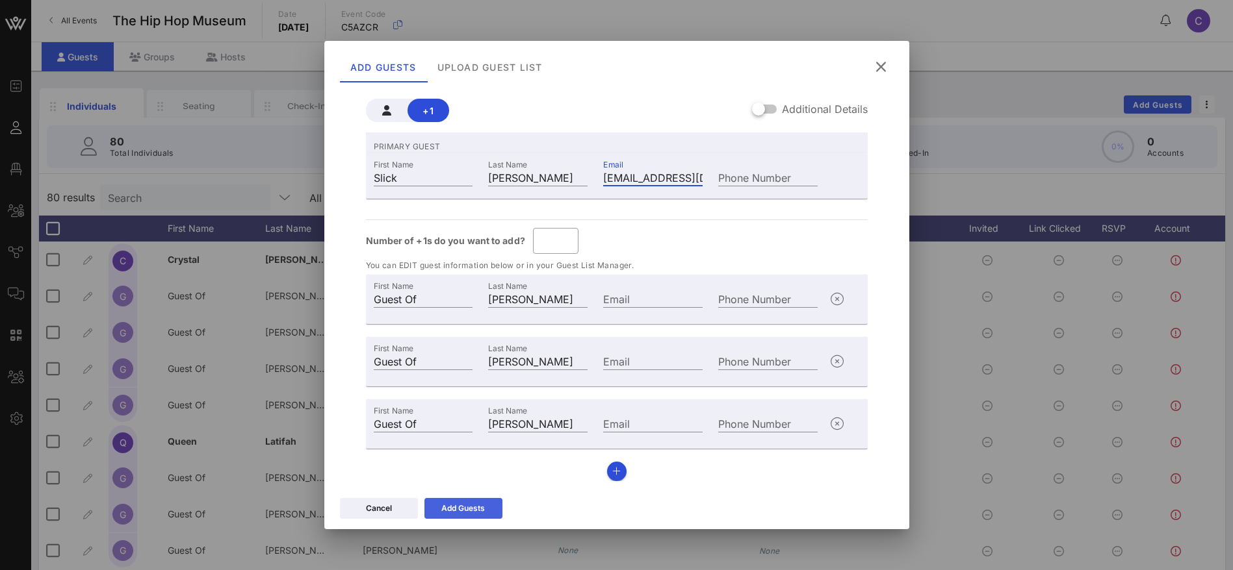
type input "[EMAIL_ADDRESS][DOMAIN_NAME]"
click at [482, 504] on div "Add Guests" at bounding box center [463, 508] width 44 height 13
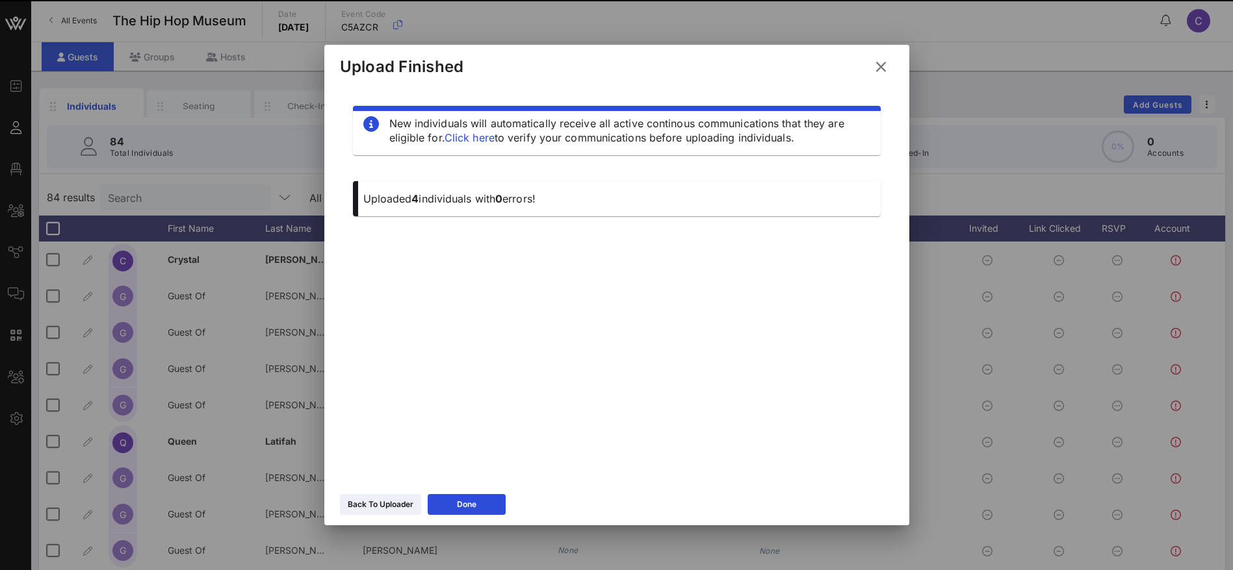
scroll to position [0, 0]
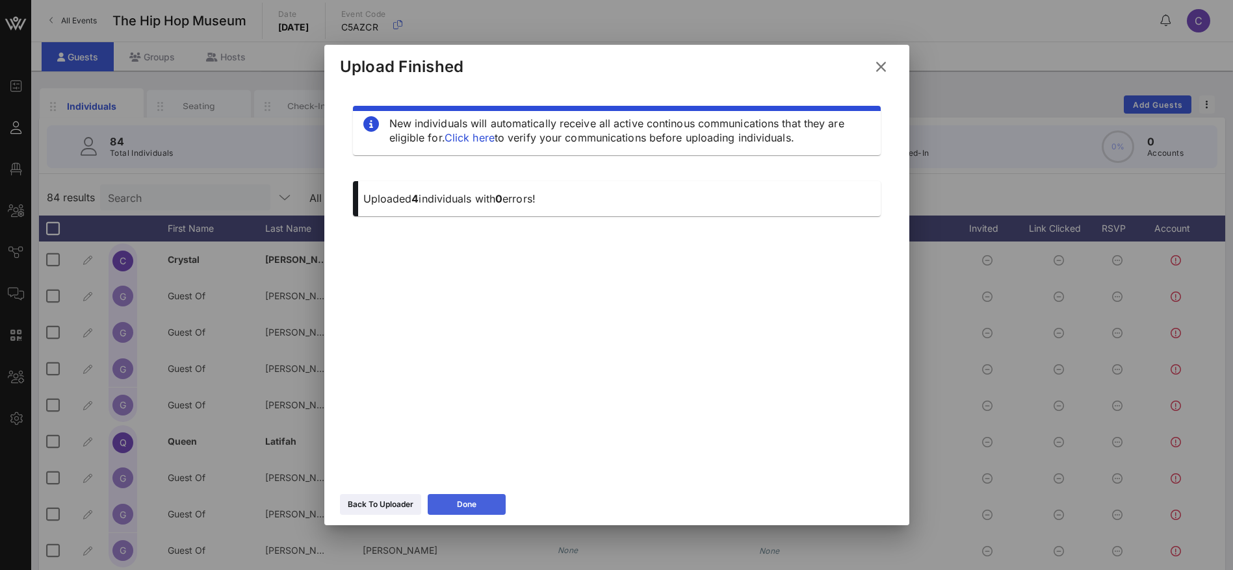
click at [452, 508] on button "Done" at bounding box center [467, 504] width 78 height 21
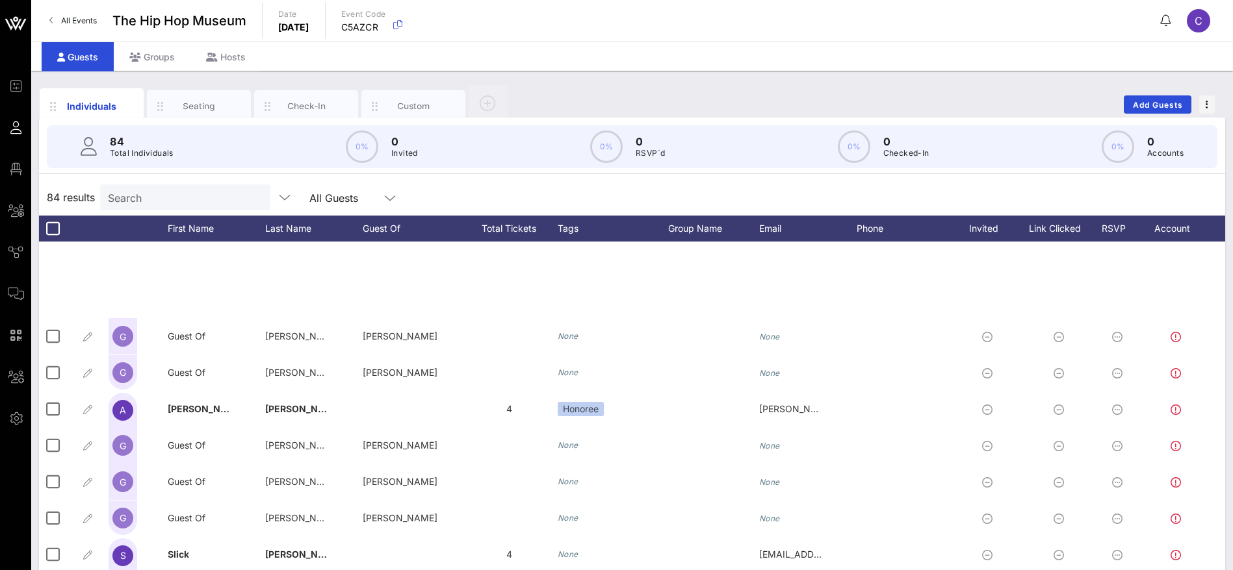
scroll to position [682, 0]
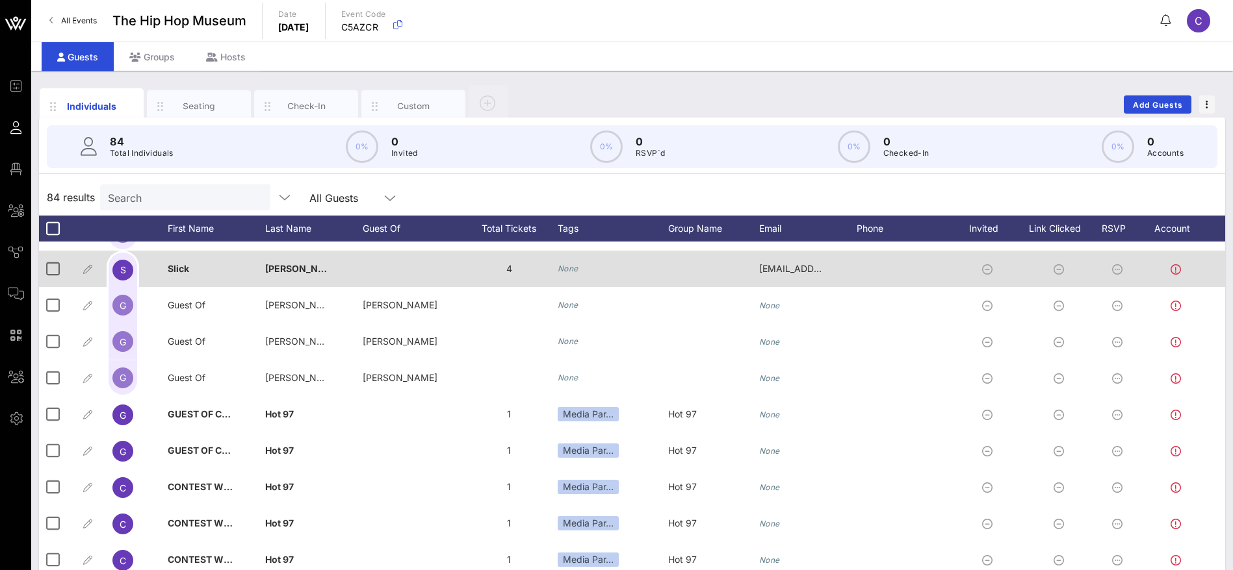
click at [590, 267] on div "None" at bounding box center [612, 269] width 110 height 36
click at [580, 270] on div "None" at bounding box center [612, 269] width 110 height 36
click at [569, 265] on icon "None" at bounding box center [567, 269] width 21 height 10
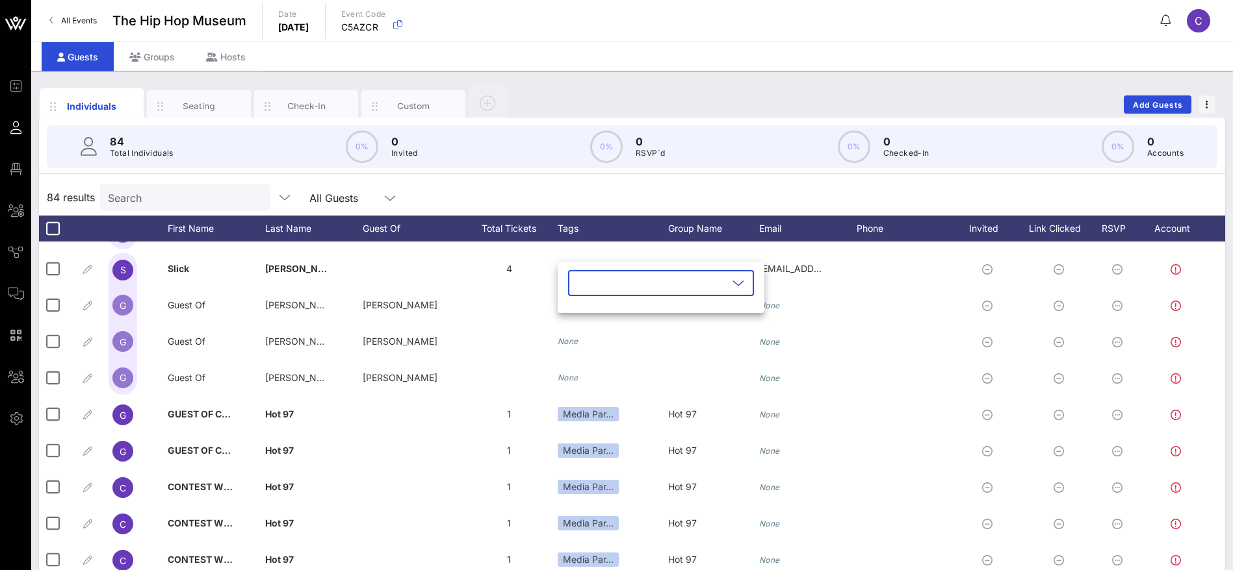
click at [732, 284] on icon at bounding box center [738, 283] width 12 height 16
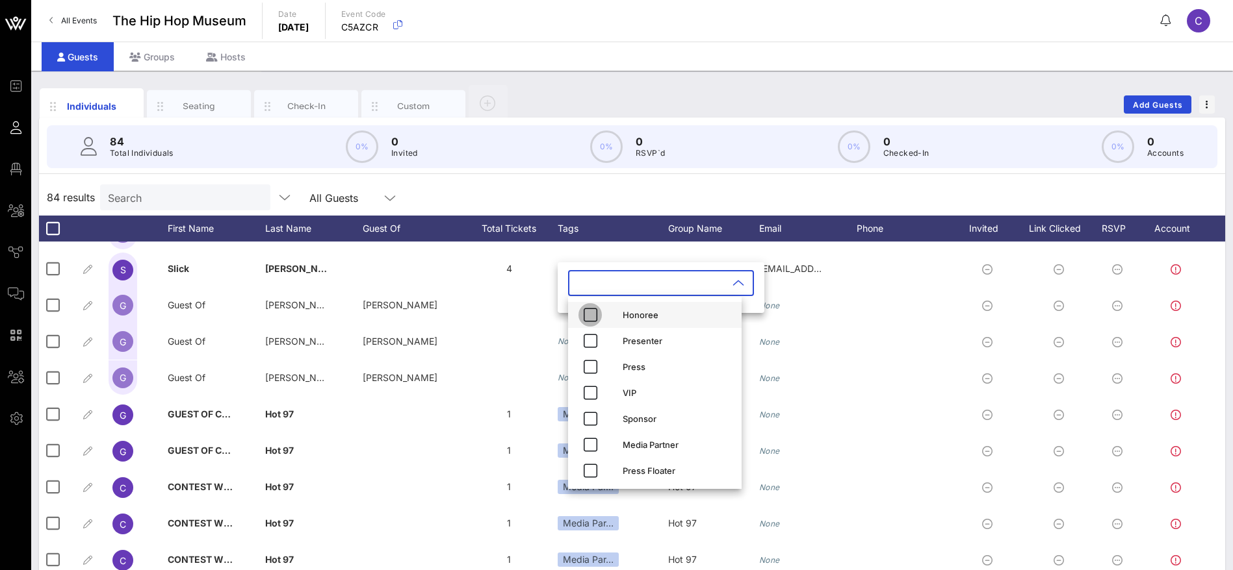
click at [586, 311] on icon "button" at bounding box center [590, 315] width 16 height 16
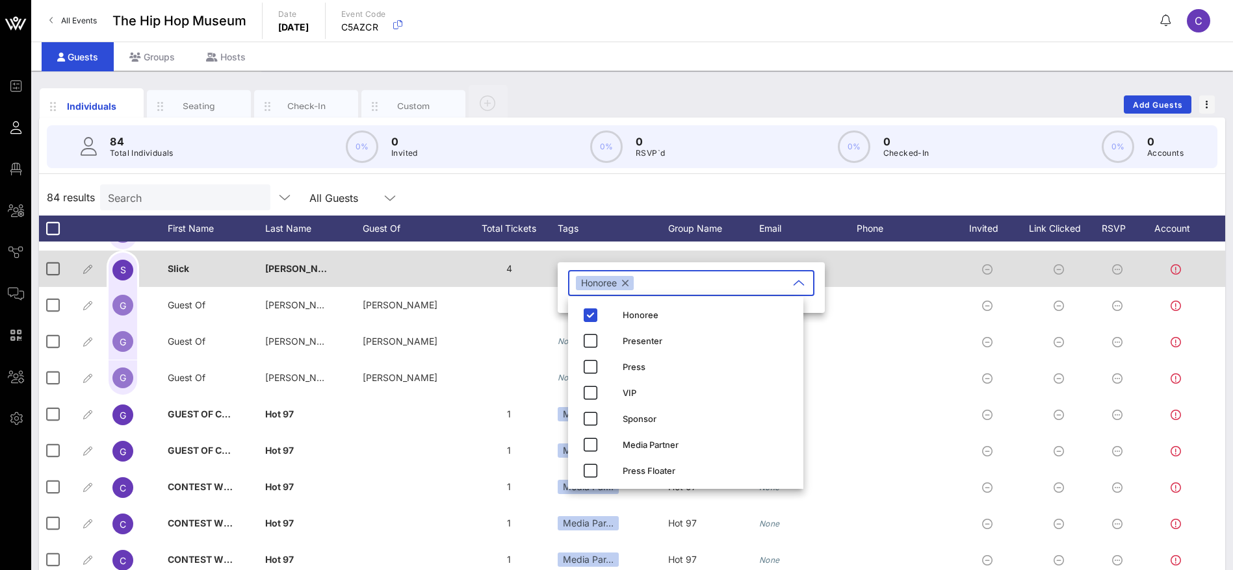
click at [627, 253] on div "None" at bounding box center [612, 269] width 110 height 36
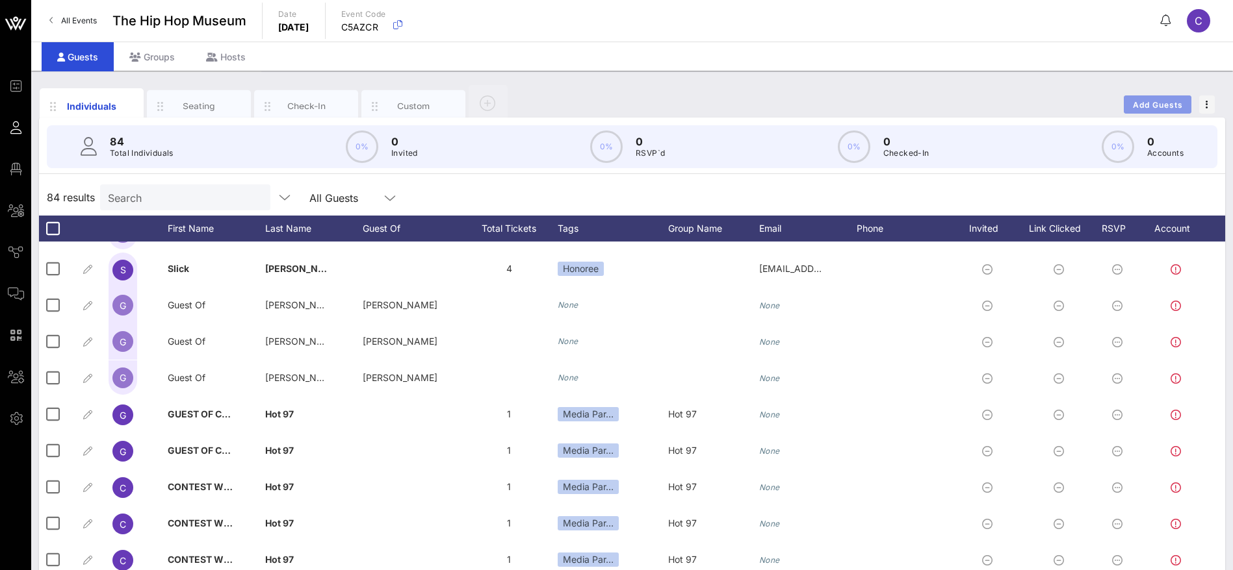
click at [1172, 104] on span "Add Guests" at bounding box center [1157, 105] width 51 height 10
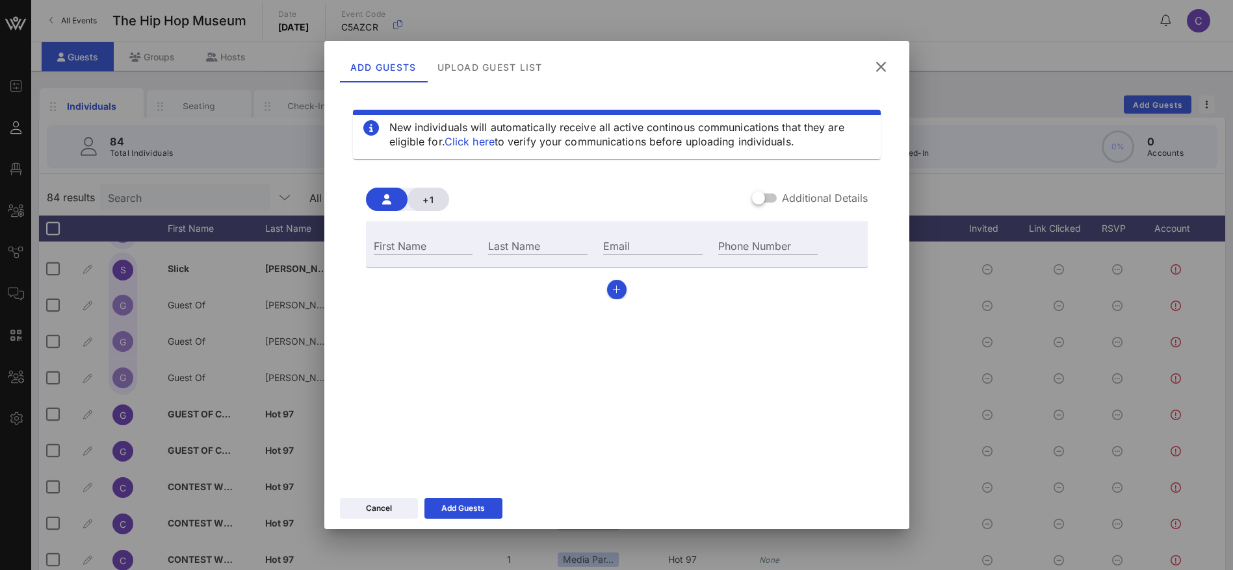
drag, startPoint x: 443, startPoint y: 185, endPoint x: 436, endPoint y: 193, distance: 11.1
click at [440, 189] on div "+1 Additional Details First Name Last Name Email Phone Number" at bounding box center [617, 238] width 502 height 122
click at [435, 194] on span "+1" at bounding box center [428, 199] width 21 height 11
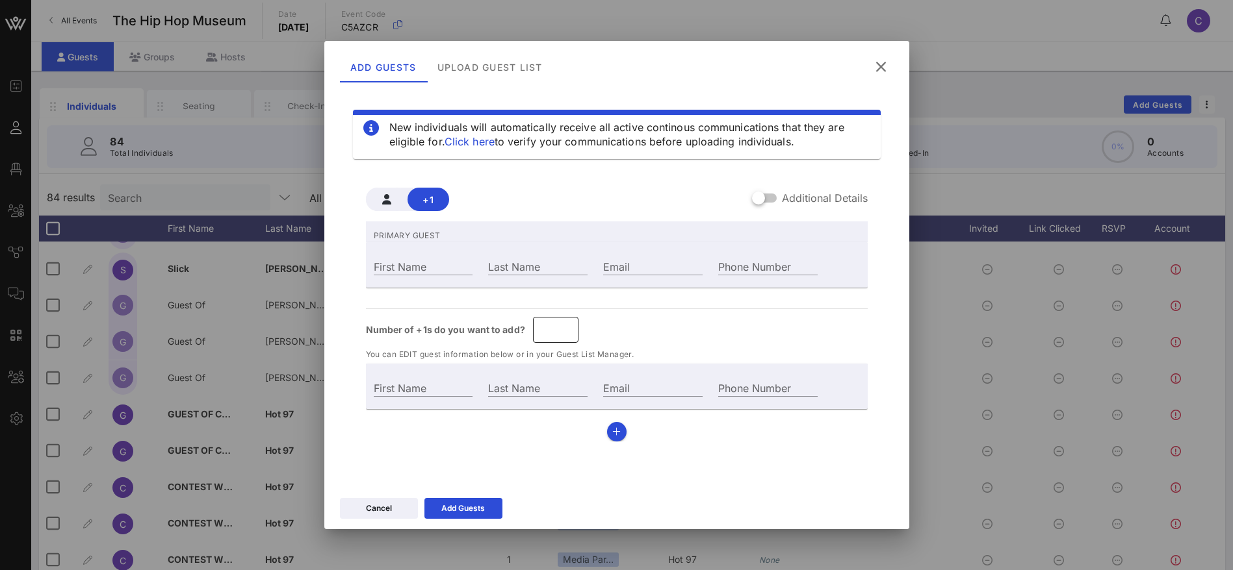
click at [563, 325] on input "*" at bounding box center [556, 330] width 30 height 21
type input "*"
click at [565, 334] on input "*" at bounding box center [556, 330] width 30 height 21
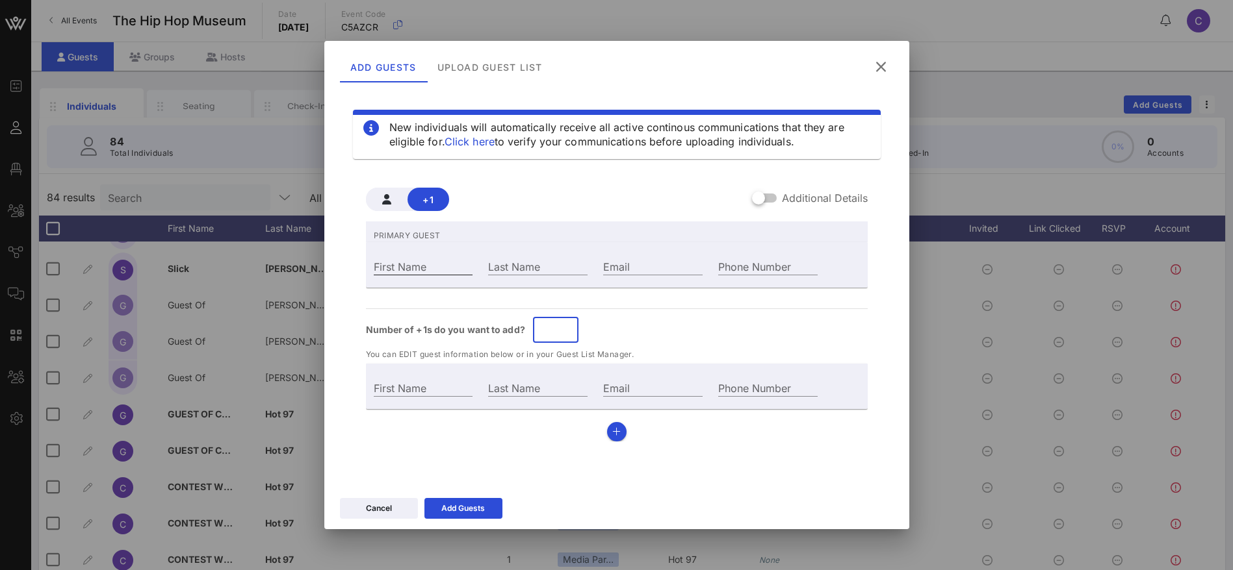
click at [425, 264] on input "First Name" at bounding box center [423, 266] width 99 height 17
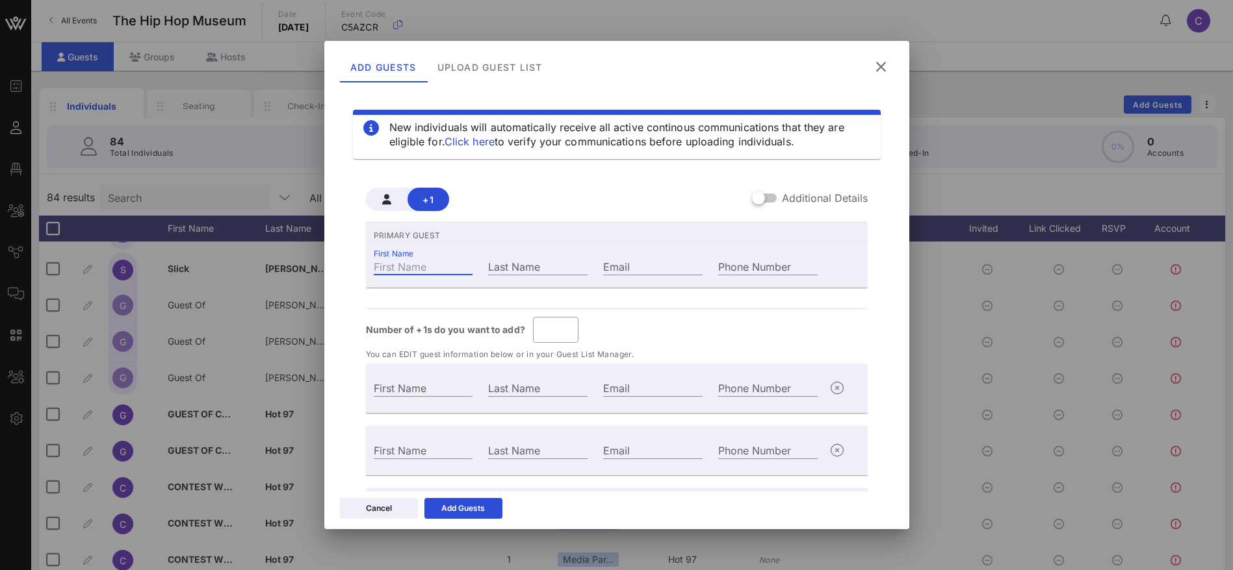
type input "Guest Of"
type input "D"
type input "Guest Of"
type input "D"
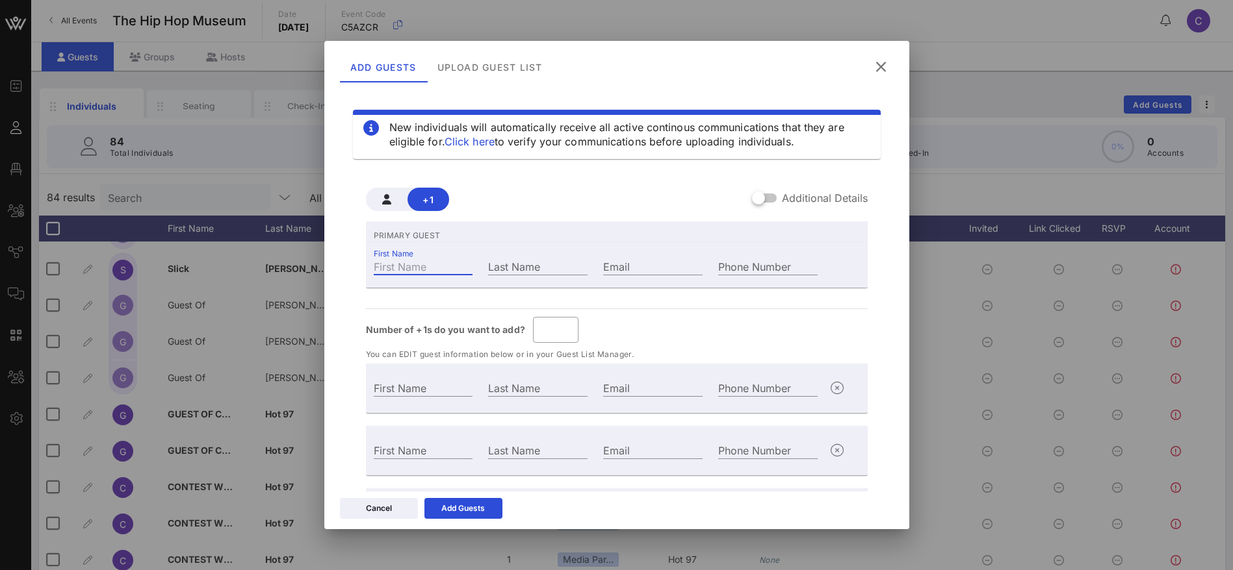
type input "Guest Of"
type input "D"
type input "DR"
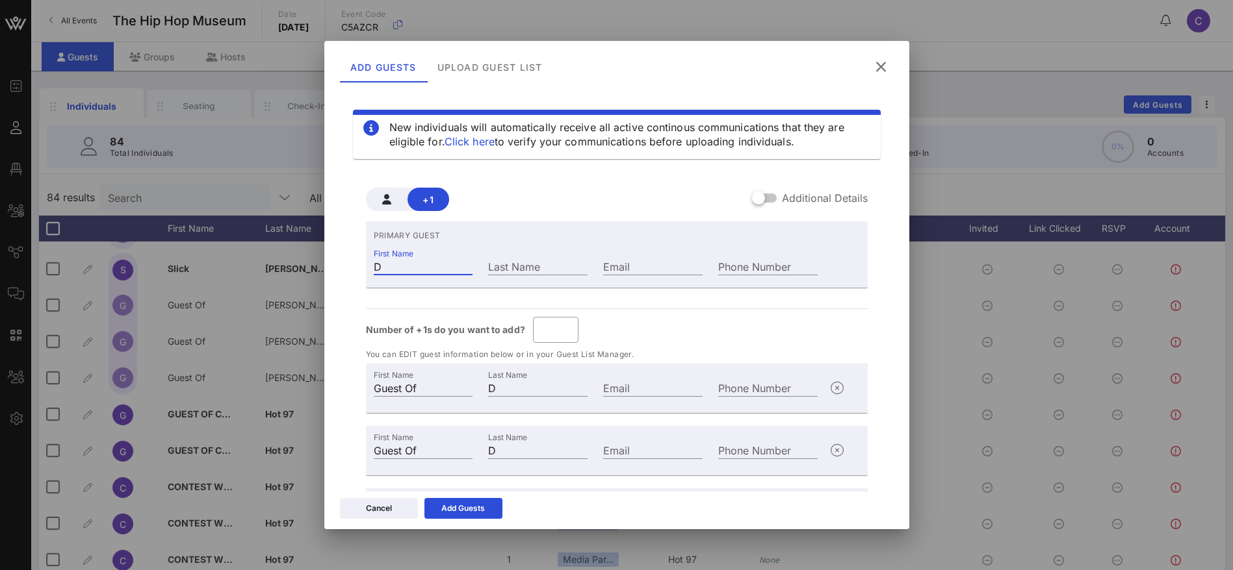
type input "DR"
type input "DR."
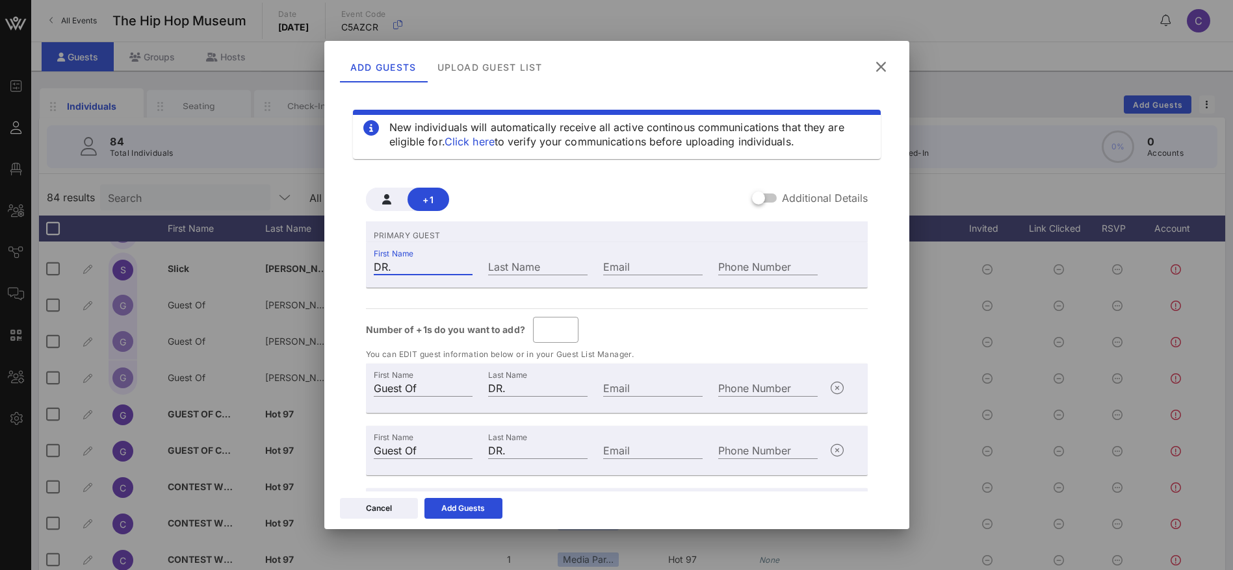
type input "DR."
type input "DR. M"
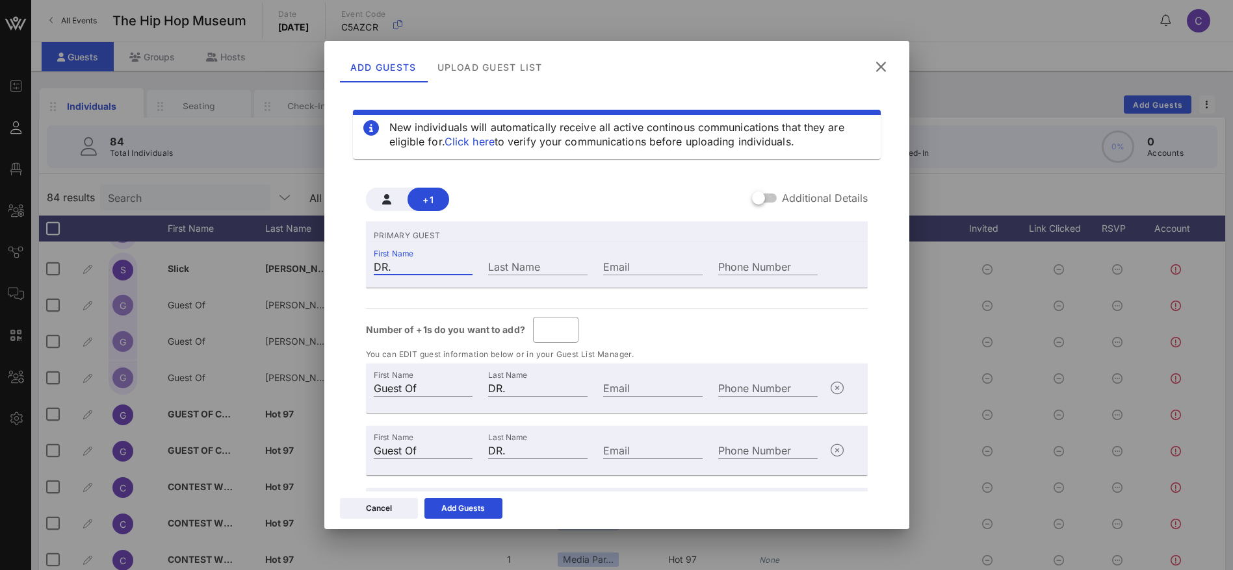
type input "DR. M"
type input "DR. Mi"
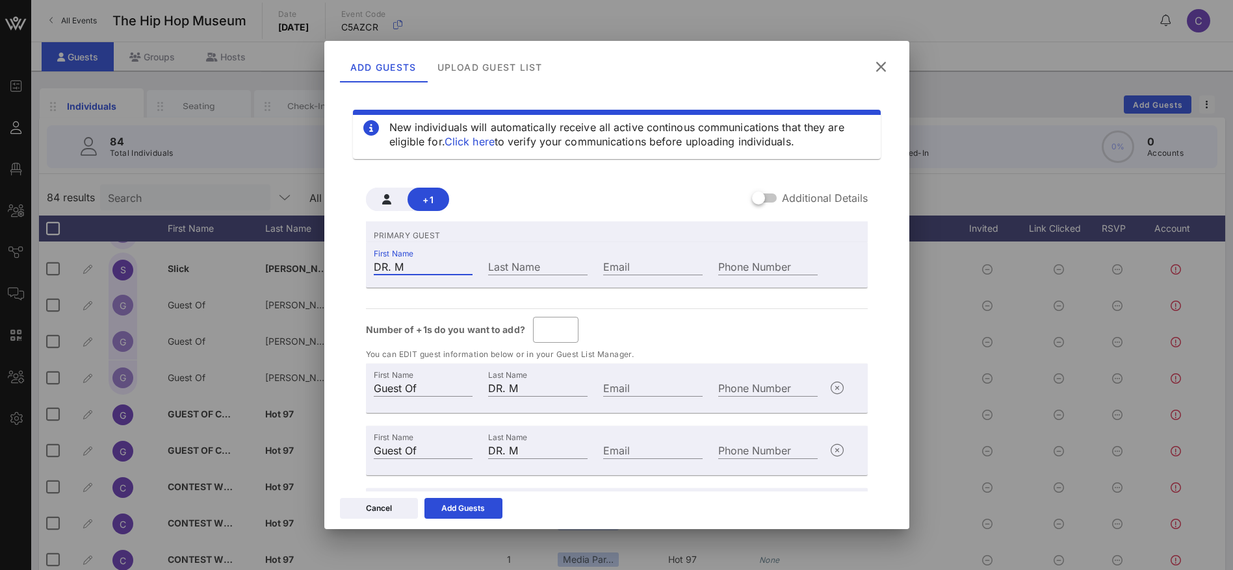
type input "DR. Mi"
type input "DR. Mia"
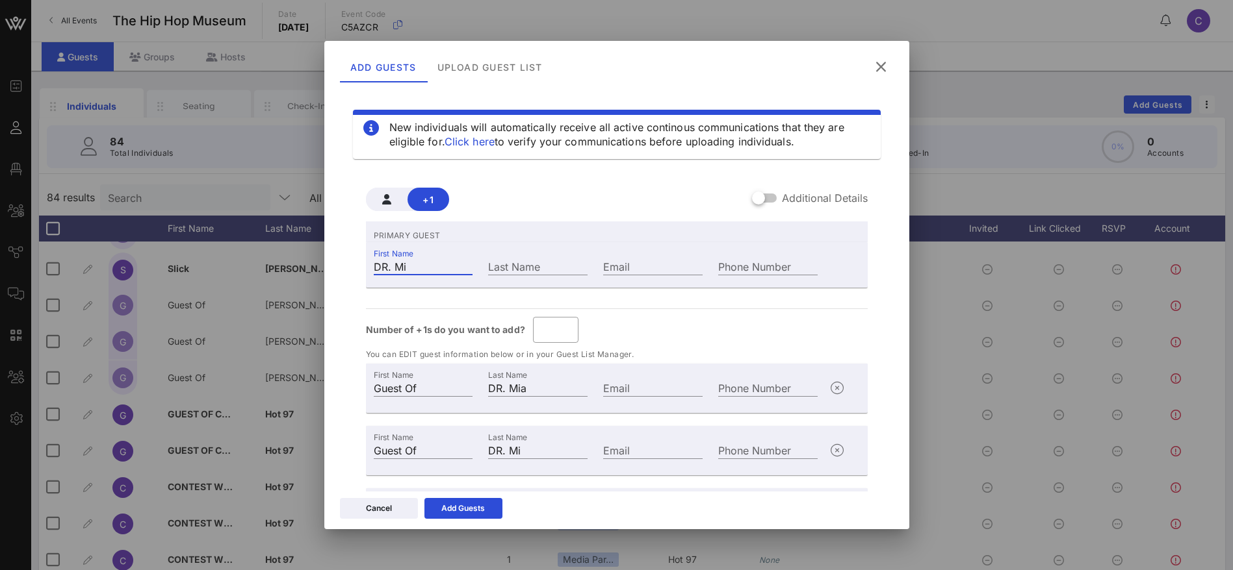
type input "DR. Mia"
type input "DR. Miac"
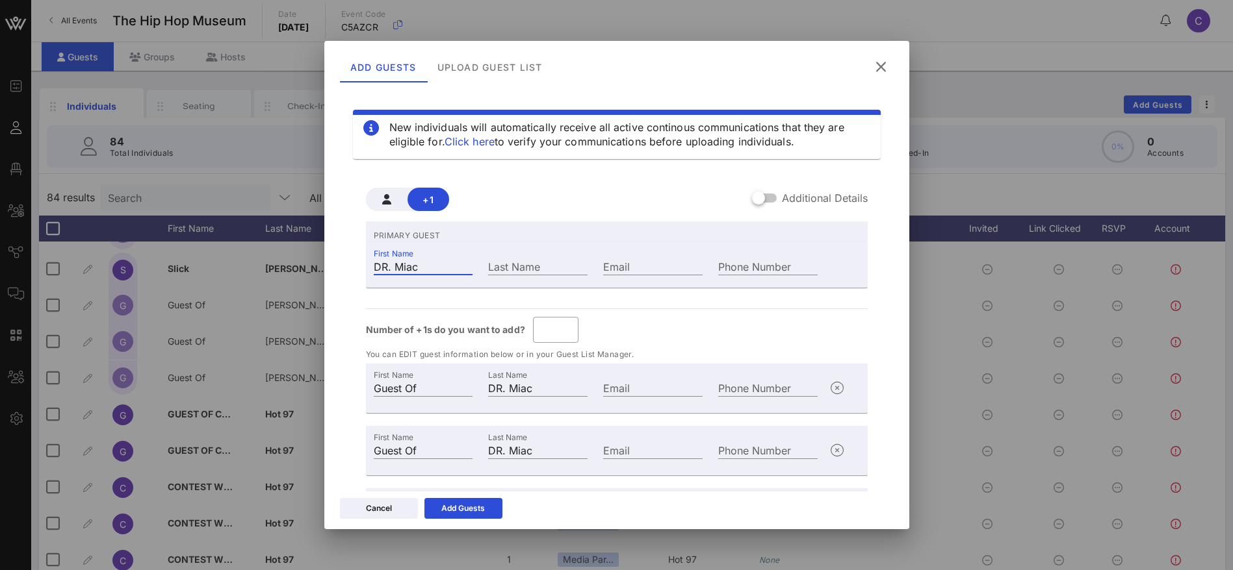
type input "DR. [GEOGRAPHIC_DATA]"
drag, startPoint x: 518, startPoint y: 268, endPoint x: 452, endPoint y: 270, distance: 66.3
click at [452, 270] on div "First Name DR. [PERSON_NAME] Last Name [PERSON_NAME] Email Phone Number" at bounding box center [596, 265] width 460 height 35
click at [631, 263] on input "Email" at bounding box center [652, 266] width 99 height 17
paste input "Dyson"
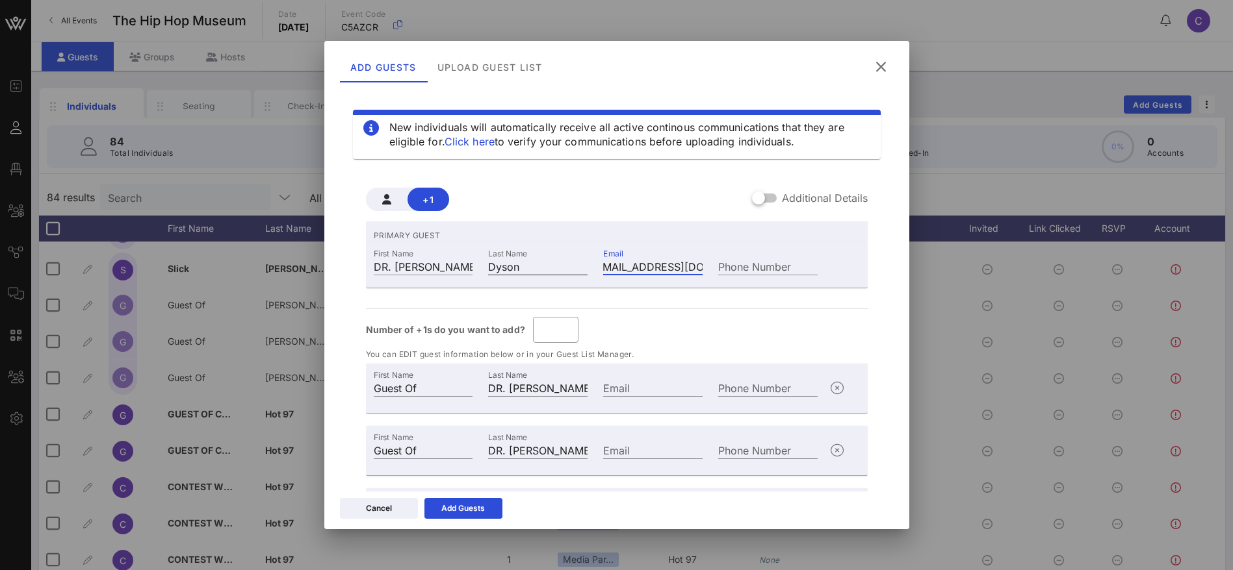
scroll to position [0, 0]
drag, startPoint x: 656, startPoint y: 267, endPoint x: 555, endPoint y: 271, distance: 101.4
click at [555, 271] on div "First Name DR. [PERSON_NAME] Last Name [PERSON_NAME] Email [EMAIL_ADDRESS][DOMA…" at bounding box center [596, 265] width 460 height 35
click at [607, 269] on input "[EMAIL_ADDRESS][DOMAIN_NAME]" at bounding box center [652, 266] width 99 height 17
click at [652, 269] on input "[EMAIL_ADDRESS][DOMAIN_NAME]" at bounding box center [652, 266] width 99 height 17
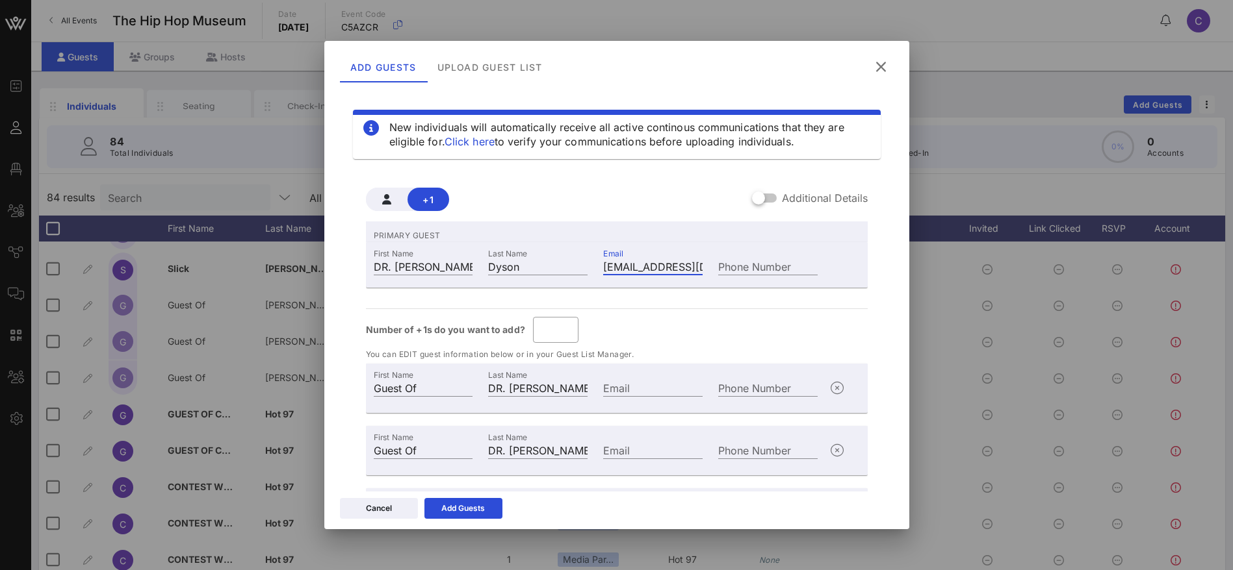
scroll to position [0, 11]
drag, startPoint x: 642, startPoint y: 270, endPoint x: 707, endPoint y: 264, distance: 65.2
click at [707, 264] on div "First Name DR. [PERSON_NAME] Last Name [PERSON_NAME] Email [EMAIL_ADDRESS][DOMA…" at bounding box center [596, 265] width 460 height 35
click at [670, 266] on input "[EMAIL_ADDRESS][DOMAIN_NAME]" at bounding box center [652, 266] width 99 height 17
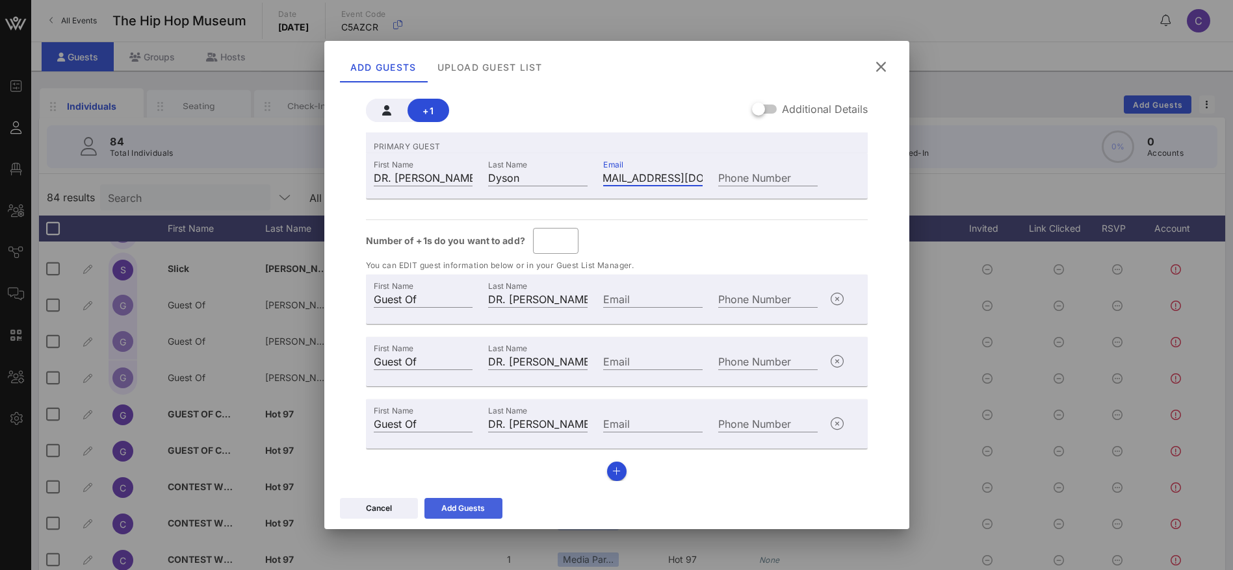
click at [467, 505] on div "Add Guests" at bounding box center [463, 508] width 44 height 13
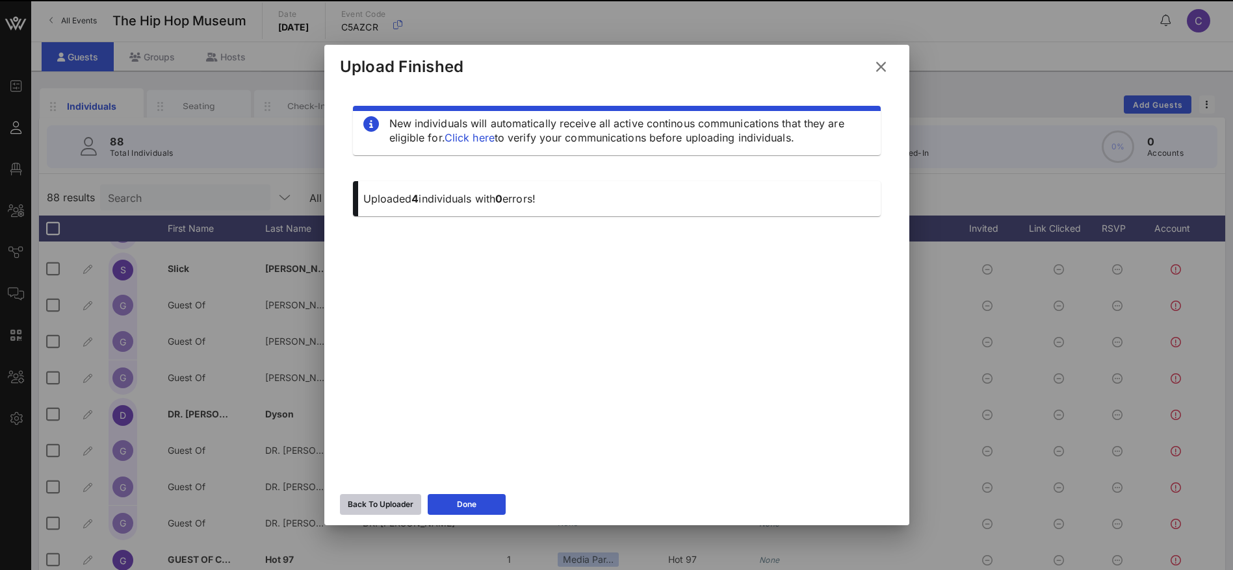
scroll to position [0, 0]
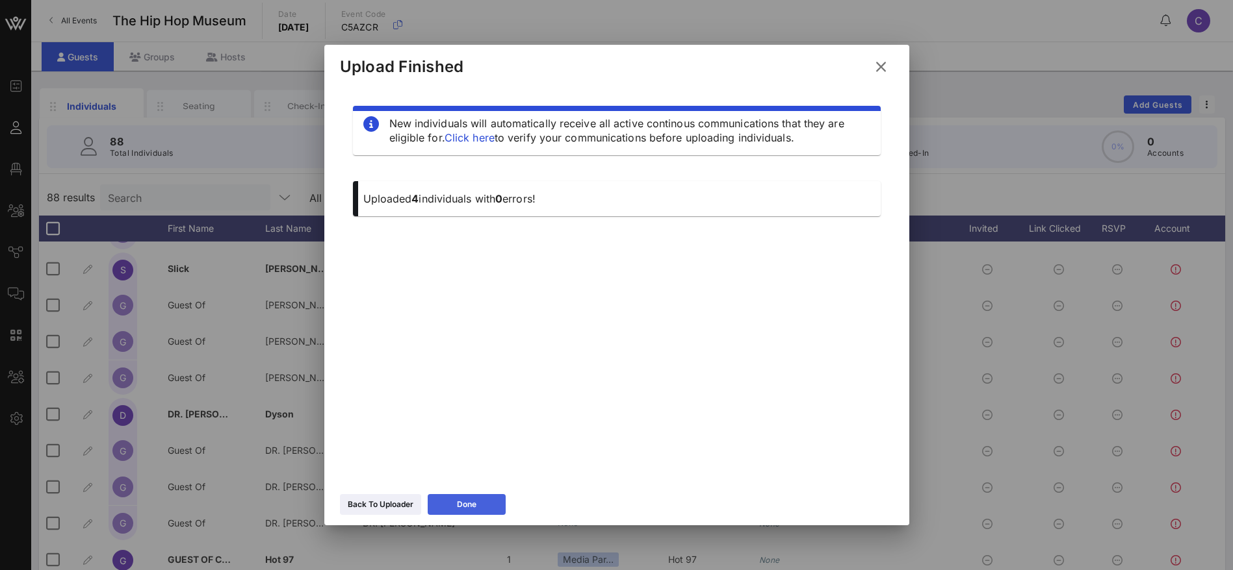
click at [486, 505] on button "Done" at bounding box center [467, 504] width 78 height 21
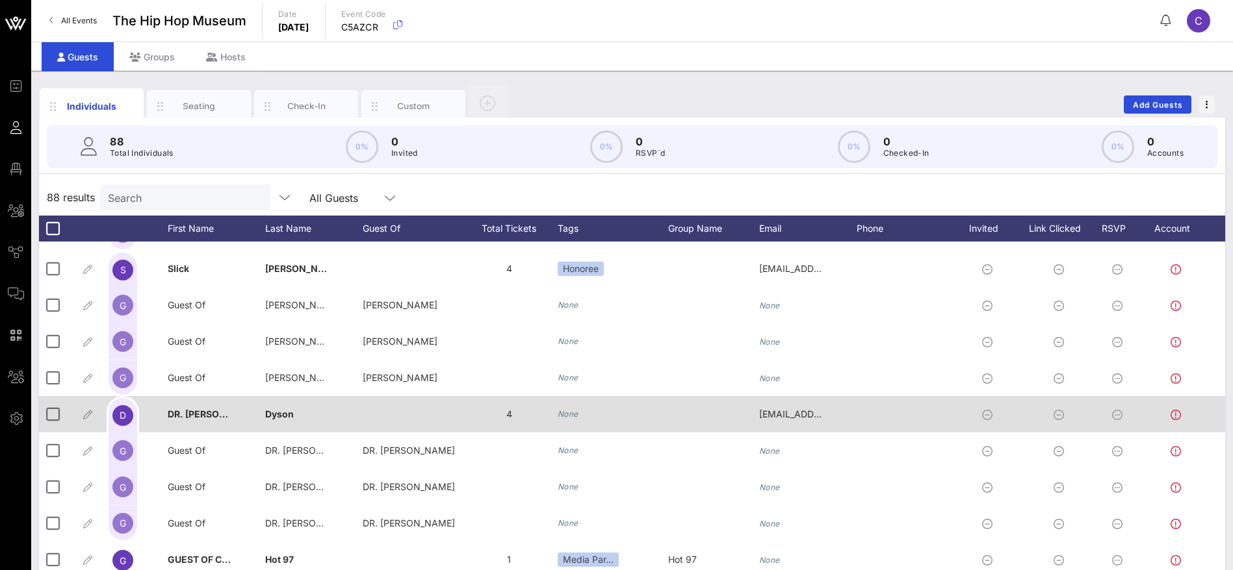
click at [571, 415] on icon "None" at bounding box center [567, 414] width 21 height 10
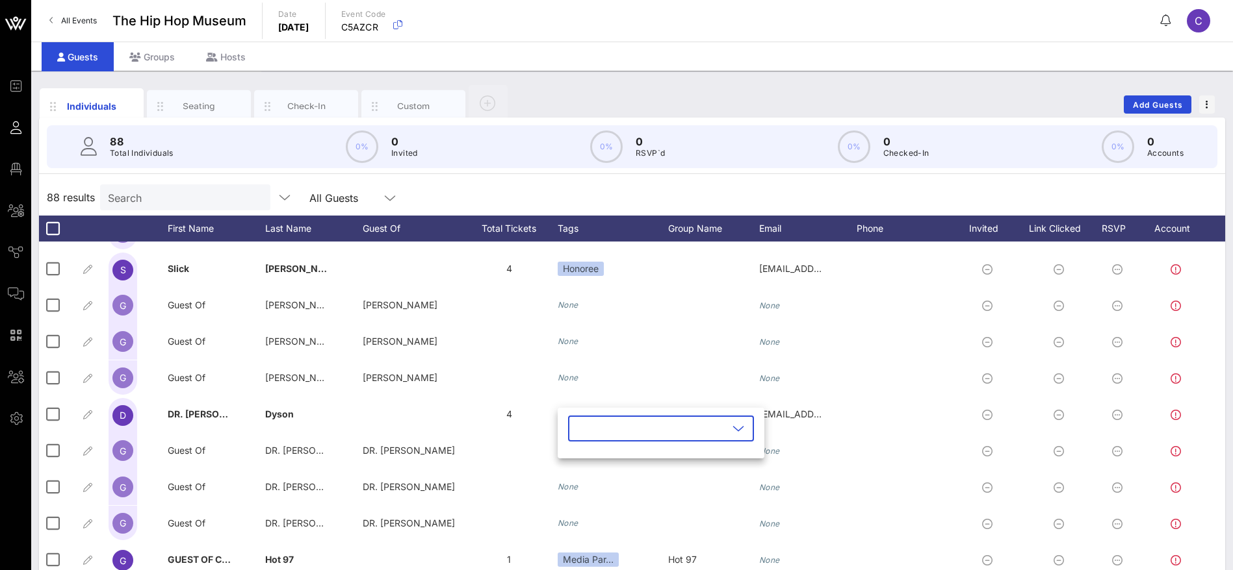
click at [732, 424] on icon at bounding box center [738, 429] width 12 height 16
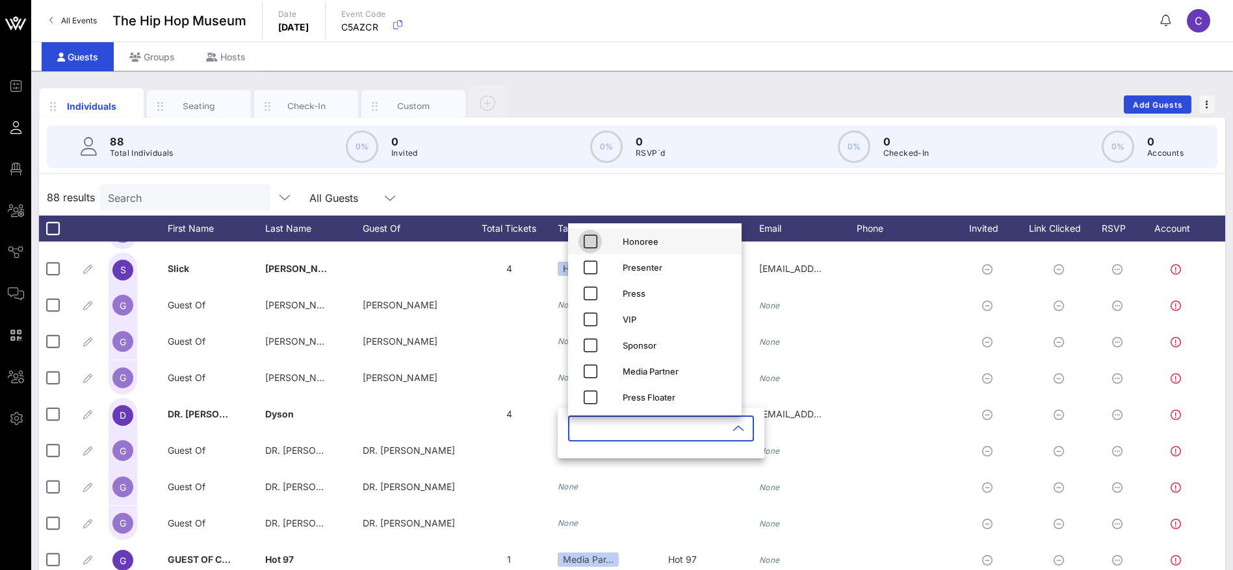
click at [587, 240] on icon "button" at bounding box center [590, 242] width 16 height 16
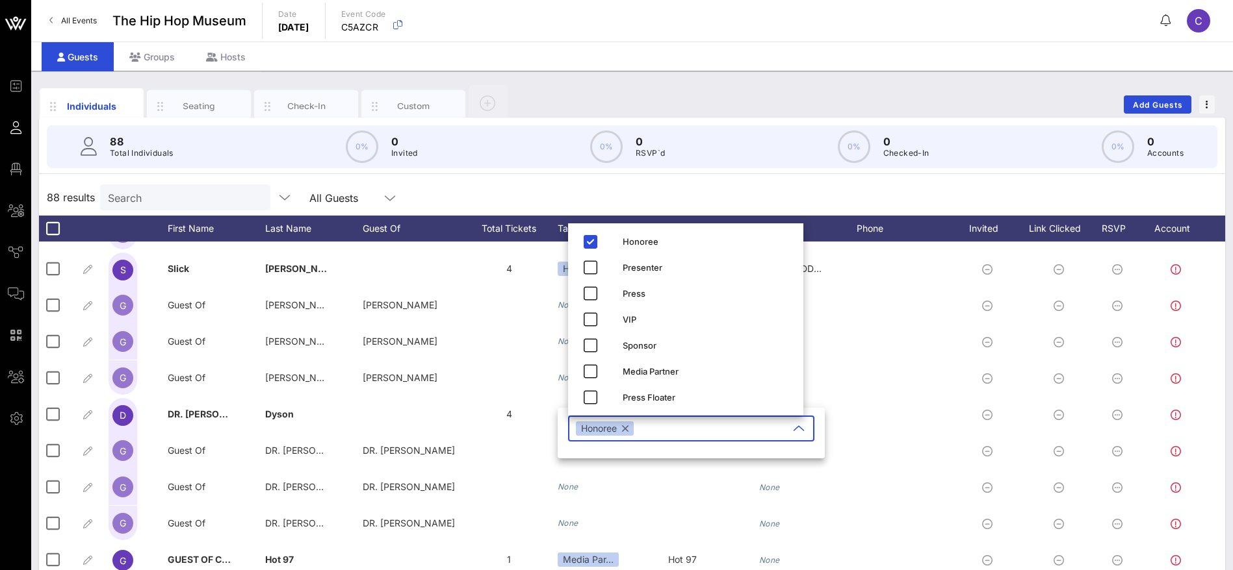
click at [819, 202] on div "88 results Search All Guests" at bounding box center [632, 197] width 1186 height 36
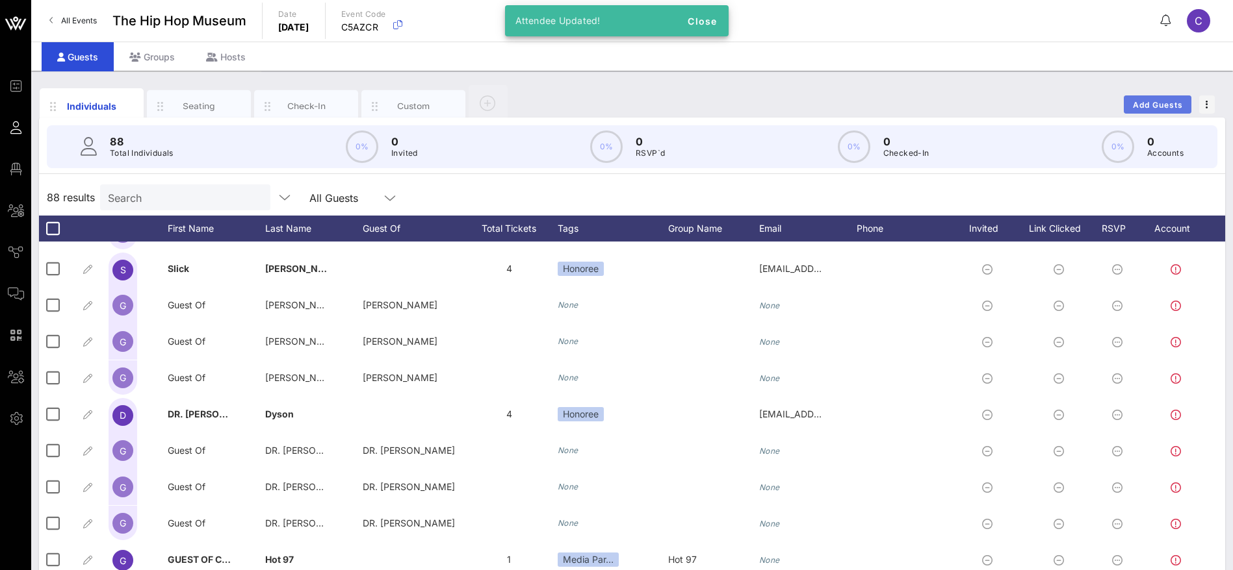
click at [1140, 103] on span "Add Guests" at bounding box center [1157, 105] width 51 height 10
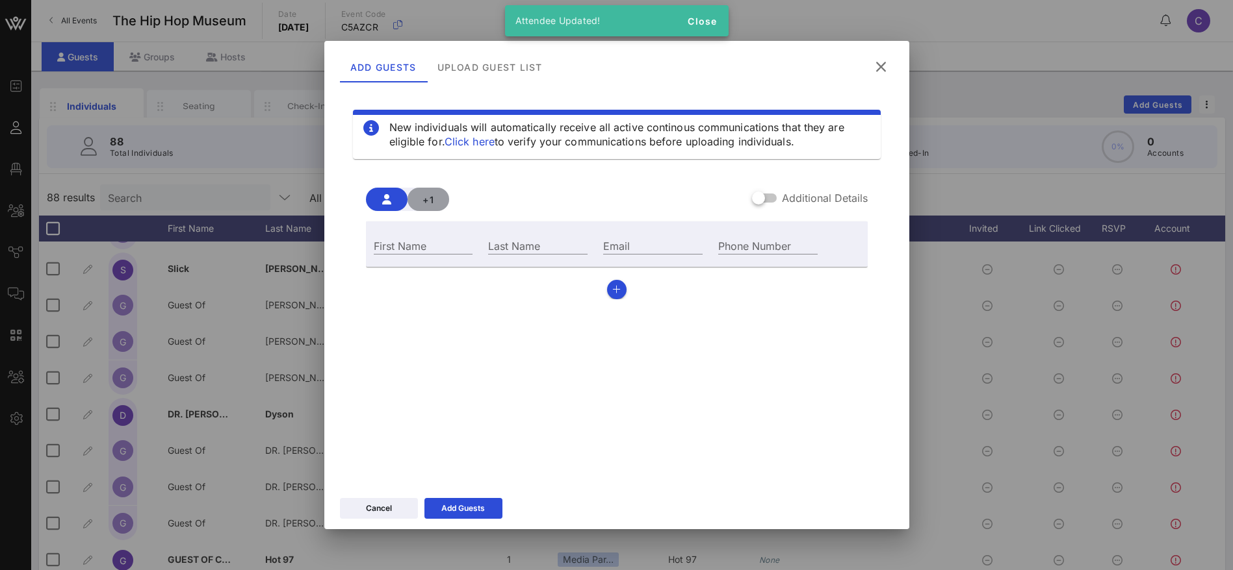
click at [420, 203] on span "+1" at bounding box center [428, 199] width 21 height 11
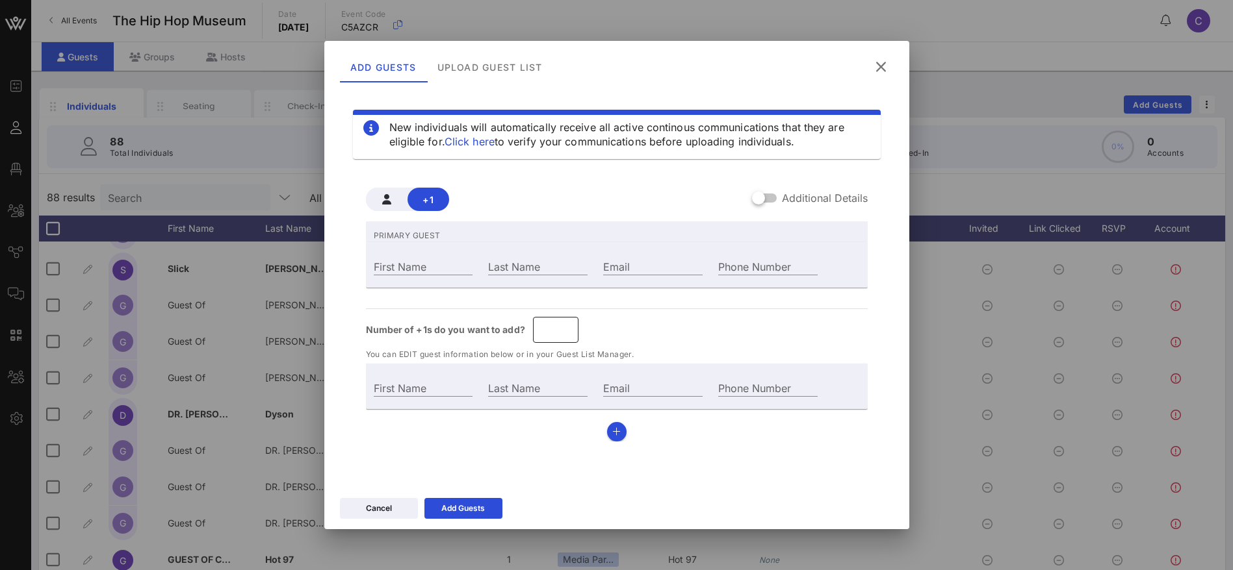
click at [564, 325] on input "*" at bounding box center [556, 330] width 30 height 21
click at [449, 264] on input "First Name" at bounding box center [423, 266] width 99 height 17
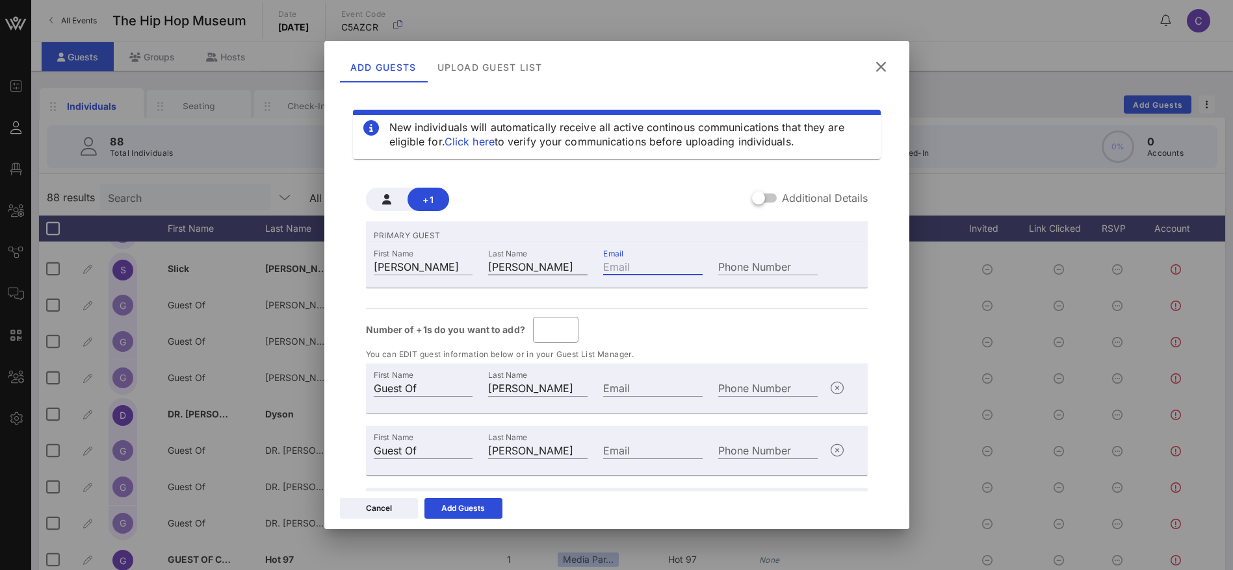
drag, startPoint x: 626, startPoint y: 264, endPoint x: 570, endPoint y: 261, distance: 55.3
click at [625, 264] on input "Email" at bounding box center [652, 266] width 99 height 17
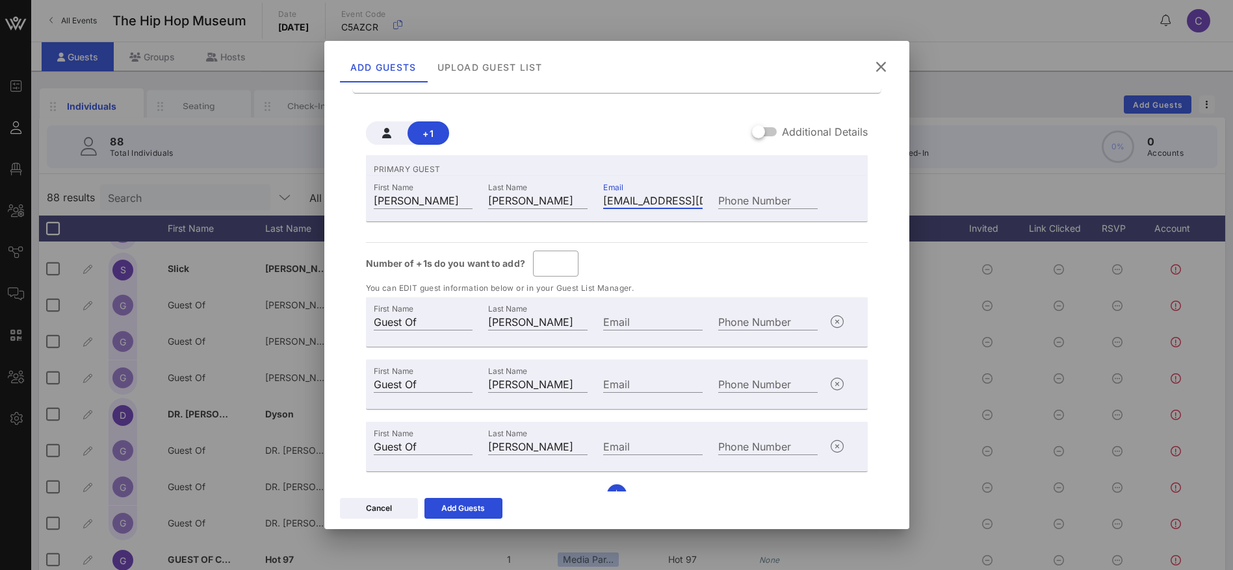
scroll to position [89, 0]
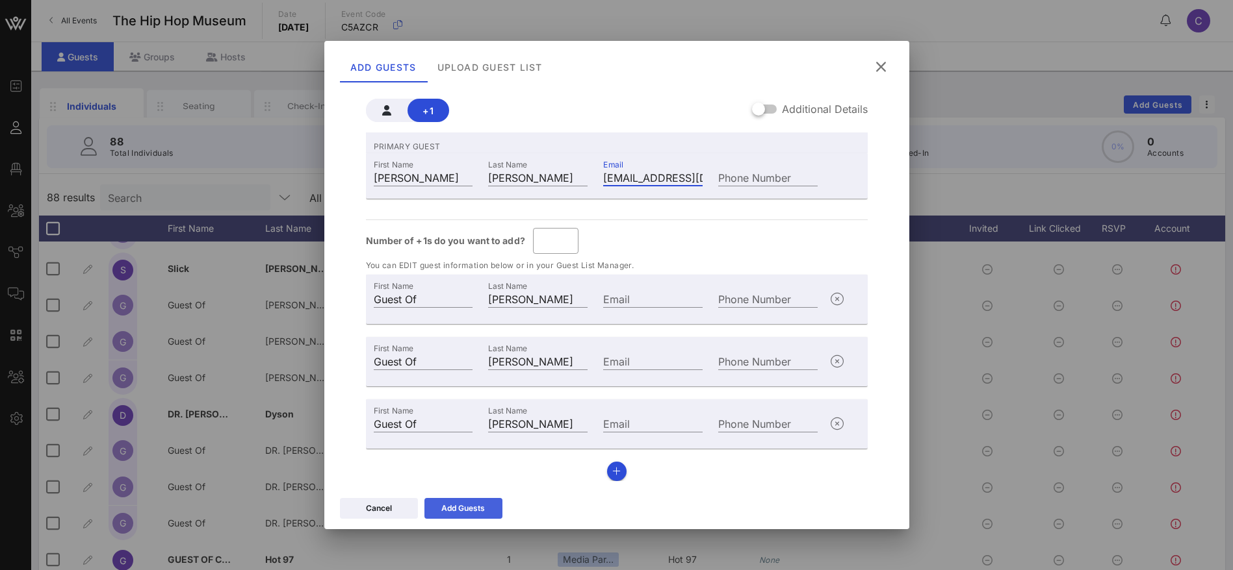
click at [453, 502] on div "Add Guests" at bounding box center [463, 508] width 44 height 13
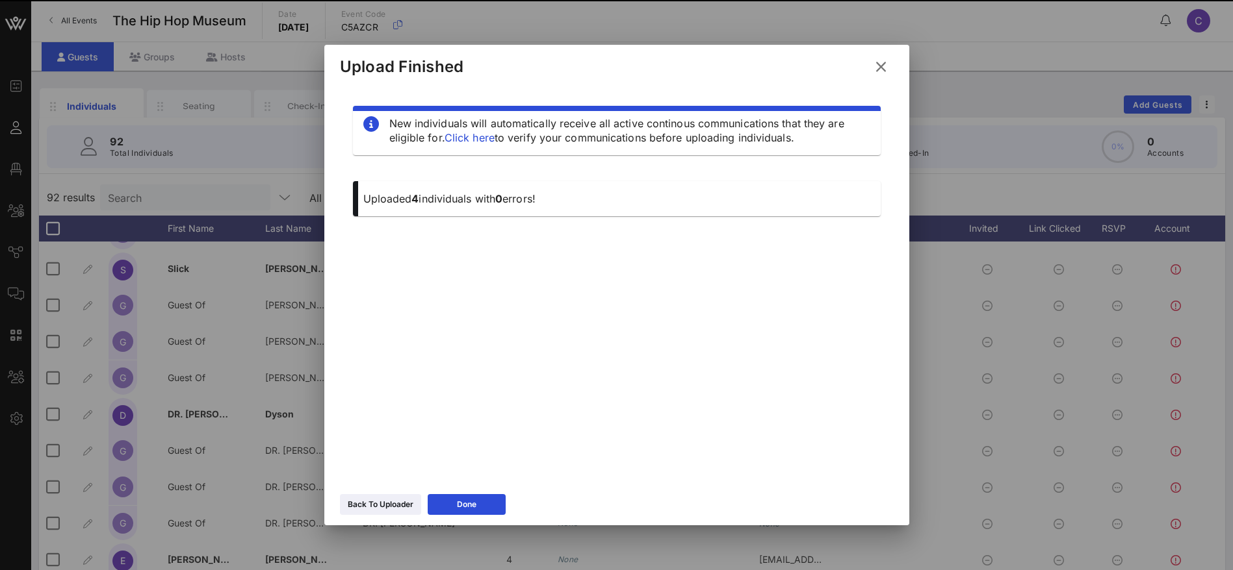
scroll to position [0, 0]
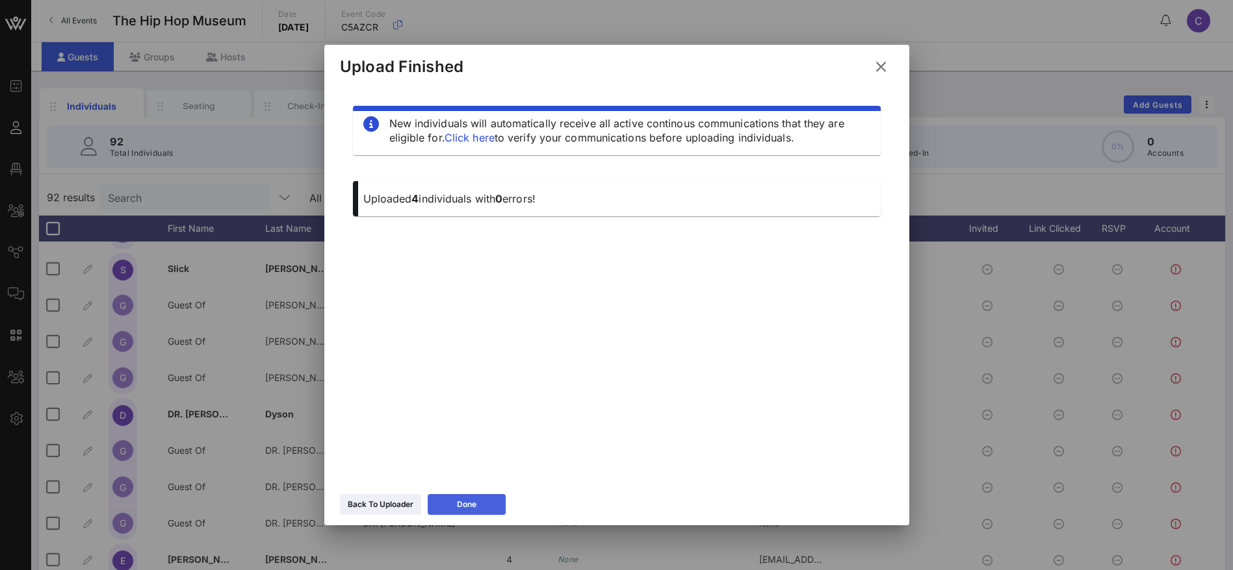
click at [476, 507] on div "Done" at bounding box center [466, 504] width 19 height 13
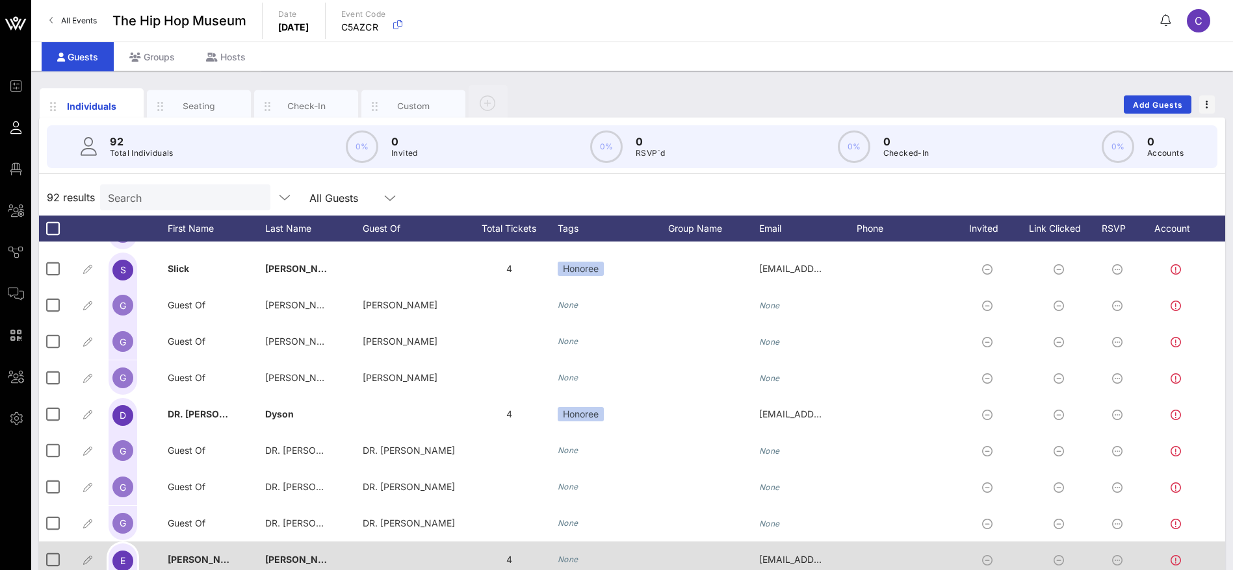
click at [581, 558] on div "None" at bounding box center [612, 560] width 110 height 36
click at [572, 557] on icon "None" at bounding box center [567, 560] width 21 height 10
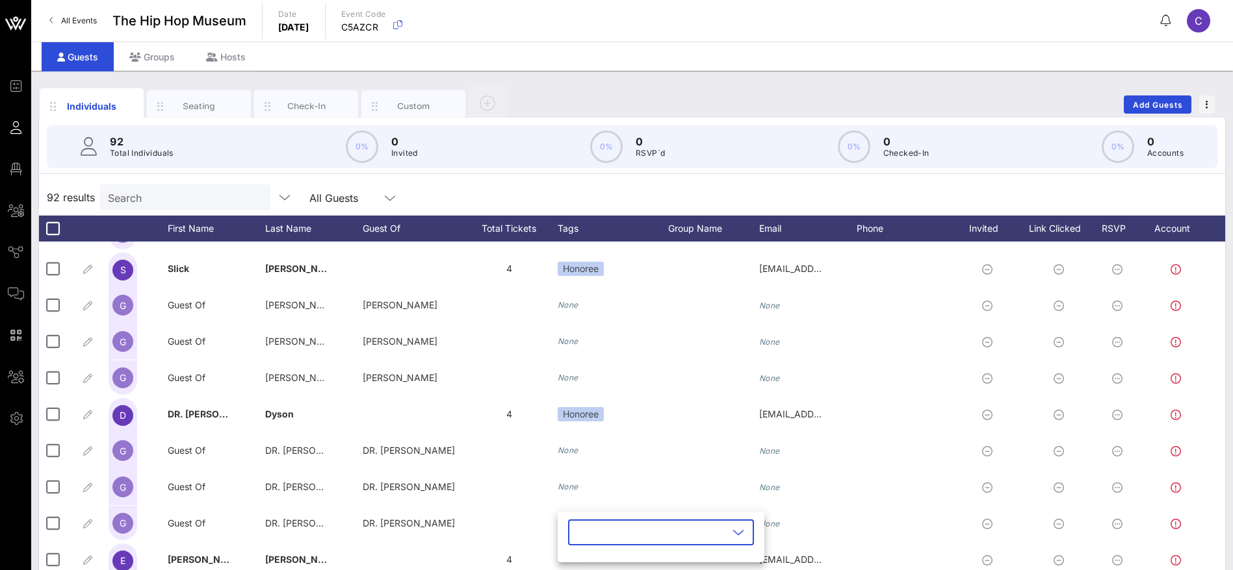
click at [630, 529] on input "text" at bounding box center [652, 532] width 152 height 21
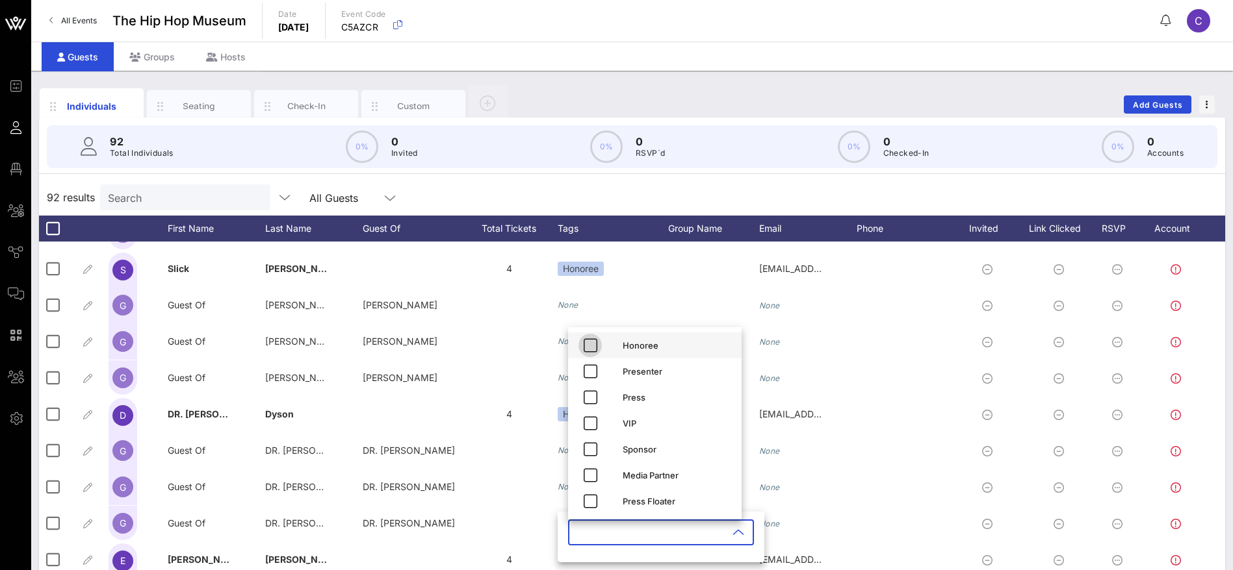
click at [589, 342] on icon "button" at bounding box center [590, 346] width 16 height 16
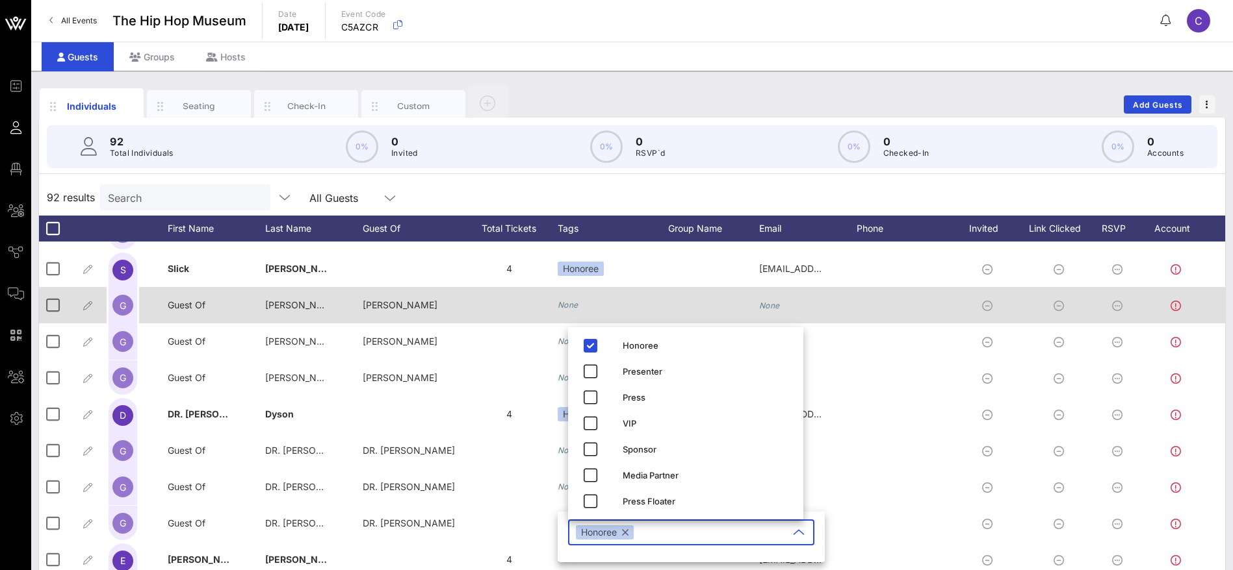
click at [724, 301] on div at bounding box center [713, 305] width 91 height 36
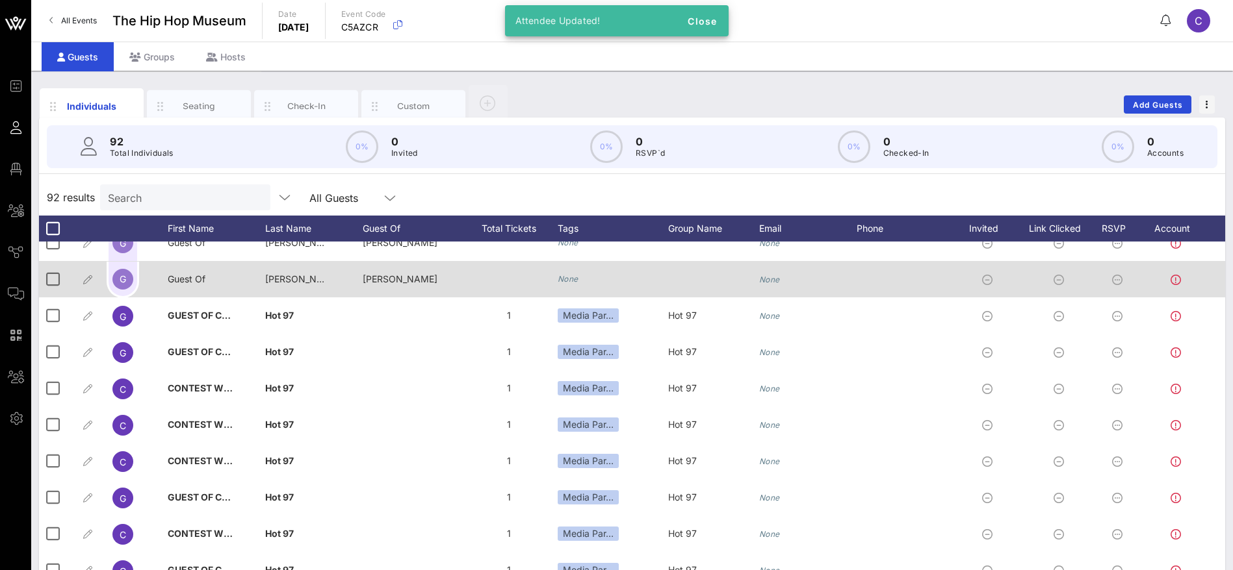
scroll to position [975, 0]
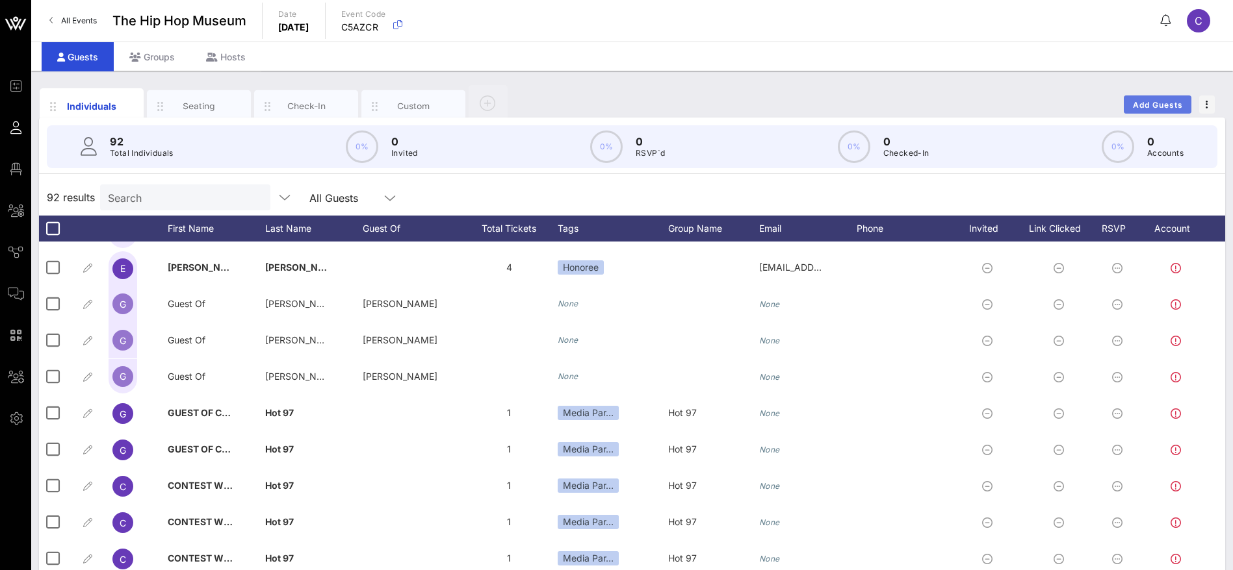
click at [1156, 105] on span "Add Guests" at bounding box center [1157, 105] width 51 height 10
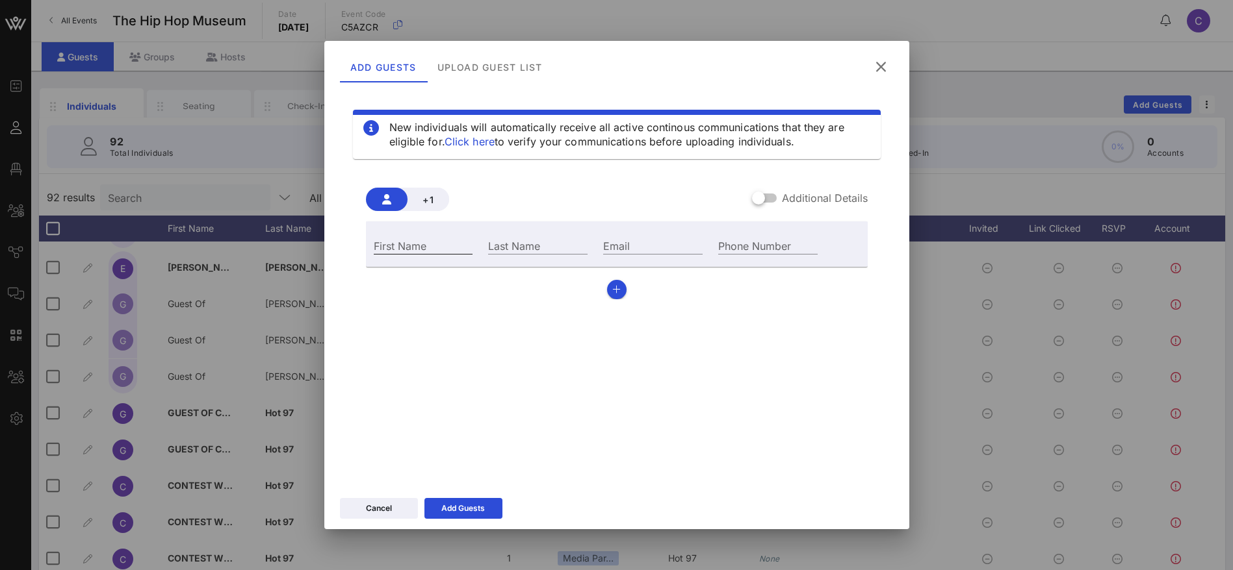
click at [422, 241] on input "First Name" at bounding box center [423, 245] width 99 height 17
click at [428, 198] on span "+1" at bounding box center [428, 199] width 21 height 11
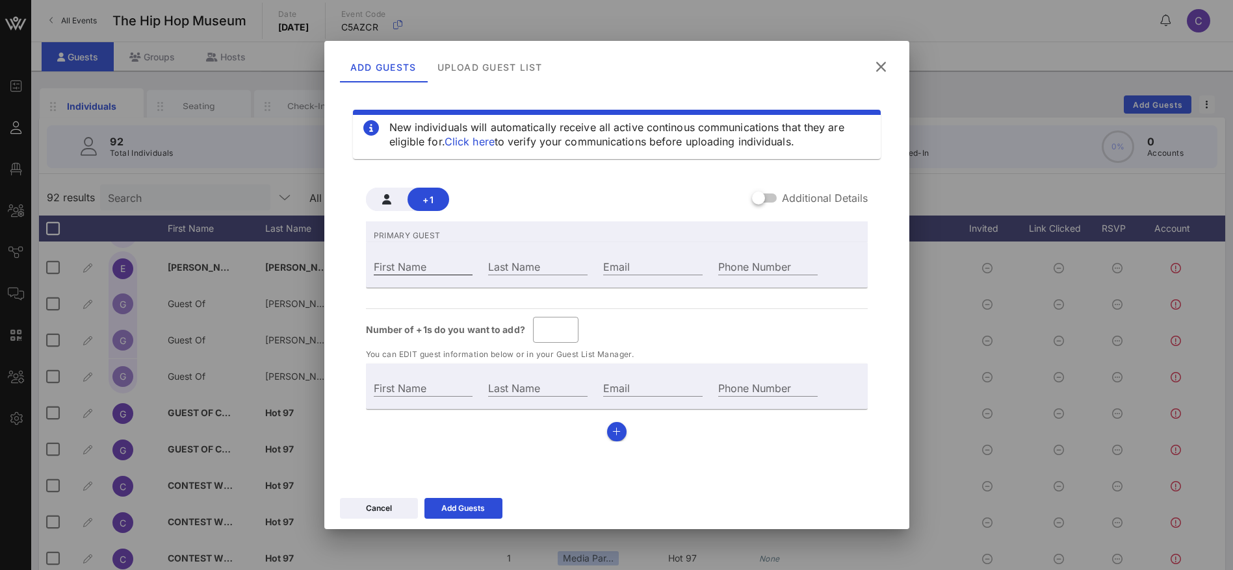
click at [410, 265] on input "First Name" at bounding box center [423, 266] width 99 height 17
click at [582, 327] on div "Number of +1s do you want to add? ​ *" at bounding box center [617, 330] width 502 height 26
click at [565, 324] on input "*" at bounding box center [556, 330] width 30 height 21
click at [411, 261] on div "First Name" at bounding box center [423, 266] width 99 height 17
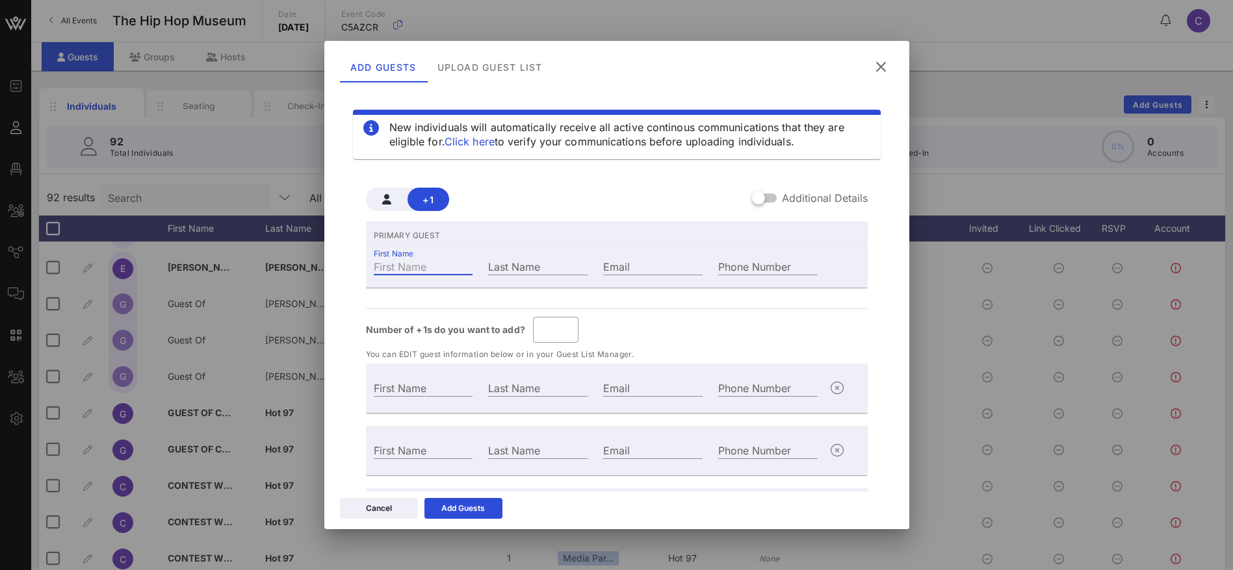
paste input "[PERSON_NAME]"
drag, startPoint x: 468, startPoint y: 266, endPoint x: 402, endPoint y: 264, distance: 66.3
click at [402, 264] on input "[PERSON_NAME]" at bounding box center [423, 266] width 99 height 17
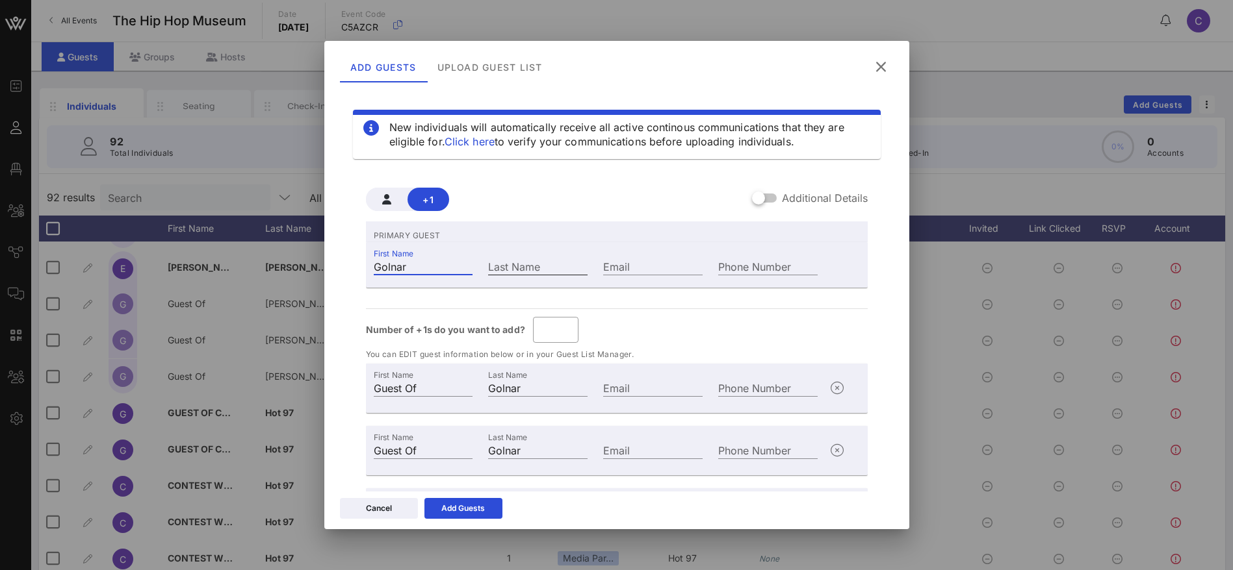
click at [505, 268] on input "Last Name" at bounding box center [537, 266] width 99 height 17
paste input "Khosrowshahi"
click at [641, 264] on input "Email" at bounding box center [652, 266] width 99 height 17
paste input "Khosrowshahi"
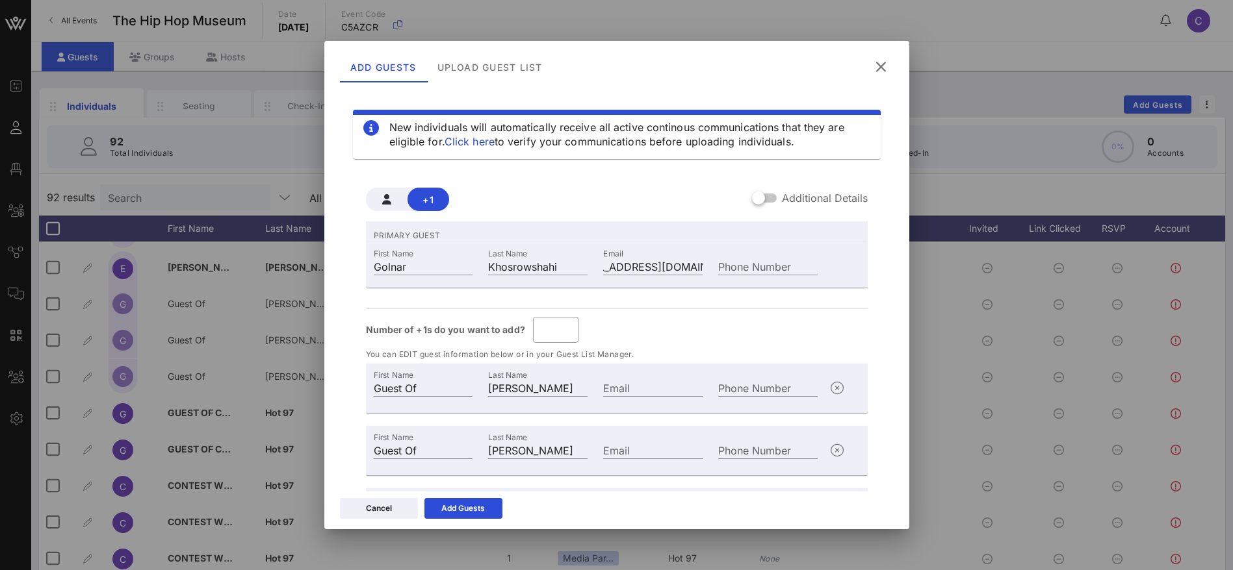
click at [692, 318] on div "Number of +1s do you want to add? ​ *" at bounding box center [617, 330] width 502 height 26
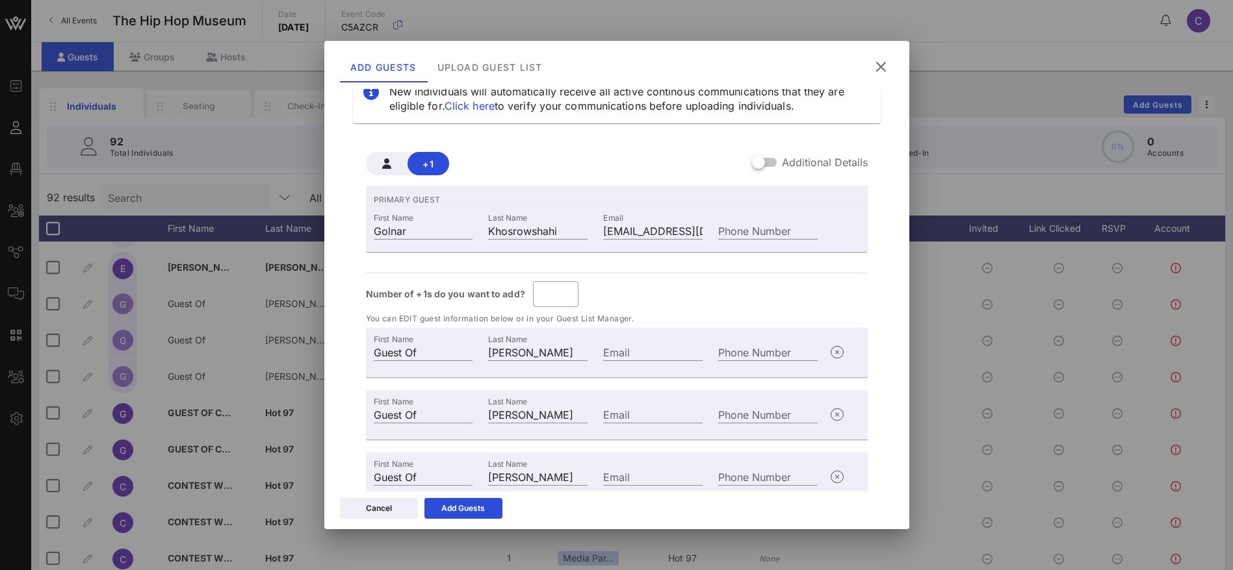
scroll to position [89, 0]
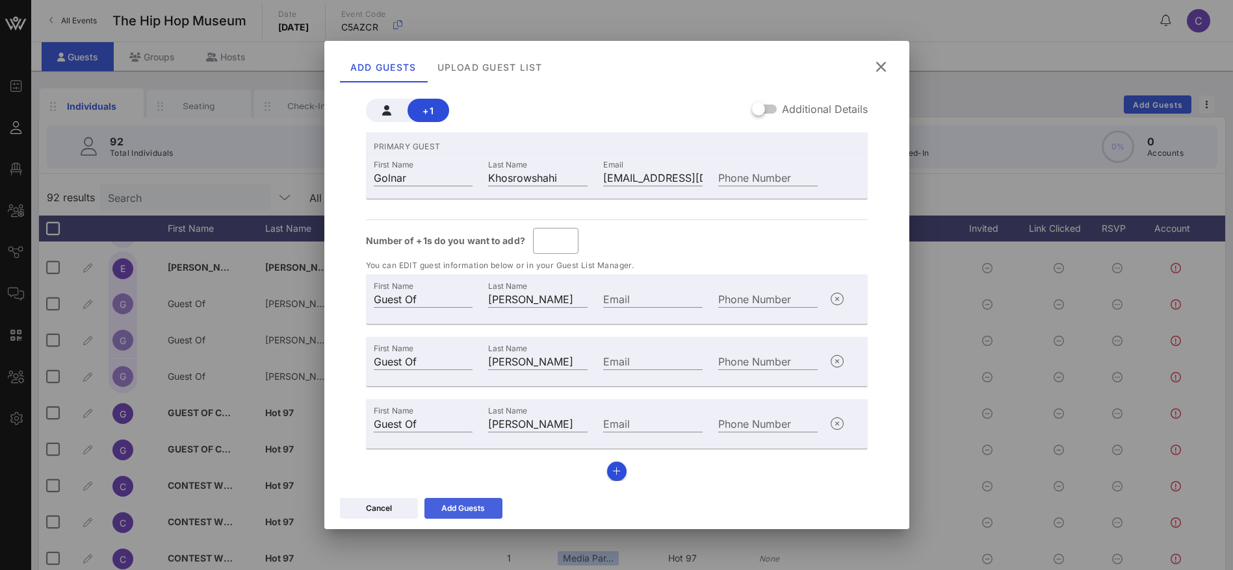
click at [456, 512] on div "Add Guests" at bounding box center [463, 508] width 44 height 13
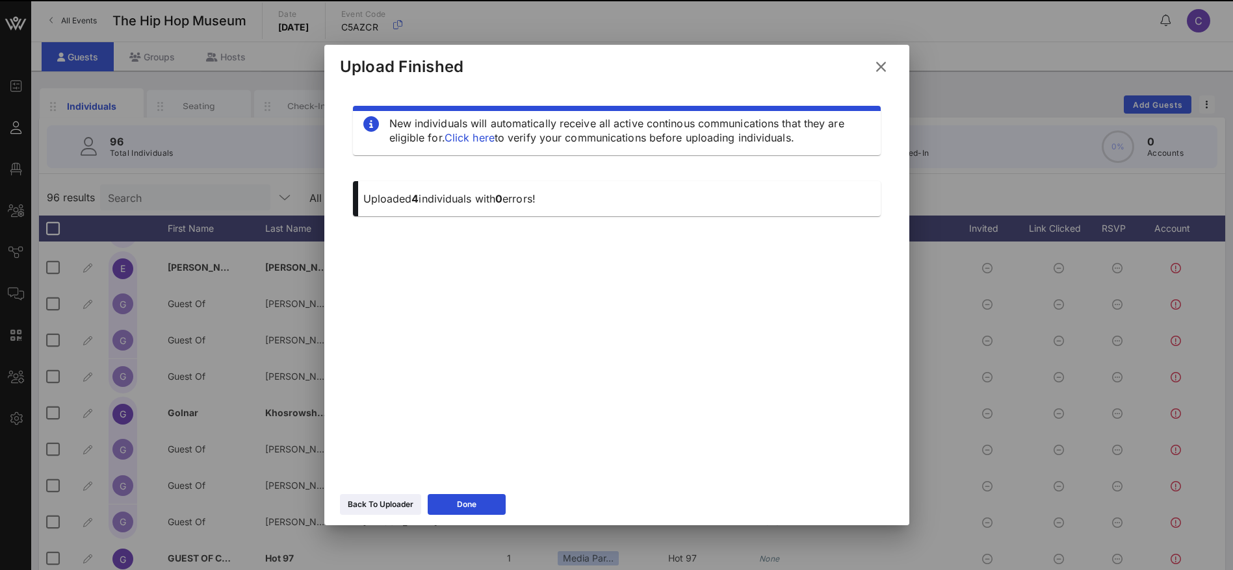
scroll to position [0, 0]
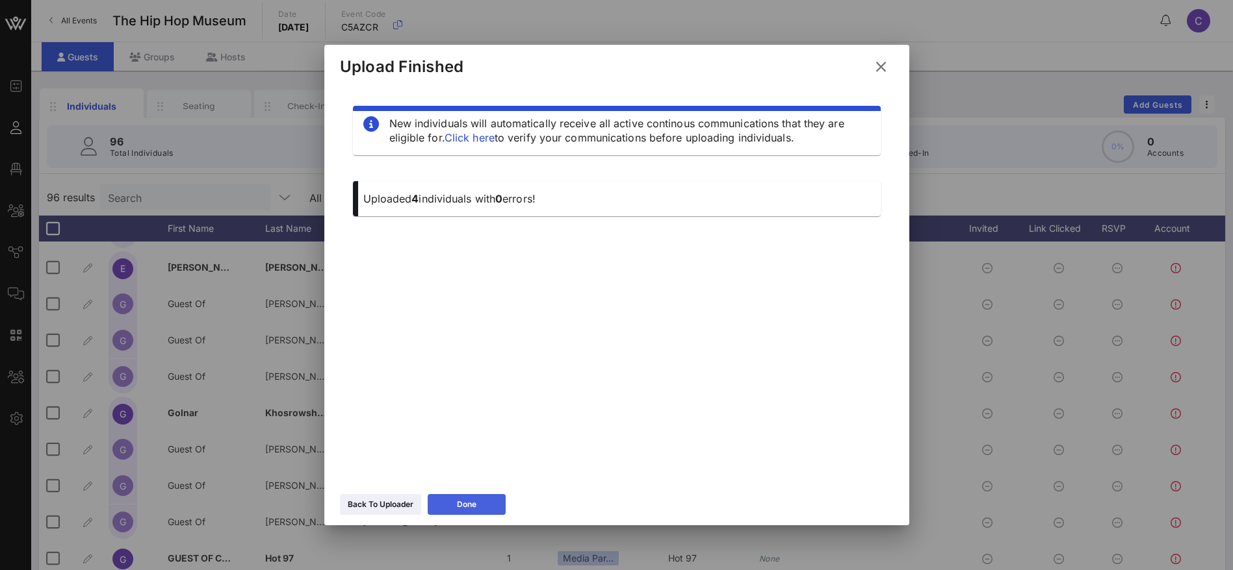
click at [475, 502] on div "Done" at bounding box center [466, 504] width 19 height 13
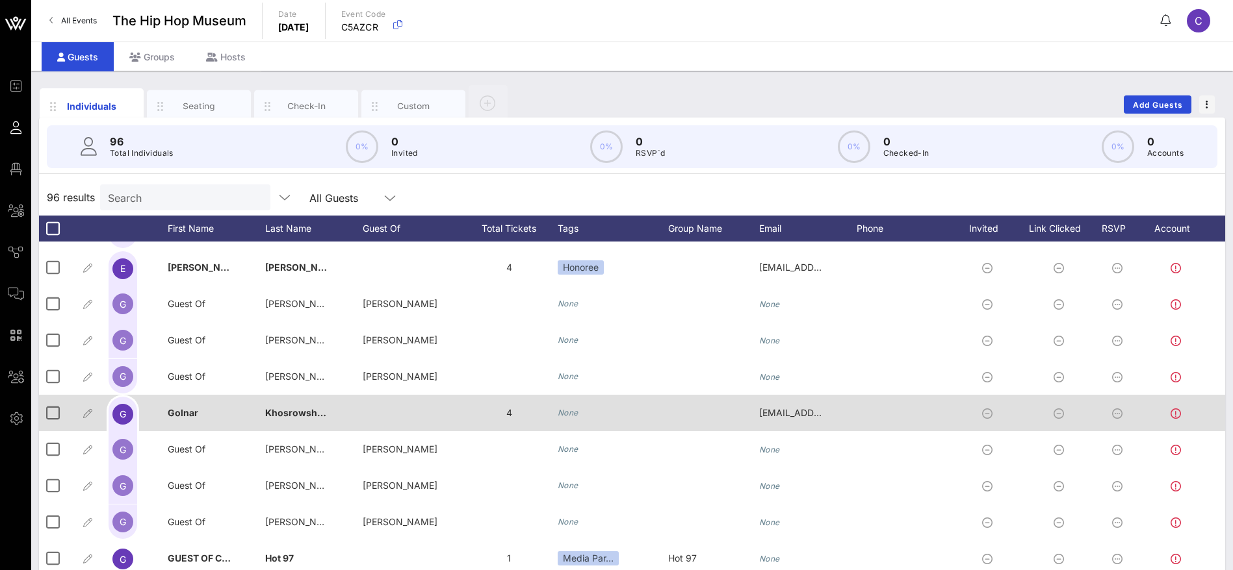
drag, startPoint x: 584, startPoint y: 411, endPoint x: 567, endPoint y: 416, distance: 17.5
click at [567, 416] on div "None" at bounding box center [612, 413] width 110 height 36
click at [567, 416] on icon "None" at bounding box center [567, 413] width 21 height 10
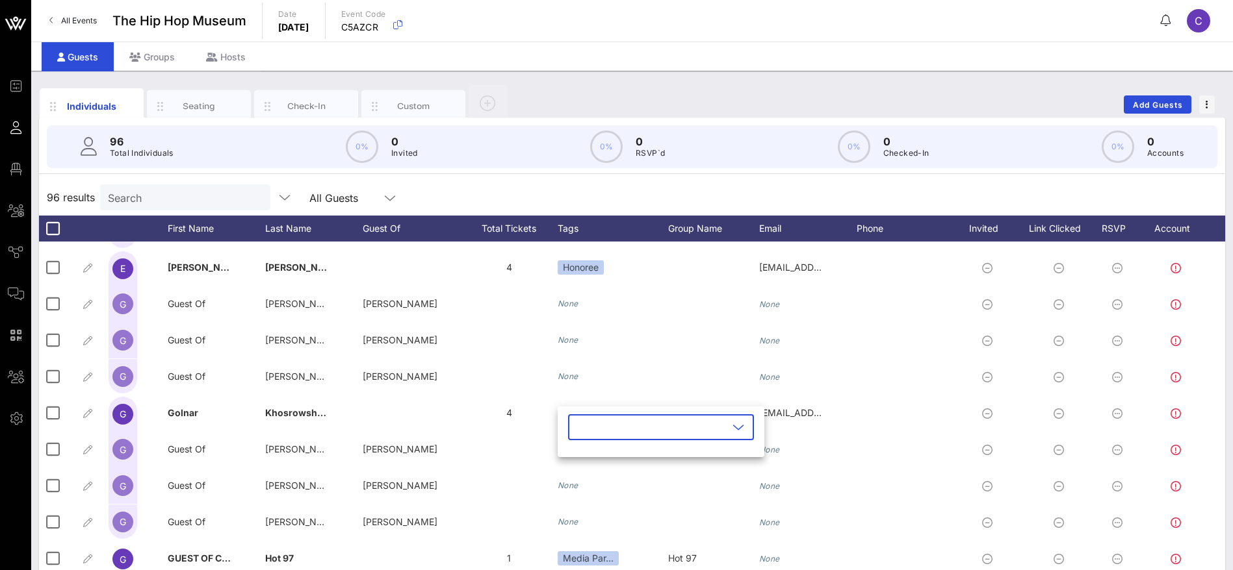
click at [607, 420] on input "text" at bounding box center [652, 427] width 152 height 21
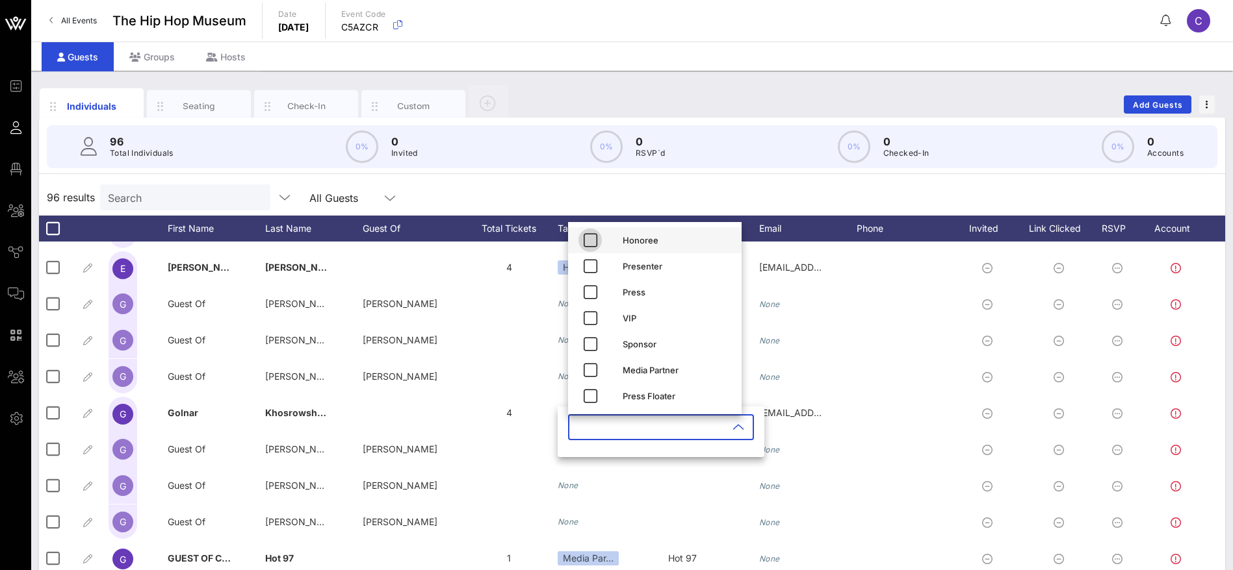
click at [596, 238] on icon "button" at bounding box center [590, 241] width 16 height 16
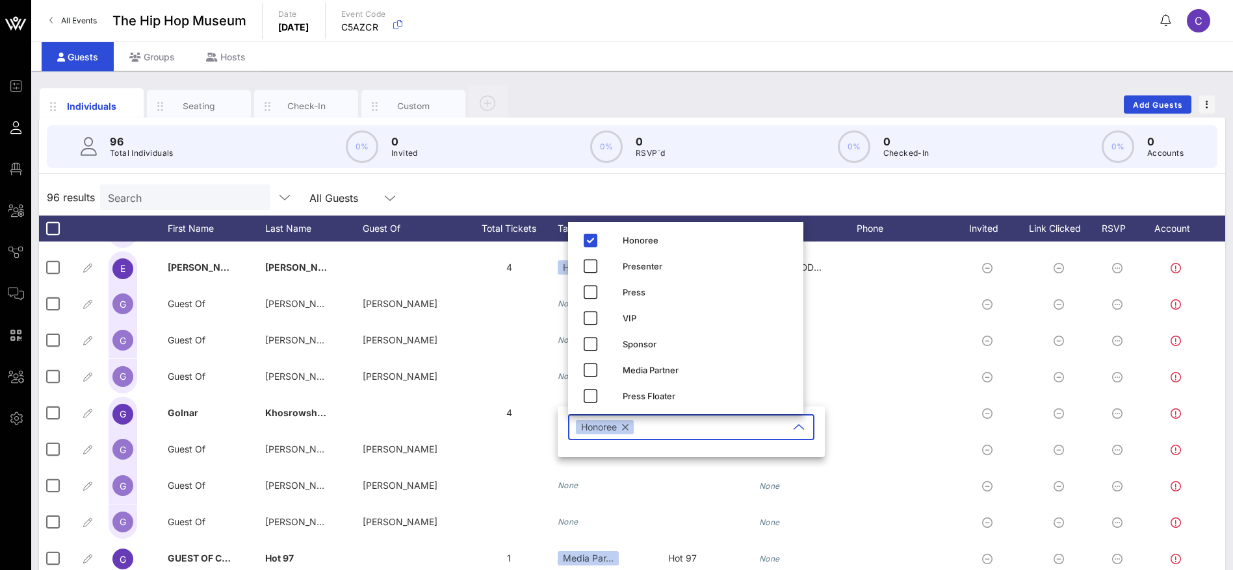
click at [805, 198] on div "96 results Search All Guests" at bounding box center [632, 197] width 1186 height 36
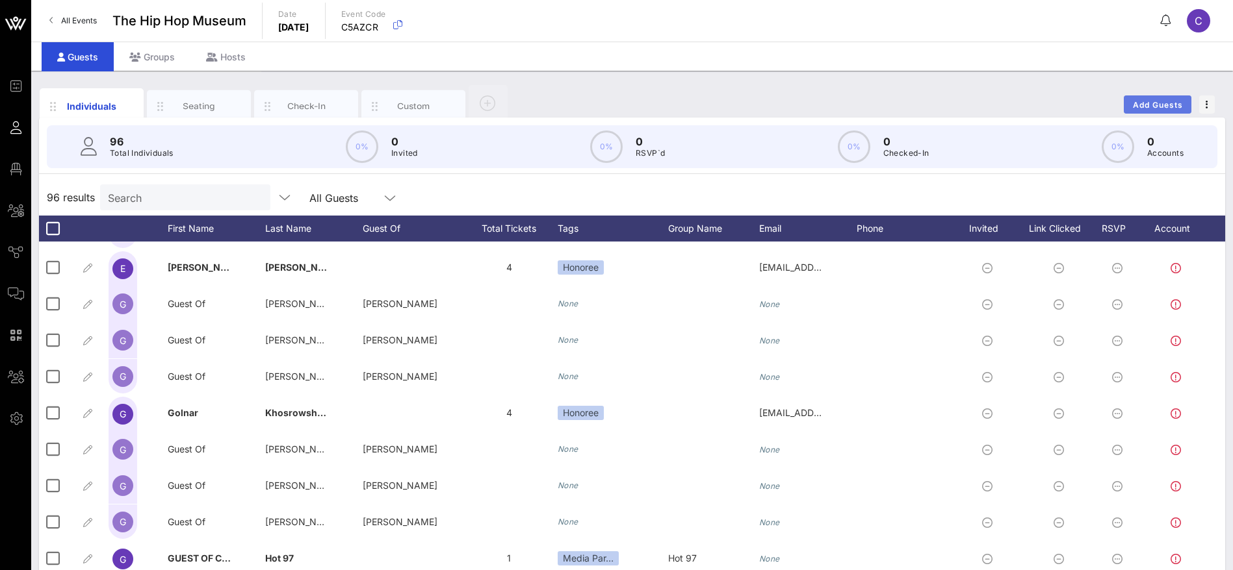
click at [1154, 105] on span "Add Guests" at bounding box center [1157, 105] width 51 height 10
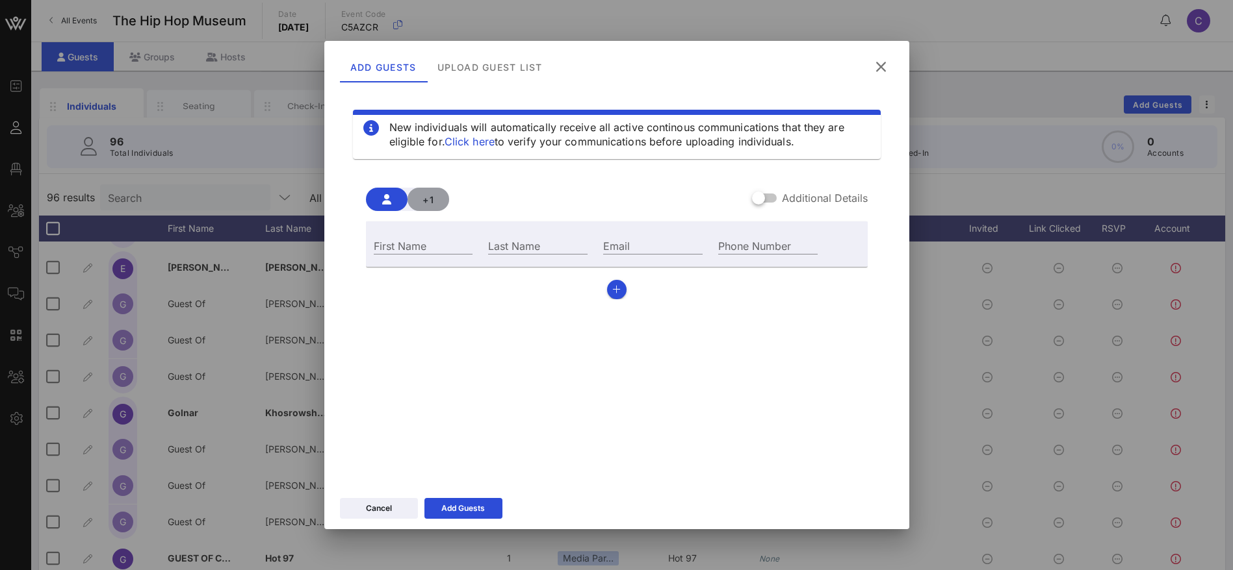
click at [431, 199] on span "+1" at bounding box center [428, 199] width 21 height 11
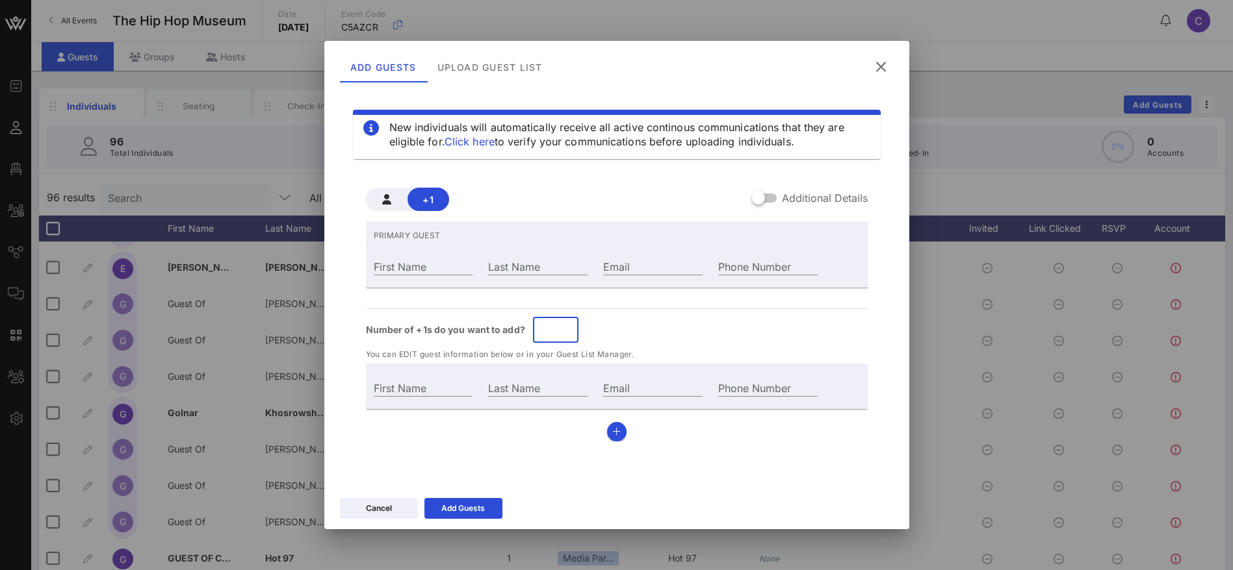
click at [565, 326] on input "*" at bounding box center [556, 330] width 30 height 21
click at [437, 259] on input "First Name" at bounding box center [423, 266] width 99 height 17
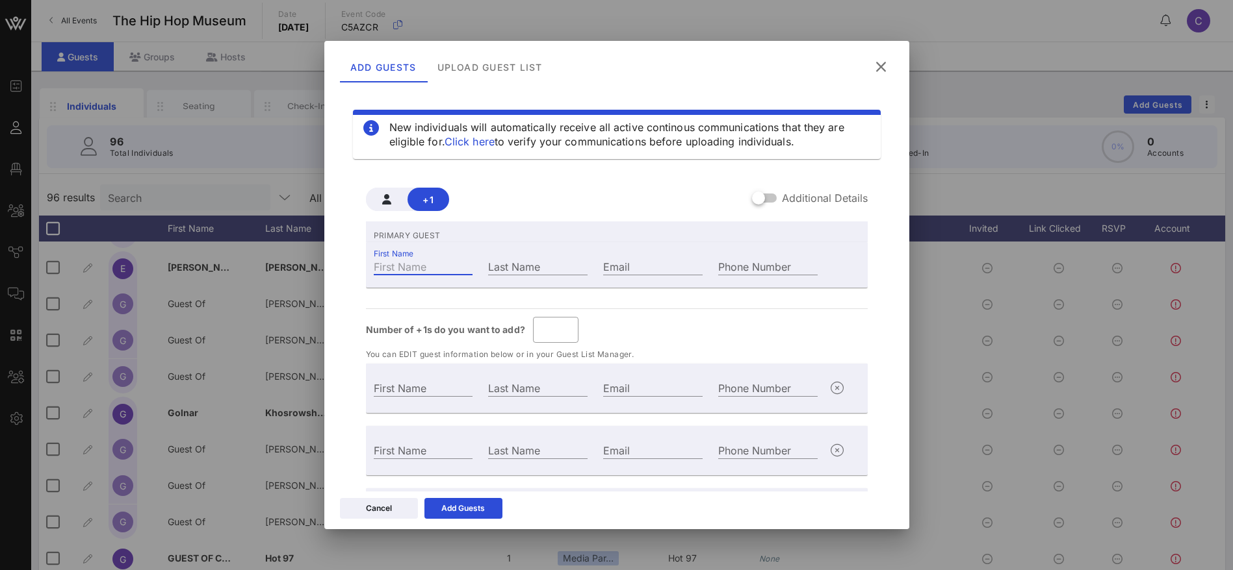
paste input "[PERSON_NAME] & [PERSON_NAME]"
drag, startPoint x: 420, startPoint y: 266, endPoint x: 405, endPoint y: 263, distance: 15.3
click at [405, 263] on input "[PERSON_NAME] & [PERSON_NAME]" at bounding box center [423, 266] width 99 height 17
drag, startPoint x: 457, startPoint y: 270, endPoint x: 407, endPoint y: 267, distance: 50.7
click at [407, 267] on input "[PERSON_NAME]" at bounding box center [423, 266] width 99 height 17
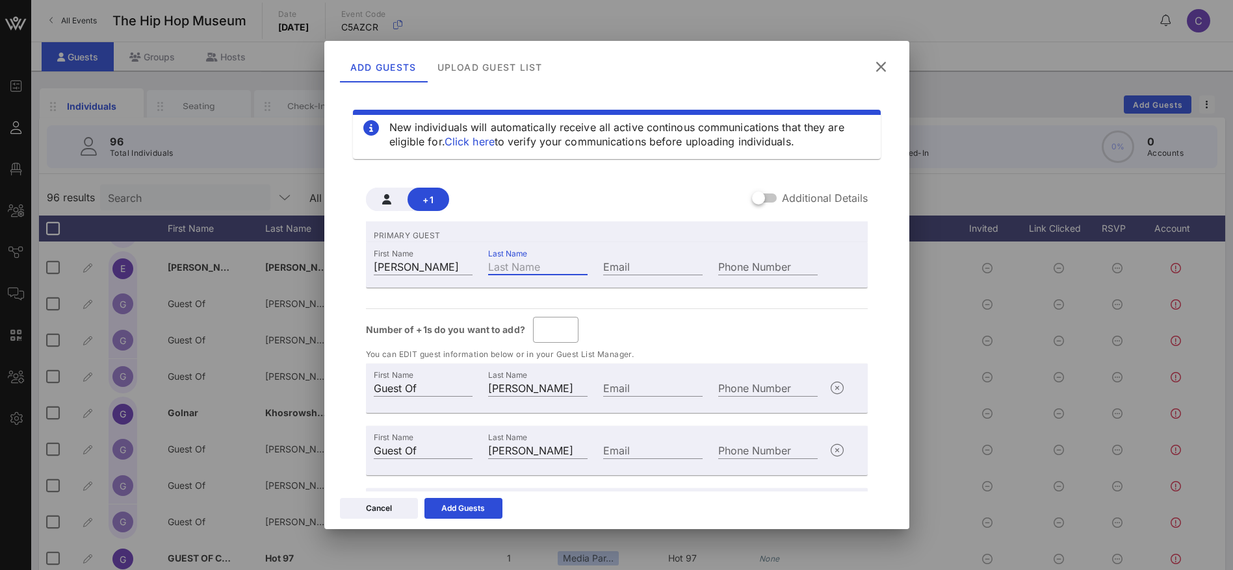
click at [500, 264] on input "Last Name" at bounding box center [537, 266] width 99 height 17
paste input "[PERSON_NAME]"
click at [617, 261] on div "Email" at bounding box center [652, 266] width 99 height 17
paste input "[PERSON_NAME]"
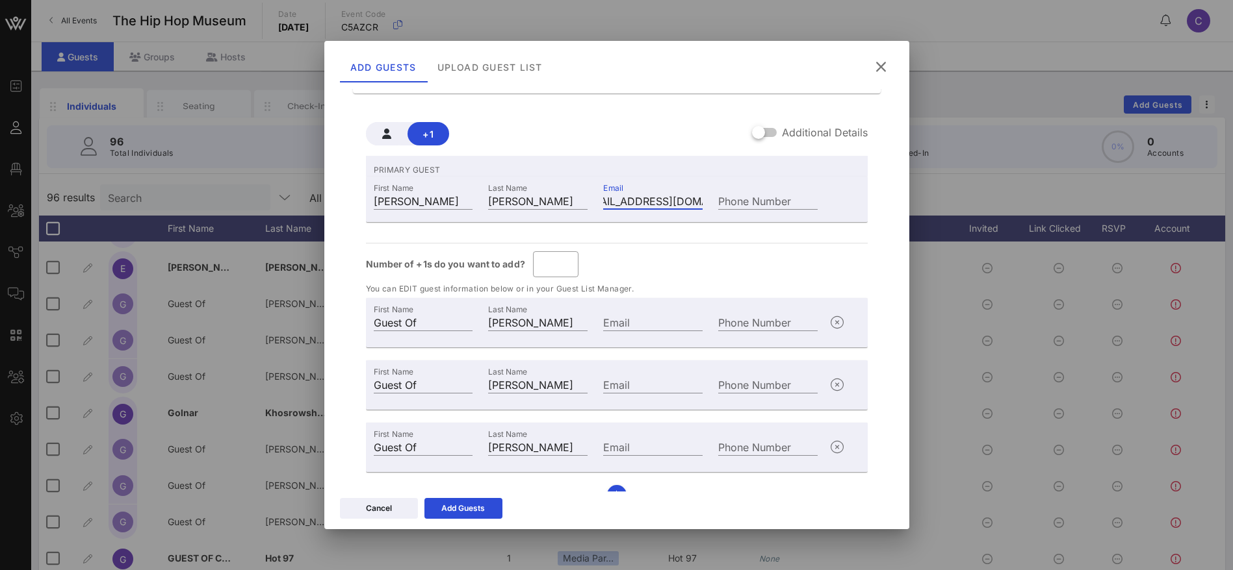
scroll to position [89, 0]
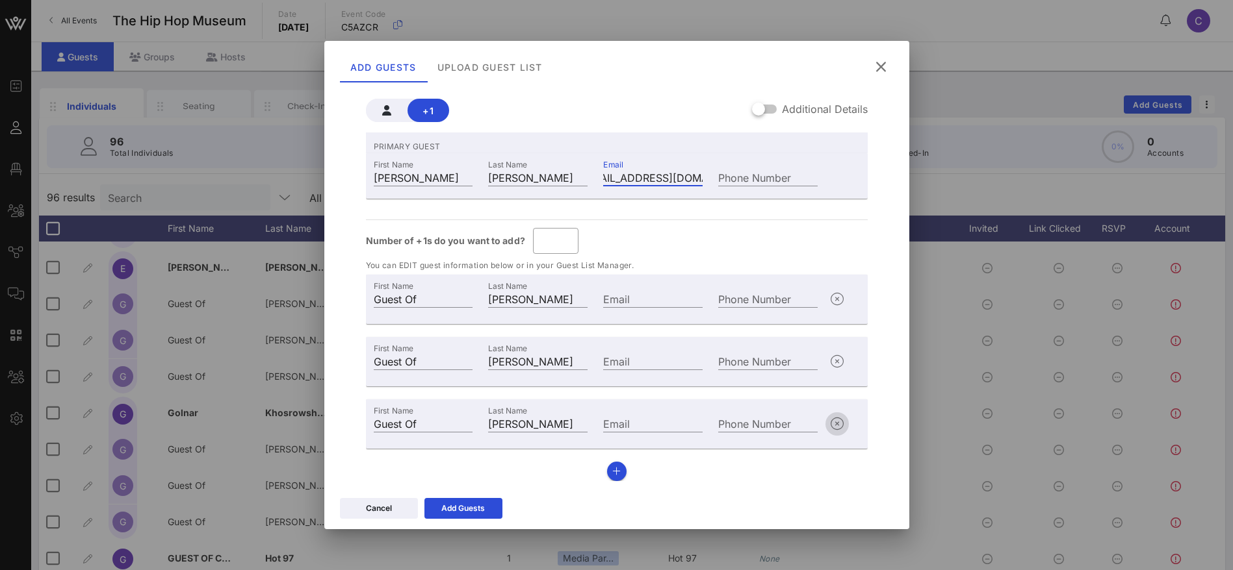
click at [829, 425] on icon "button" at bounding box center [837, 424] width 16 height 16
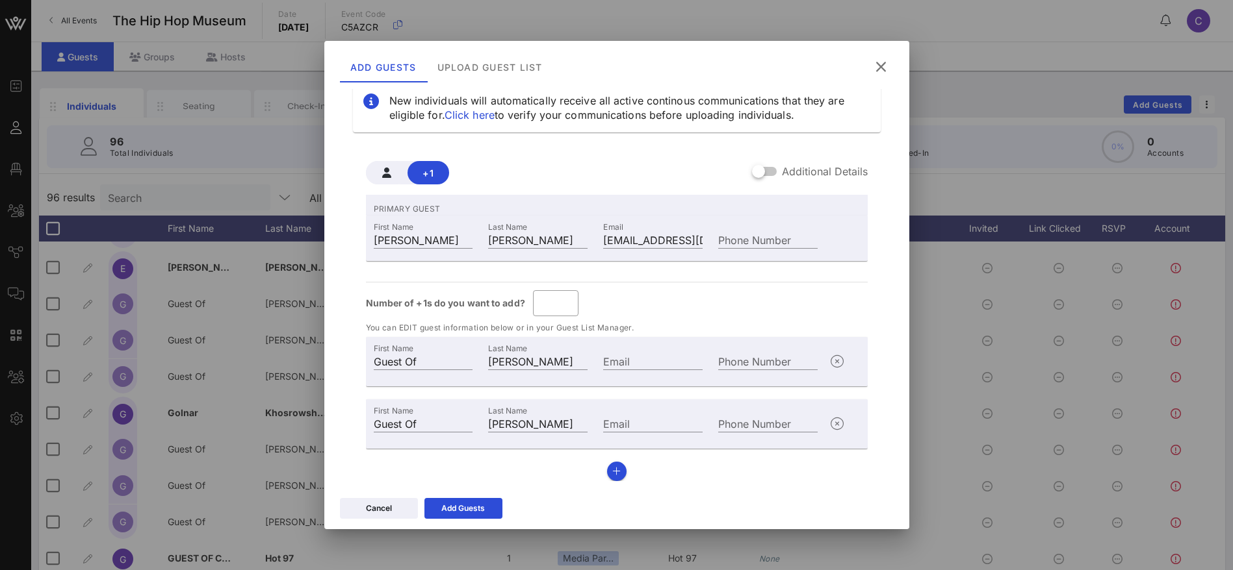
scroll to position [27, 0]
click at [612, 472] on icon "button" at bounding box center [616, 471] width 8 height 9
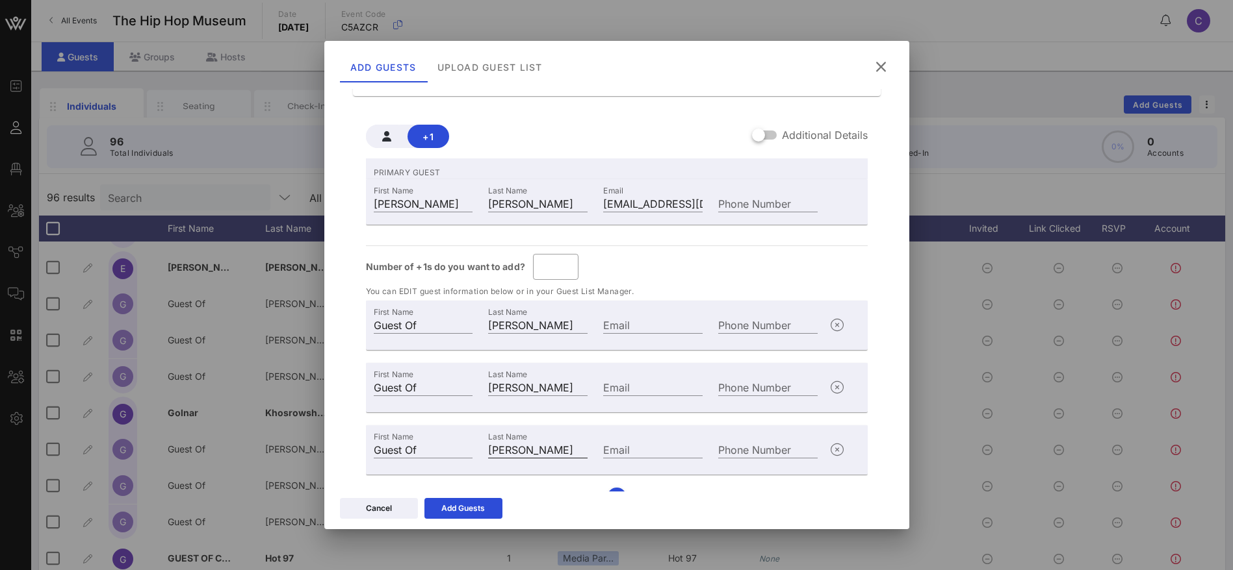
scroll to position [89, 0]
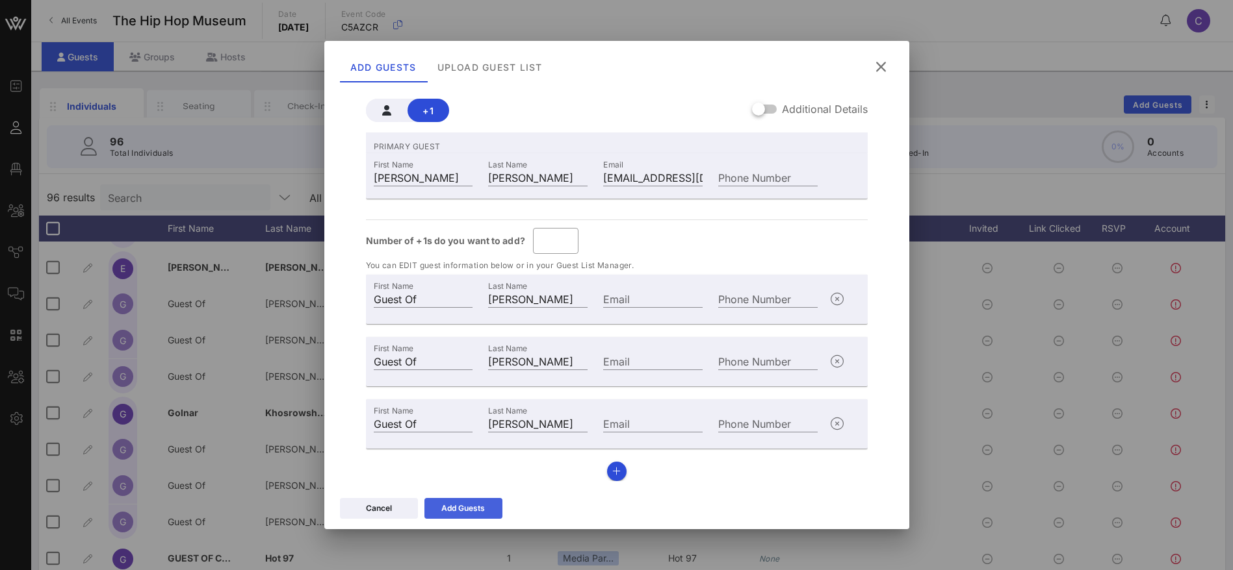
click at [465, 506] on icon at bounding box center [463, 509] width 9 height 8
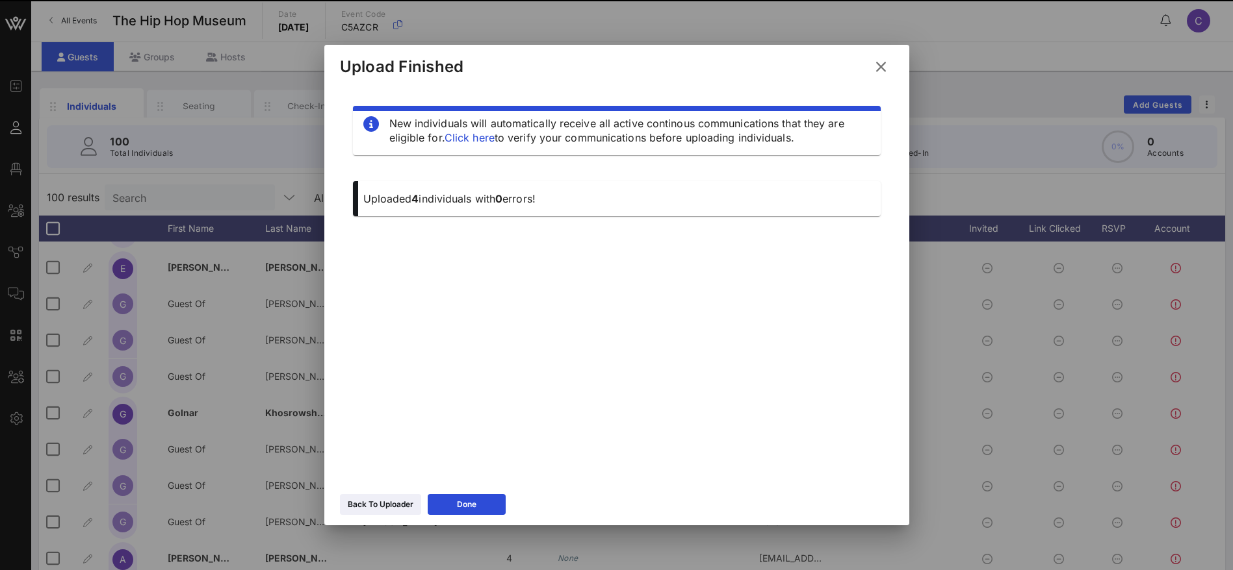
scroll to position [0, 0]
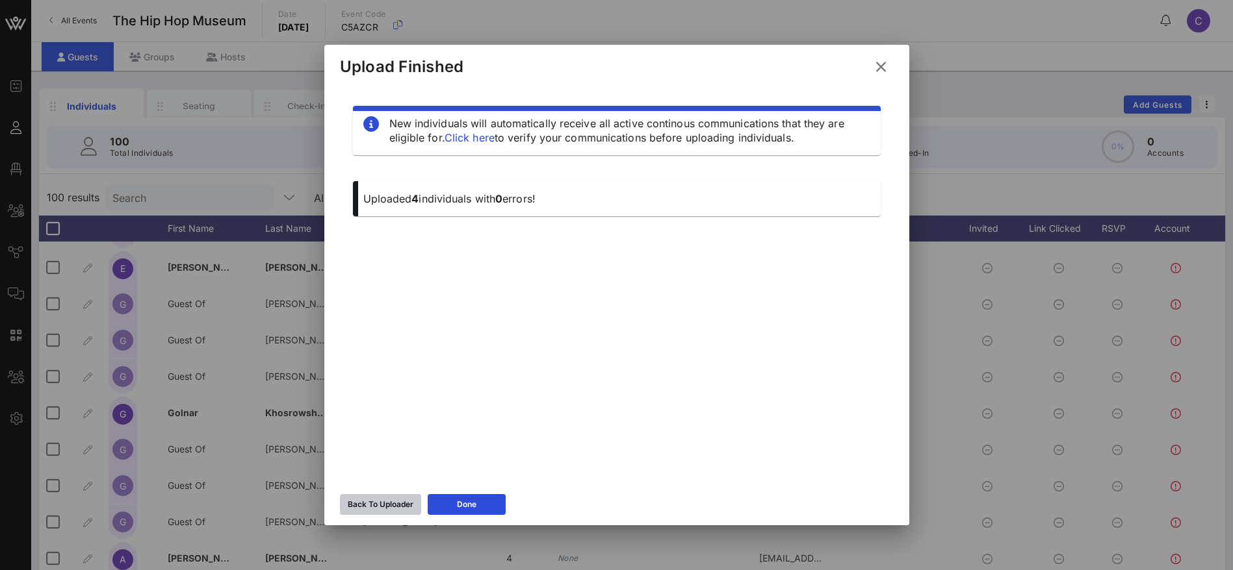
click at [396, 508] on div "Back To Uploader" at bounding box center [381, 504] width 66 height 13
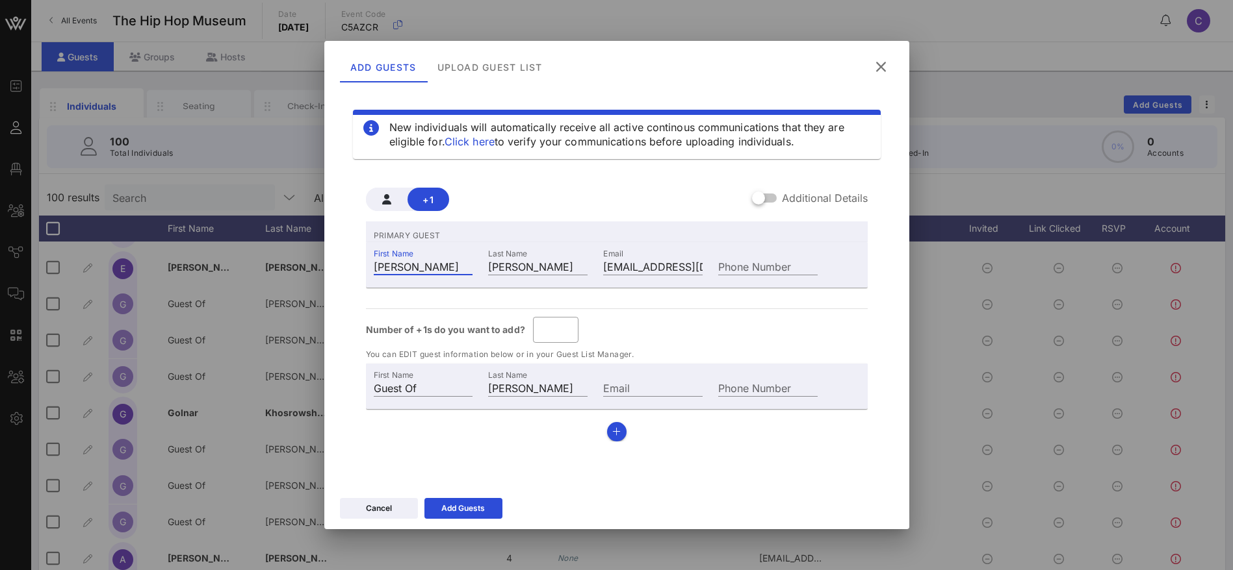
drag, startPoint x: 400, startPoint y: 266, endPoint x: 305, endPoint y: 270, distance: 94.9
click at [305, 270] on div "Event Builder Guests Floor Plan All Groups Journeys Comms QR Scanner Team Setti…" at bounding box center [616, 322] width 1233 height 645
click at [563, 325] on input "*" at bounding box center [556, 330] width 30 height 21
click at [627, 310] on div "PRIMARY GUEST First Name [PERSON_NAME] Last Name [PERSON_NAME] Email [EMAIL_ADD…" at bounding box center [617, 332] width 502 height 220
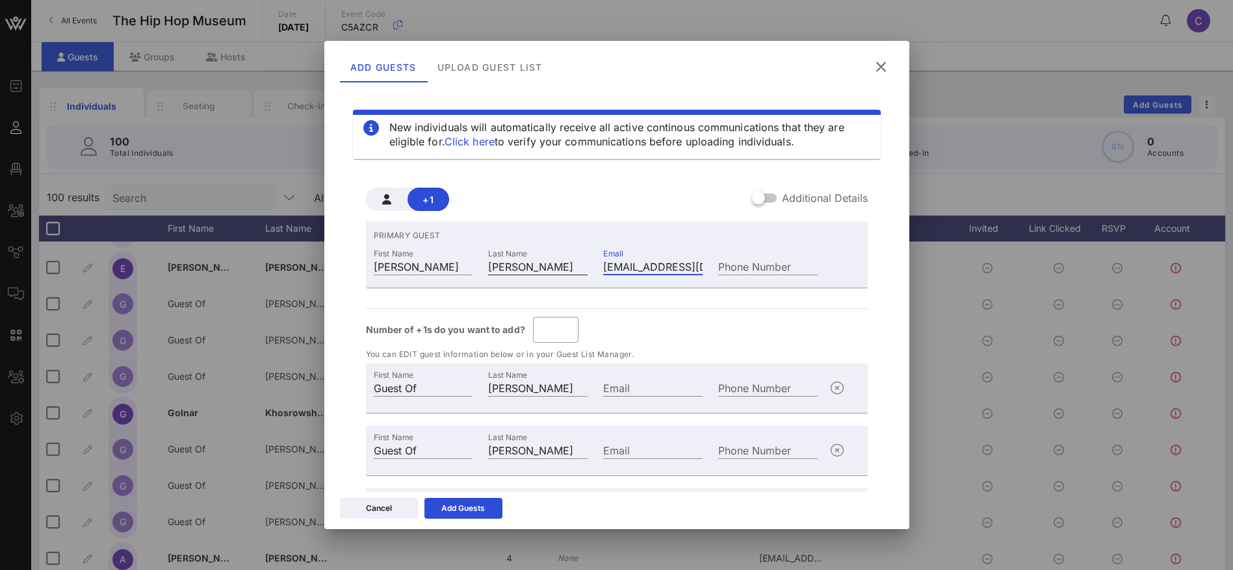
drag, startPoint x: 605, startPoint y: 263, endPoint x: 570, endPoint y: 264, distance: 35.1
click at [575, 263] on div "First Name [PERSON_NAME] Last Name [PERSON_NAME] Email [EMAIL_ADDRESS][DOMAIN_N…" at bounding box center [596, 265] width 460 height 35
click at [628, 303] on div "PRIMARY GUEST First Name [PERSON_NAME] Last Name [PERSON_NAME] Email [EMAIL_ADD…" at bounding box center [617, 396] width 502 height 349
drag, startPoint x: 624, startPoint y: 265, endPoint x: 726, endPoint y: 264, distance: 102.0
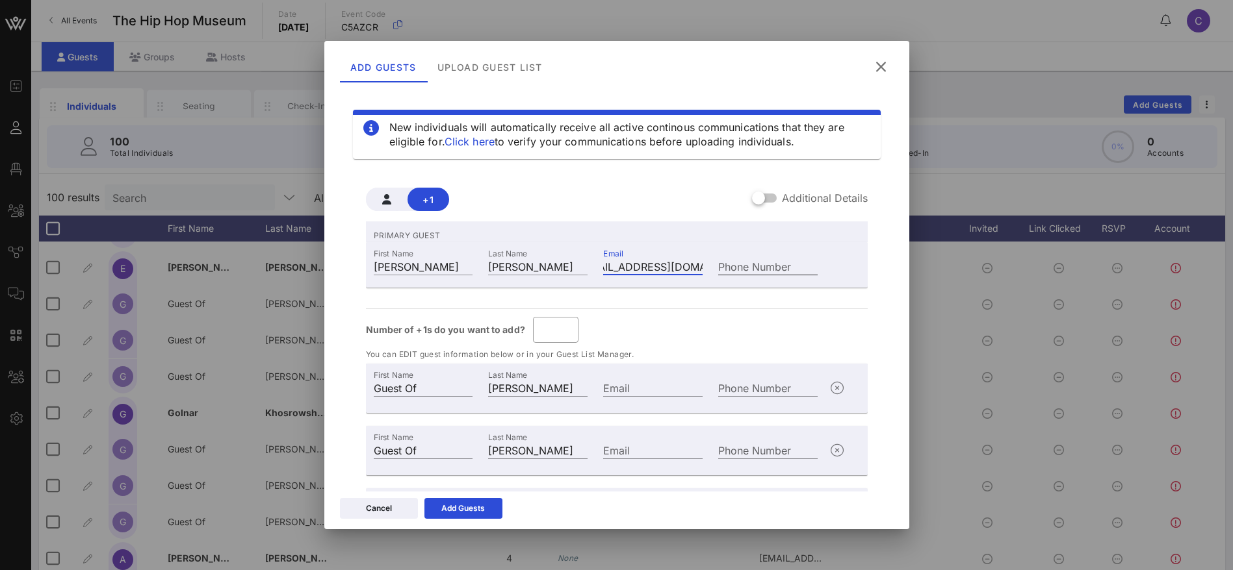
click at [726, 264] on div "First Name [PERSON_NAME] Last Name [PERSON_NAME] Email [EMAIL_ADDRESS][DOMAIN_N…" at bounding box center [596, 265] width 460 height 35
click at [648, 372] on div "Email" at bounding box center [652, 386] width 115 height 35
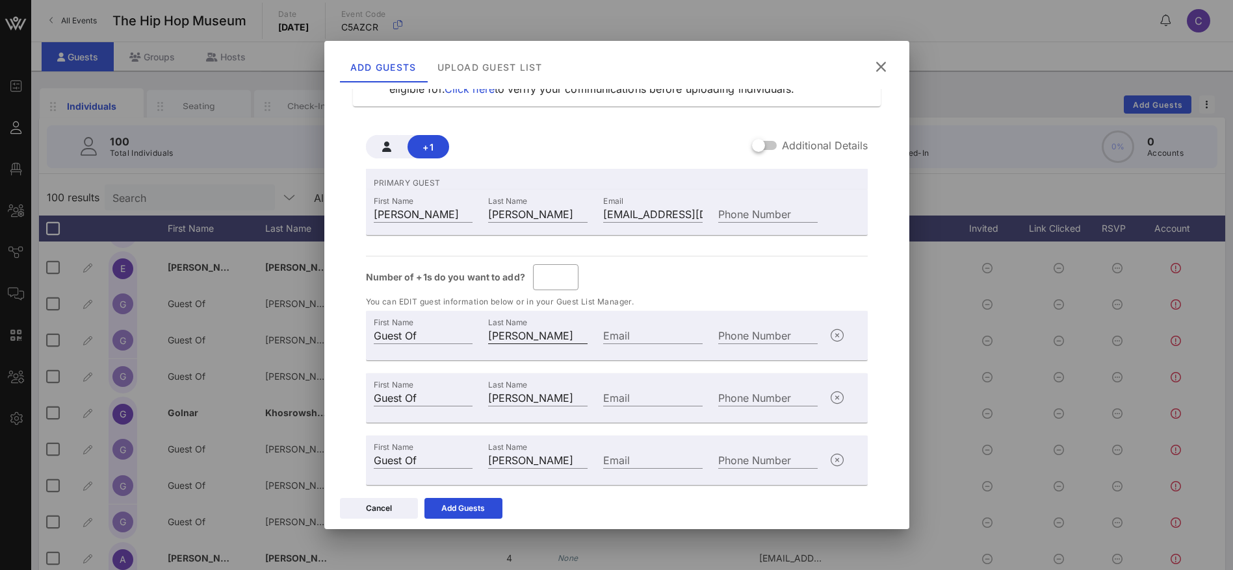
scroll to position [89, 0]
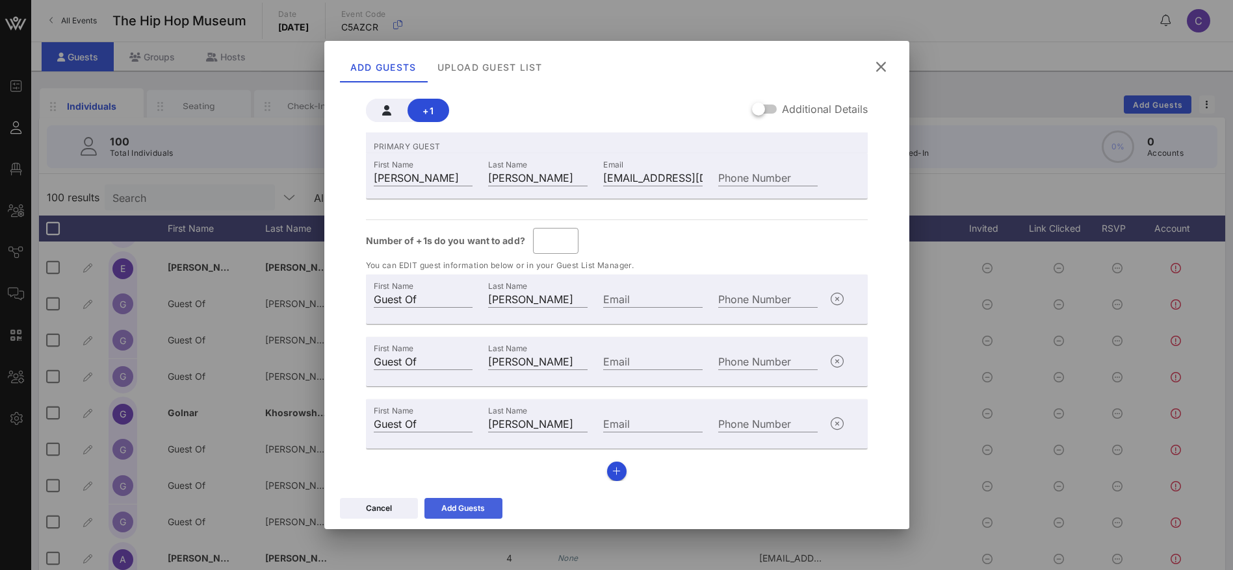
click at [462, 505] on icon at bounding box center [463, 509] width 9 height 8
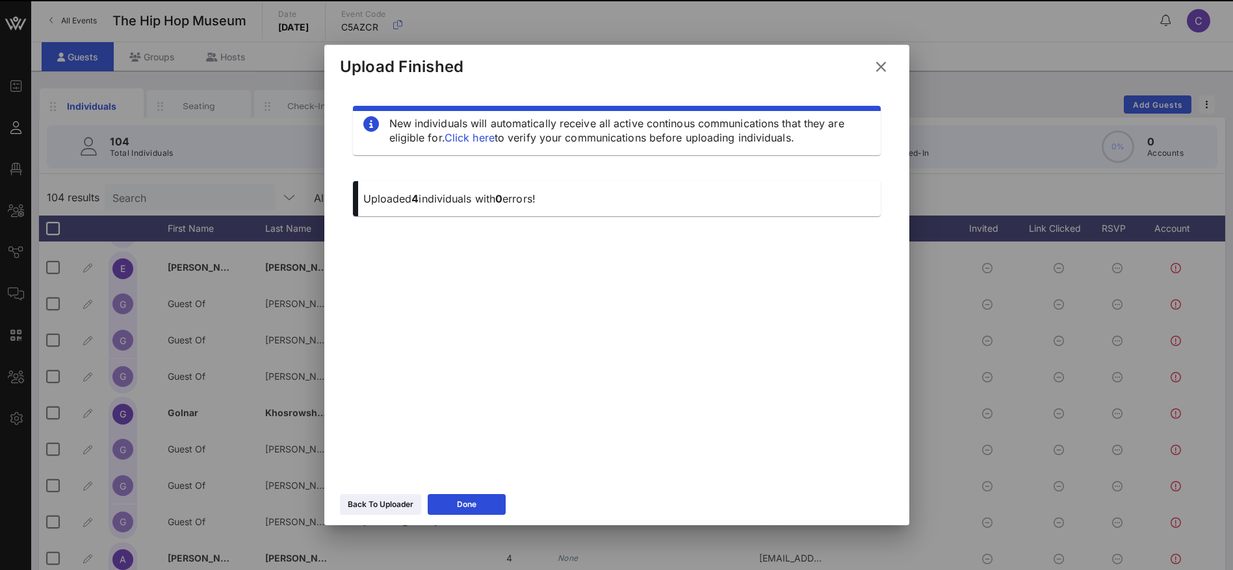
scroll to position [0, 0]
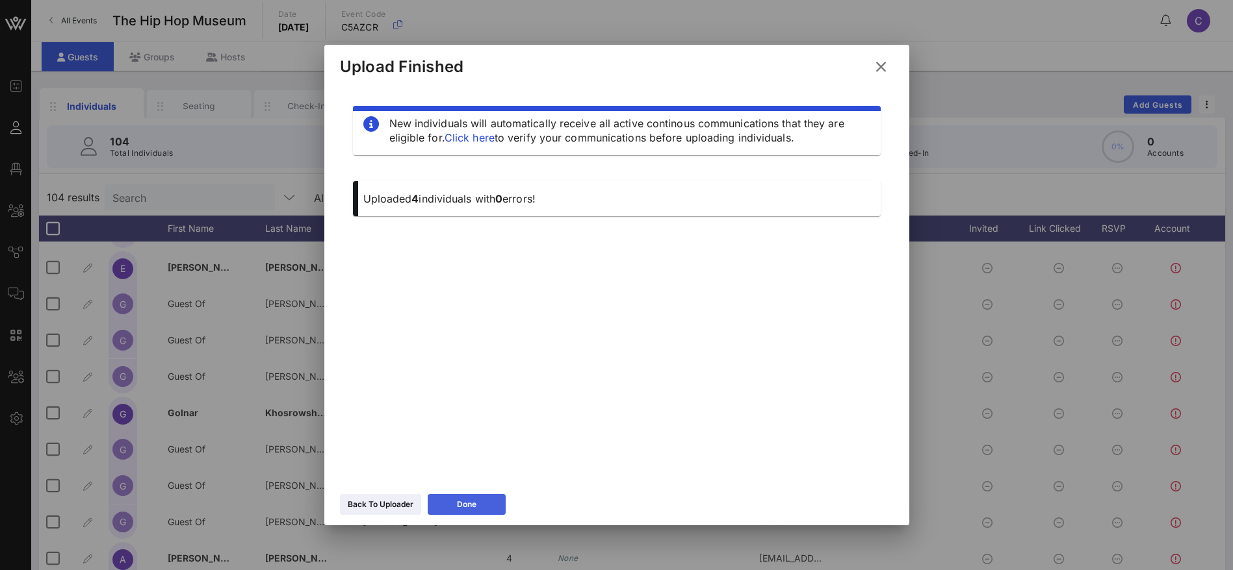
click at [451, 505] on button "Done" at bounding box center [467, 504] width 78 height 21
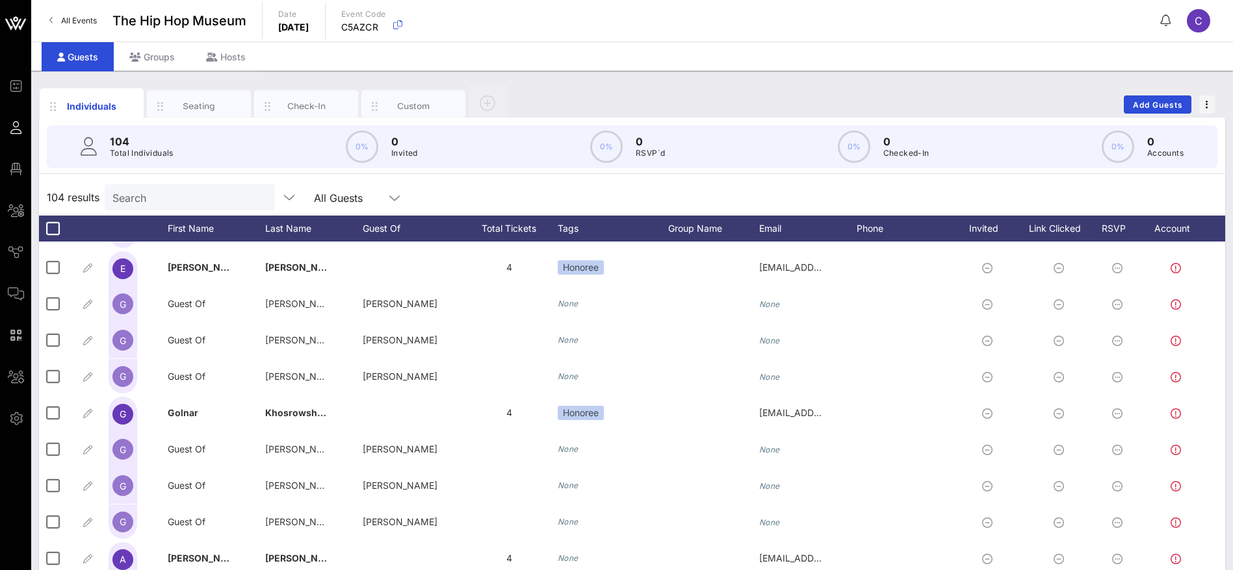
scroll to position [1170, 0]
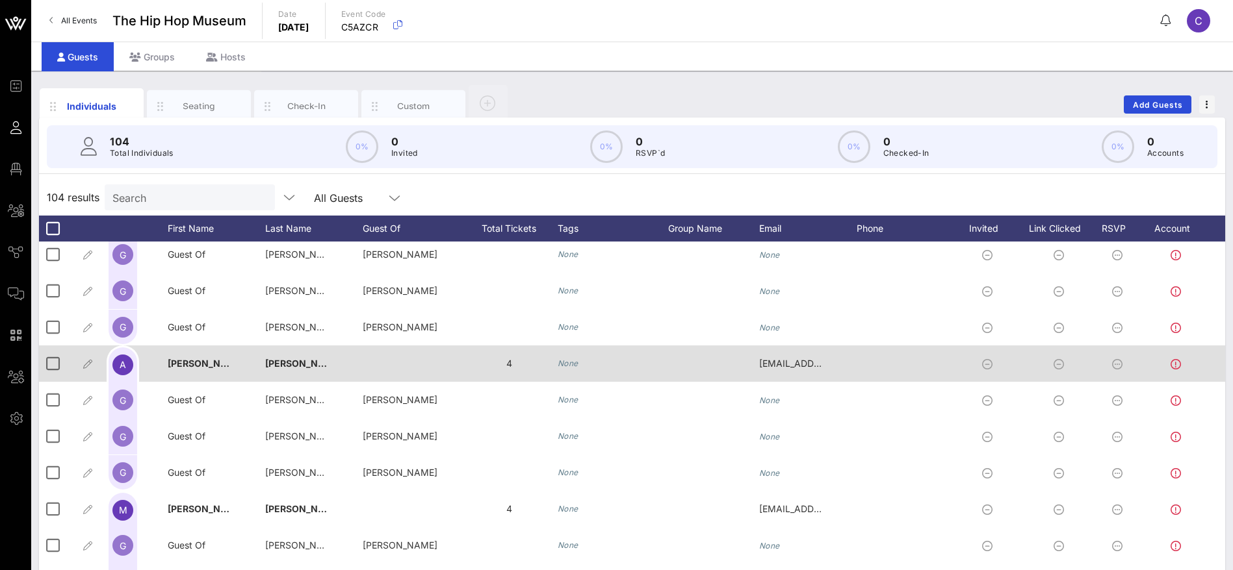
click at [576, 362] on icon "None" at bounding box center [567, 364] width 21 height 10
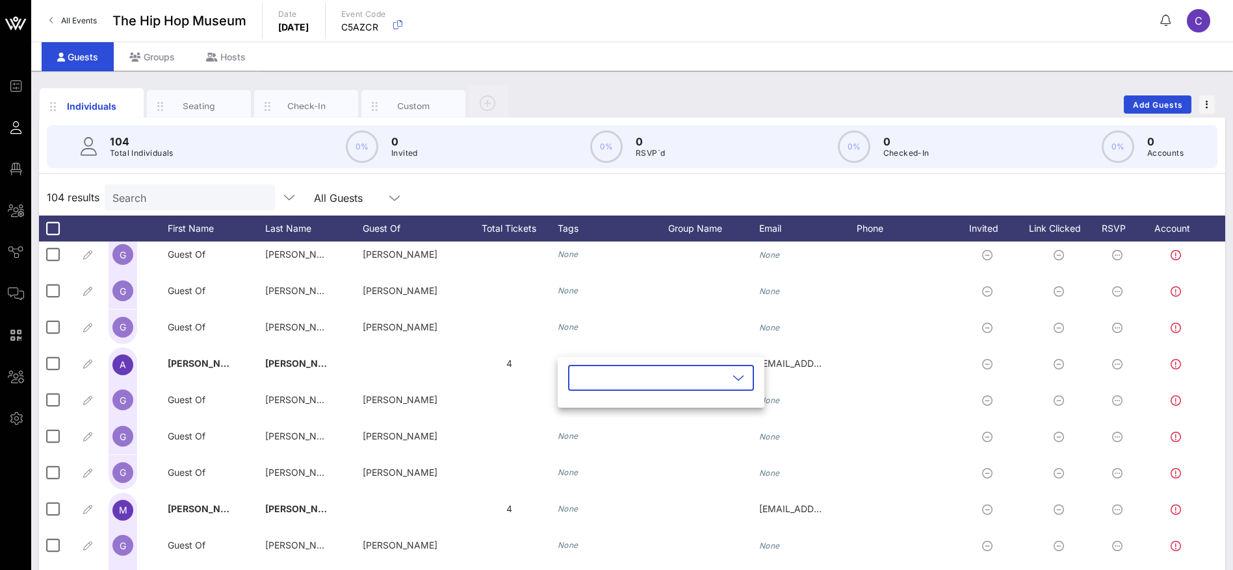
click at [634, 370] on input "text" at bounding box center [652, 378] width 152 height 21
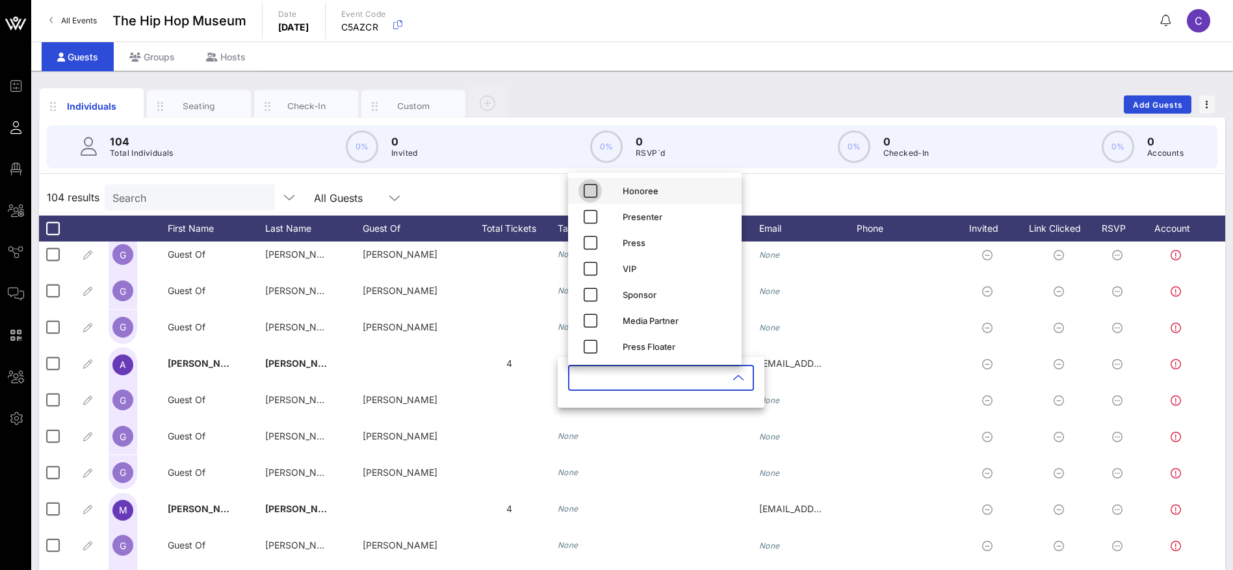
click at [592, 186] on icon "button" at bounding box center [590, 191] width 16 height 16
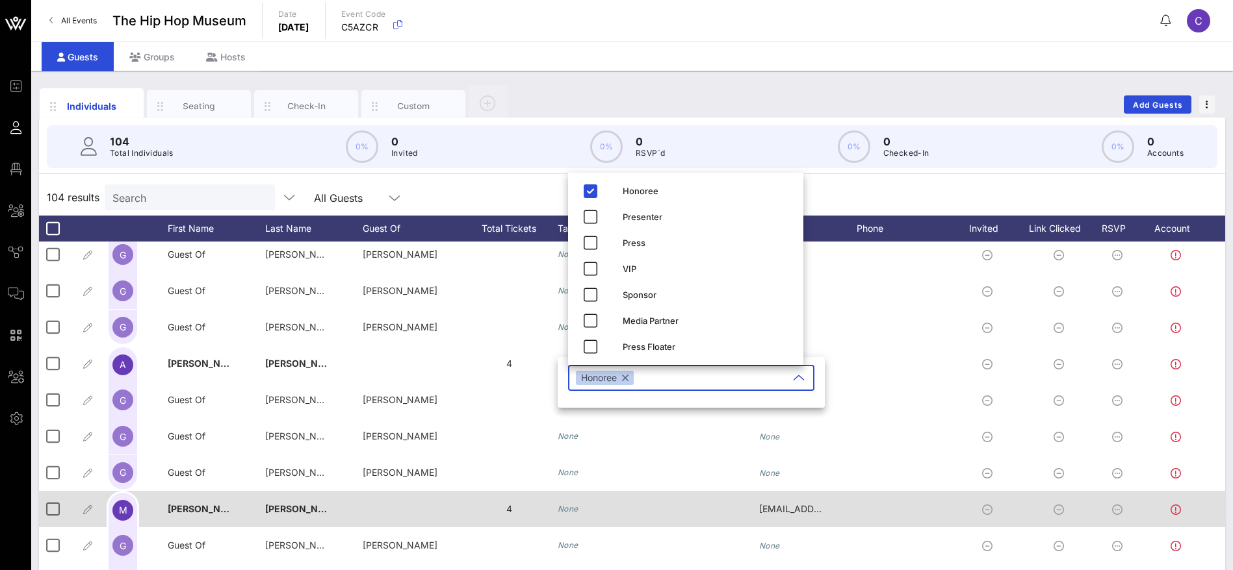
click at [561, 504] on icon "None" at bounding box center [567, 509] width 21 height 10
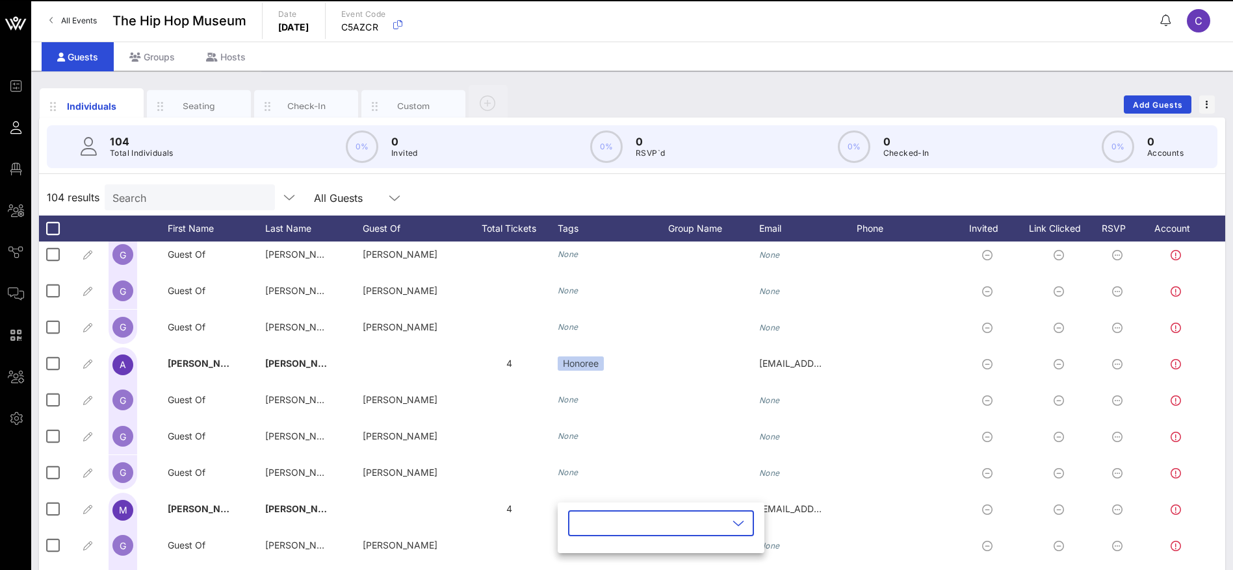
drag, startPoint x: 563, startPoint y: 505, endPoint x: 570, endPoint y: 507, distance: 7.6
click at [570, 507] on div "​" at bounding box center [660, 528] width 207 height 51
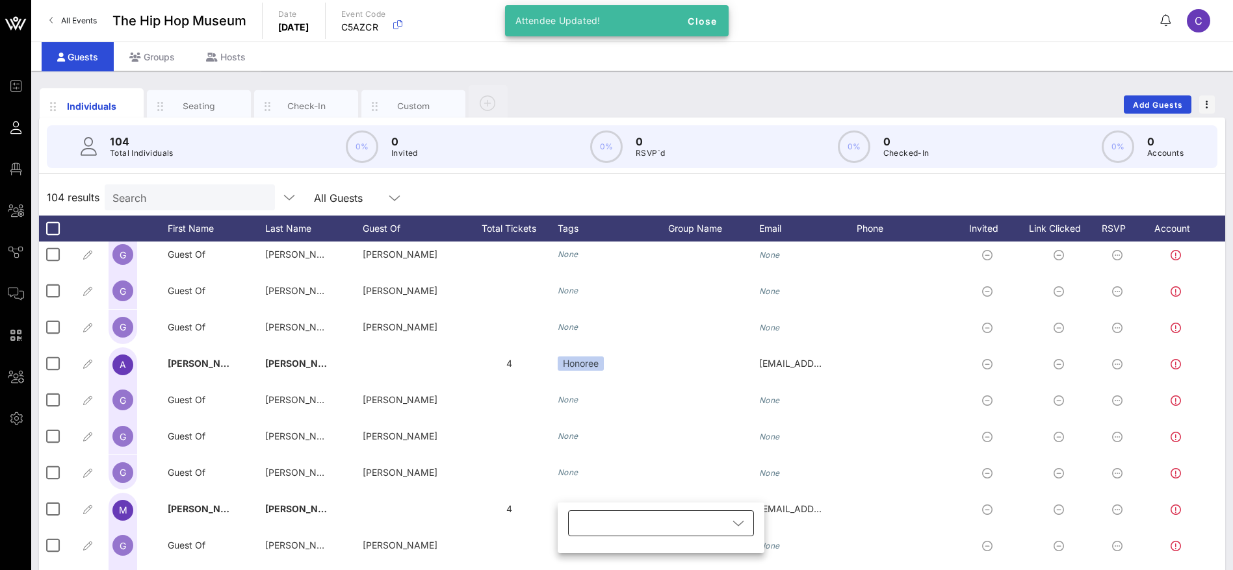
click at [586, 518] on div at bounding box center [652, 524] width 152 height 26
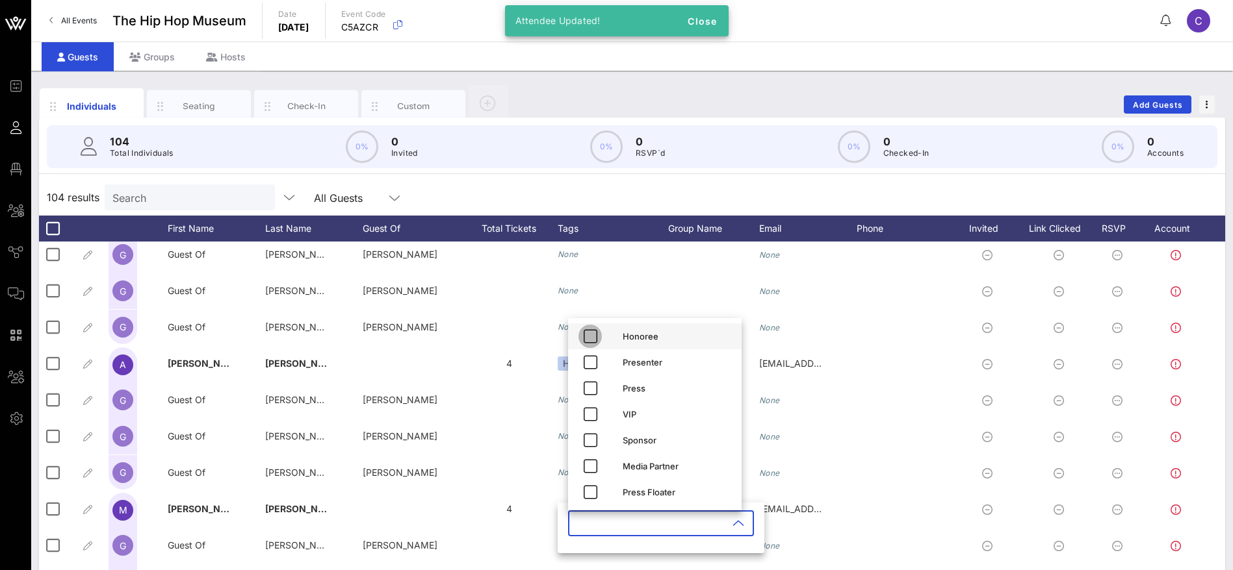
click at [593, 335] on icon "button" at bounding box center [590, 337] width 16 height 16
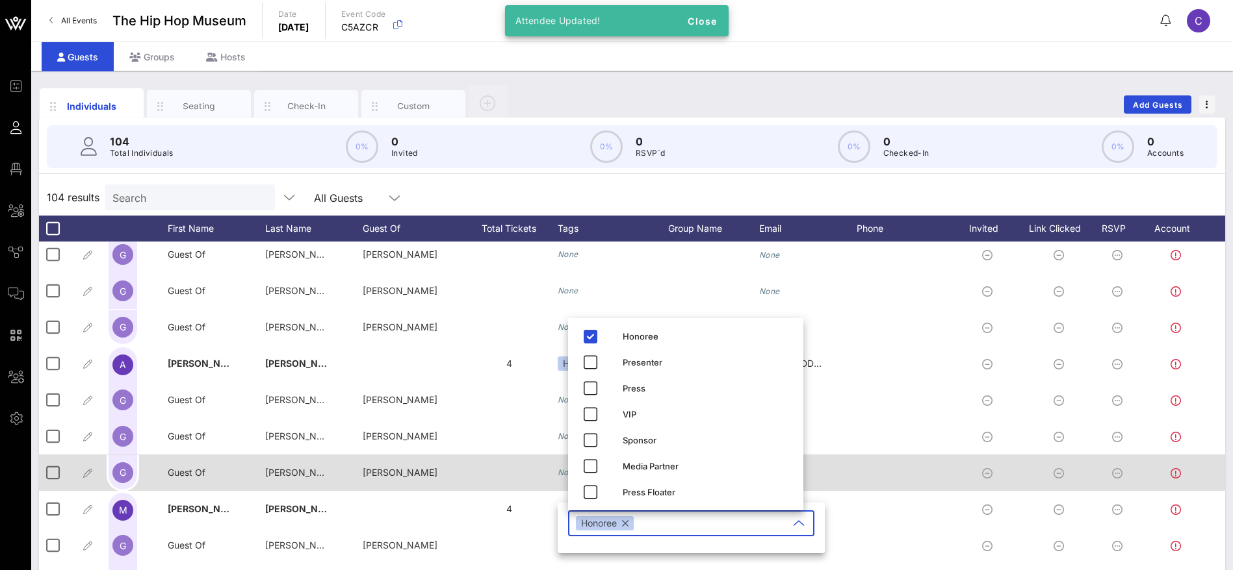
click at [527, 489] on div at bounding box center [508, 473] width 97 height 36
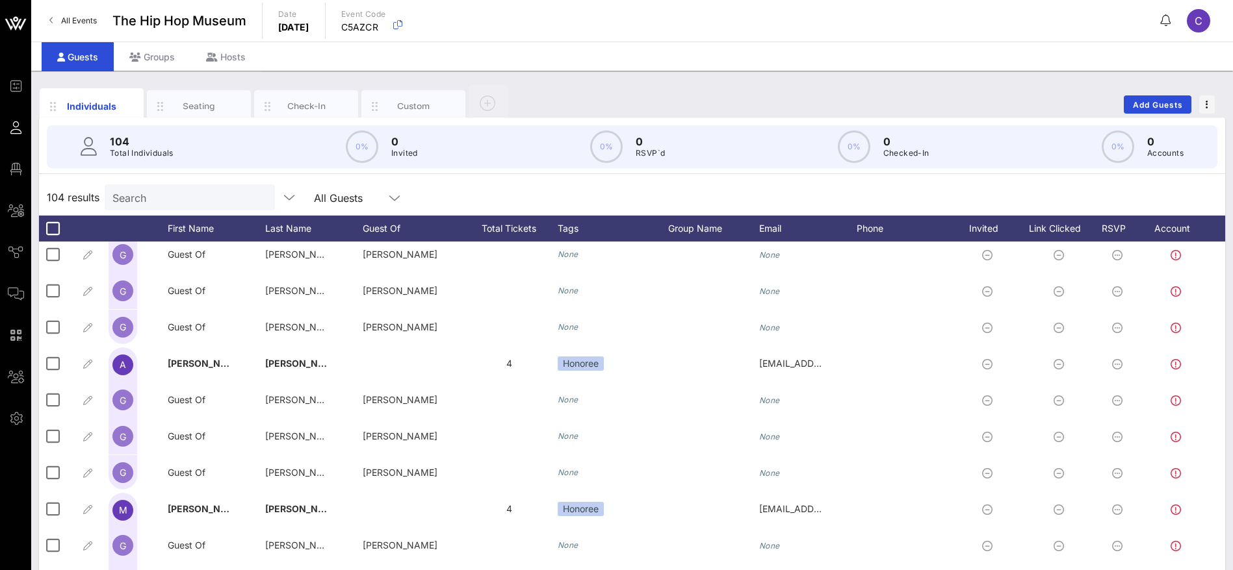
scroll to position [1364, 0]
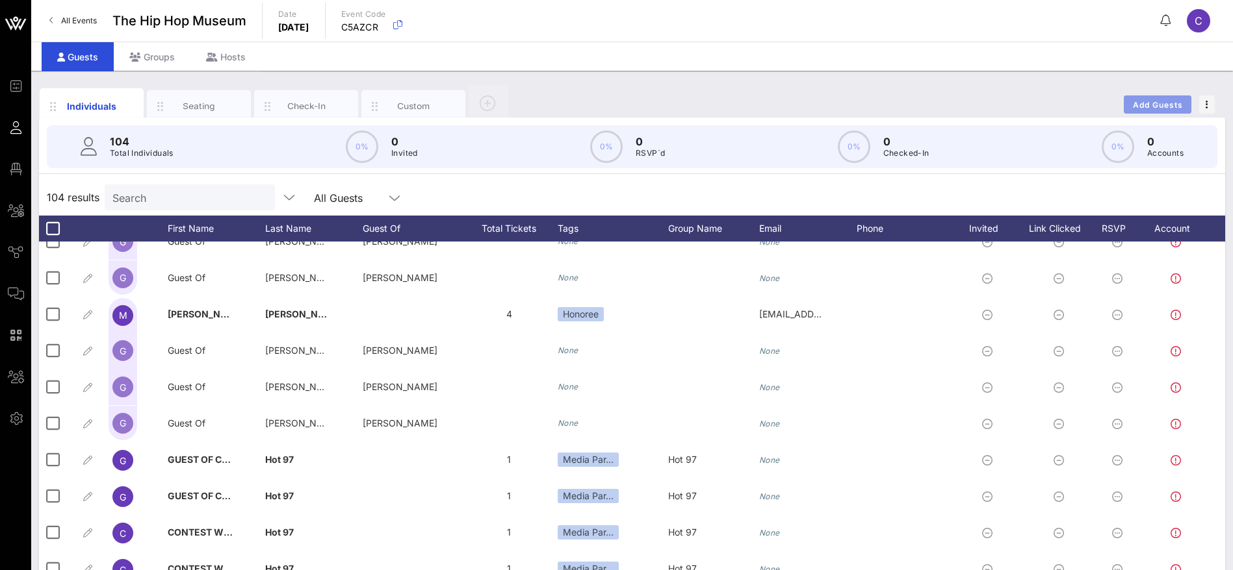
click at [1156, 105] on span "Add Guests" at bounding box center [1157, 105] width 51 height 10
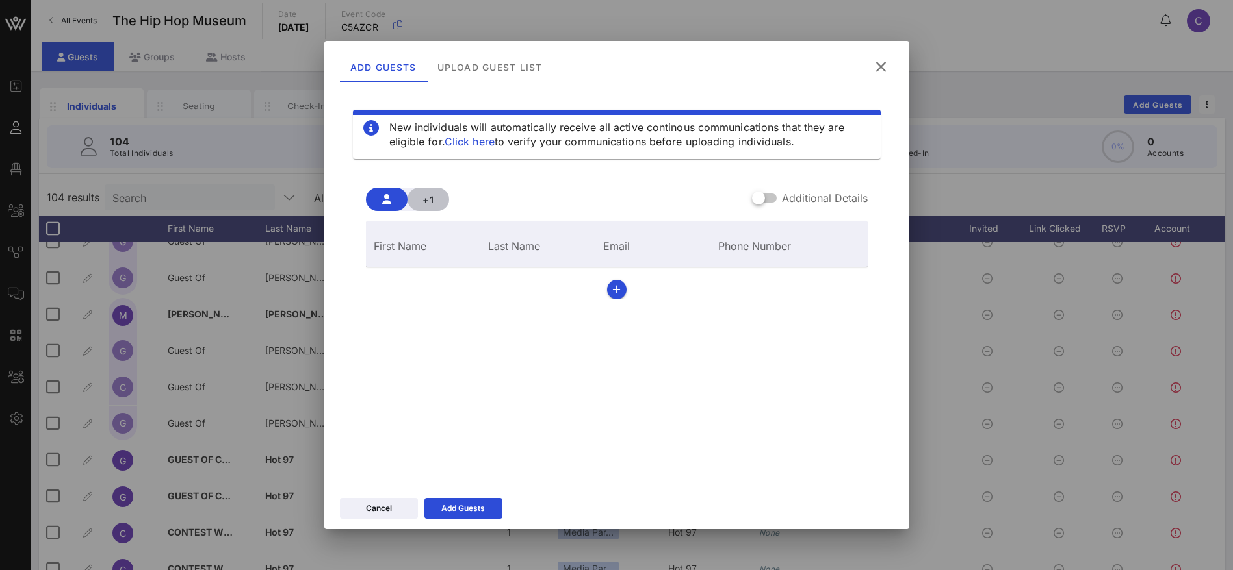
click at [425, 203] on span "+1" at bounding box center [428, 199] width 21 height 11
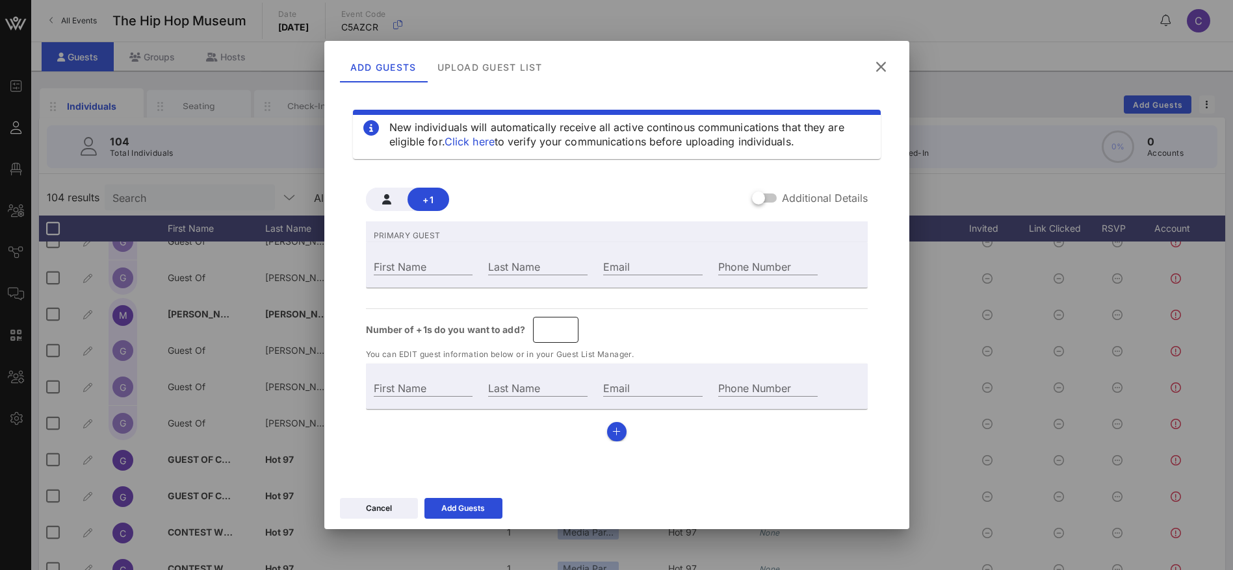
click at [567, 324] on input "*" at bounding box center [556, 330] width 30 height 21
click at [421, 262] on div "First Name" at bounding box center [423, 266] width 99 height 17
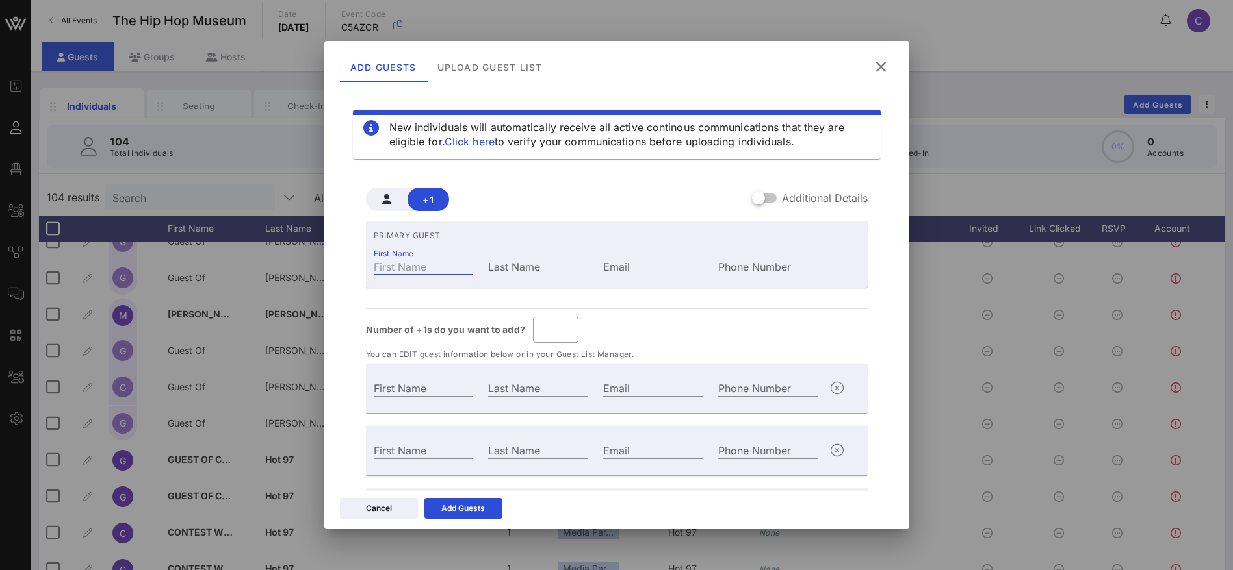
paste input "[PERSON_NAME]"
drag, startPoint x: 436, startPoint y: 271, endPoint x: 415, endPoint y: 266, distance: 21.4
click at [392, 272] on input "[PERSON_NAME]" at bounding box center [423, 266] width 99 height 17
click at [551, 261] on input "Last Name" at bounding box center [537, 266] width 99 height 17
paste input "[PERSON_NAME]"
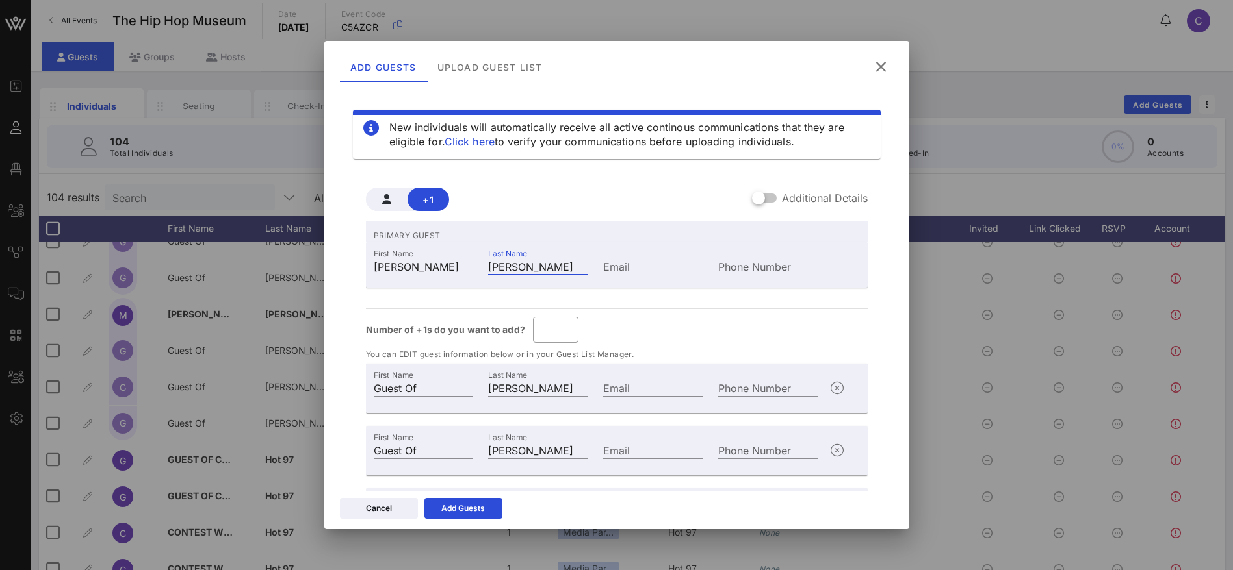
click at [645, 262] on input "Email" at bounding box center [652, 266] width 99 height 17
paste input "[PERSON_NAME]"
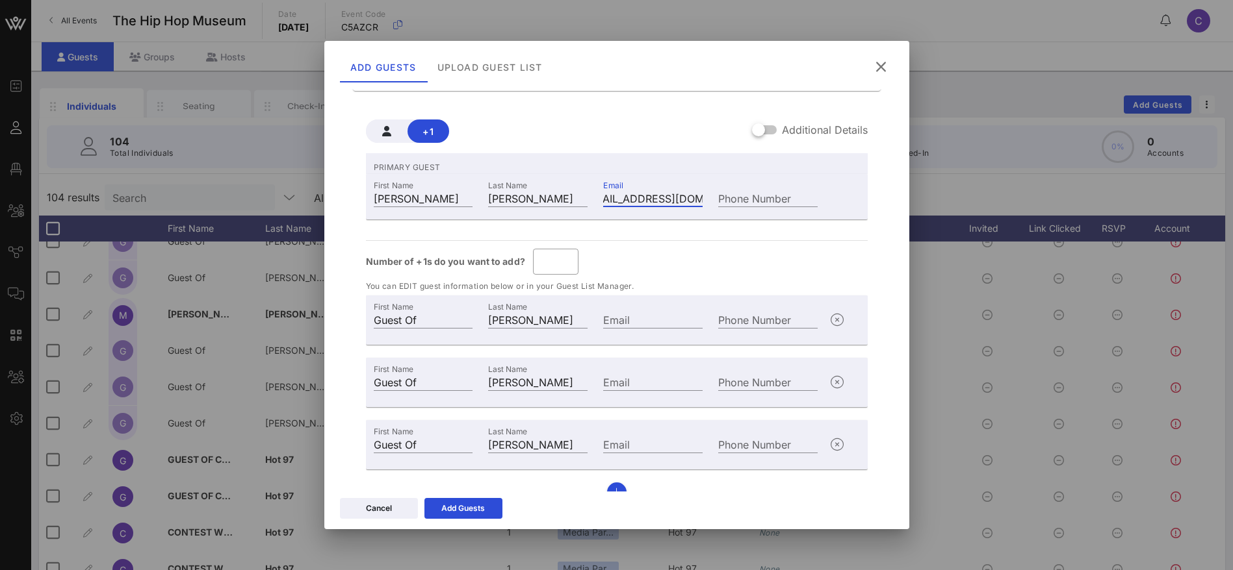
scroll to position [89, 0]
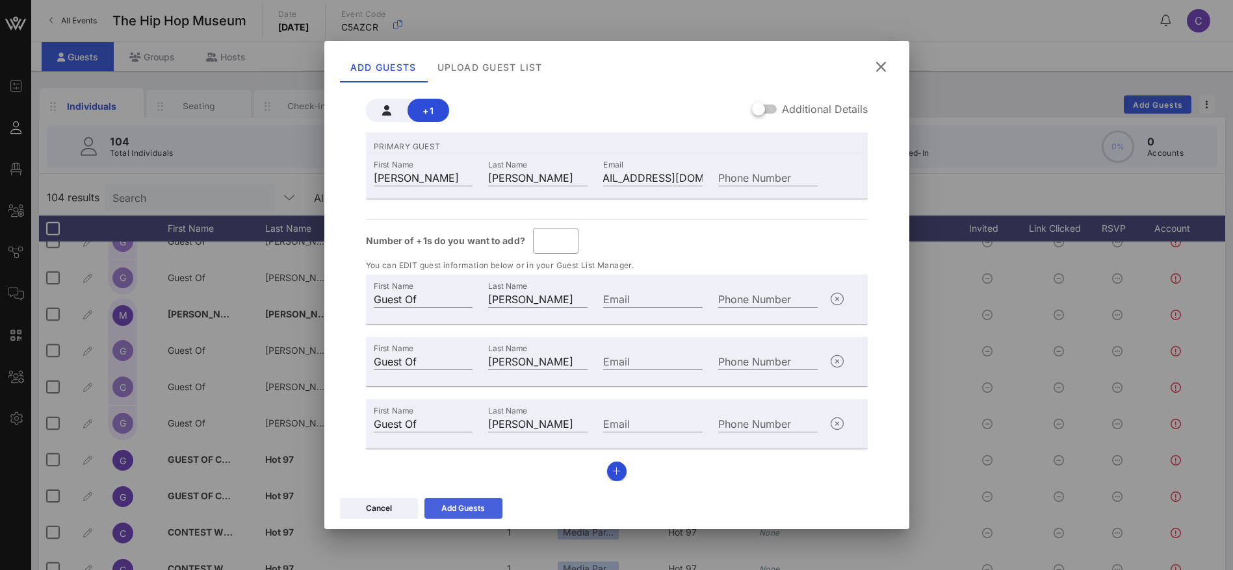
click at [452, 504] on div "Add Guests" at bounding box center [463, 508] width 44 height 13
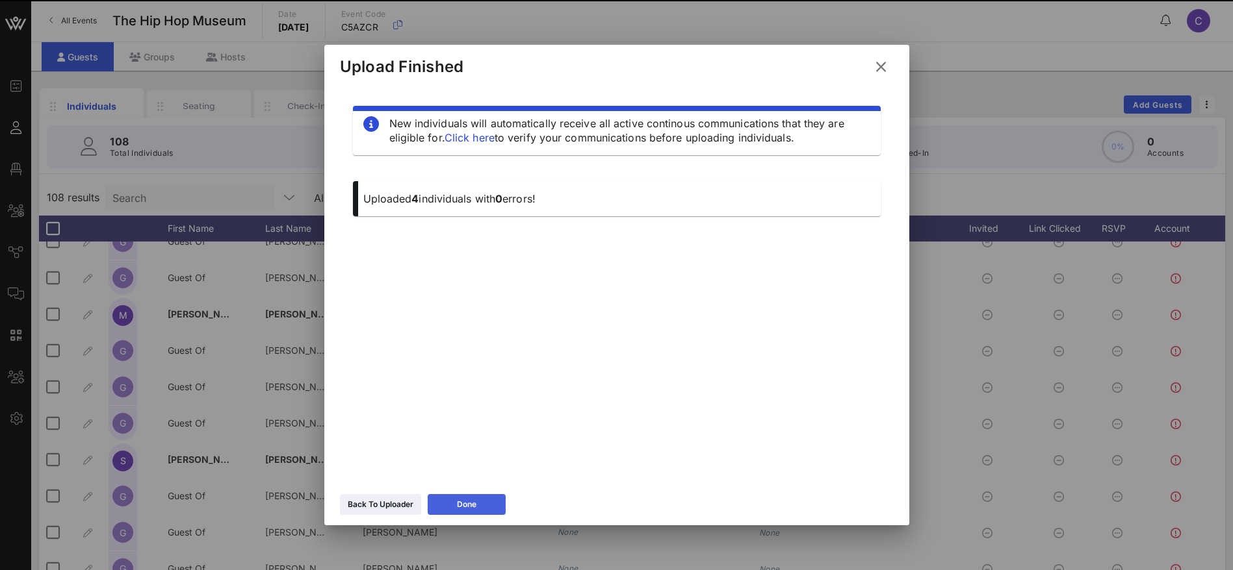
scroll to position [0, 0]
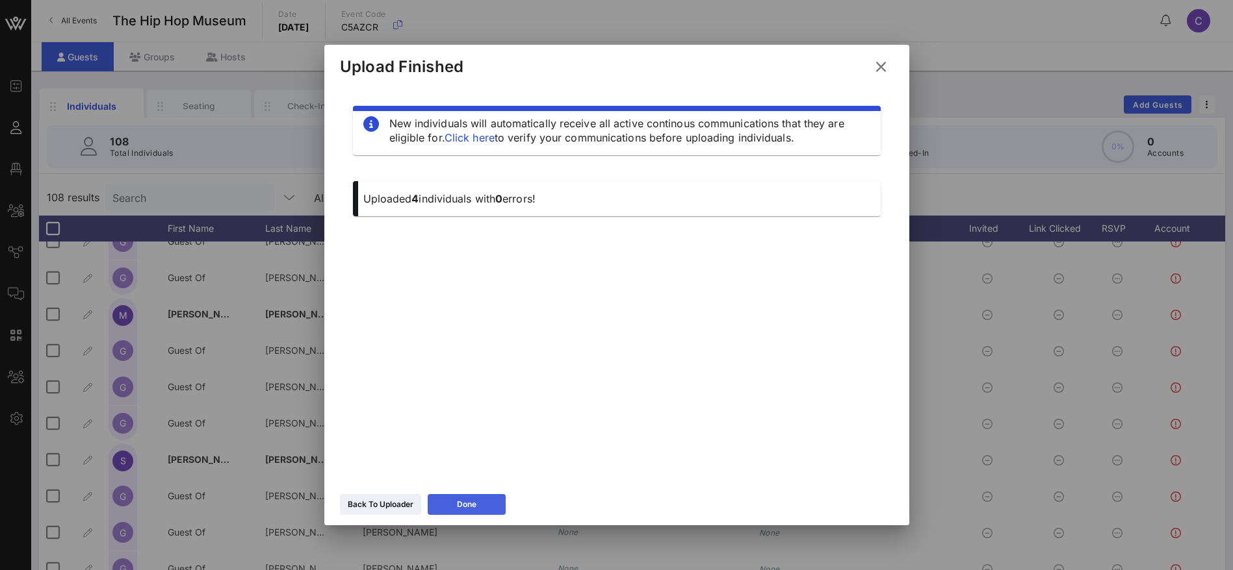
click at [452, 504] on button "Done" at bounding box center [467, 504] width 78 height 21
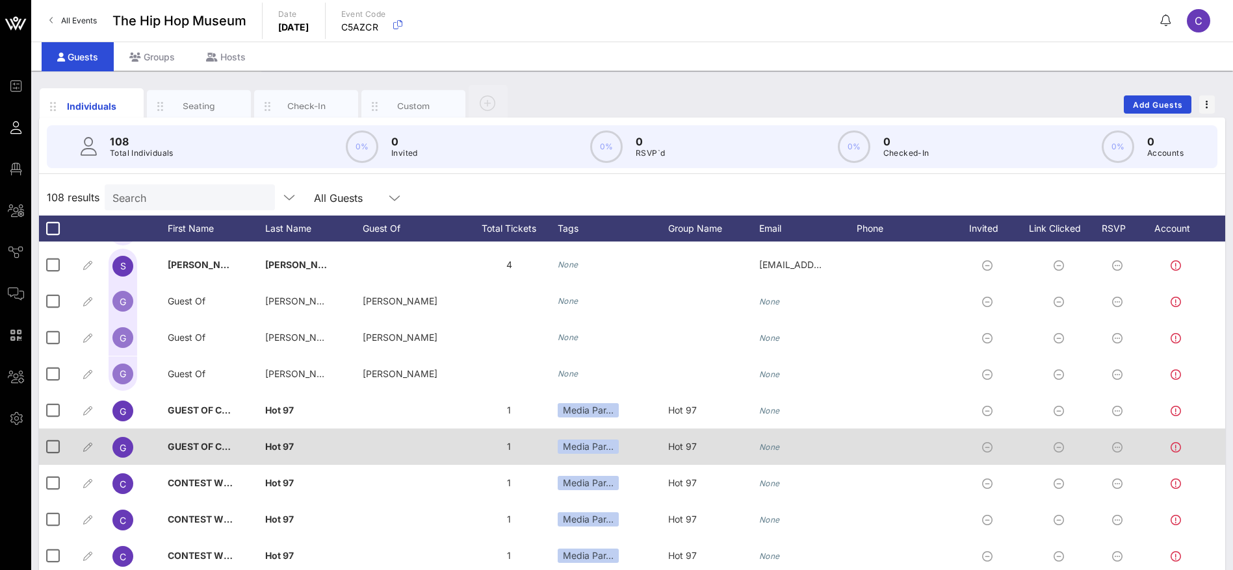
scroll to position [1462, 0]
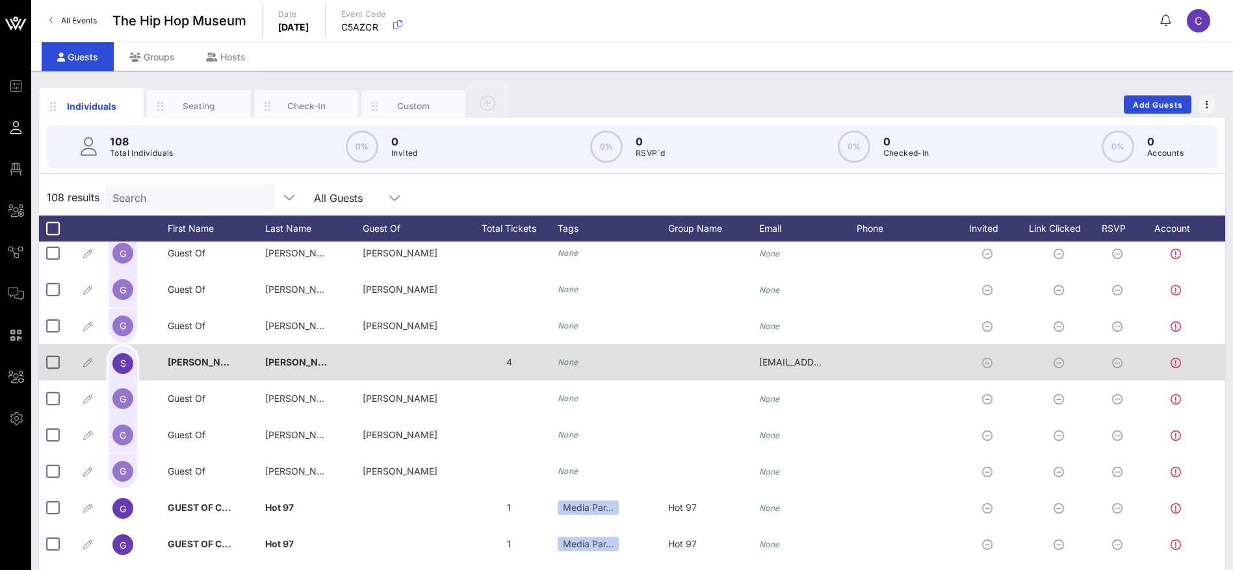
click at [578, 363] on icon "None" at bounding box center [567, 362] width 21 height 10
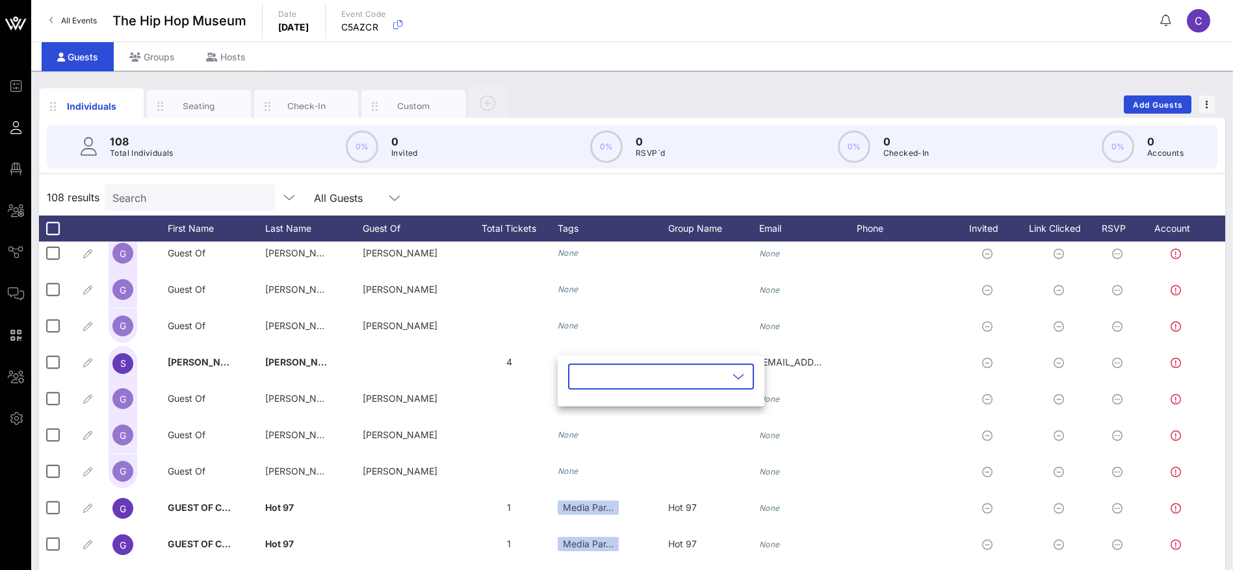
click at [639, 378] on input "text" at bounding box center [652, 376] width 152 height 21
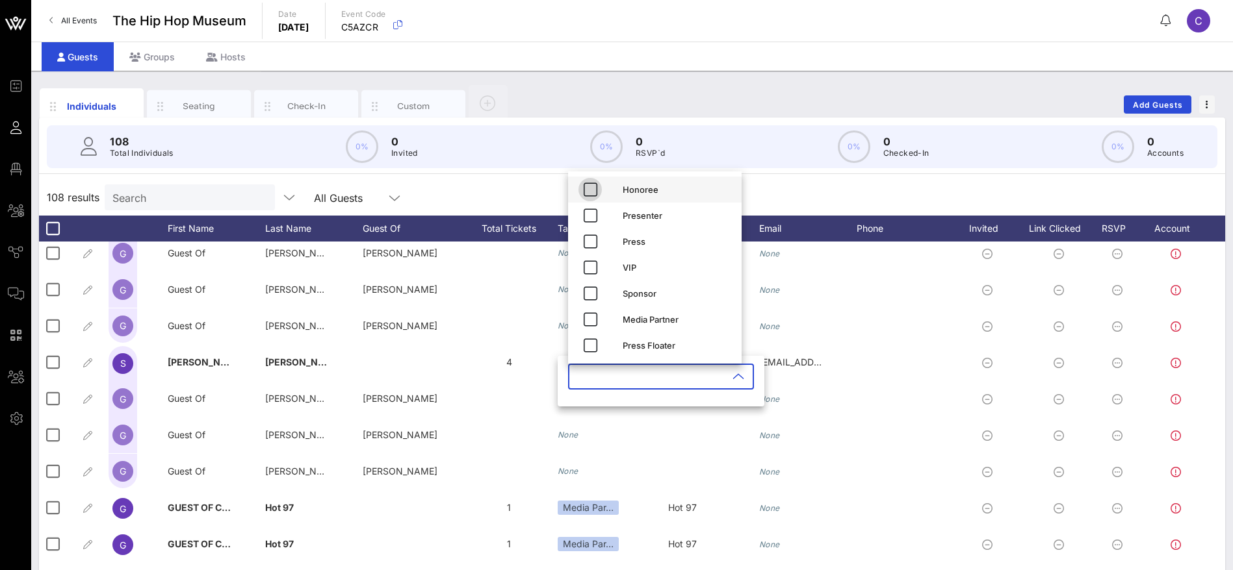
click at [591, 189] on icon "button" at bounding box center [590, 190] width 16 height 16
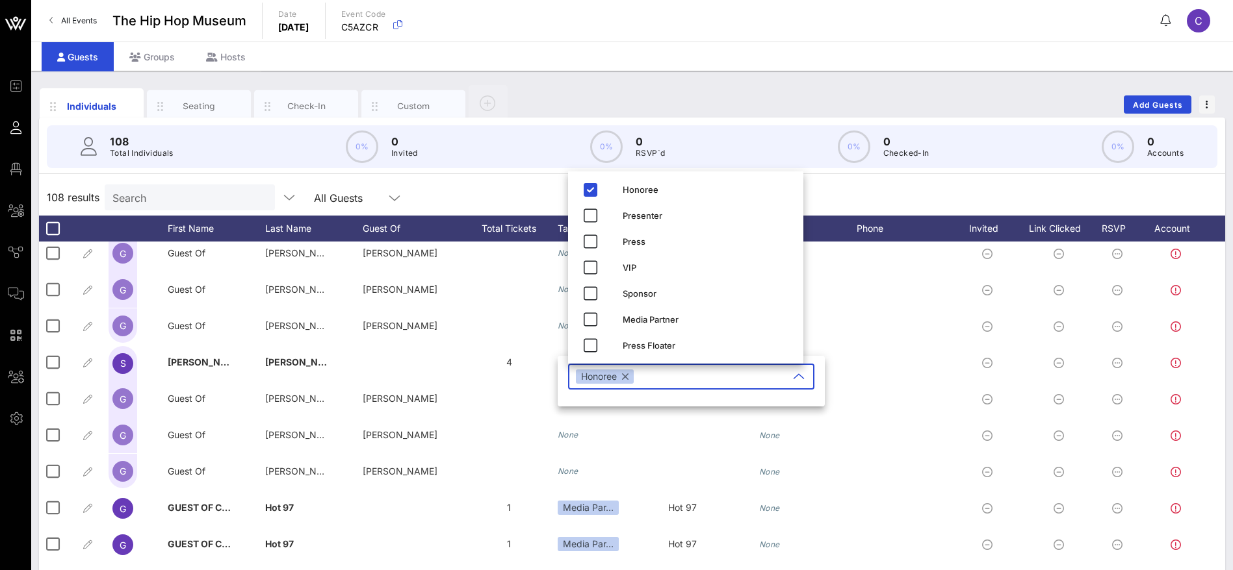
click at [830, 199] on div "108 results Search All Guests" at bounding box center [632, 197] width 1186 height 36
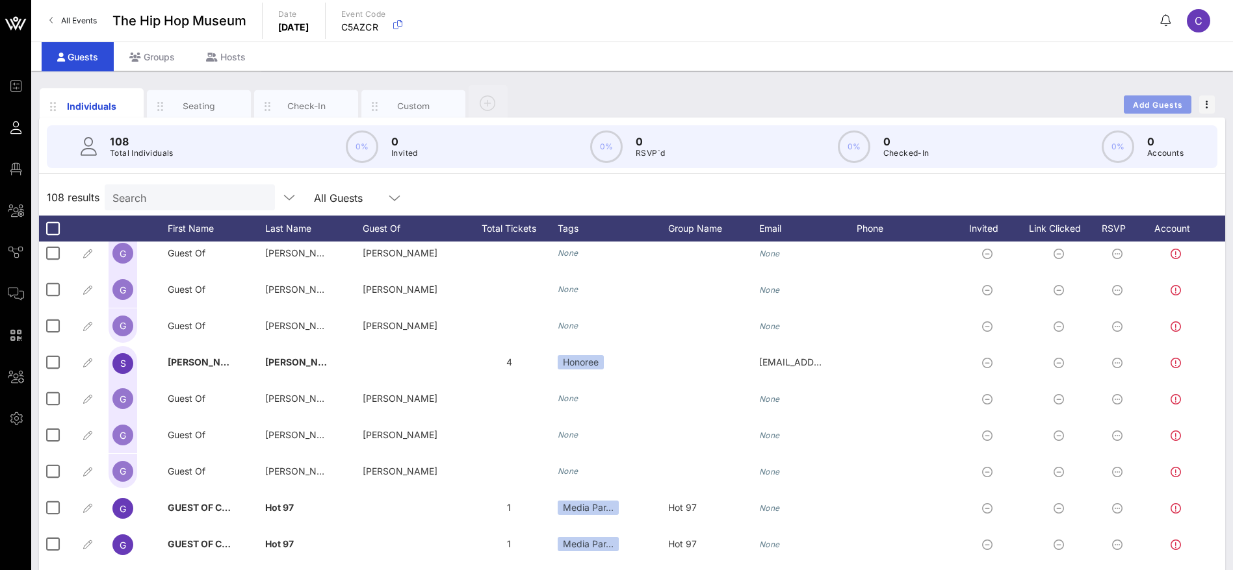
click at [1149, 105] on span "Add Guests" at bounding box center [1157, 105] width 51 height 10
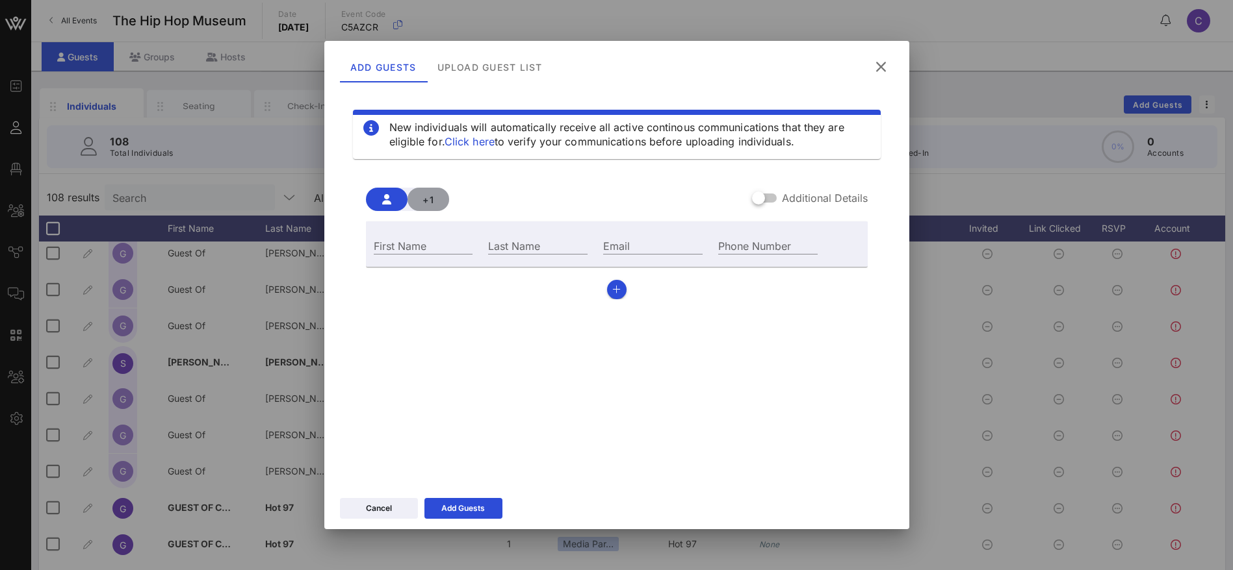
click at [430, 198] on span "+1" at bounding box center [428, 199] width 21 height 11
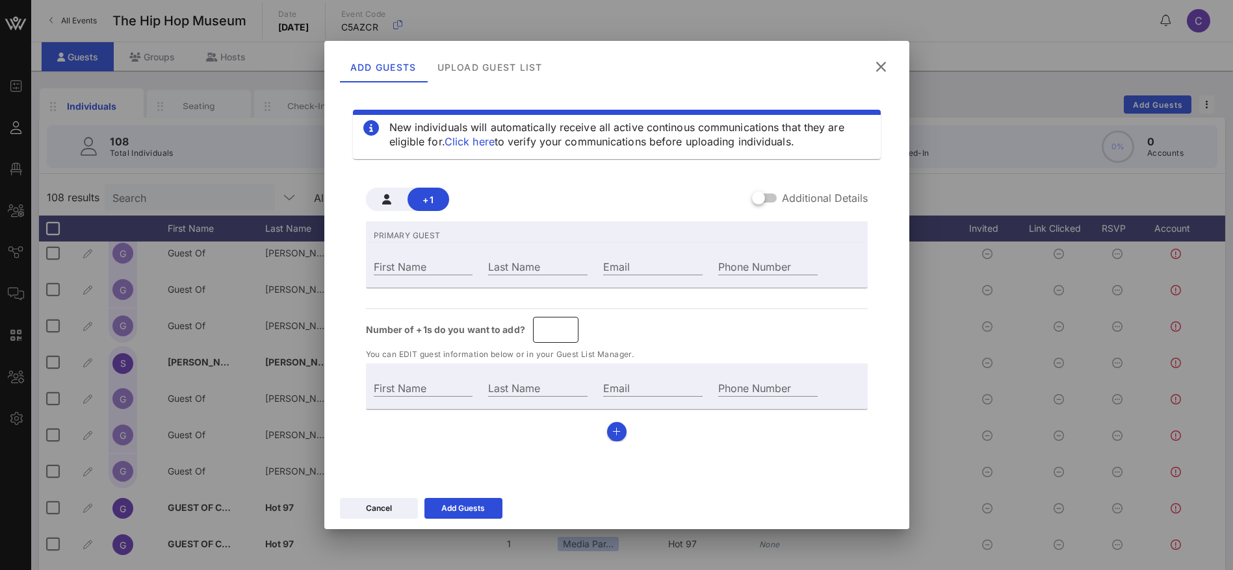
click at [565, 324] on input "*" at bounding box center [556, 330] width 30 height 21
click at [407, 258] on div "First Name" at bounding box center [423, 266] width 99 height 17
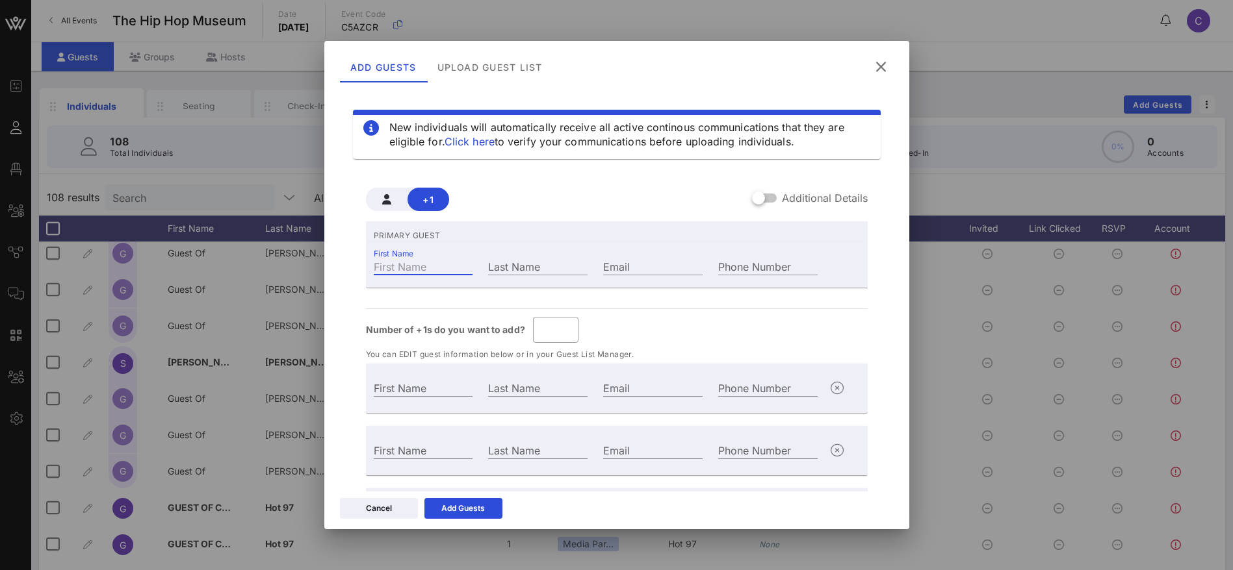
paste input "[PERSON_NAME]"
drag, startPoint x: 432, startPoint y: 266, endPoint x: 411, endPoint y: 266, distance: 21.4
click at [411, 266] on input "[PERSON_NAME]" at bounding box center [423, 266] width 99 height 17
click at [546, 265] on input "Last Name" at bounding box center [537, 266] width 99 height 17
paste input "Heastie"
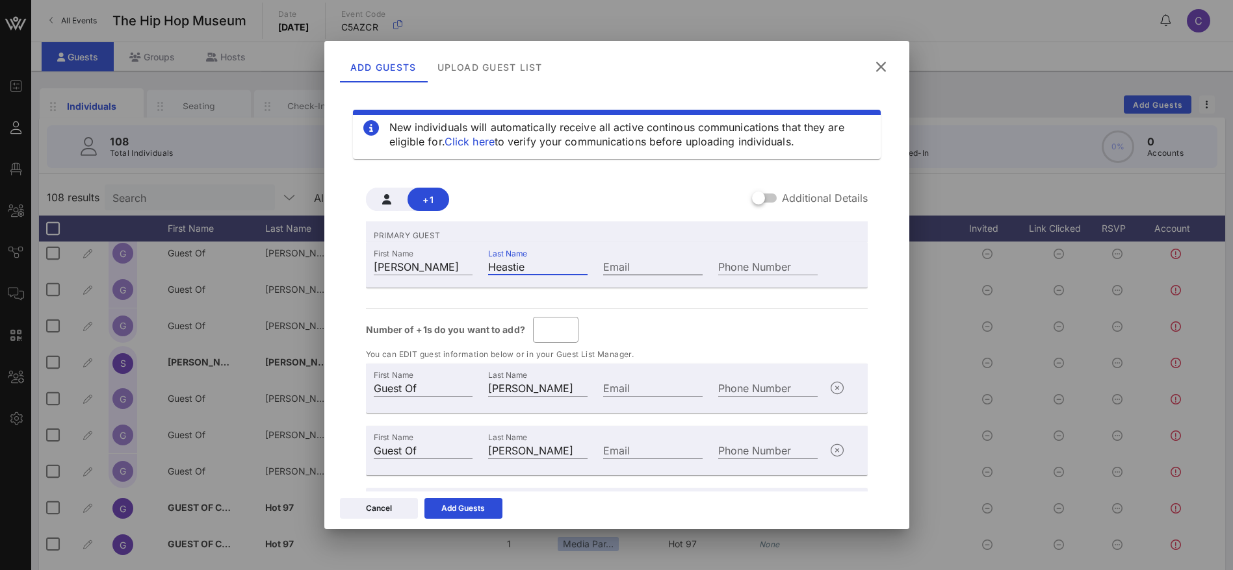
click at [625, 262] on input "Email" at bounding box center [652, 266] width 99 height 17
paste input "Heastie"
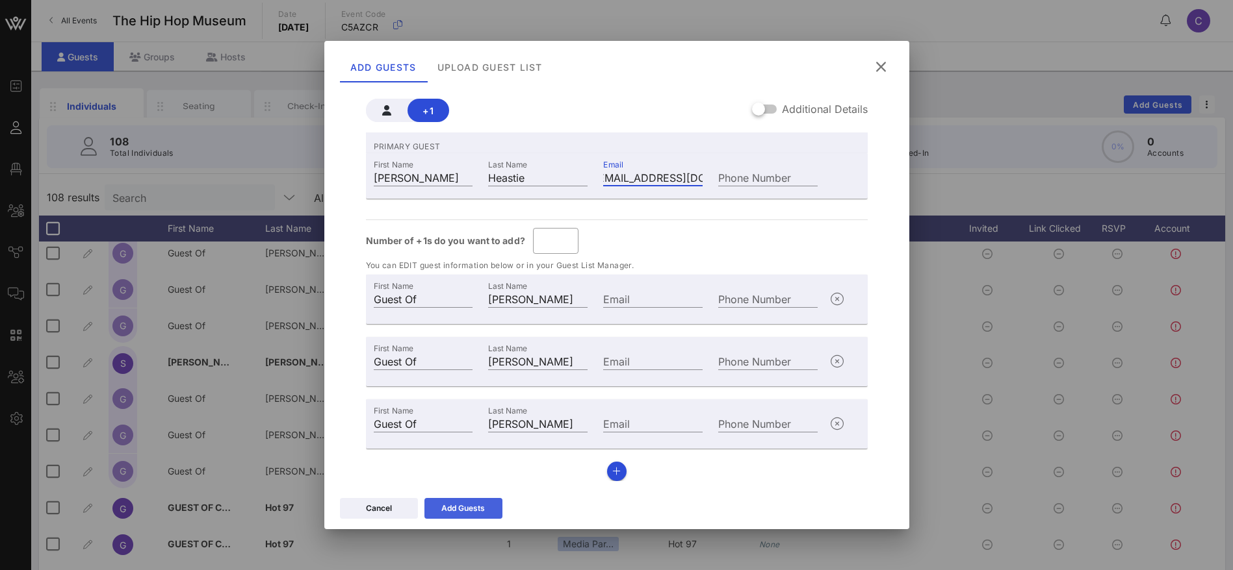
click at [456, 503] on div "Add Guests" at bounding box center [463, 508] width 44 height 13
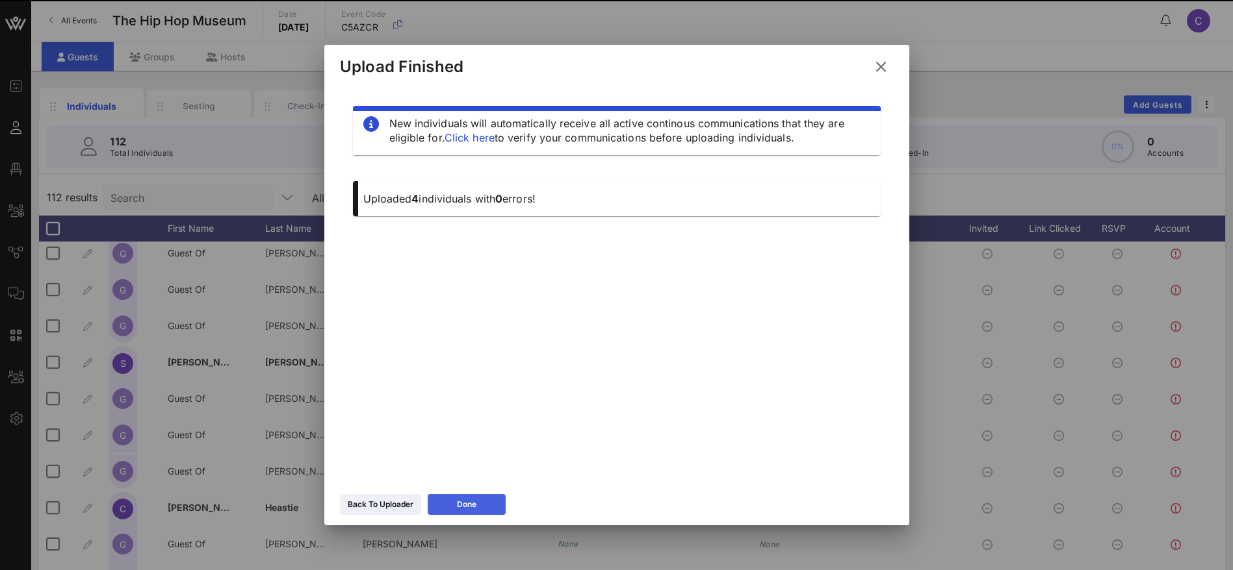
scroll to position [0, 0]
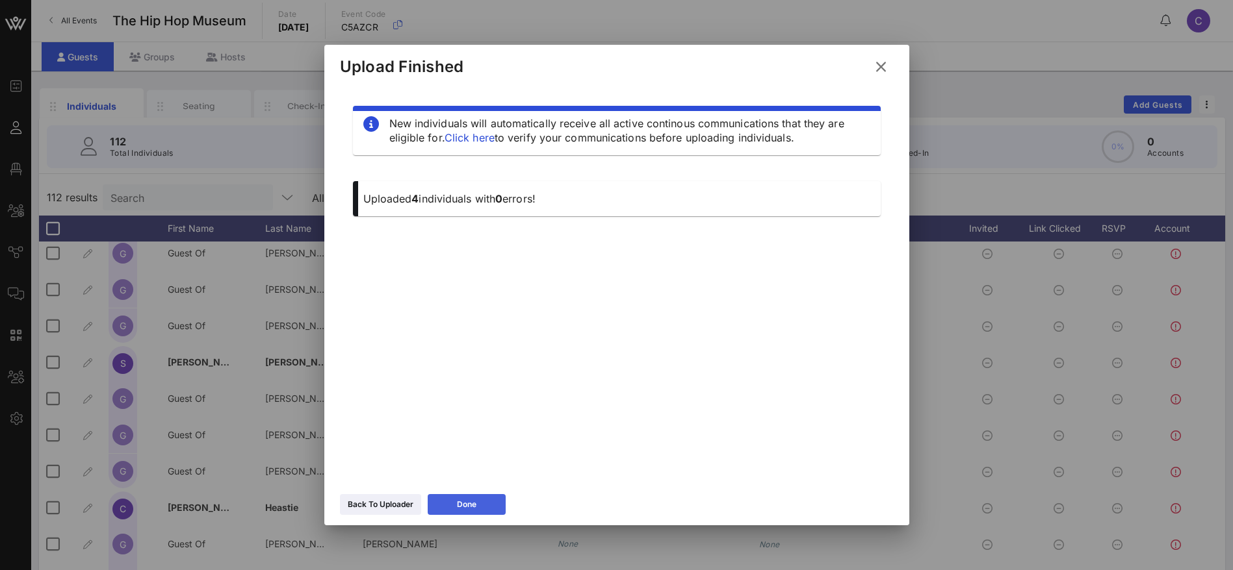
click at [456, 504] on button "Done" at bounding box center [467, 504] width 78 height 21
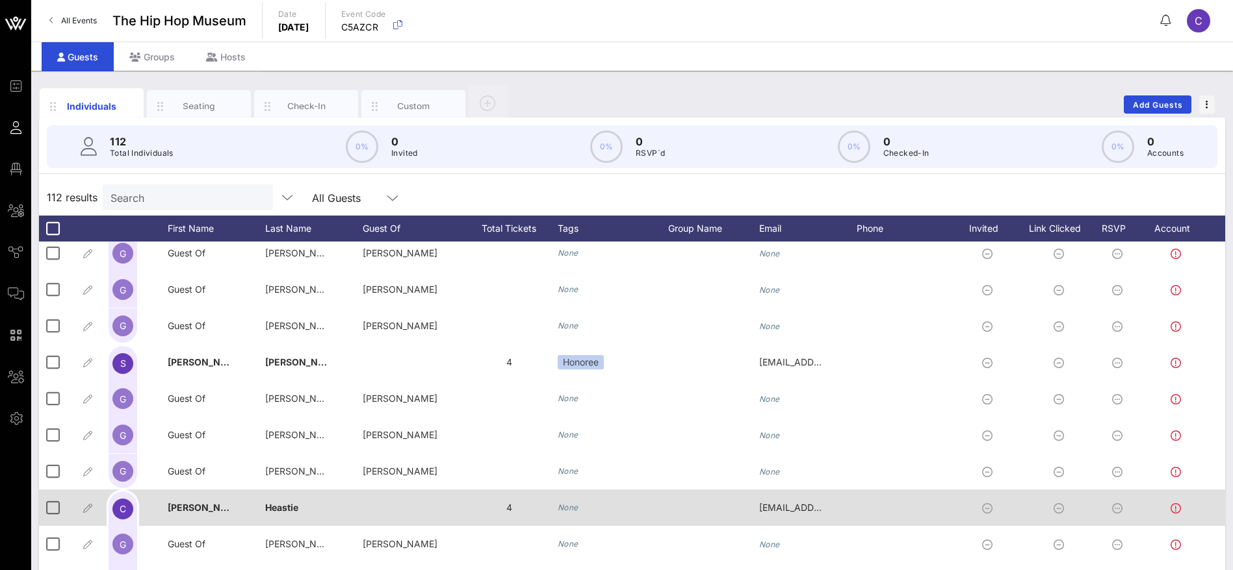
click at [556, 507] on div "4" at bounding box center [508, 508] width 97 height 36
click at [567, 507] on icon "None" at bounding box center [567, 508] width 21 height 10
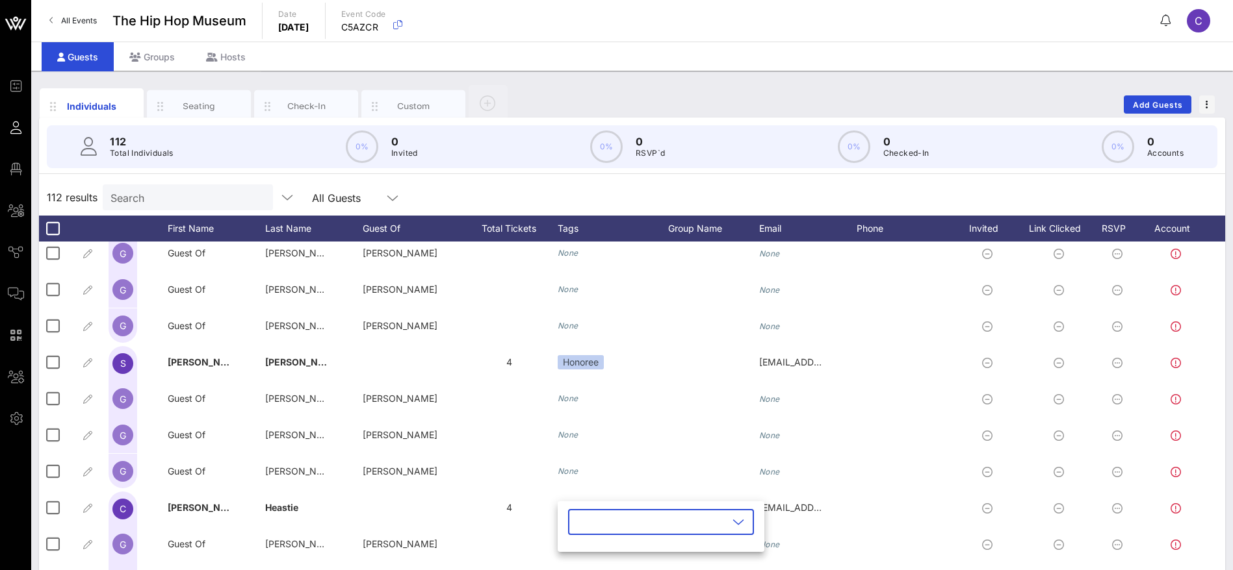
click at [601, 517] on input "text" at bounding box center [652, 522] width 152 height 21
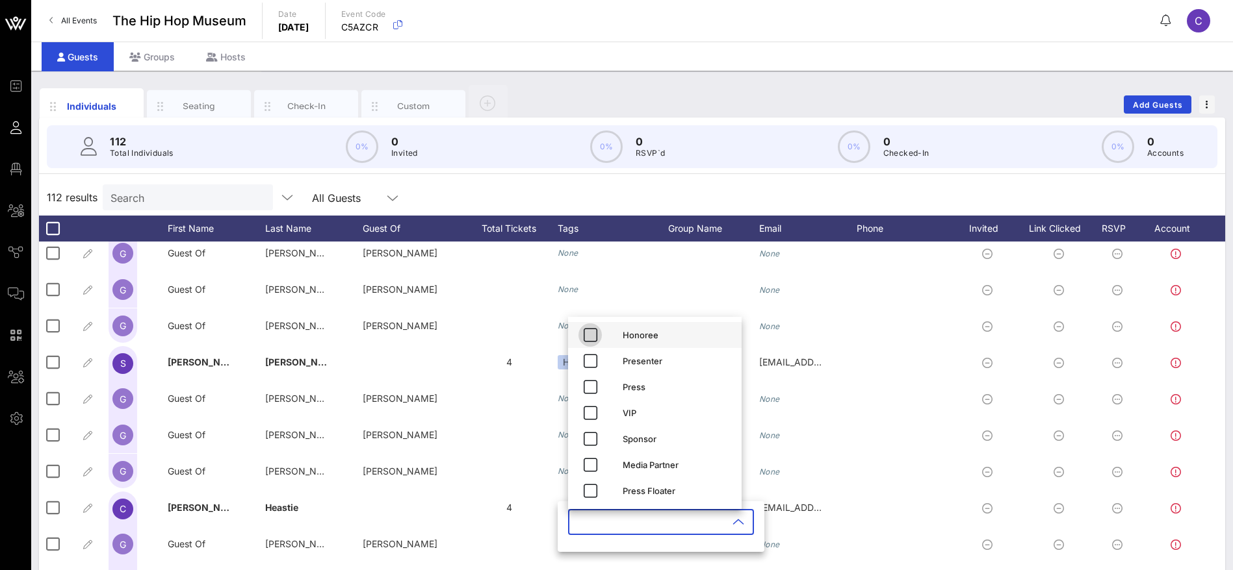
click at [589, 332] on icon "button" at bounding box center [590, 335] width 16 height 16
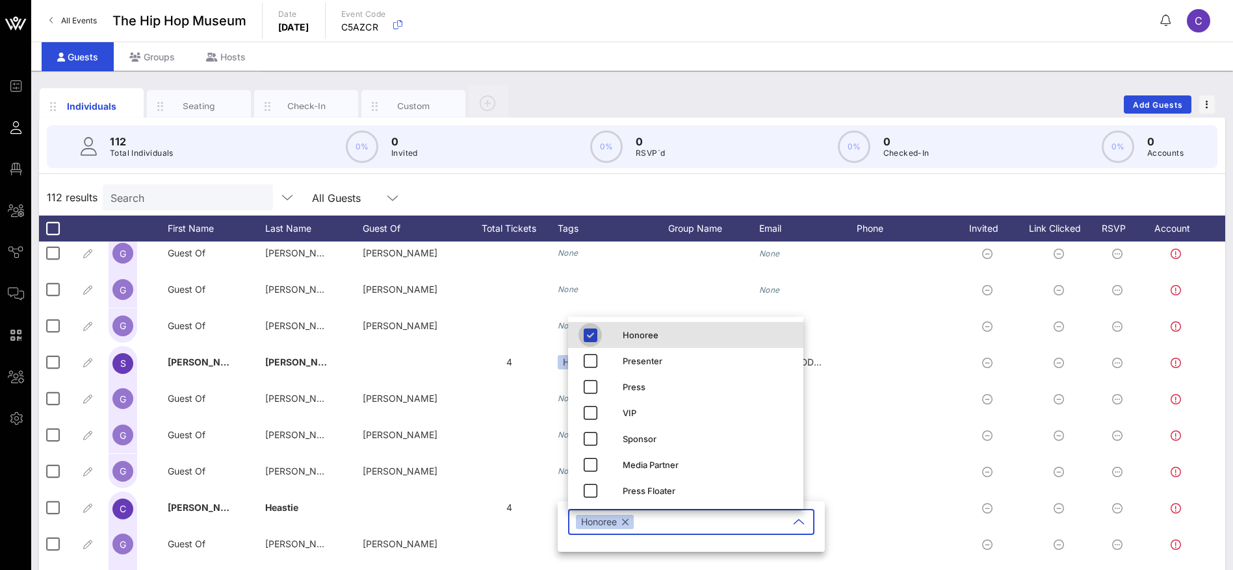
click at [674, 321] on div "Honoree Presenter Press VIP Sponsor Media Partner Press Floater" at bounding box center [685, 413] width 235 height 192
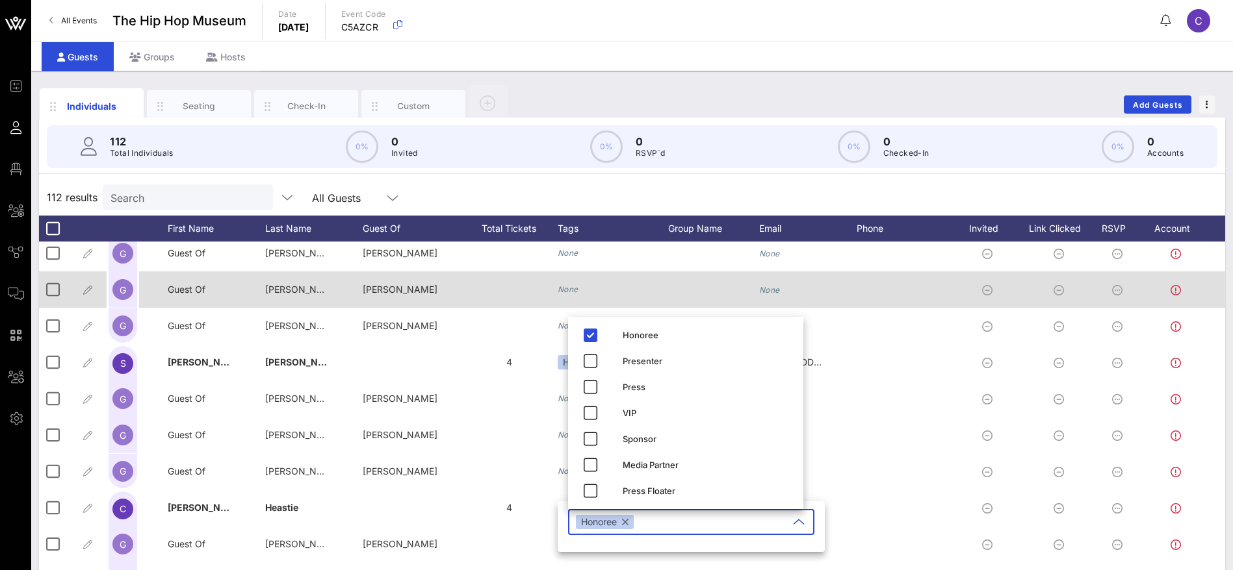
click at [708, 298] on div at bounding box center [713, 290] width 91 height 36
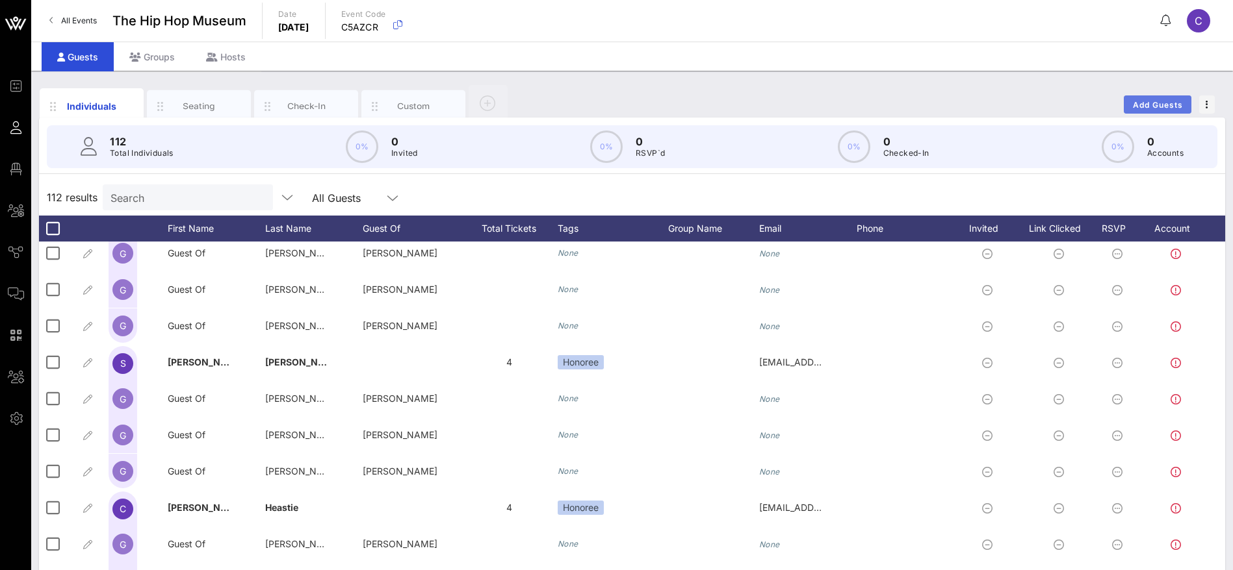
click at [1151, 100] on span "Add Guests" at bounding box center [1157, 105] width 51 height 10
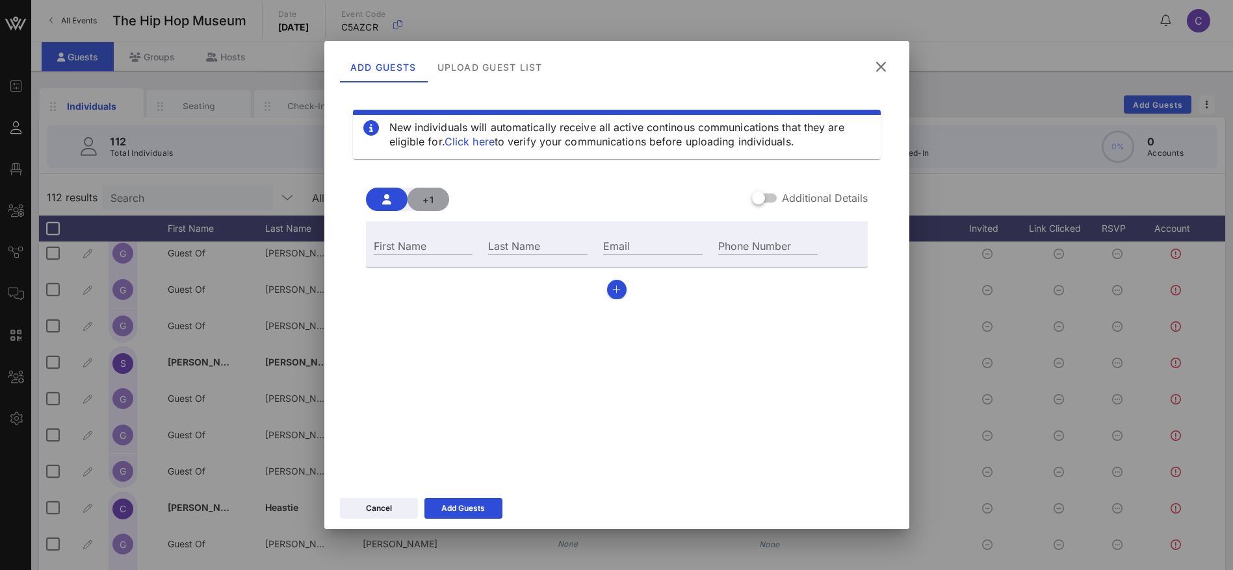
click at [428, 198] on span "+1" at bounding box center [428, 199] width 21 height 11
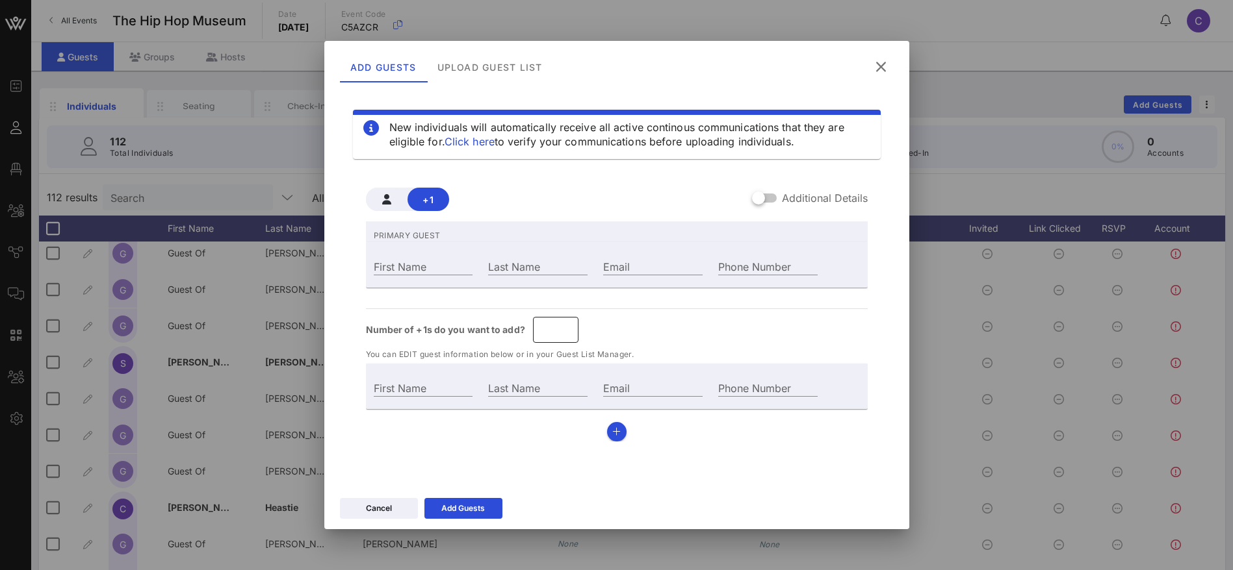
click at [565, 323] on input "*" at bounding box center [556, 330] width 30 height 21
drag, startPoint x: 566, startPoint y: 323, endPoint x: 485, endPoint y: 300, distance: 84.5
click at [565, 323] on input "*" at bounding box center [556, 330] width 30 height 21
click at [409, 261] on div "First Name" at bounding box center [423, 266] width 99 height 17
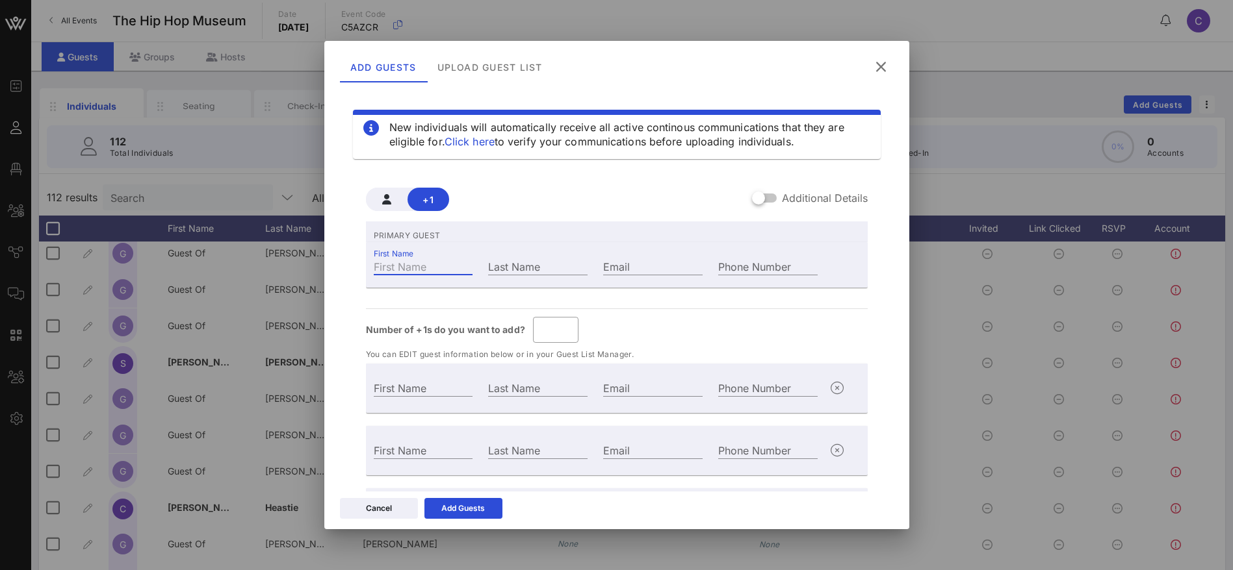
paste input "LA Reezy"
drag, startPoint x: 433, startPoint y: 266, endPoint x: 389, endPoint y: 266, distance: 44.8
click at [389, 266] on input "LA Reezy" at bounding box center [423, 266] width 99 height 17
click at [552, 264] on input "Last Name" at bounding box center [537, 266] width 99 height 17
paste input "Reezy"
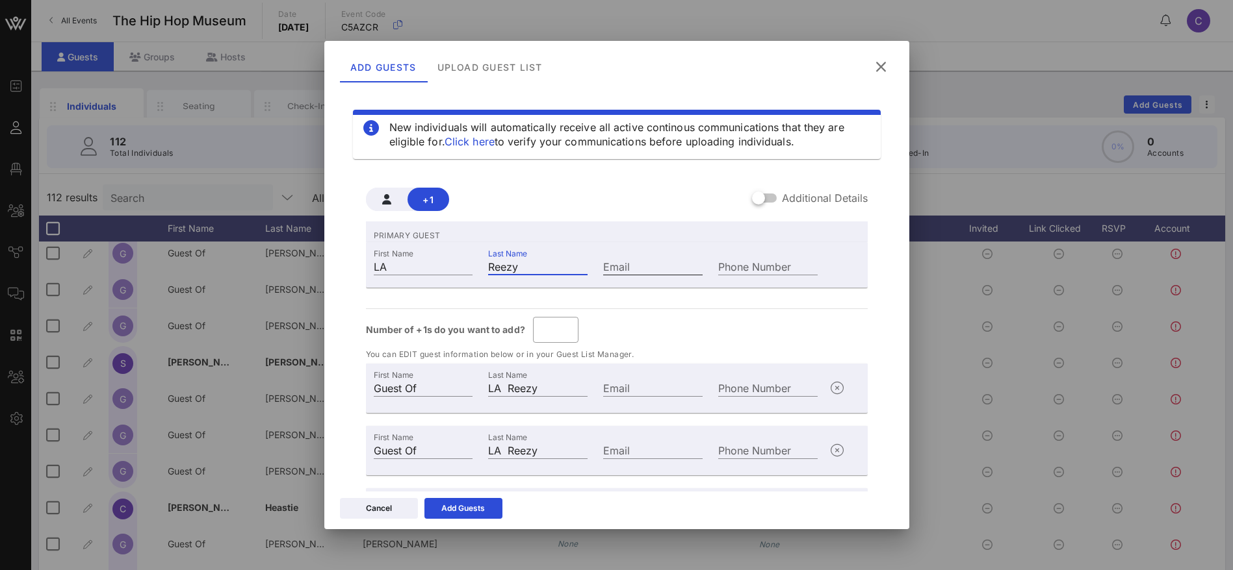
click at [631, 266] on input "Email" at bounding box center [652, 266] width 99 height 17
paste input "Reezy"
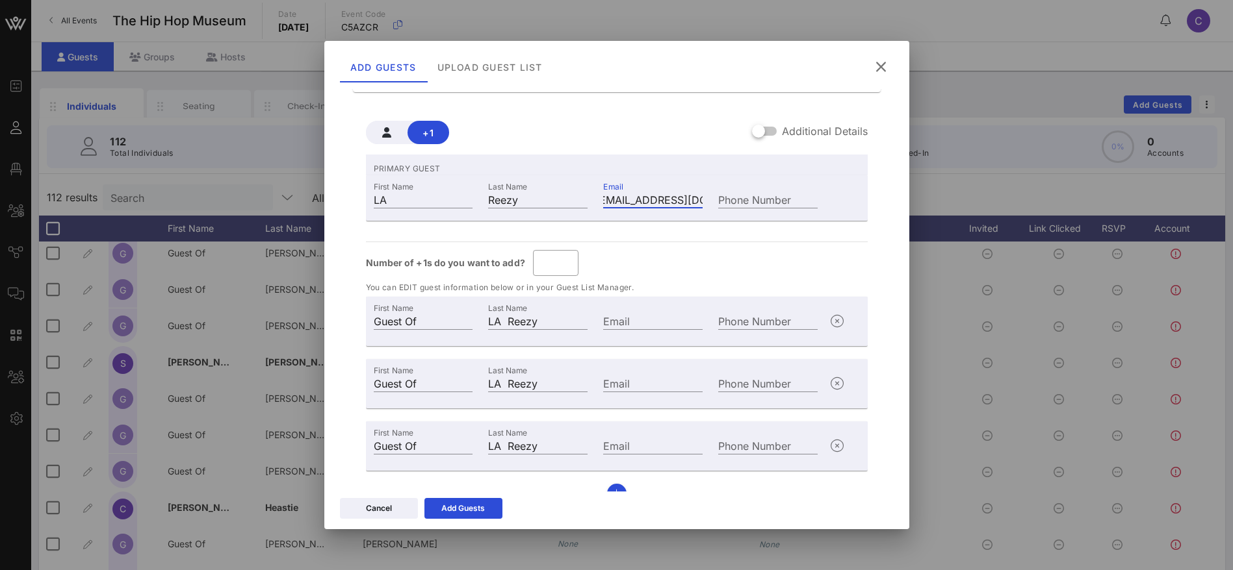
scroll to position [89, 0]
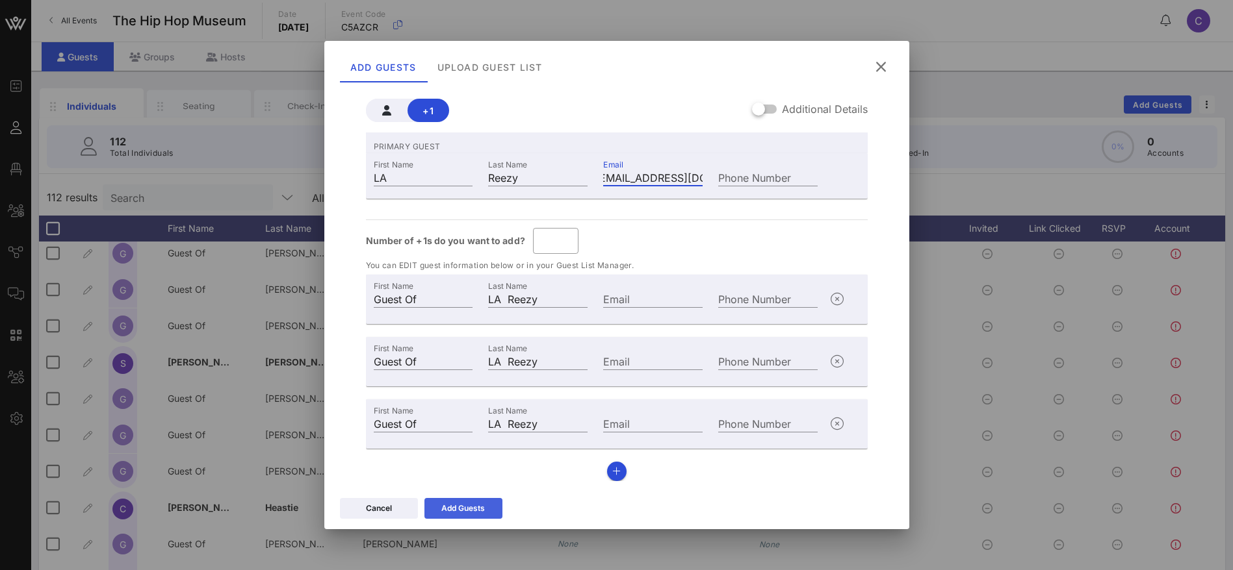
click at [454, 506] on div "Add Guests" at bounding box center [463, 508] width 44 height 13
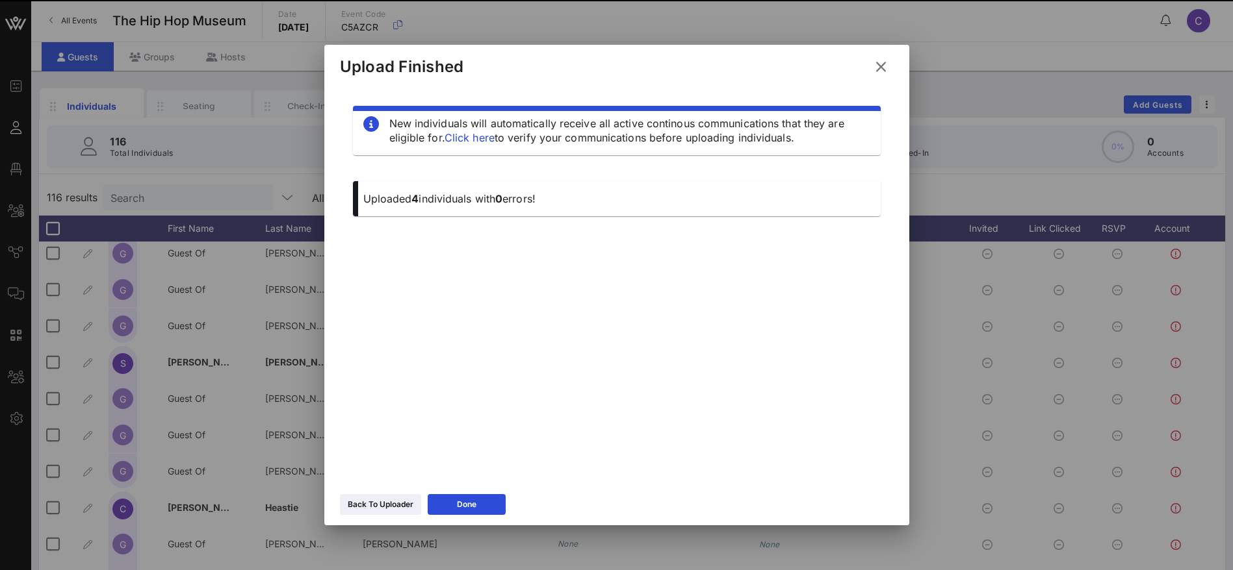
scroll to position [0, 0]
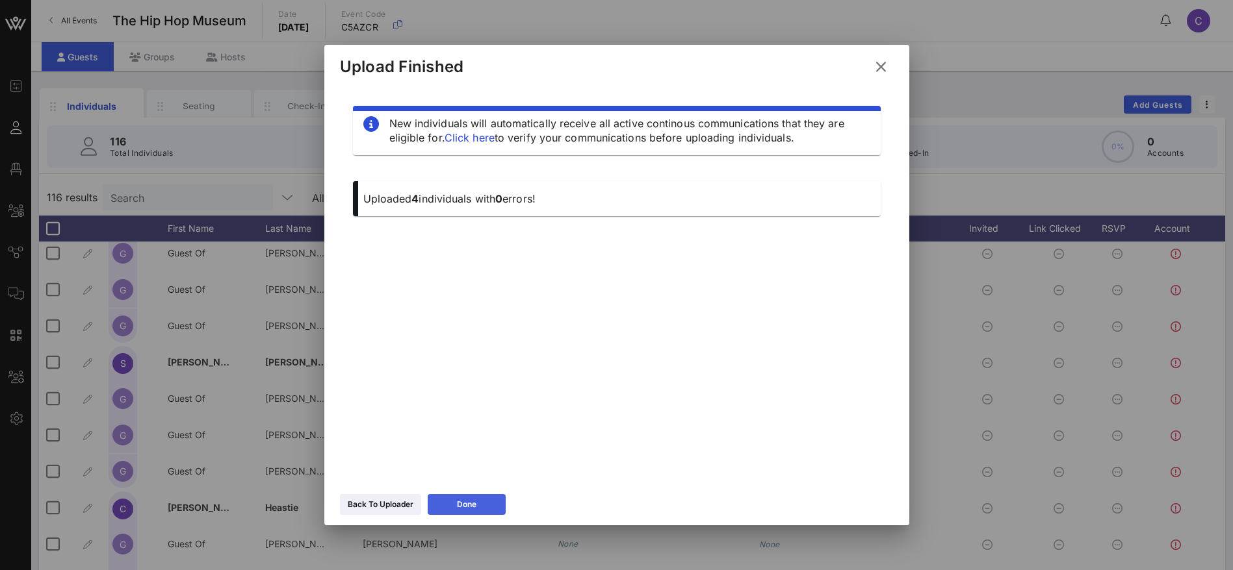
click at [471, 509] on div "Done" at bounding box center [466, 504] width 19 height 13
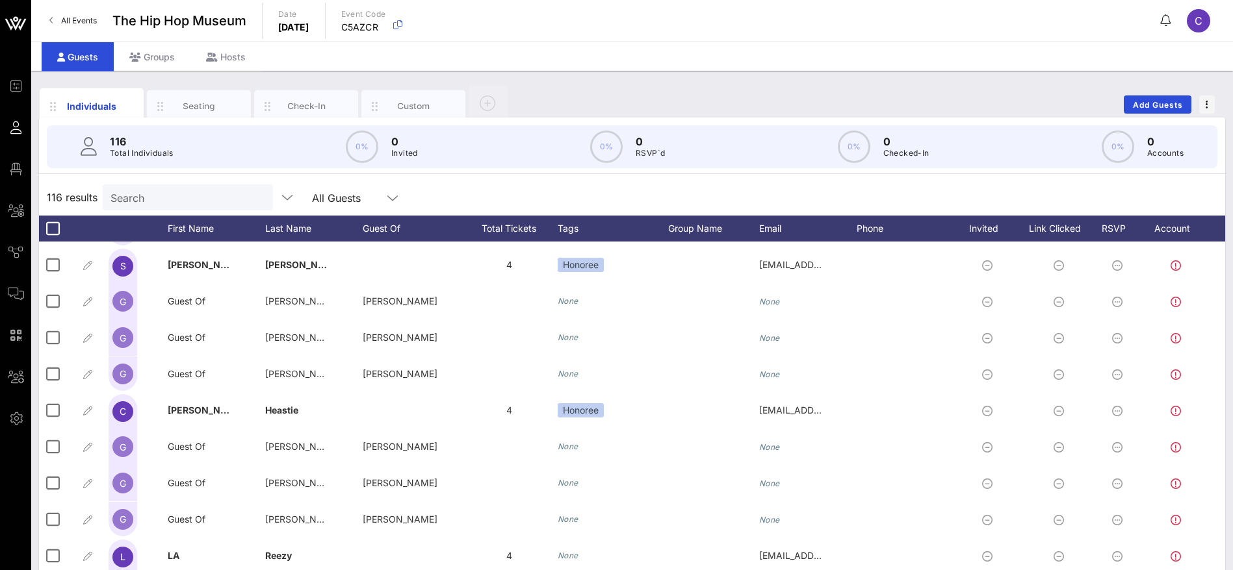
scroll to position [1754, 0]
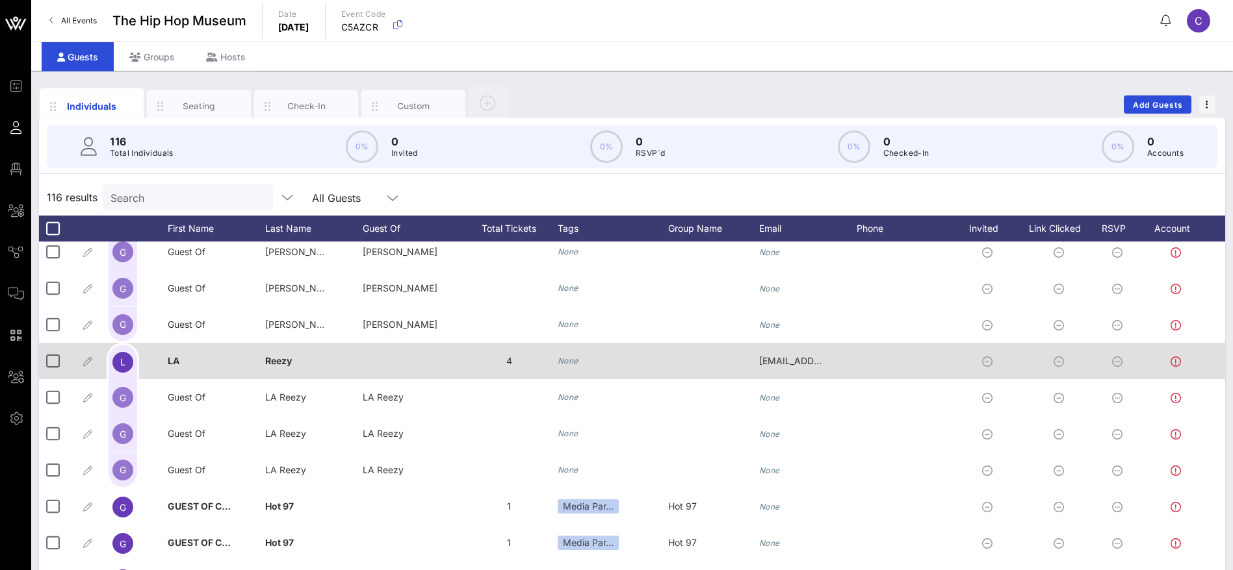
drag, startPoint x: 583, startPoint y: 357, endPoint x: 576, endPoint y: 359, distance: 6.6
click at [576, 359] on div "None" at bounding box center [612, 361] width 110 height 36
click at [576, 359] on icon "None" at bounding box center [567, 361] width 21 height 10
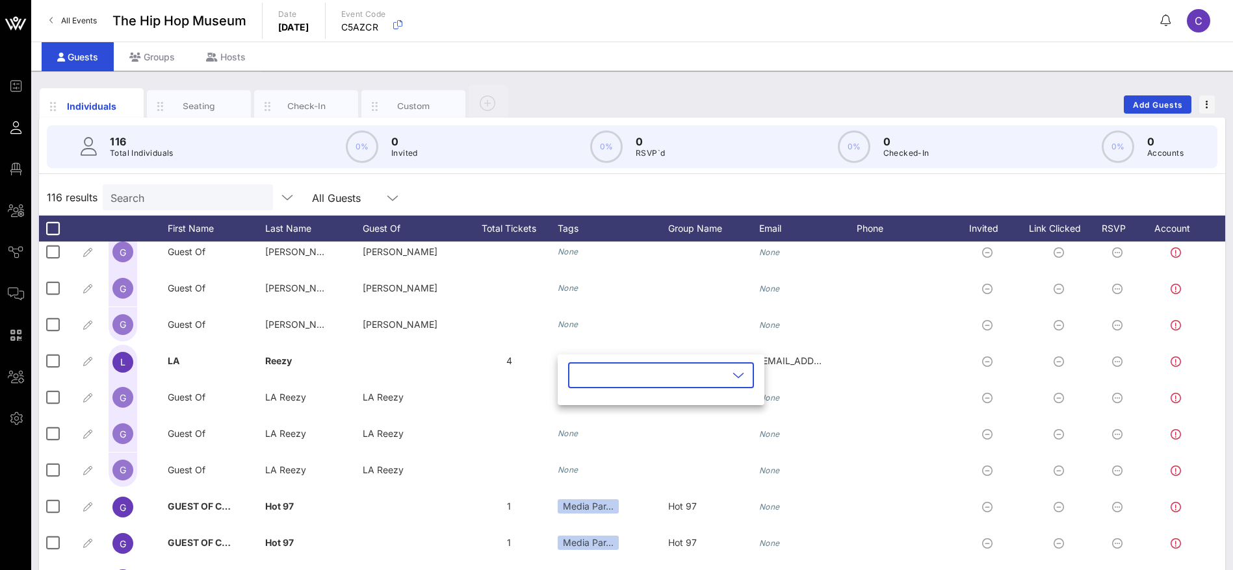
drag, startPoint x: 610, startPoint y: 374, endPoint x: 613, endPoint y: 385, distance: 12.1
click at [611, 374] on input "text" at bounding box center [652, 375] width 152 height 21
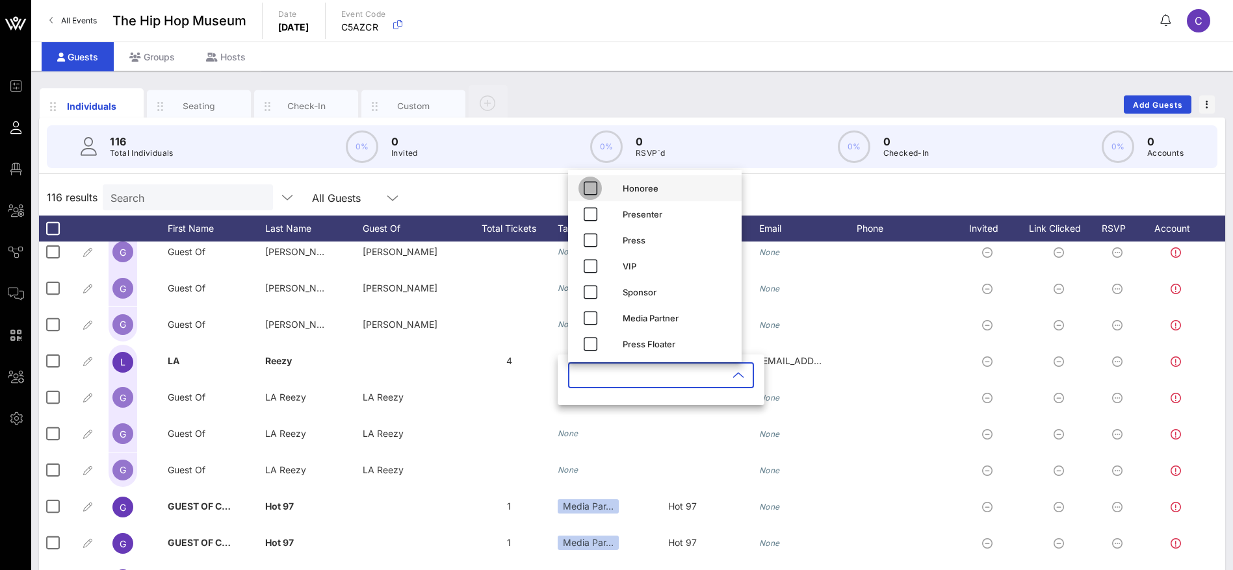
click at [592, 189] on icon "button" at bounding box center [590, 189] width 16 height 16
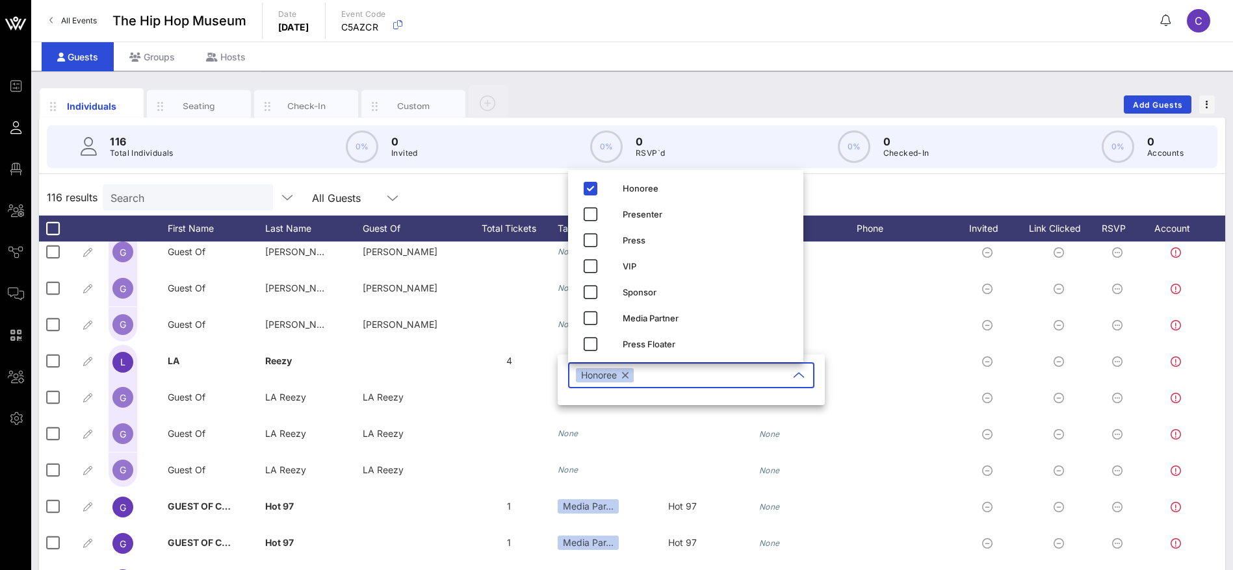
click at [813, 182] on div "116 results Search All Guests" at bounding box center [632, 197] width 1186 height 36
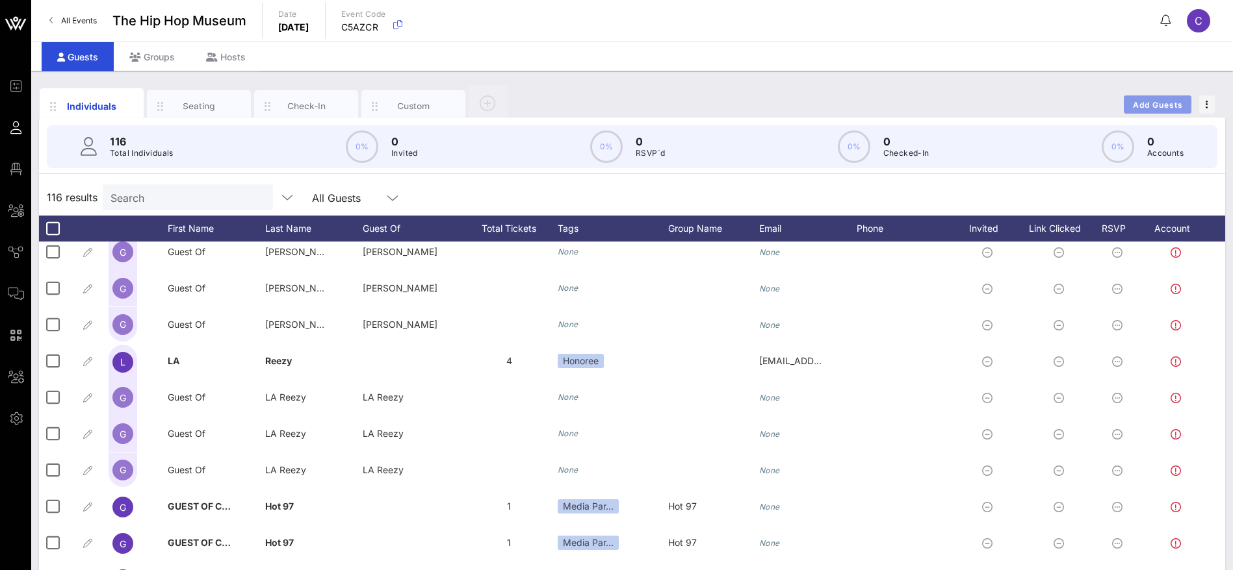
click at [1153, 96] on button "Add Guests" at bounding box center [1157, 105] width 68 height 18
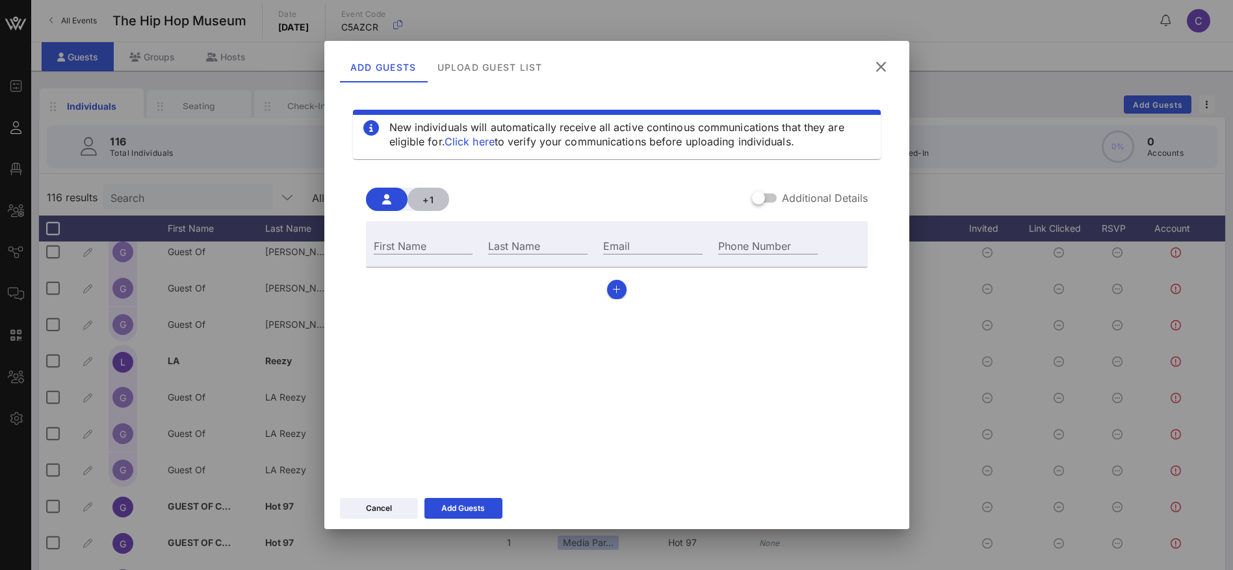
click at [431, 195] on span "+1" at bounding box center [428, 199] width 21 height 11
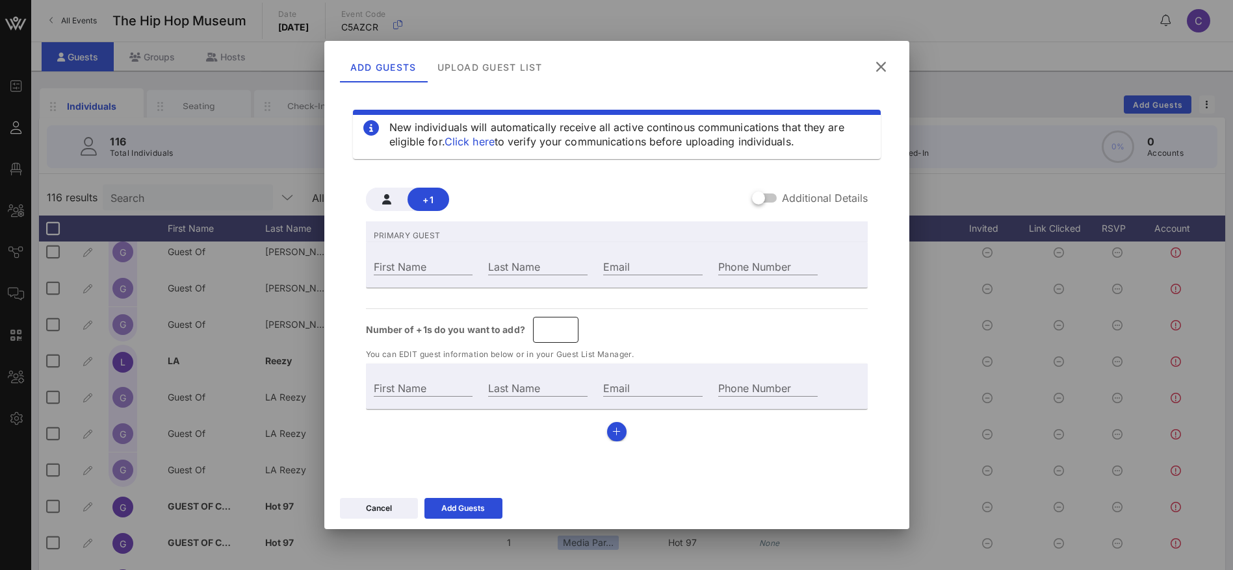
click at [566, 328] on input "*" at bounding box center [556, 330] width 30 height 21
click at [565, 328] on input "*" at bounding box center [556, 330] width 30 height 21
click at [430, 261] on input "First Name" at bounding box center [423, 266] width 99 height 17
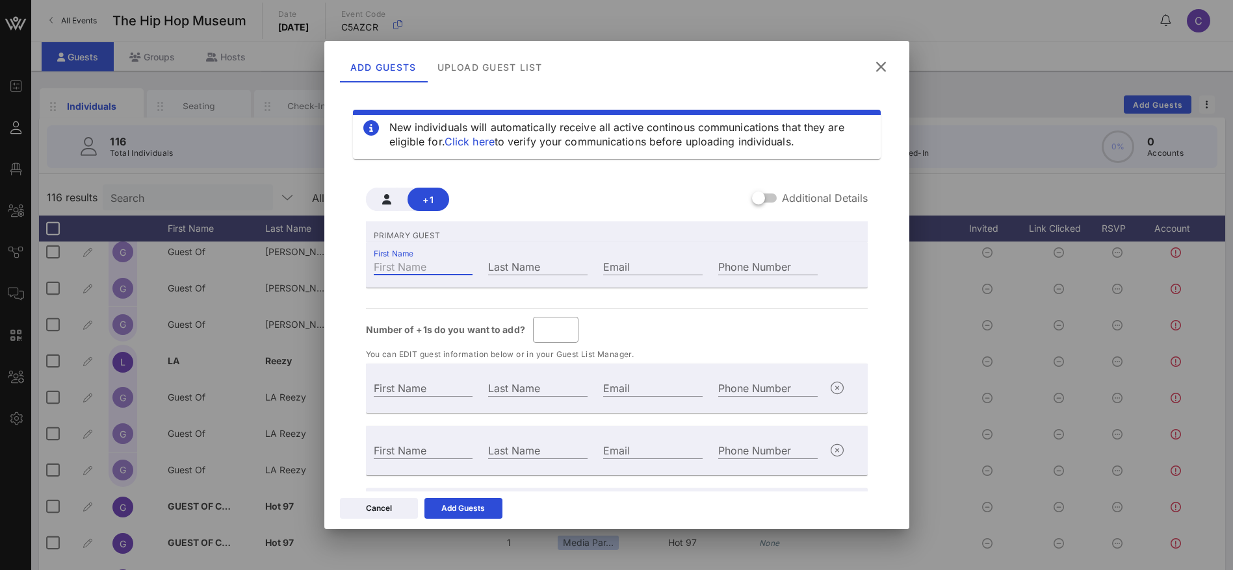
paste input "Kool DJ Red Alert"
drag, startPoint x: 444, startPoint y: 264, endPoint x: 434, endPoint y: 264, distance: 9.7
click at [434, 264] on input "Kool DJ Red Alert" at bounding box center [423, 266] width 99 height 17
click at [543, 265] on input "Last Name" at bounding box center [537, 266] width 99 height 17
paste input "Alert"
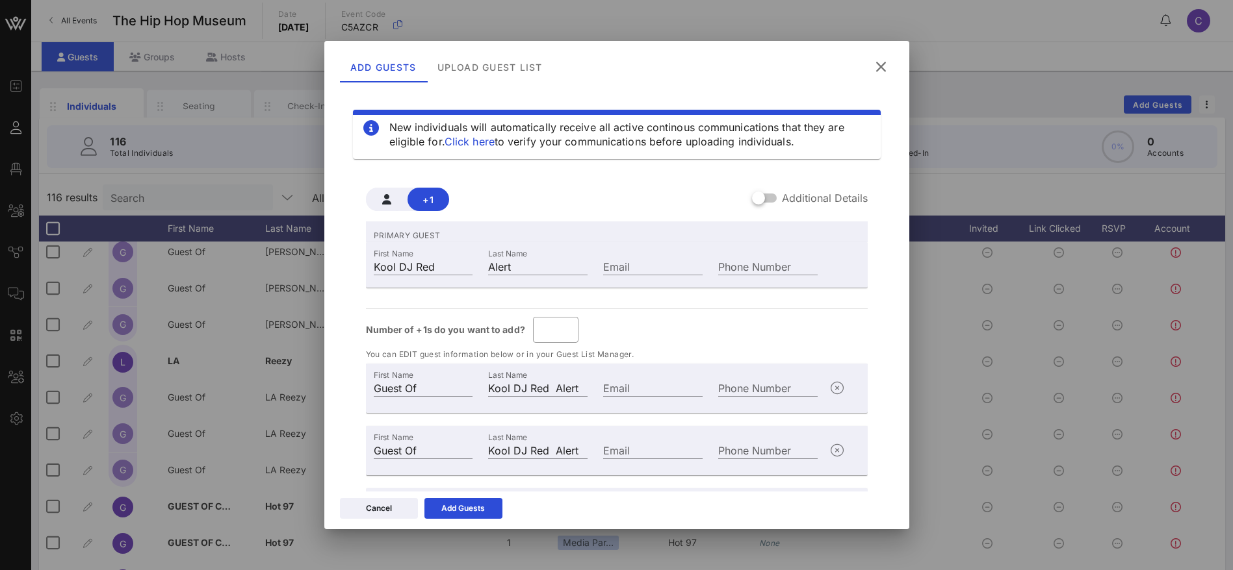
click at [648, 306] on div "PRIMARY GUEST First Name [PERSON_NAME] DJ Red Last Name Alert Email Phone Numbe…" at bounding box center [617, 396] width 502 height 349
click at [624, 264] on input "Email" at bounding box center [652, 266] width 99 height 17
paste input "Alert"
click at [603, 263] on input "Alert" at bounding box center [652, 266] width 99 height 17
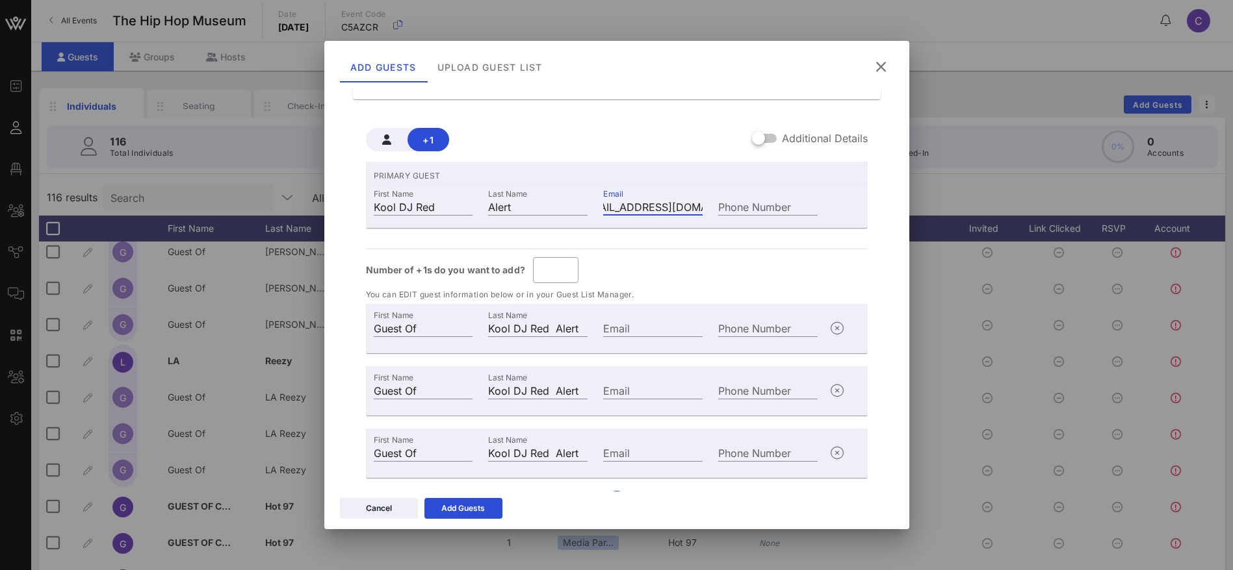
scroll to position [89, 0]
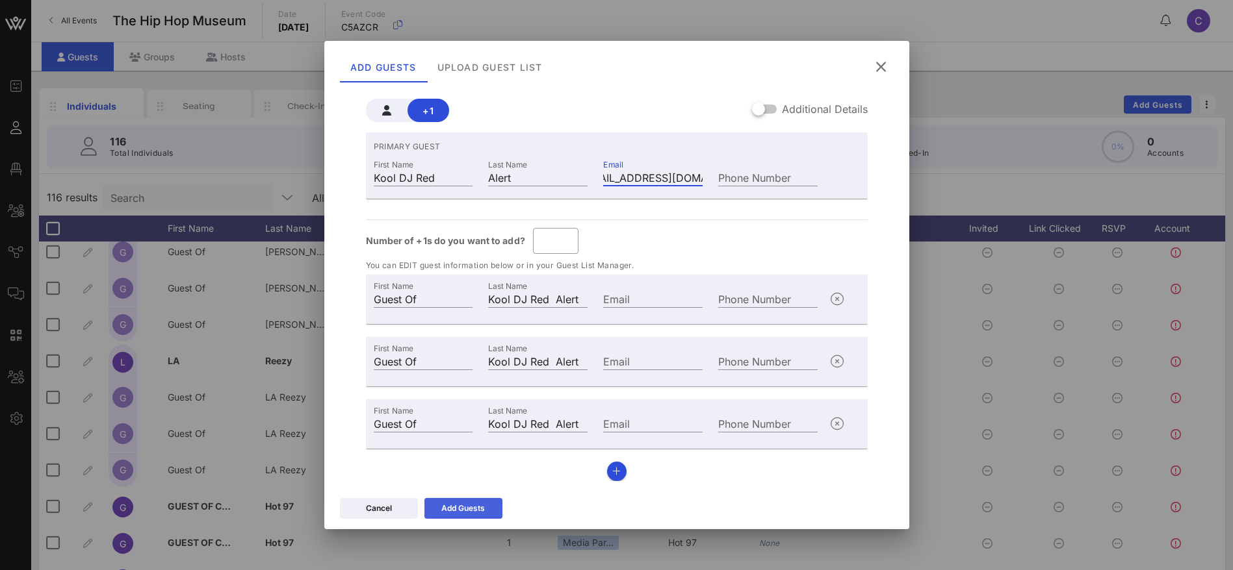
click at [436, 504] on button "Add Guests" at bounding box center [463, 508] width 78 height 21
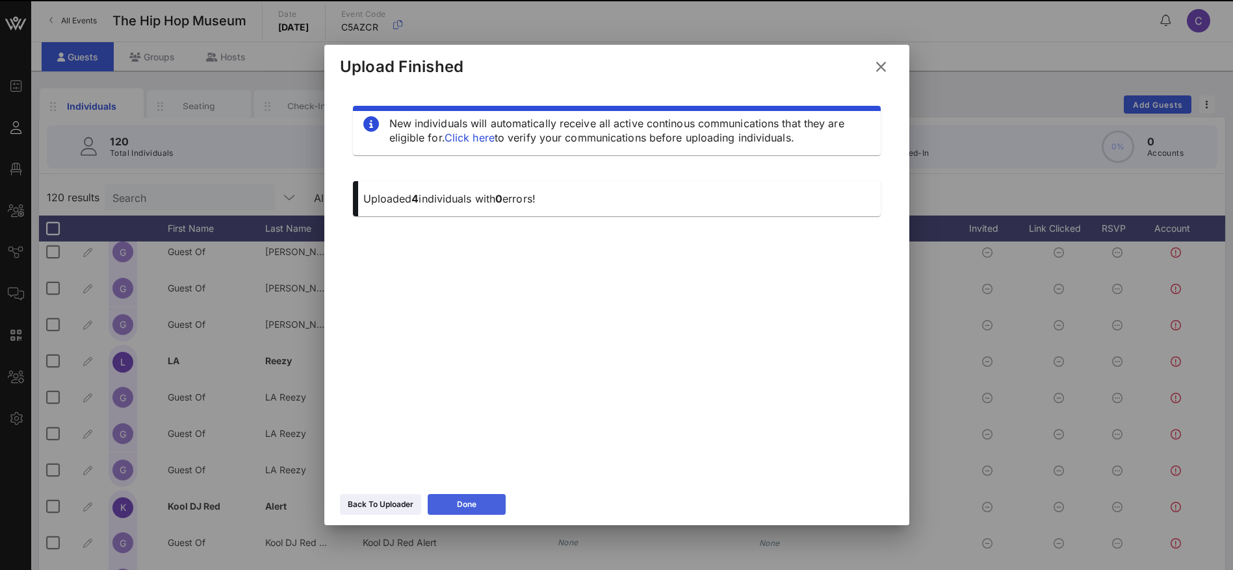
scroll to position [0, 0]
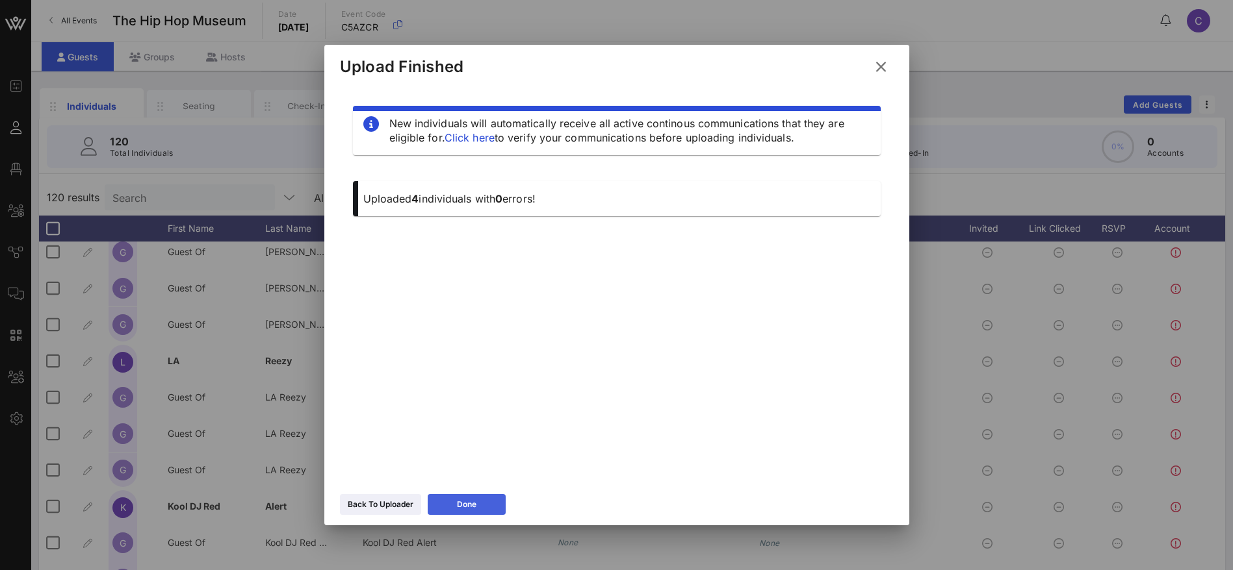
click at [459, 505] on div "Done" at bounding box center [466, 504] width 19 height 13
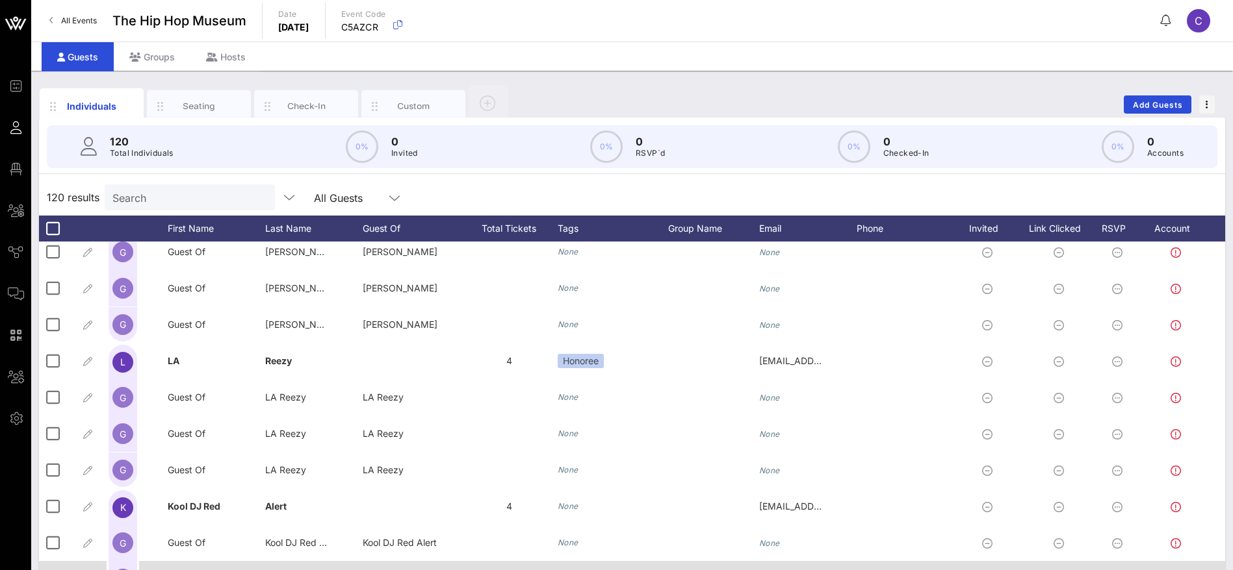
scroll to position [1949, 0]
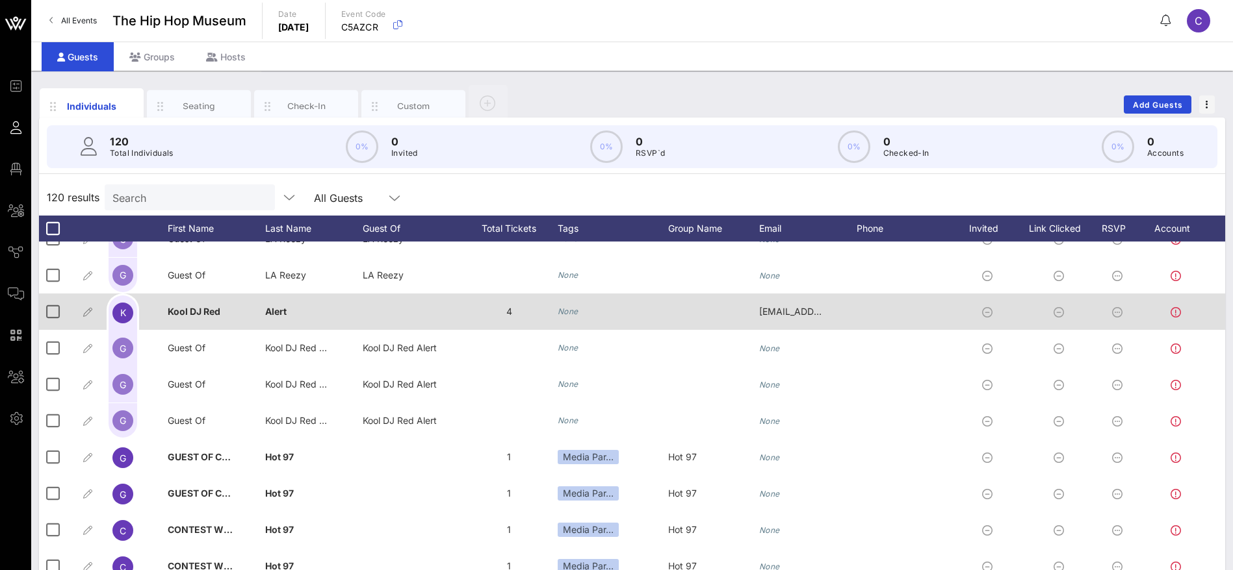
click at [570, 312] on icon "None" at bounding box center [567, 312] width 21 height 10
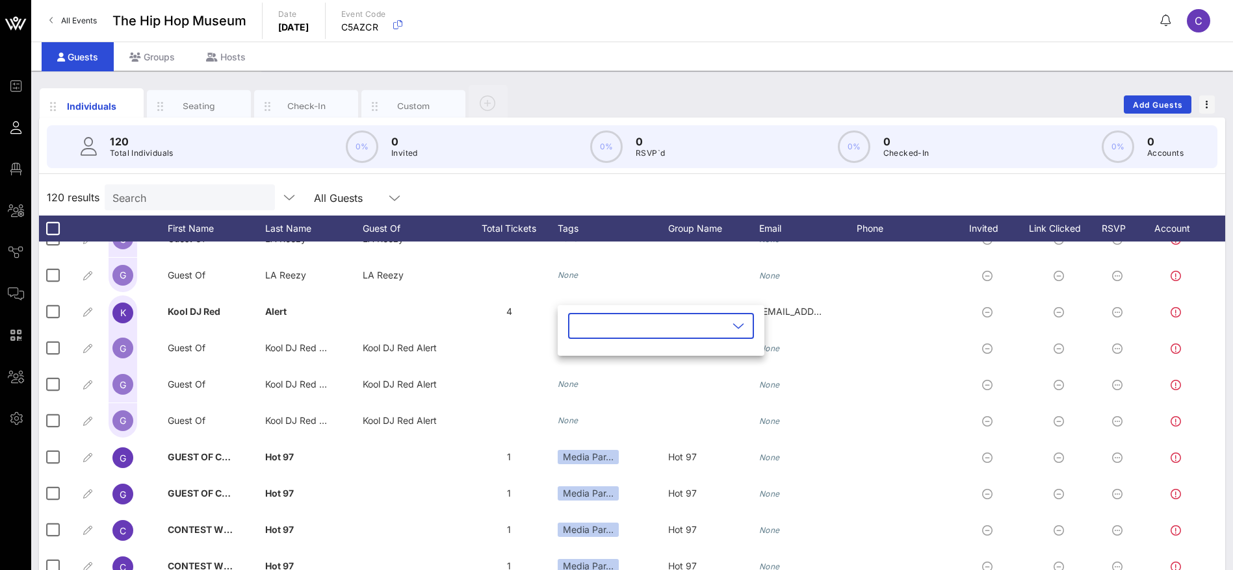
click at [692, 327] on input "text" at bounding box center [652, 326] width 152 height 21
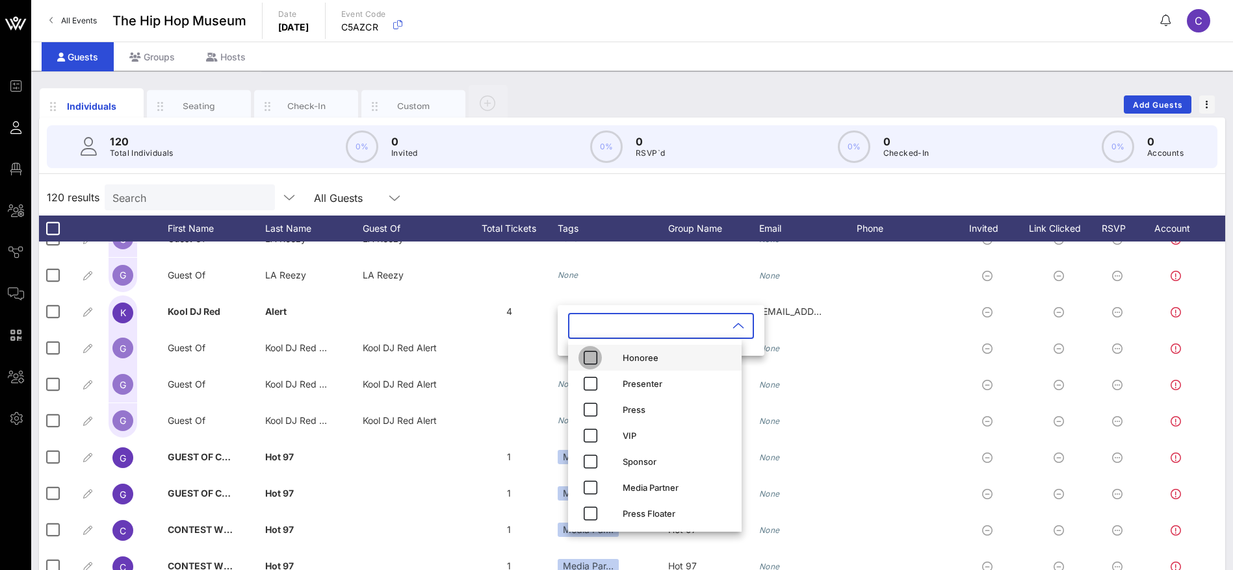
click at [591, 359] on icon "button" at bounding box center [590, 358] width 16 height 16
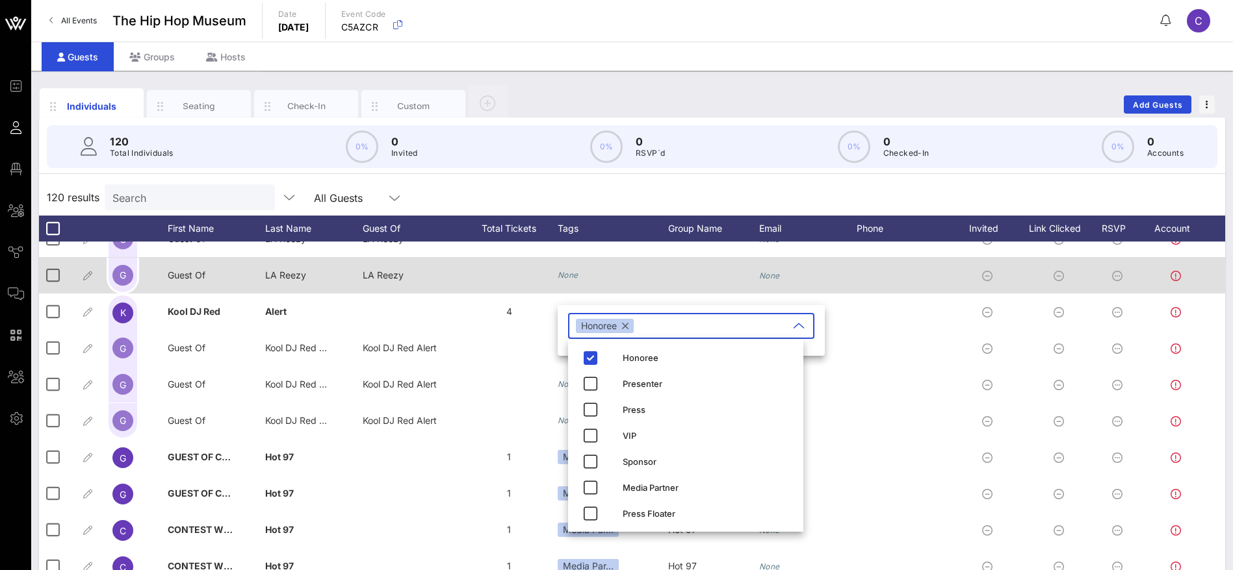
click at [663, 287] on div "None" at bounding box center [612, 275] width 110 height 36
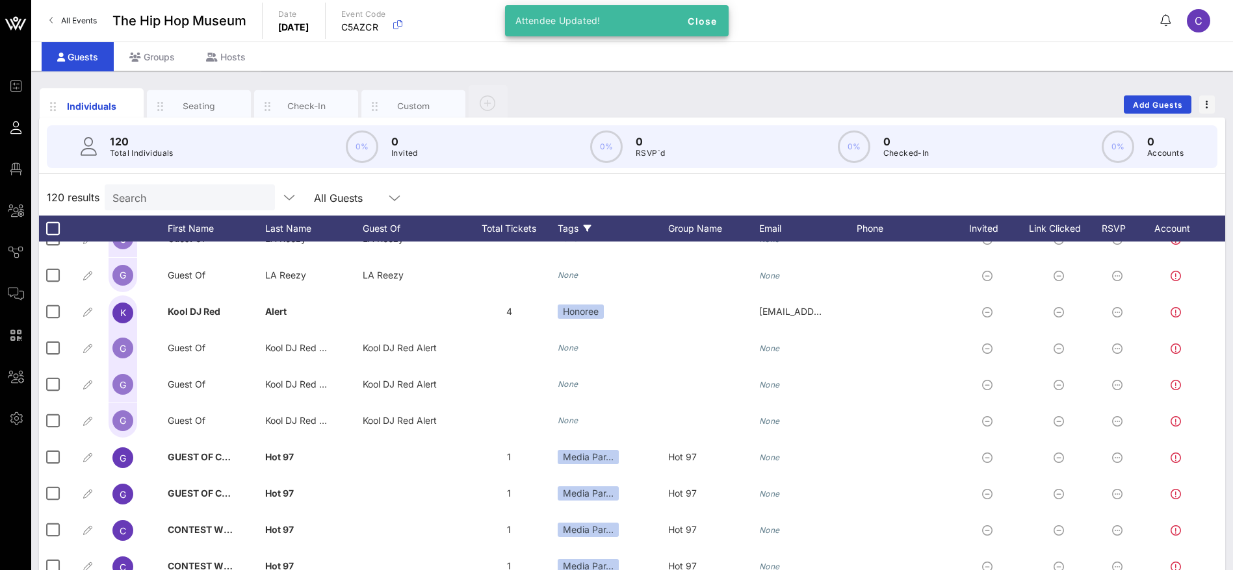
click at [583, 225] on icon at bounding box center [587, 229] width 8 height 8
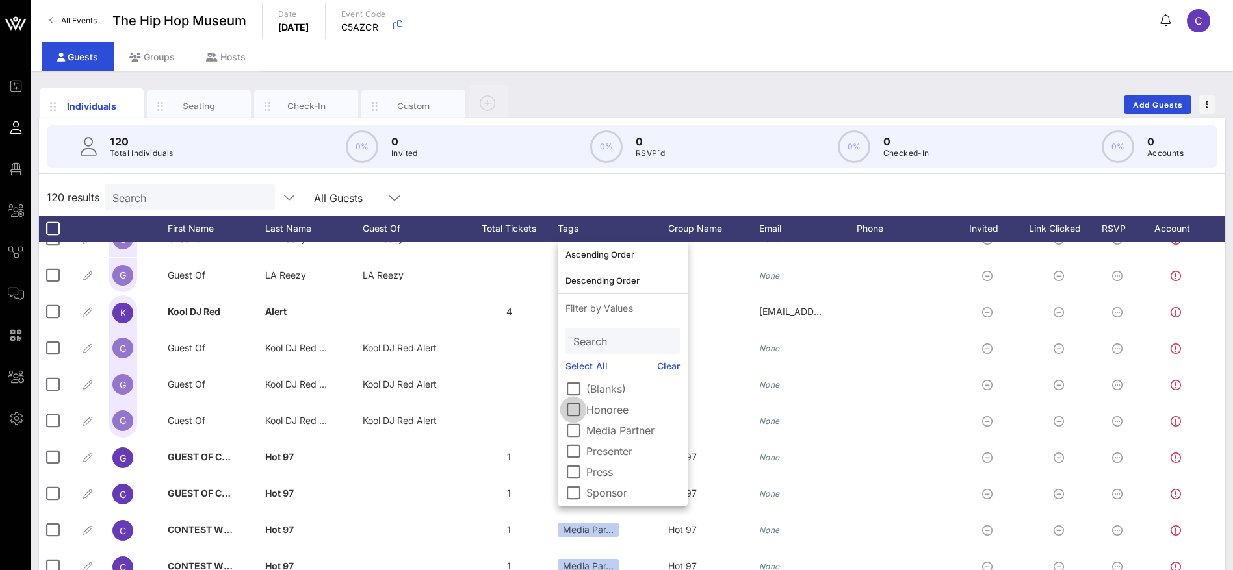
click at [571, 410] on div at bounding box center [573, 410] width 22 height 22
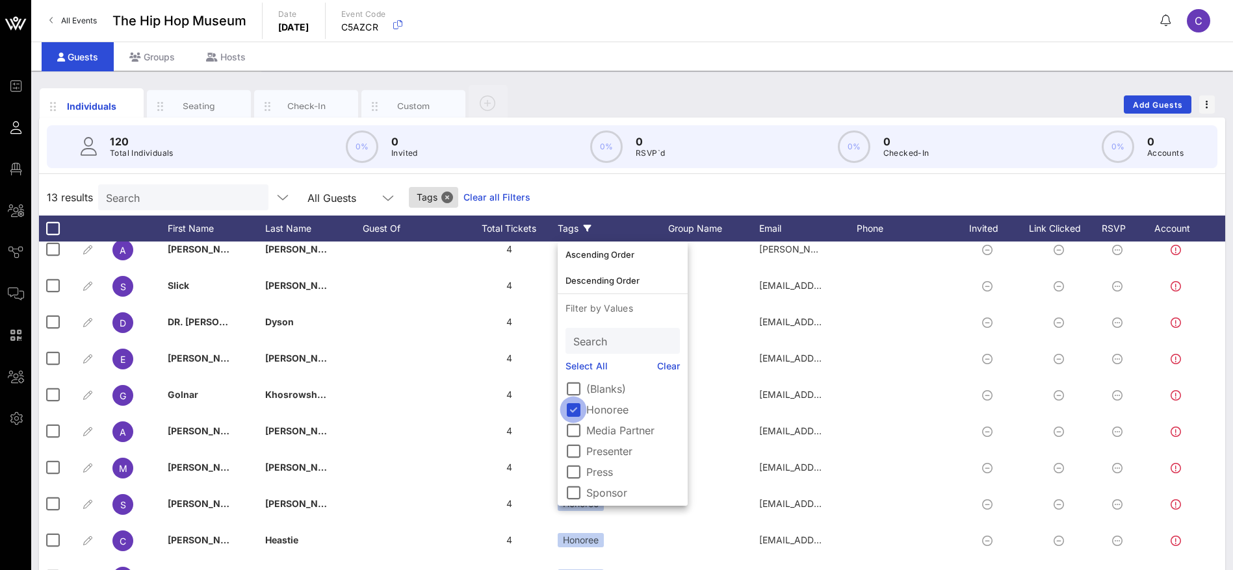
scroll to position [83, 0]
click at [732, 186] on div "13 results Search All Guests Tags Clear all Filters" at bounding box center [632, 197] width 1186 height 36
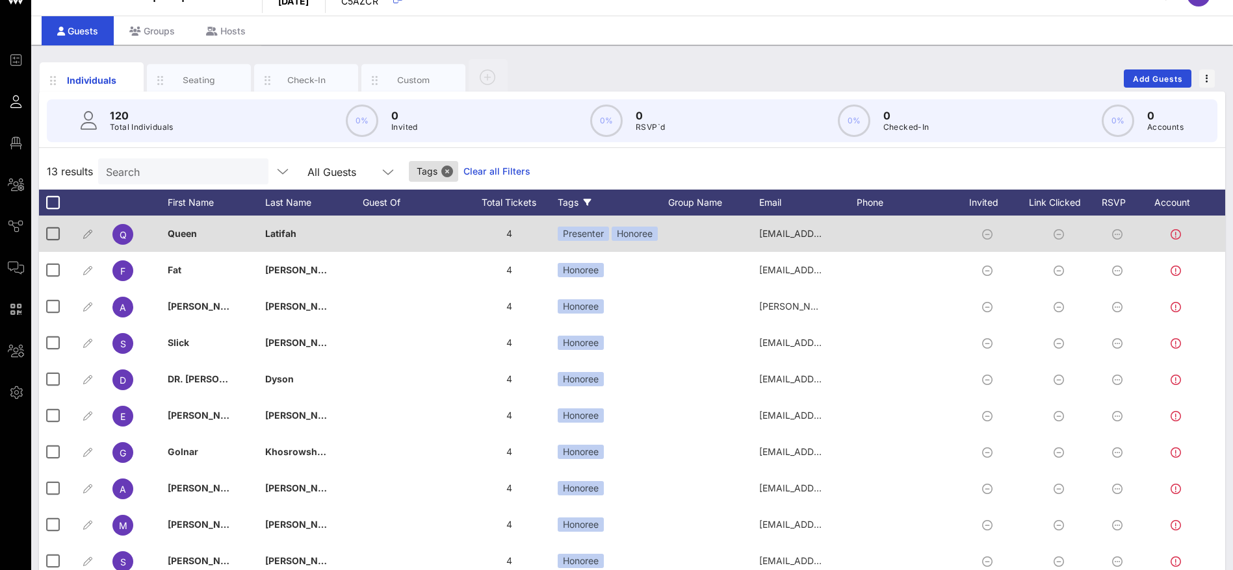
scroll to position [0, 0]
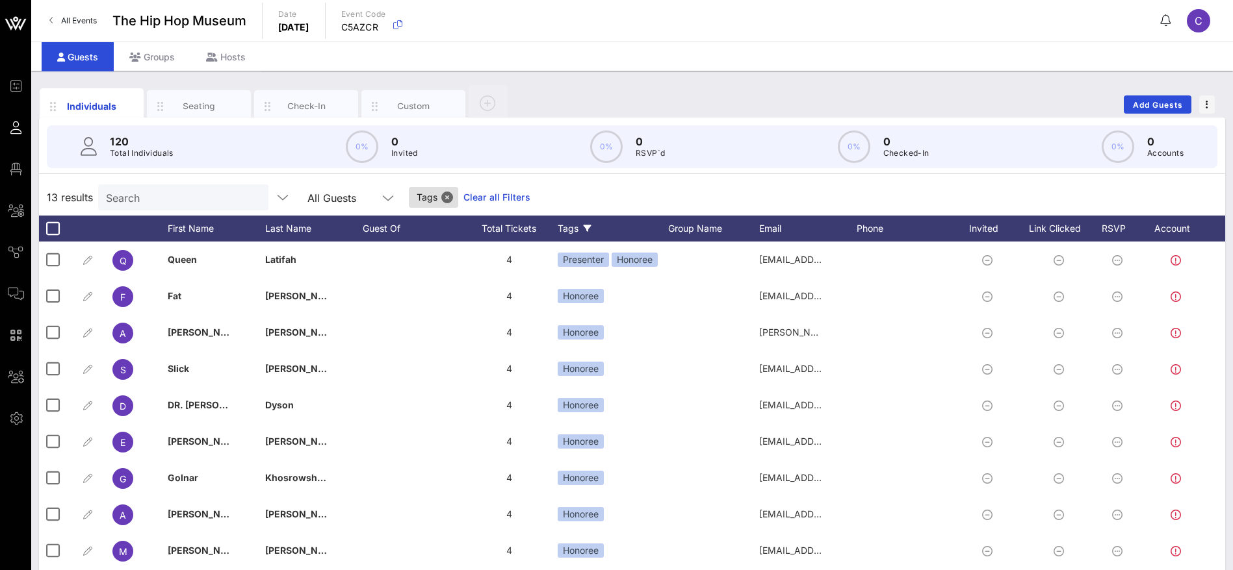
click at [483, 192] on link "Clear all Filters" at bounding box center [496, 197] width 67 height 14
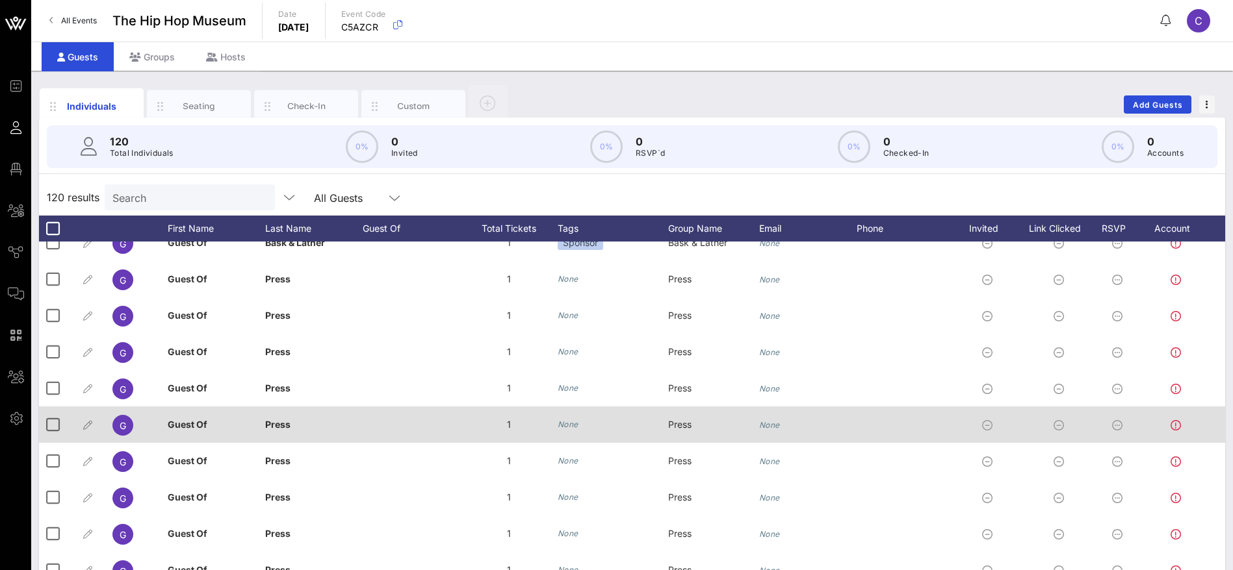
scroll to position [3991, 0]
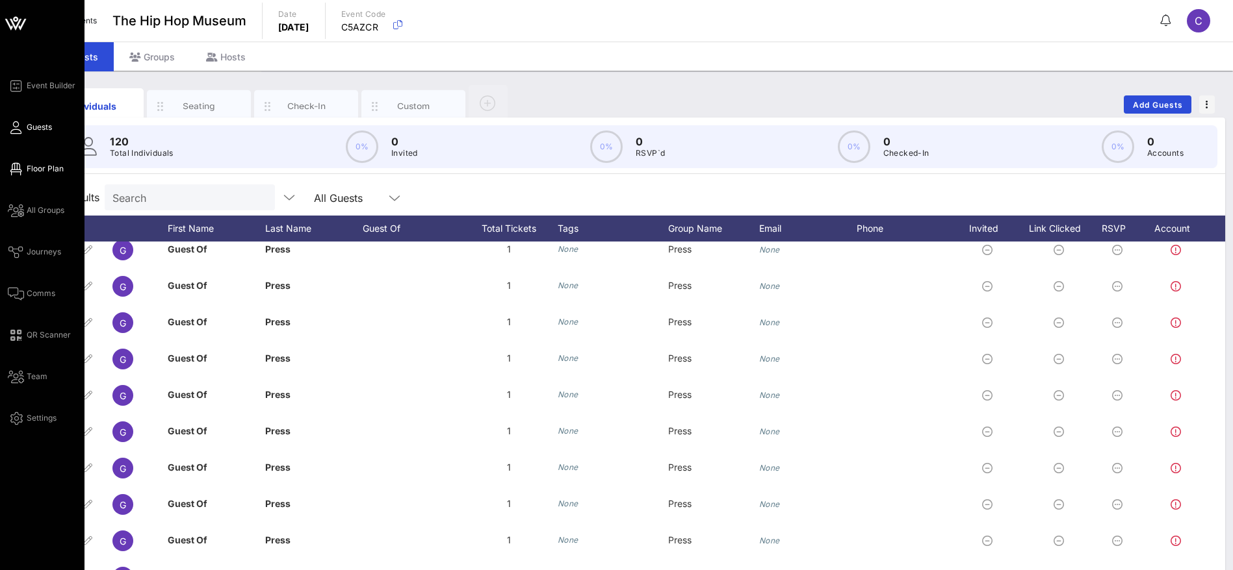
click at [35, 170] on span "Floor Plan" at bounding box center [45, 169] width 37 height 12
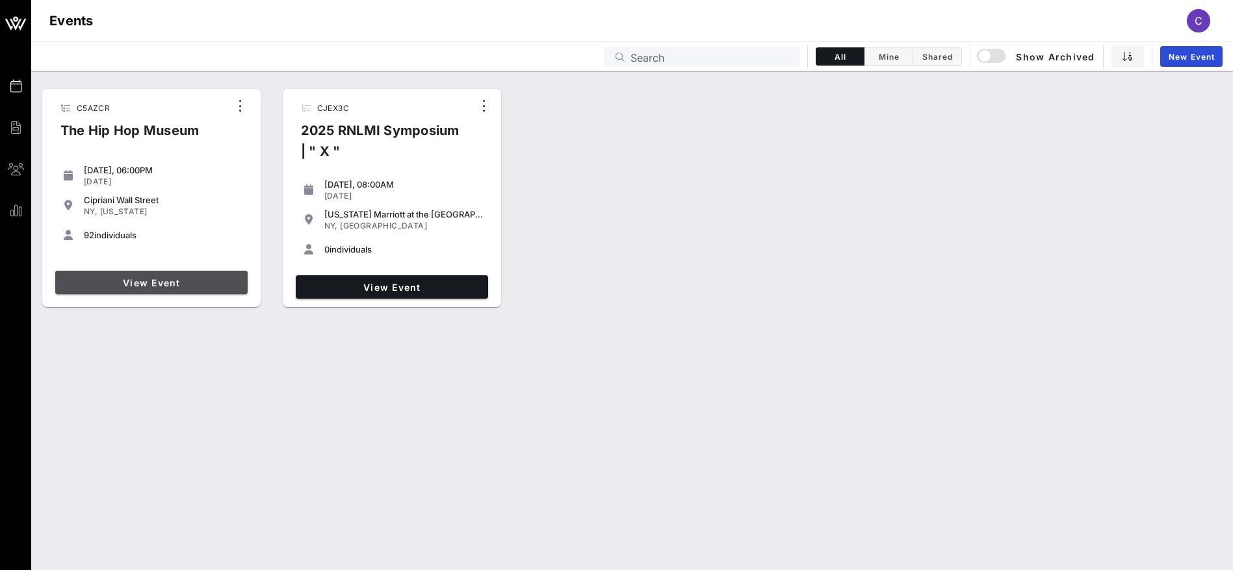
click at [146, 283] on span "View Event" at bounding box center [151, 282] width 182 height 11
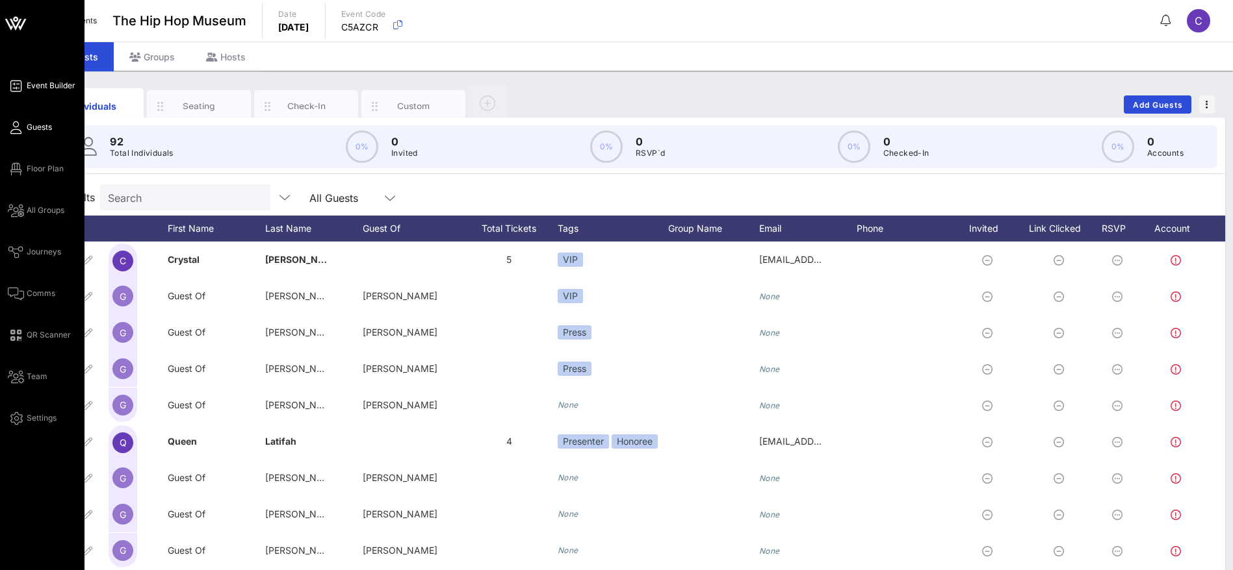
click at [21, 87] on icon at bounding box center [16, 86] width 16 height 2
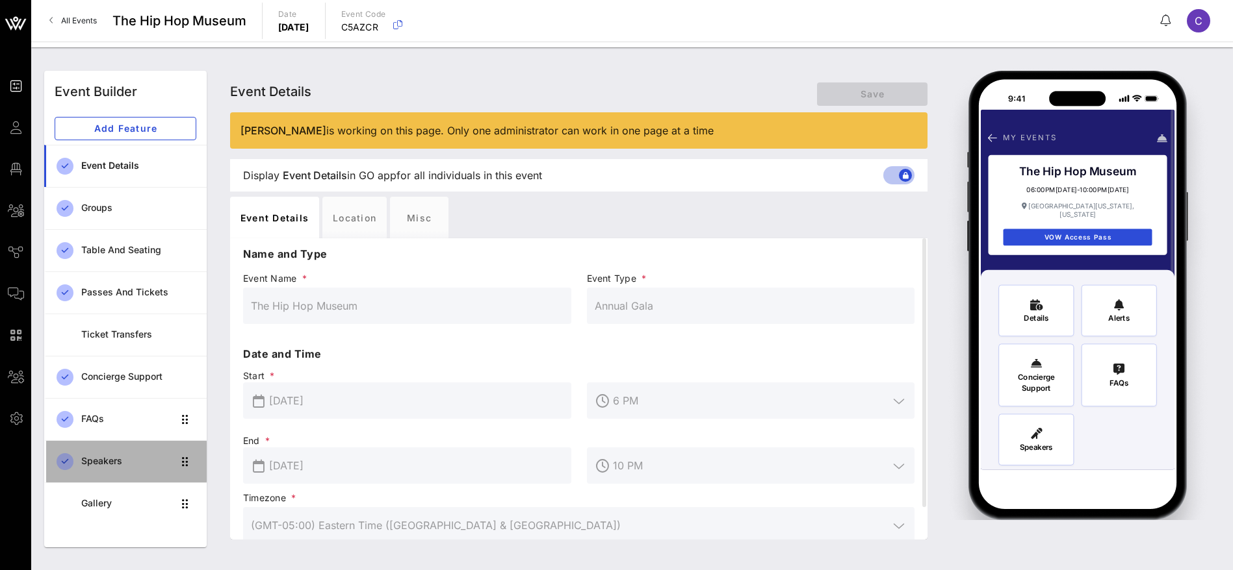
click at [112, 459] on div "Speakers" at bounding box center [127, 461] width 92 height 11
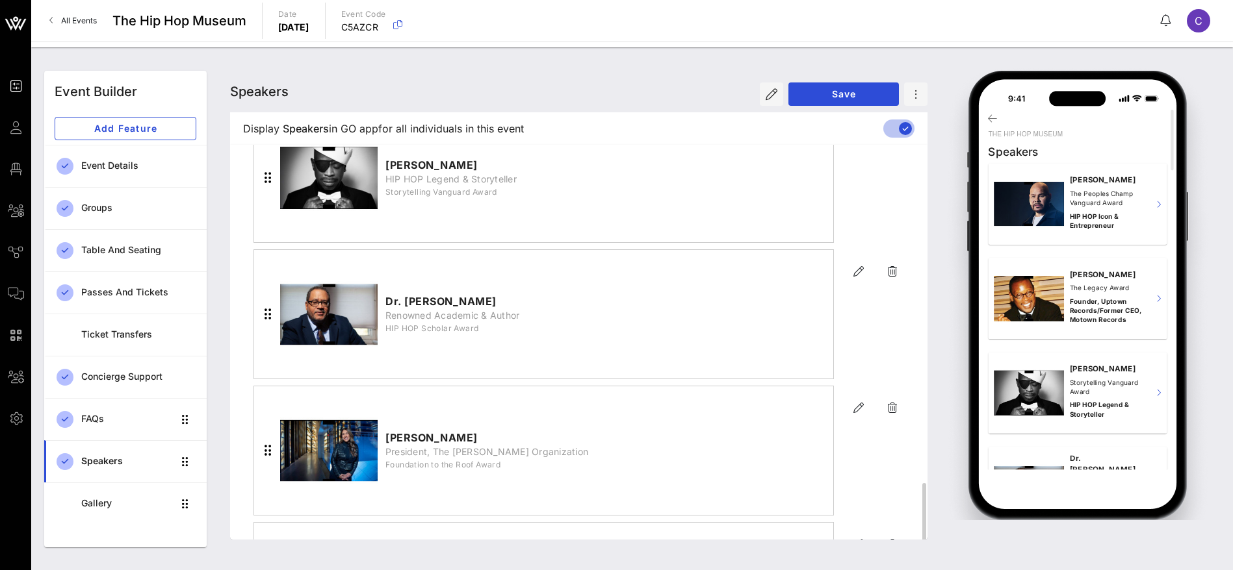
scroll to position [585, 0]
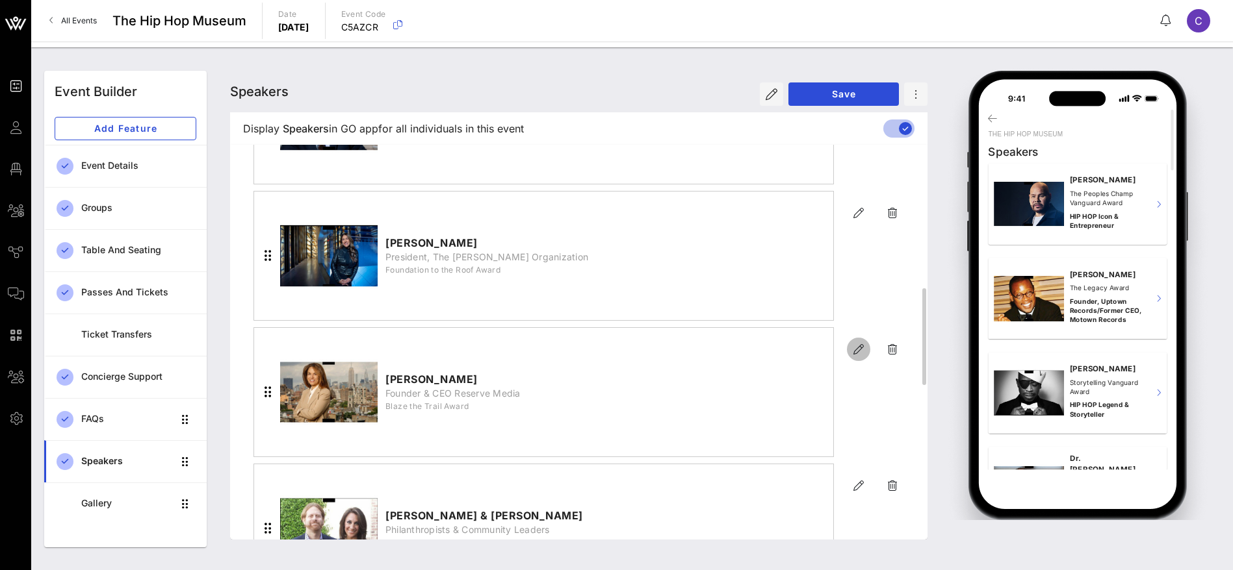
click at [865, 346] on icon "button" at bounding box center [859, 350] width 16 height 16
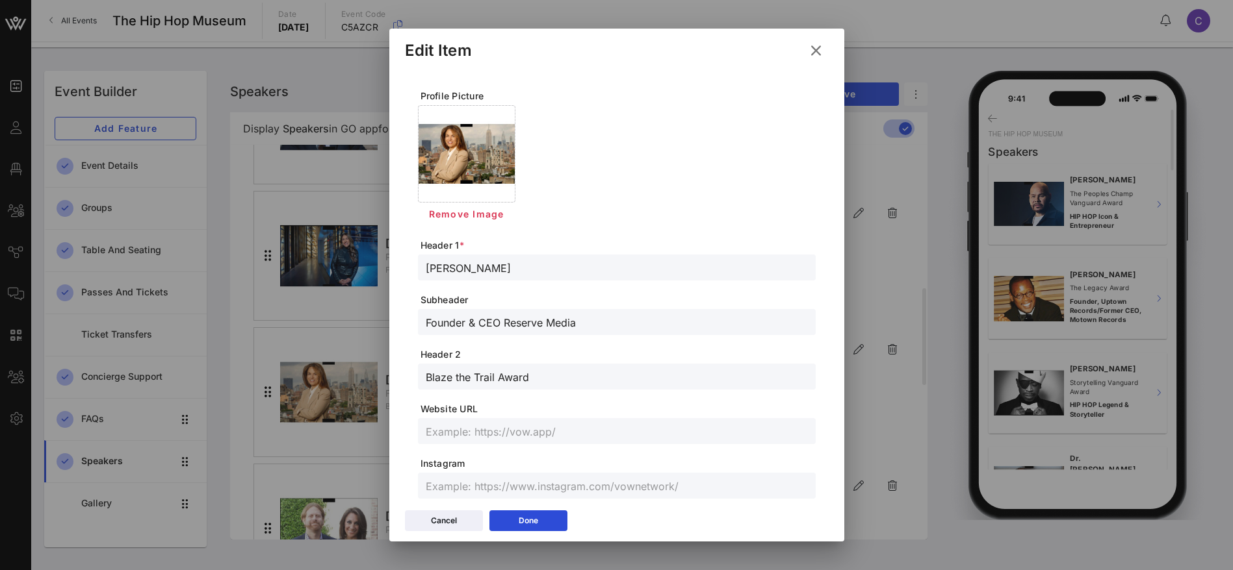
drag, startPoint x: 452, startPoint y: 270, endPoint x: 389, endPoint y: 269, distance: 62.4
click at [389, 269] on div "Profile Picture Remove Image Header 1 * Golnar Khosrowshahi Subheader Founder &…" at bounding box center [616, 286] width 455 height 435
click at [821, 47] on icon at bounding box center [815, 51] width 23 height 22
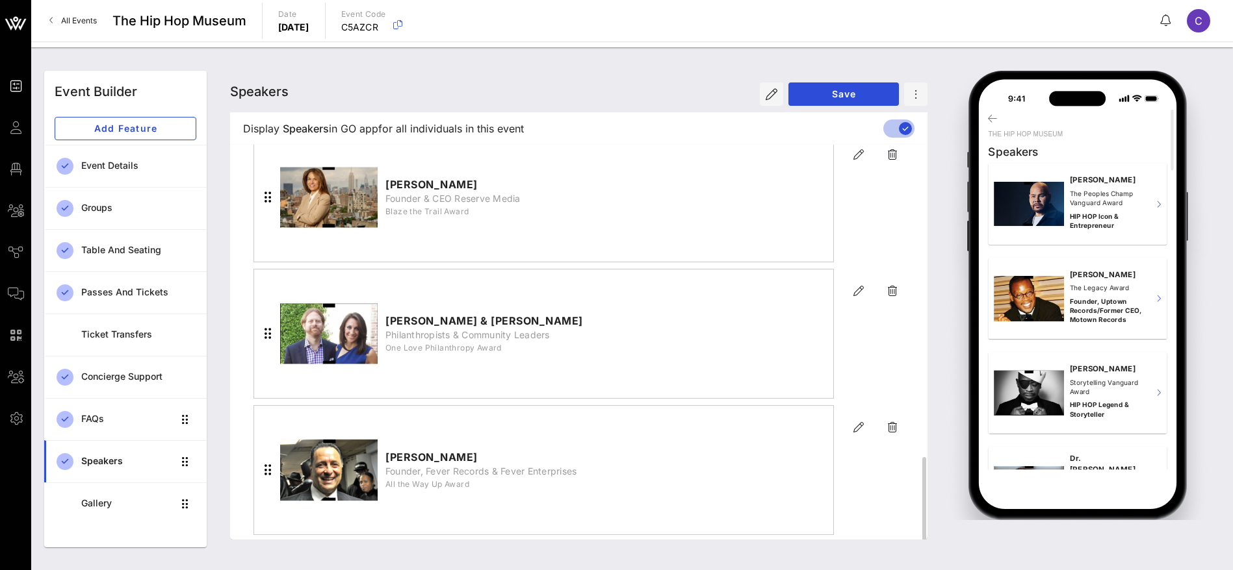
scroll to position [877, 0]
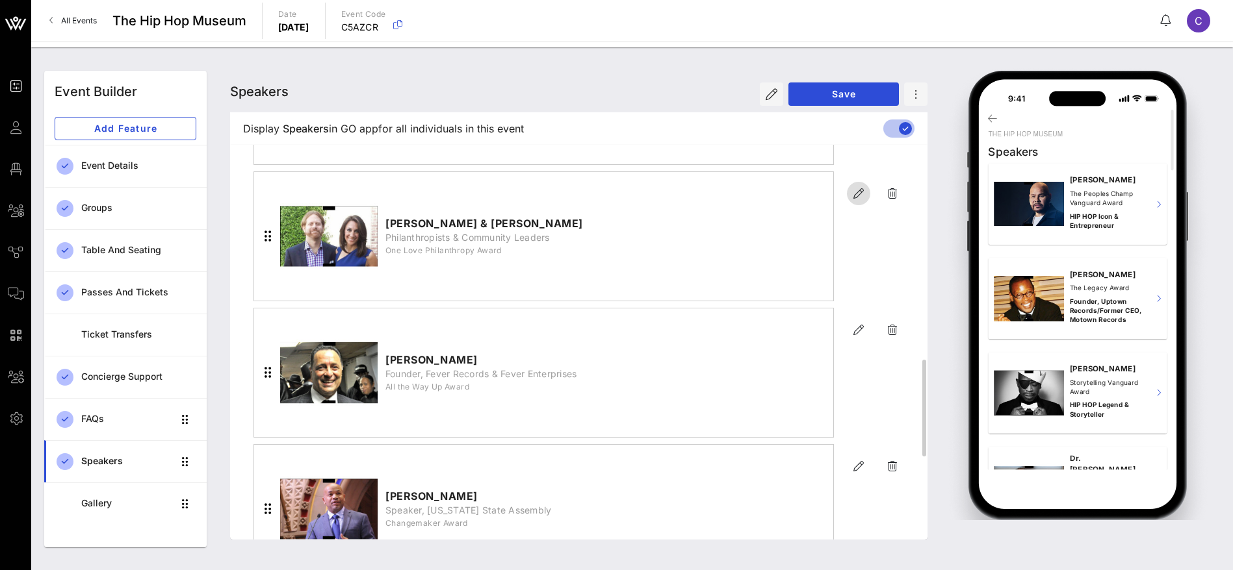
click at [860, 193] on icon "button" at bounding box center [859, 194] width 16 height 16
type input "[PERSON_NAME] & [PERSON_NAME]"
type input "Philanthropists & Community Leaders"
type input "One Love Philanthropy Award"
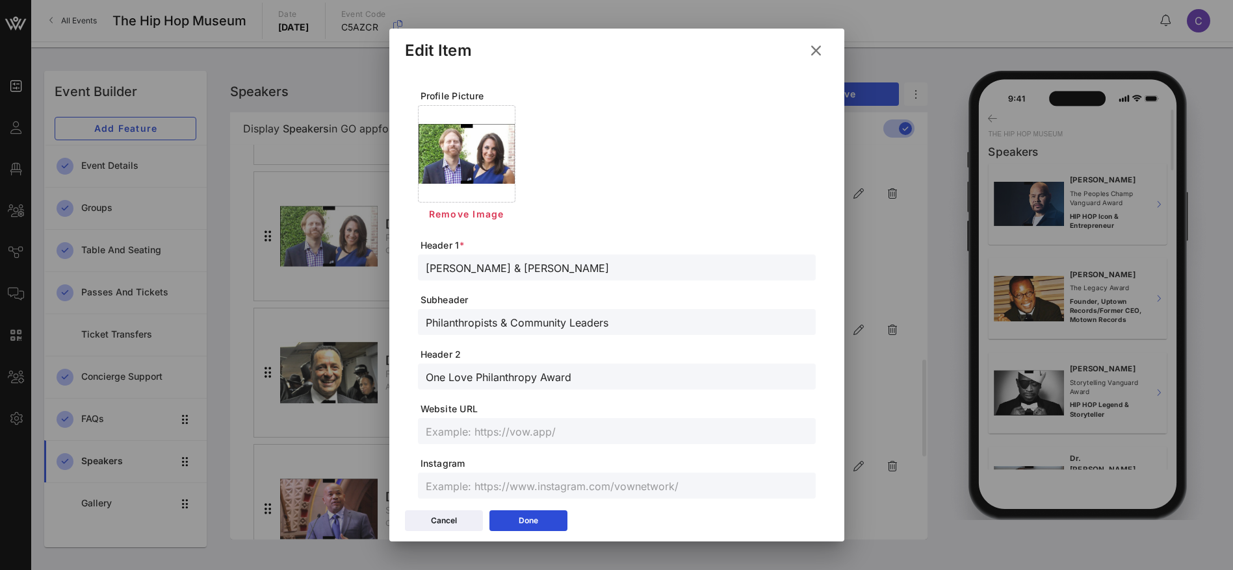
drag, startPoint x: 571, startPoint y: 267, endPoint x: 405, endPoint y: 272, distance: 165.7
click at [405, 272] on div "Profile Picture Remove Image Header 1 * Adam & Mindy Silverstein Subheader Phil…" at bounding box center [617, 440] width 424 height 743
click at [520, 524] on div "Done" at bounding box center [527, 521] width 19 height 13
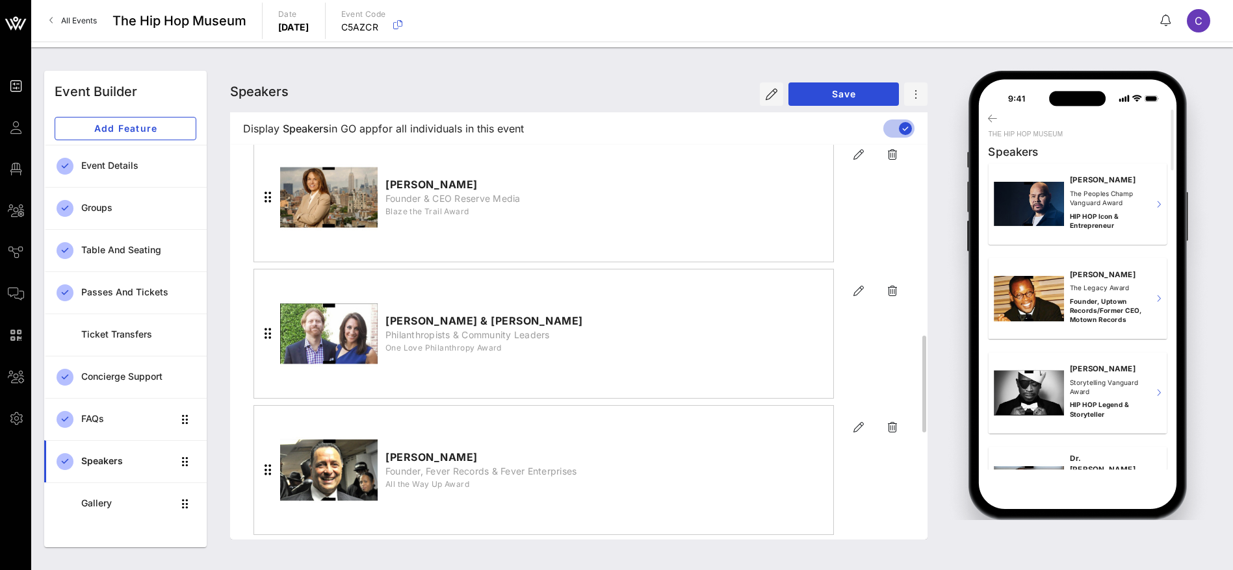
scroll to position [975, 0]
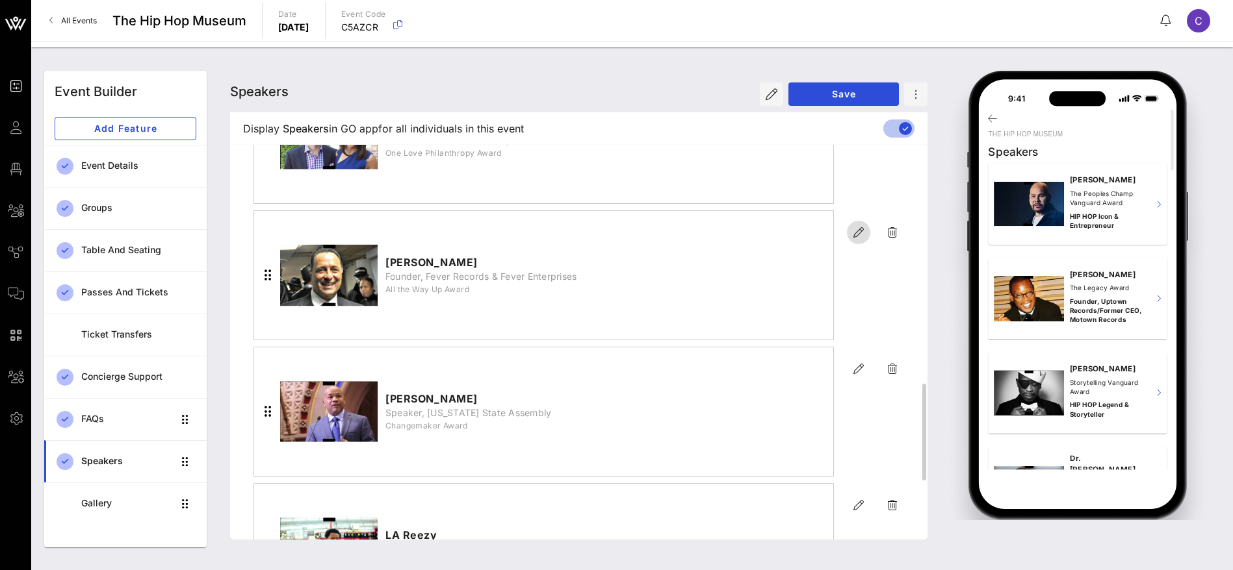
click at [856, 227] on icon "button" at bounding box center [859, 233] width 16 height 16
type input "[PERSON_NAME]"
type input "Founder, Fever Records & Fever Enterprises"
type input "All the Way Up Award"
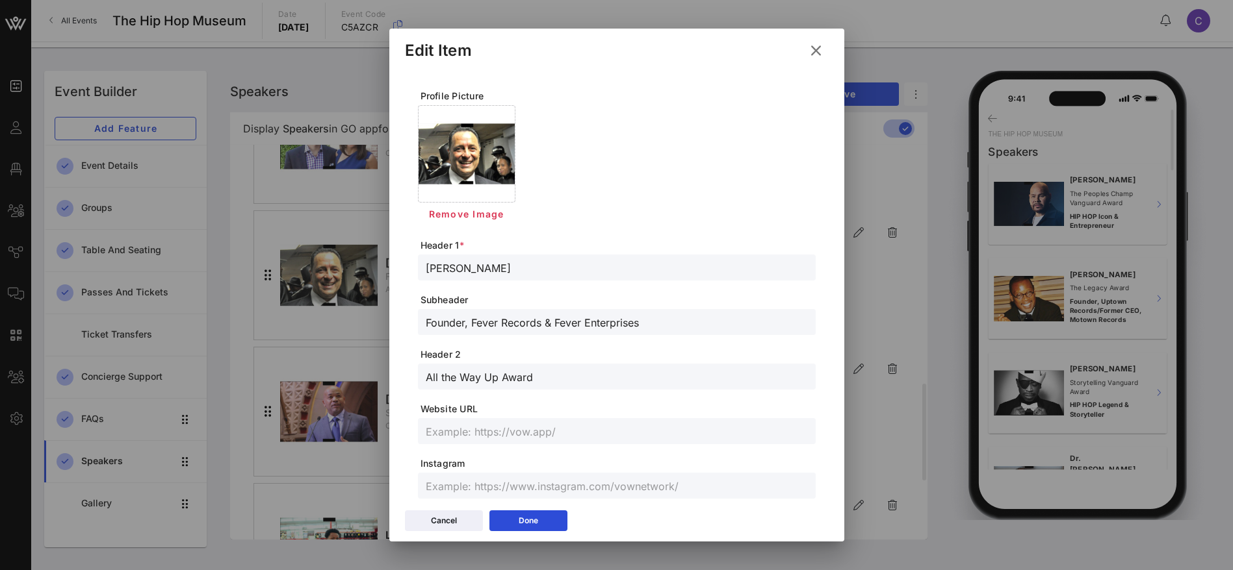
drag, startPoint x: 509, startPoint y: 267, endPoint x: 353, endPoint y: 270, distance: 155.3
click at [353, 270] on div "Event Builder Guests Floor Plan All Groups Journeys Comms QR Scanner Team Setti…" at bounding box center [616, 285] width 1233 height 570
click at [532, 522] on button "Done" at bounding box center [528, 521] width 78 height 21
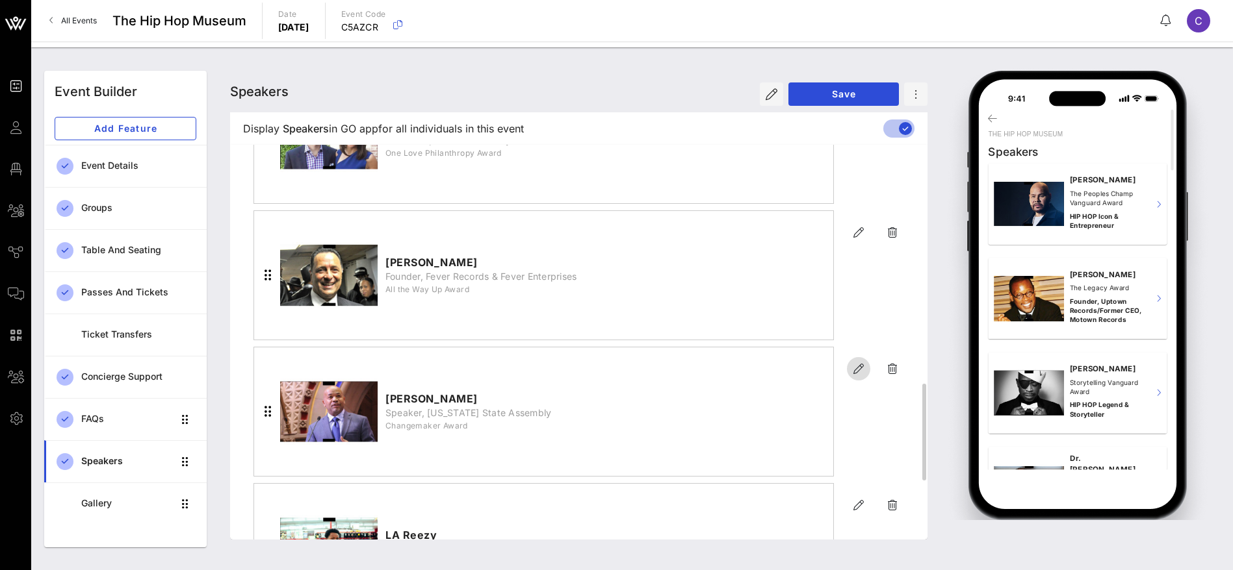
click at [860, 369] on icon "button" at bounding box center [859, 369] width 16 height 16
type input "[PERSON_NAME]"
type input "Speaker, New York State Assembly"
type input "Changemaker Award"
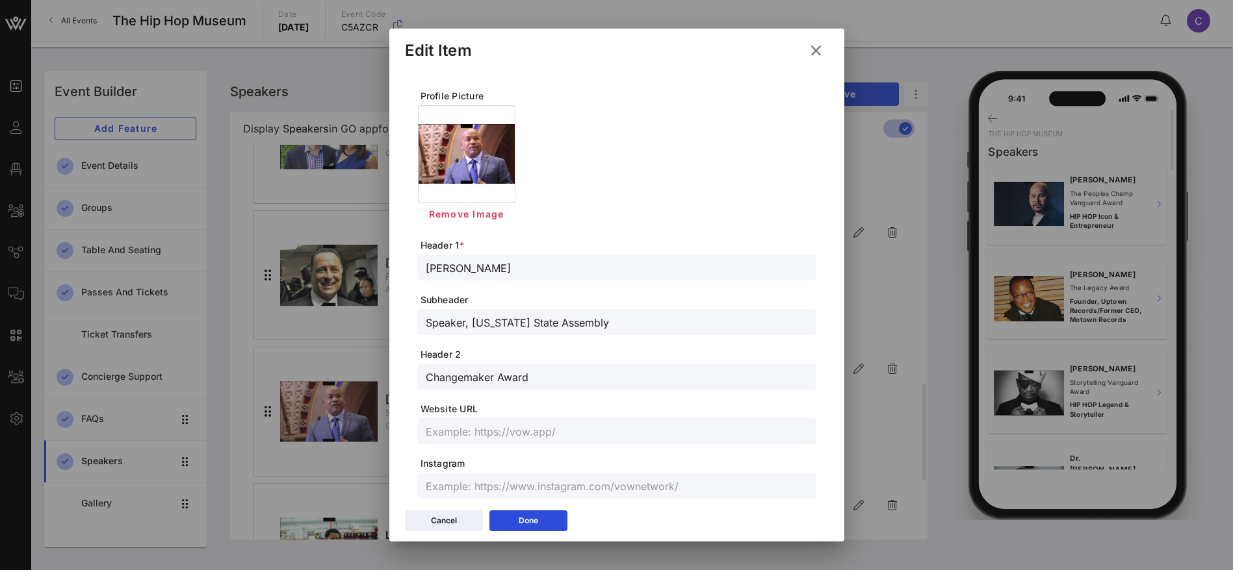
drag, startPoint x: 517, startPoint y: 267, endPoint x: 385, endPoint y: 262, distance: 132.0
click at [385, 262] on div "Event Builder Guests Floor Plan All Groups Journeys Comms QR Scanner Team Setti…" at bounding box center [616, 285] width 1233 height 570
click at [528, 520] on icon at bounding box center [528, 521] width 10 height 8
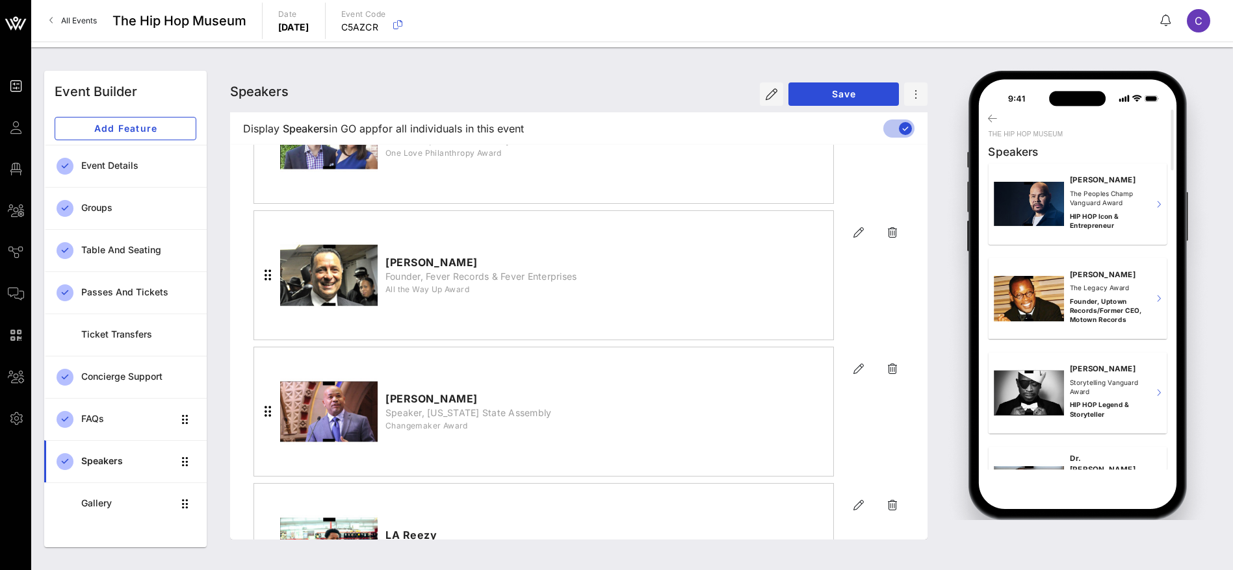
scroll to position [1170, 0]
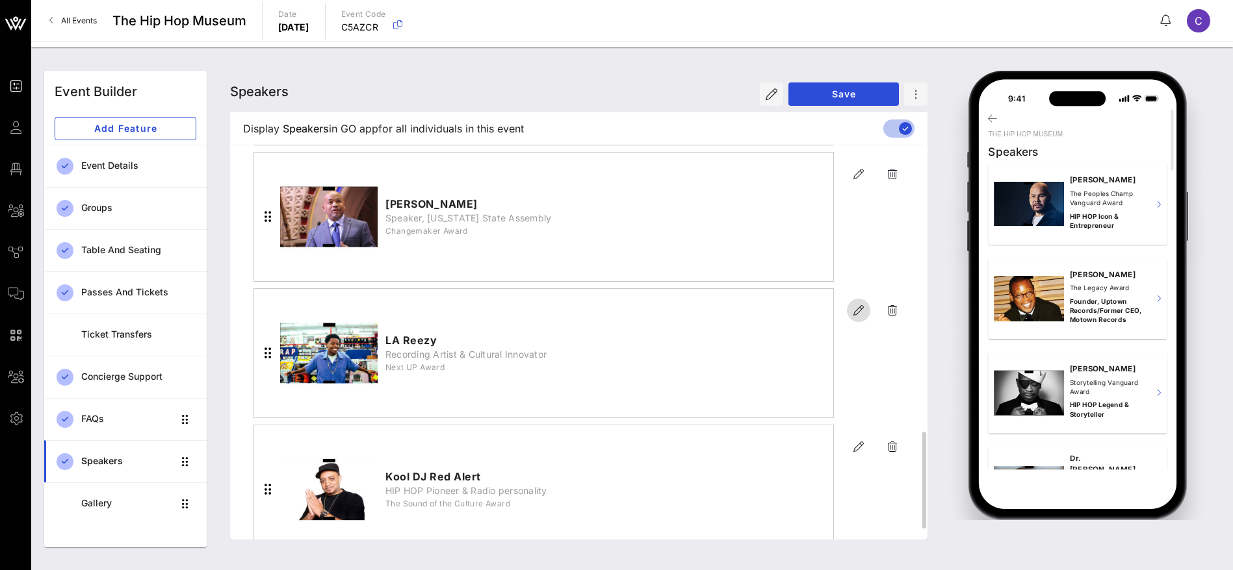
click at [858, 303] on icon "button" at bounding box center [859, 311] width 16 height 16
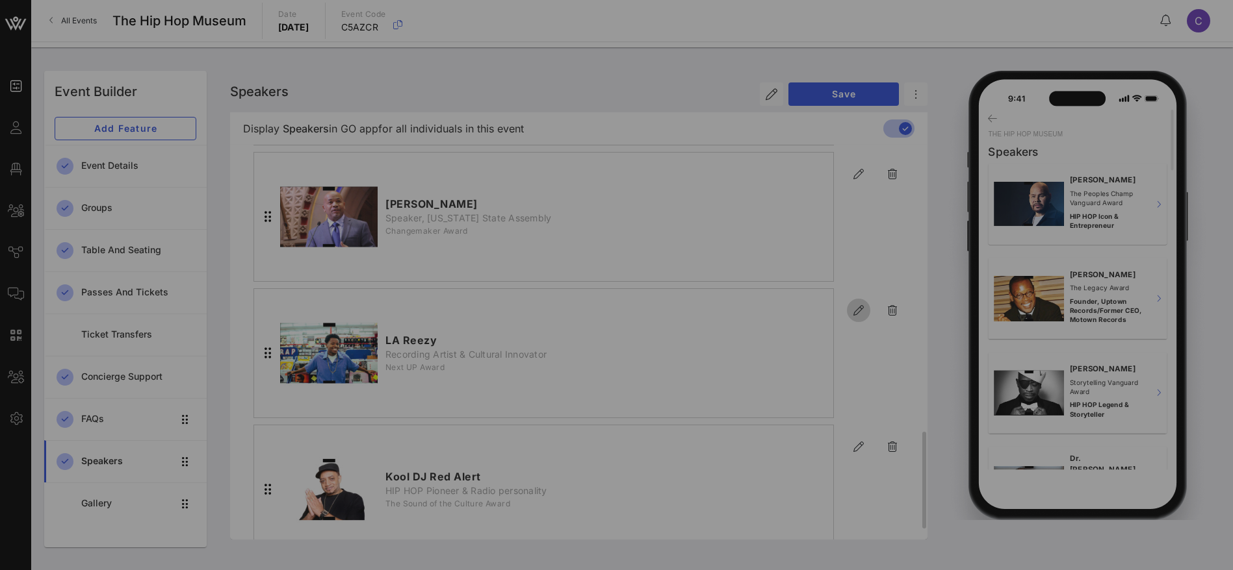
type input "LA Reezy"
type input "Recording Artist & Cultural Innovator"
type input "Next UP Award"
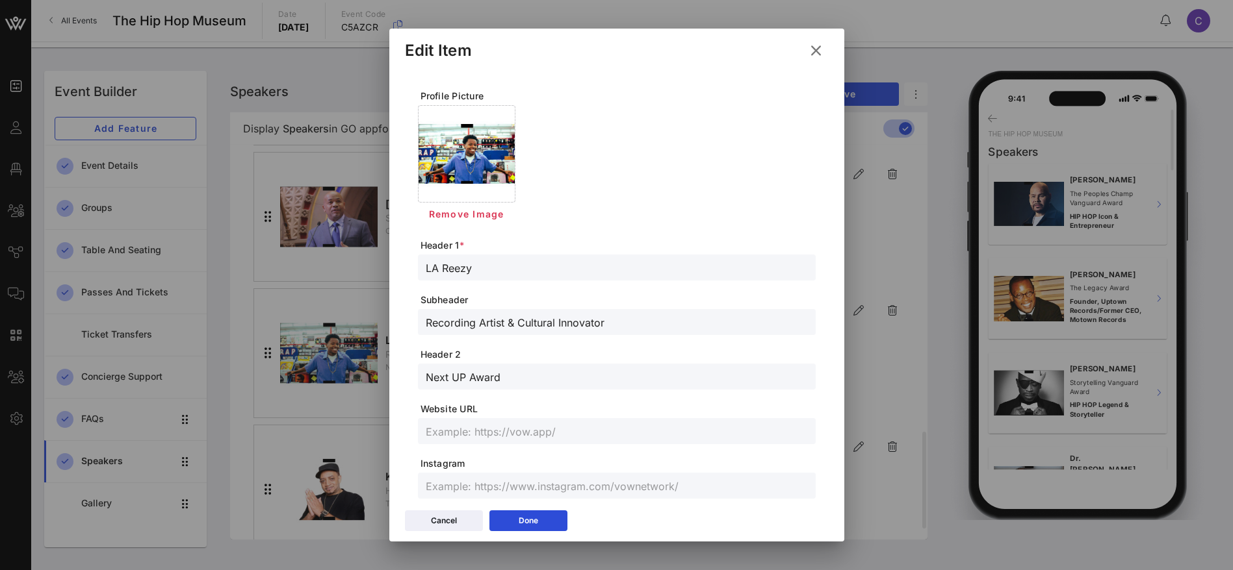
drag, startPoint x: 487, startPoint y: 266, endPoint x: 384, endPoint y: 269, distance: 103.4
click at [384, 269] on div "Event Builder Guests Floor Plan All Groups Journeys Comms QR Scanner Team Setti…" at bounding box center [616, 285] width 1233 height 570
click at [546, 520] on button "Done" at bounding box center [528, 521] width 78 height 21
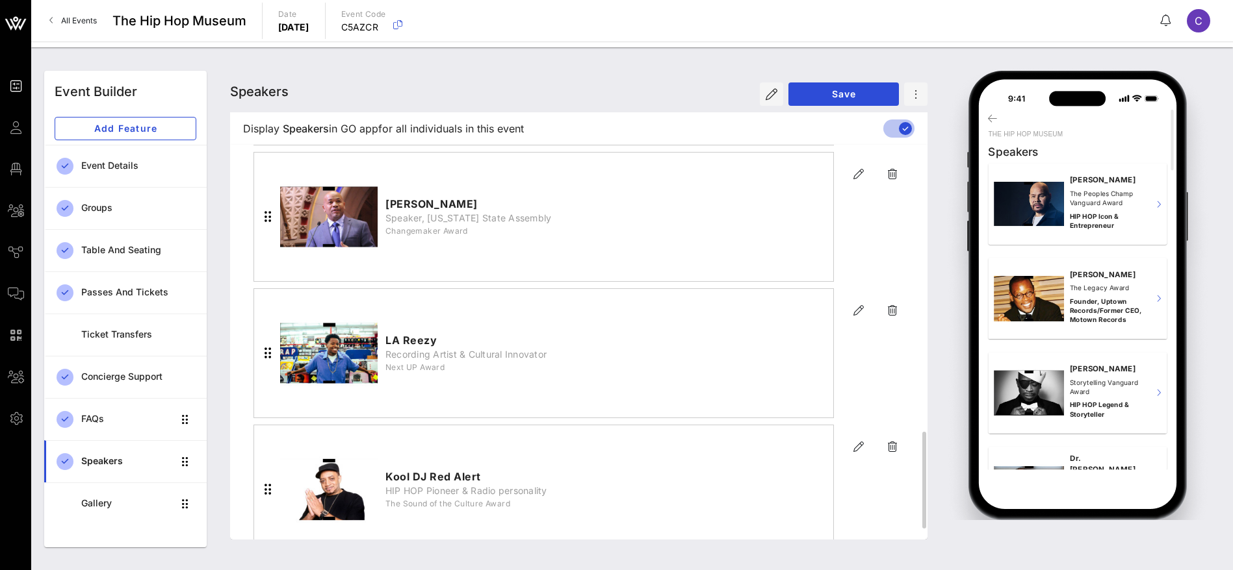
scroll to position [1214, 0]
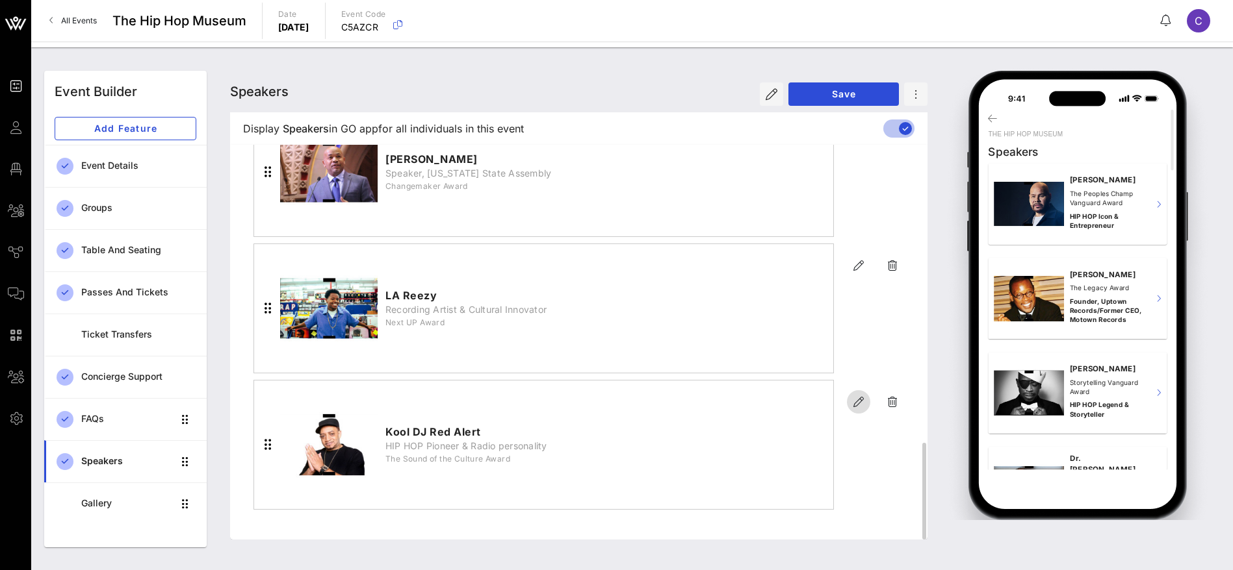
click at [856, 400] on icon "button" at bounding box center [859, 402] width 16 height 16
type input "Kool DJ Red Alert"
type input "HIP HOP Pioneer & Radio personality"
type input "The Sound of the Culture Award"
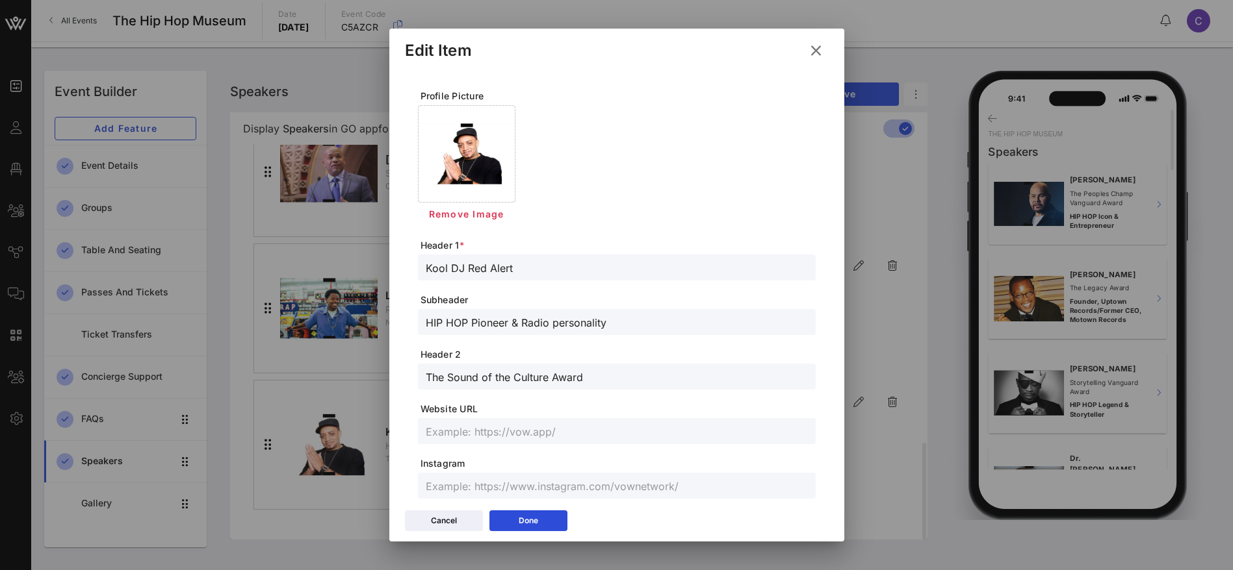
drag, startPoint x: 507, startPoint y: 270, endPoint x: 394, endPoint y: 267, distance: 113.1
click at [394, 267] on div "Profile Picture Remove Image Header 1 * Kool DJ Red Alert Subheader HIP HOP Pio…" at bounding box center [616, 286] width 455 height 435
click at [539, 524] on button "Done" at bounding box center [528, 521] width 78 height 21
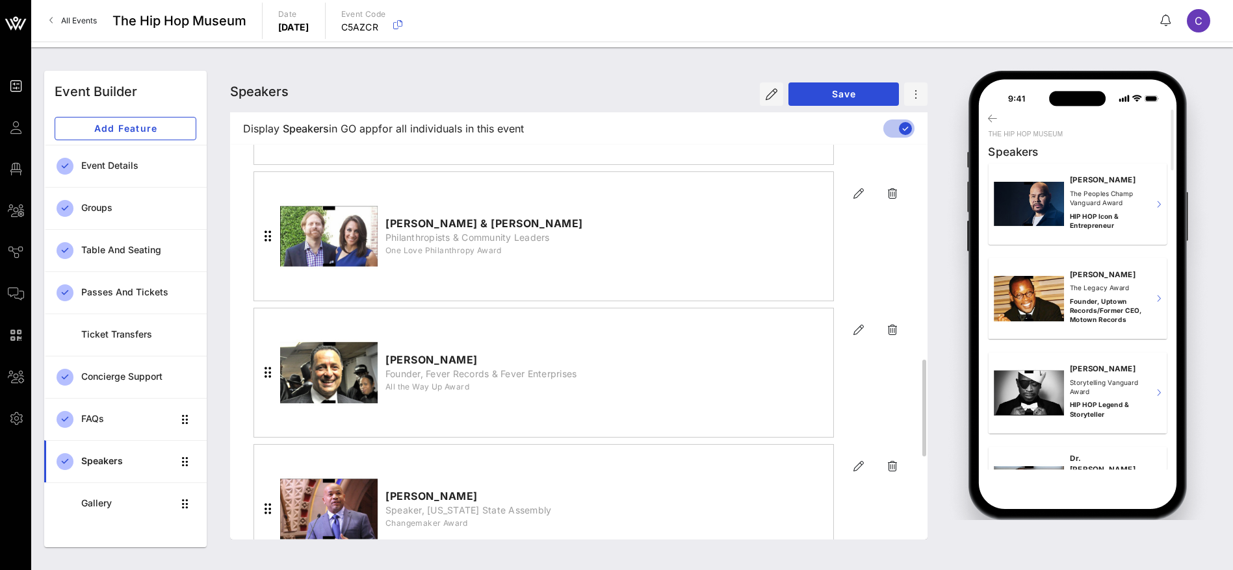
scroll to position [1170, 0]
